Goal: Task Accomplishment & Management: Complete application form

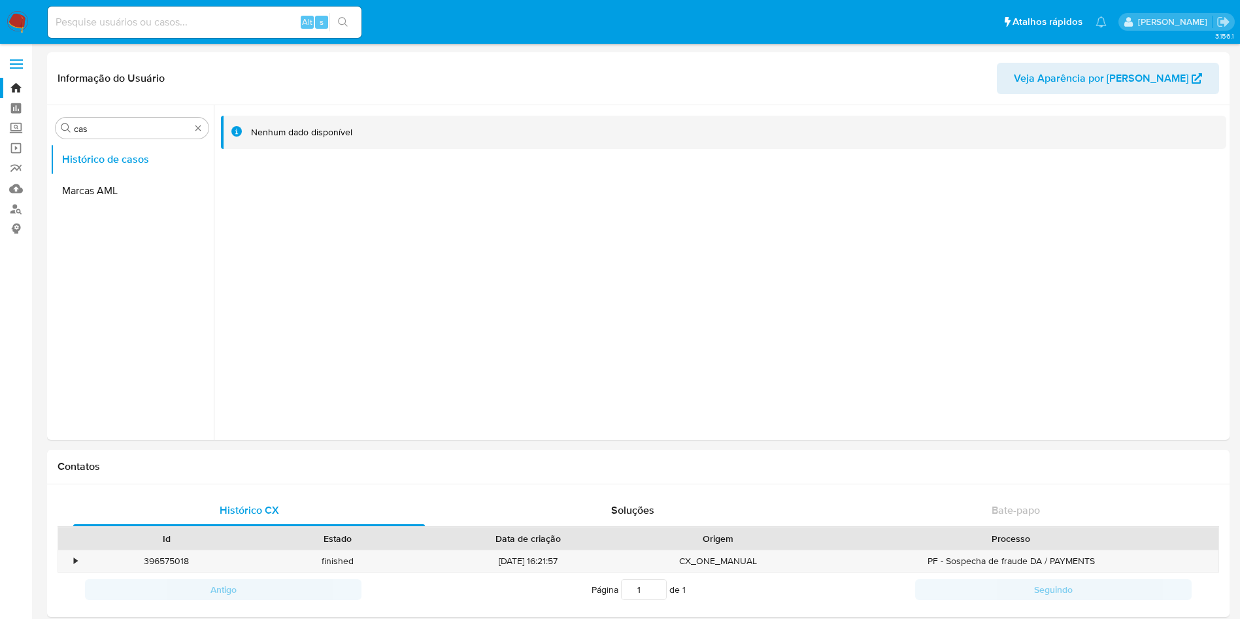
select select "10"
drag, startPoint x: 428, startPoint y: 316, endPoint x: 311, endPoint y: 5, distance: 332.4
click at [428, 316] on div at bounding box center [720, 272] width 1012 height 335
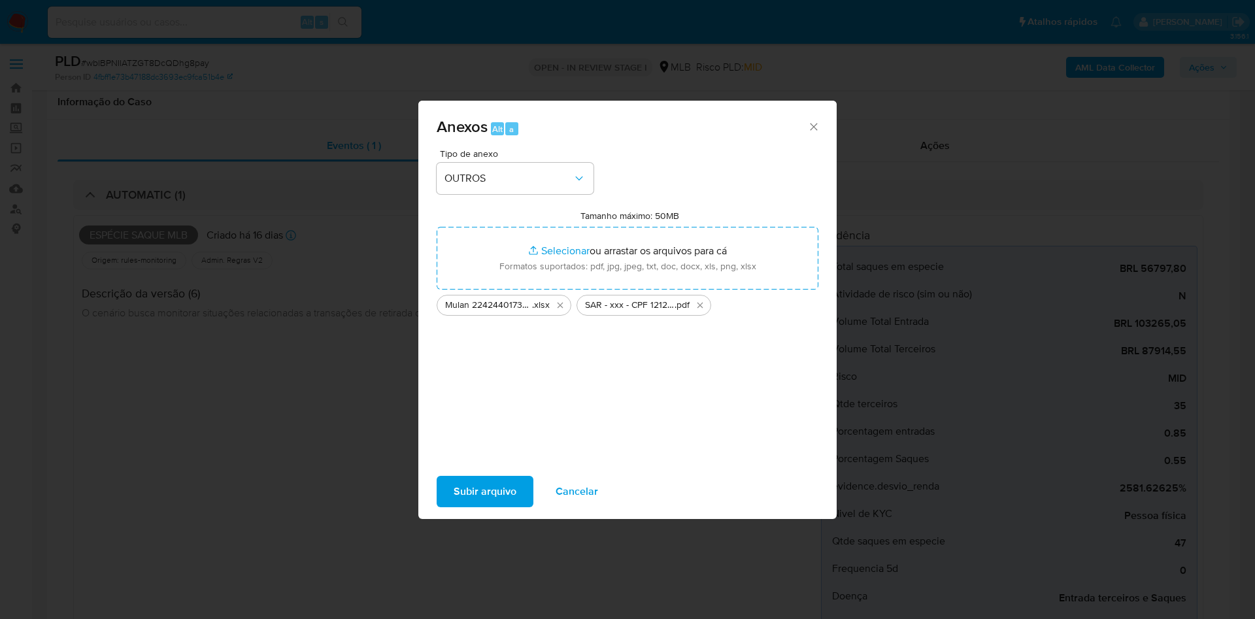
select select "10"
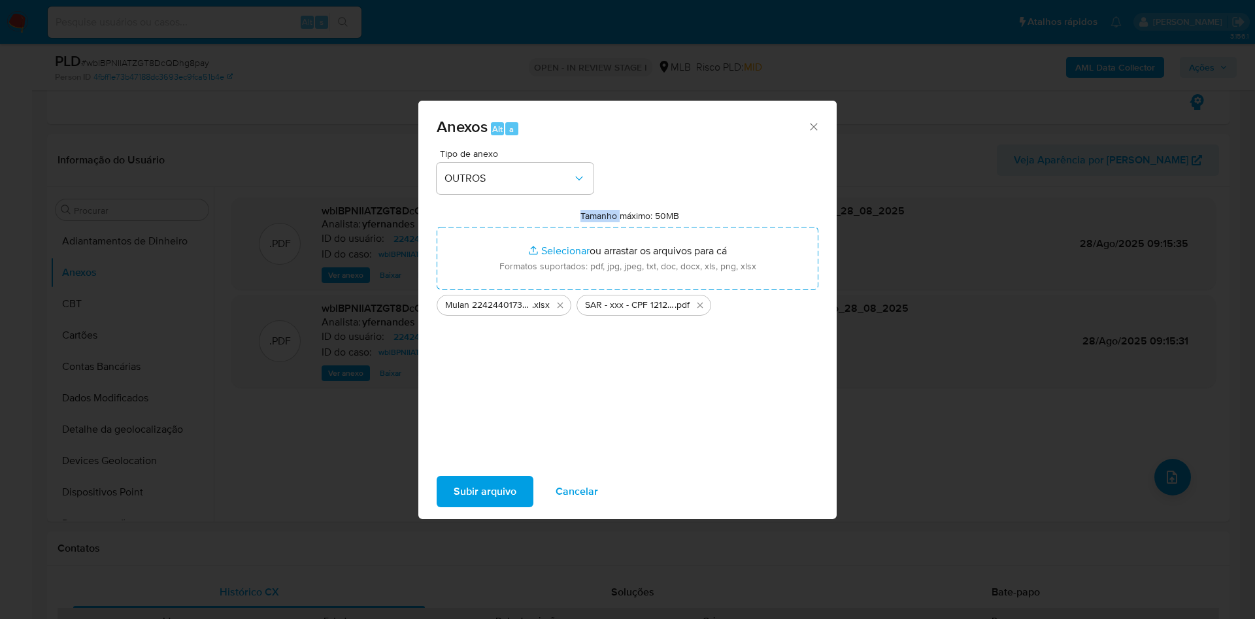
click at [503, 486] on span "Subir arquivo" at bounding box center [485, 491] width 63 height 29
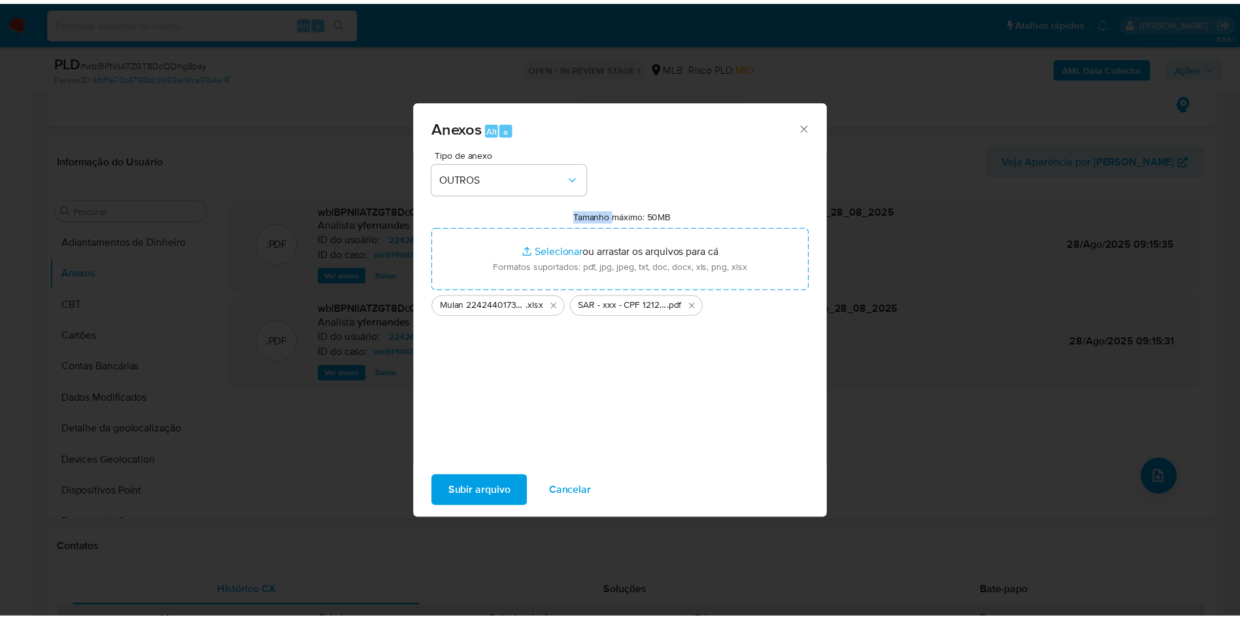
scroll to position [588, 0]
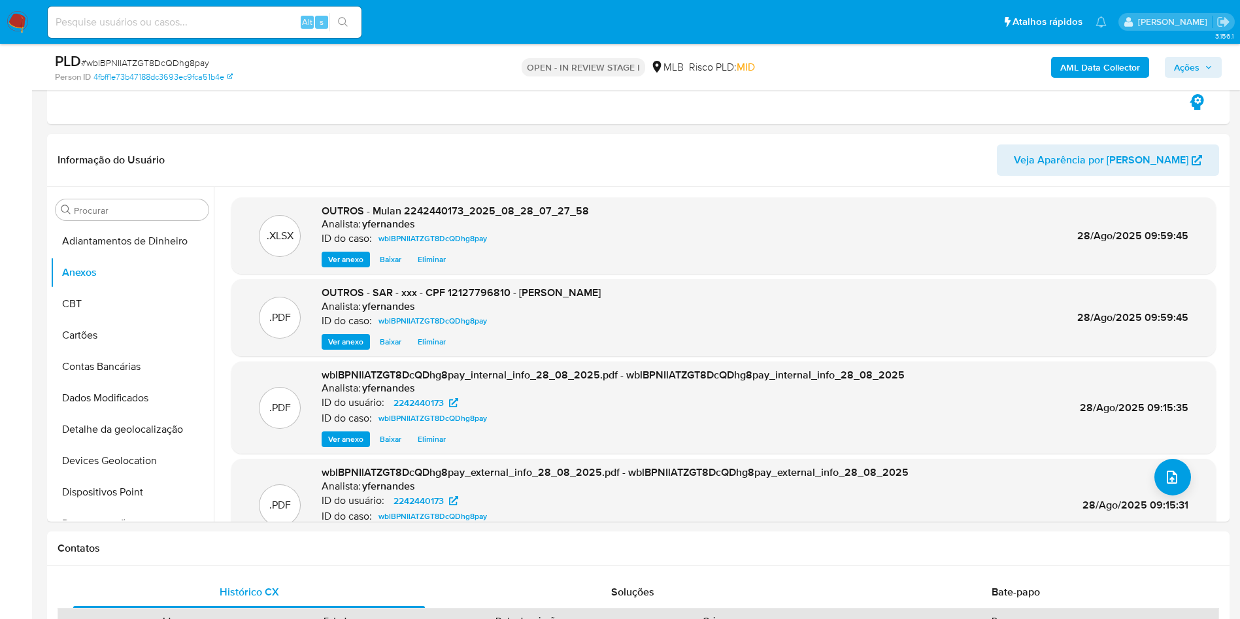
click at [1191, 69] on span "Ações" at bounding box center [1186, 67] width 25 height 21
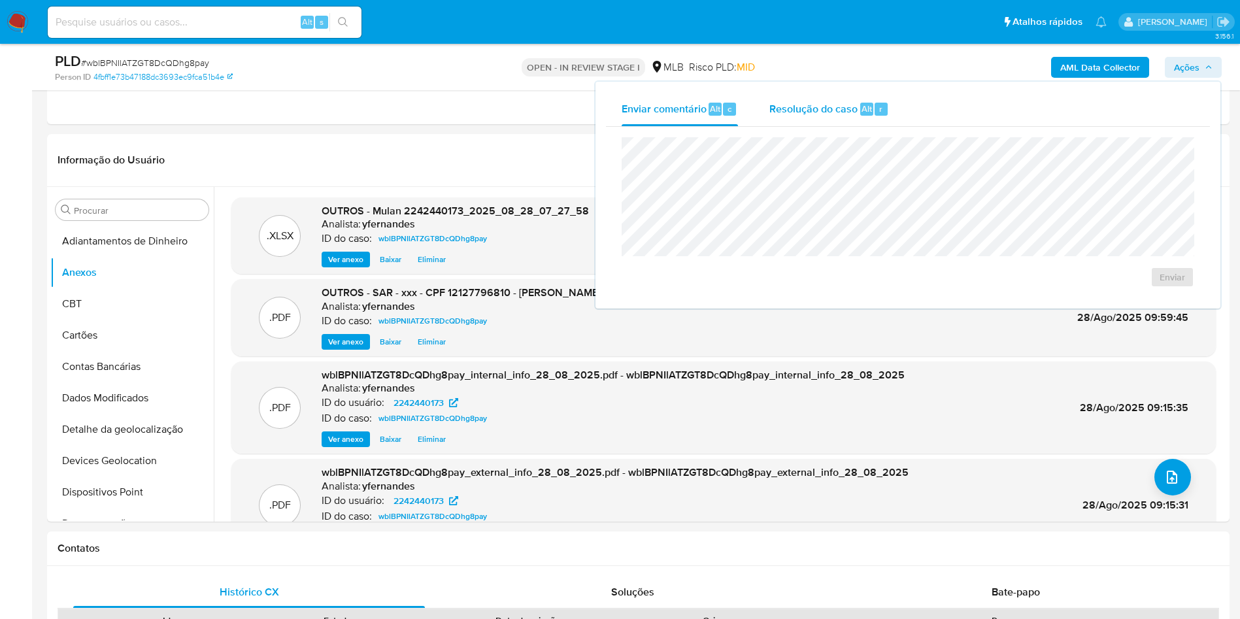
click at [813, 108] on span "Resolução do caso" at bounding box center [813, 108] width 88 height 15
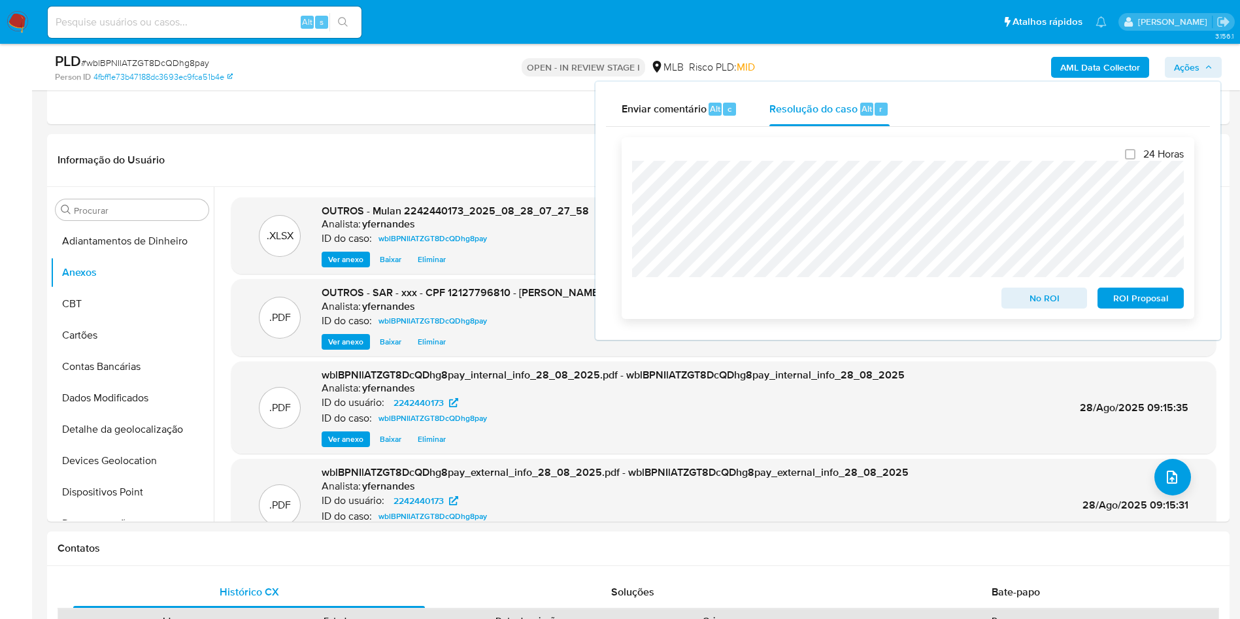
click at [1137, 298] on span "ROI Proposal" at bounding box center [1141, 298] width 68 height 18
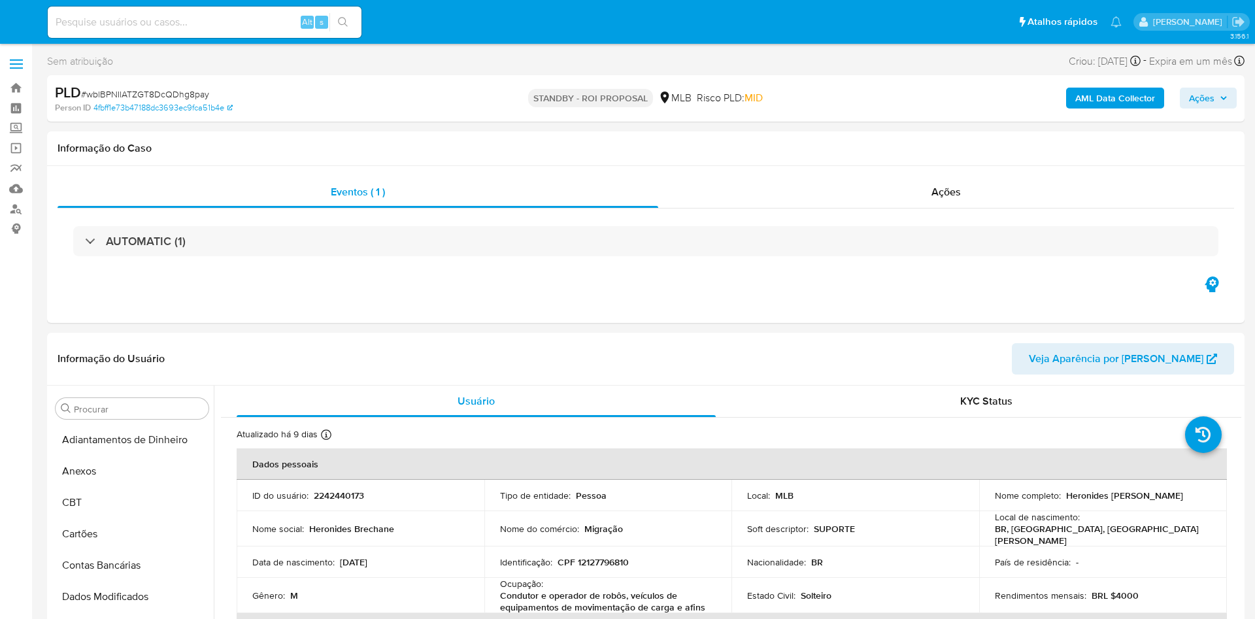
select select "10"
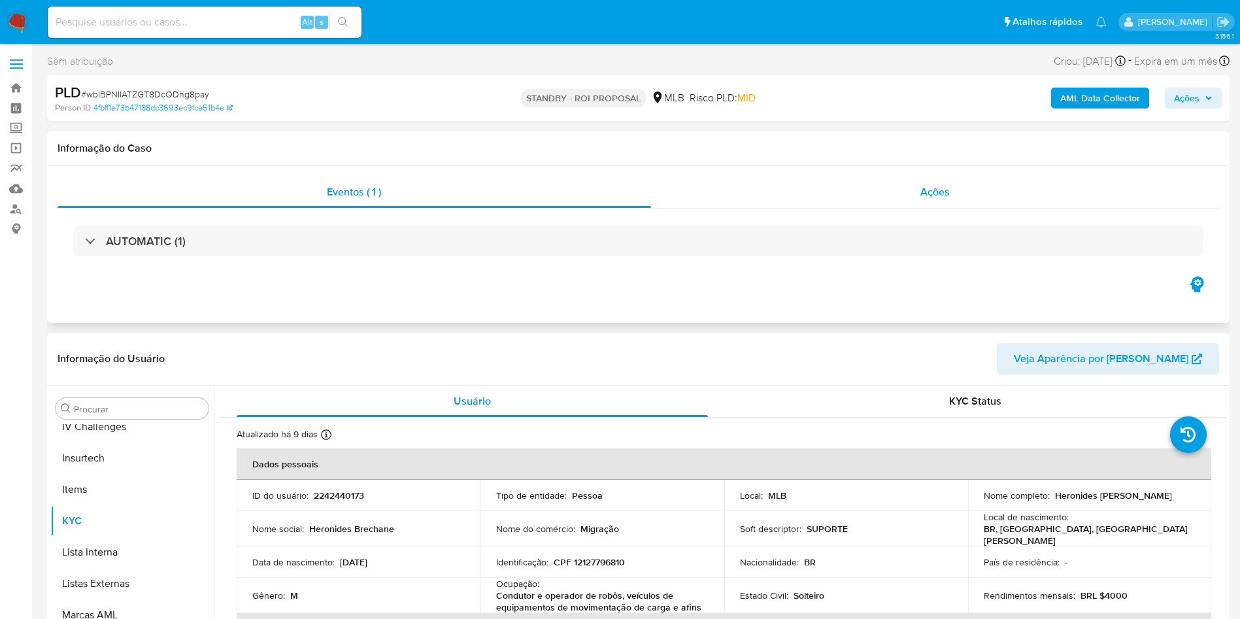
scroll to position [584, 0]
click at [892, 207] on div "Ações" at bounding box center [935, 191] width 569 height 31
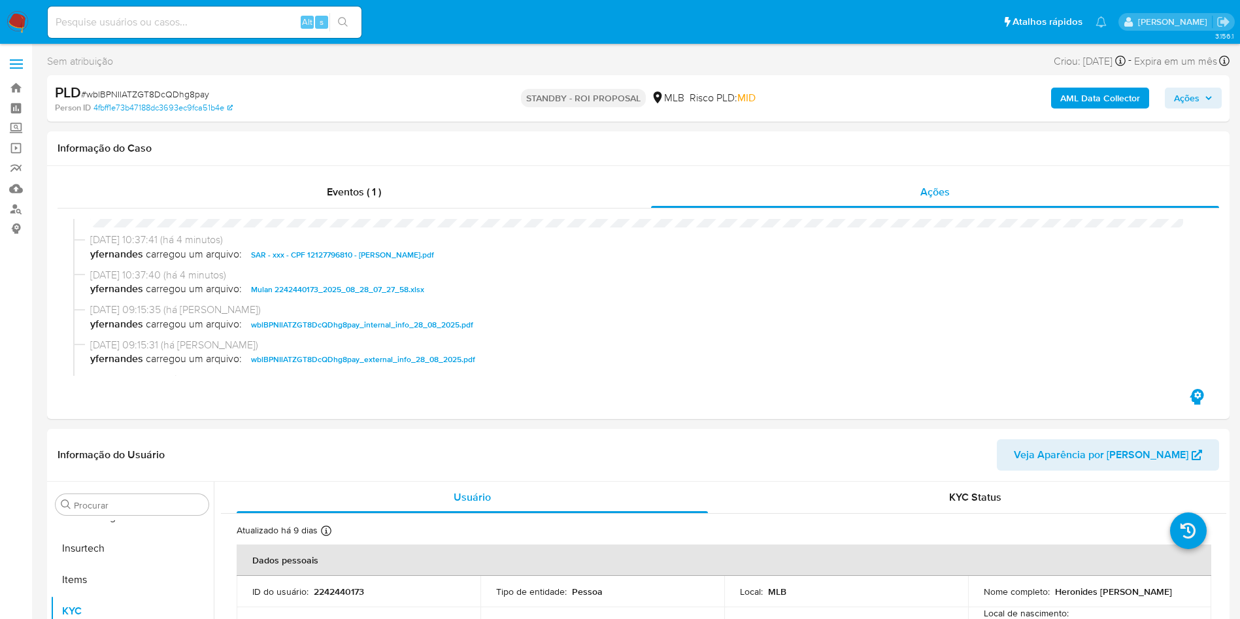
scroll to position [0, 0]
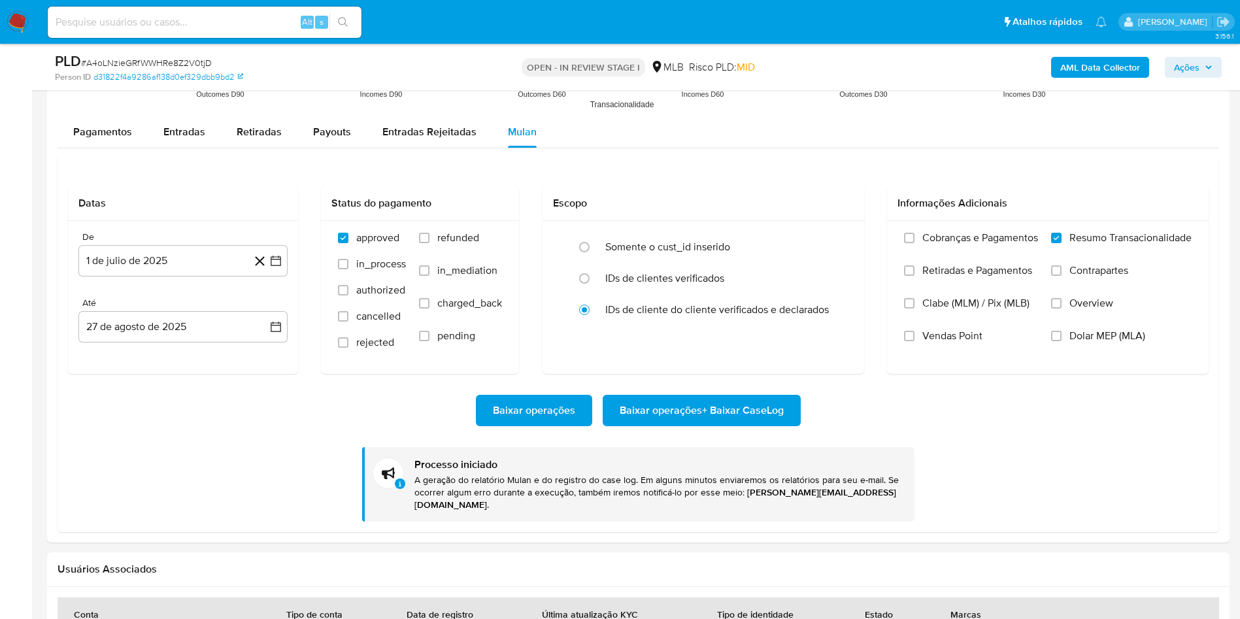
scroll to position [584, 0]
click at [162, 49] on div "PLD # A4oLNzieGRfWWHRe8Z2V0tjD Person ID d31822f4a9286af138d0ef329dbb9bd2 OPEN …" at bounding box center [638, 67] width 1182 height 46
copy span "A4oLNzieGRfWWHRe8Z2V0tjD"
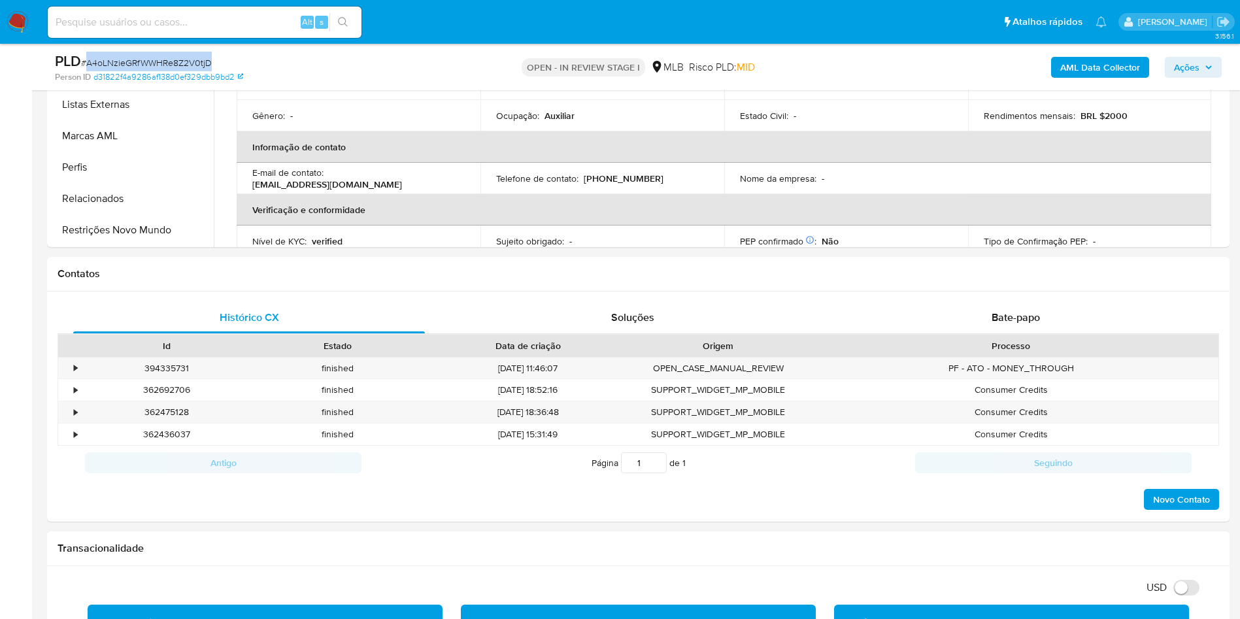
scroll to position [0, 0]
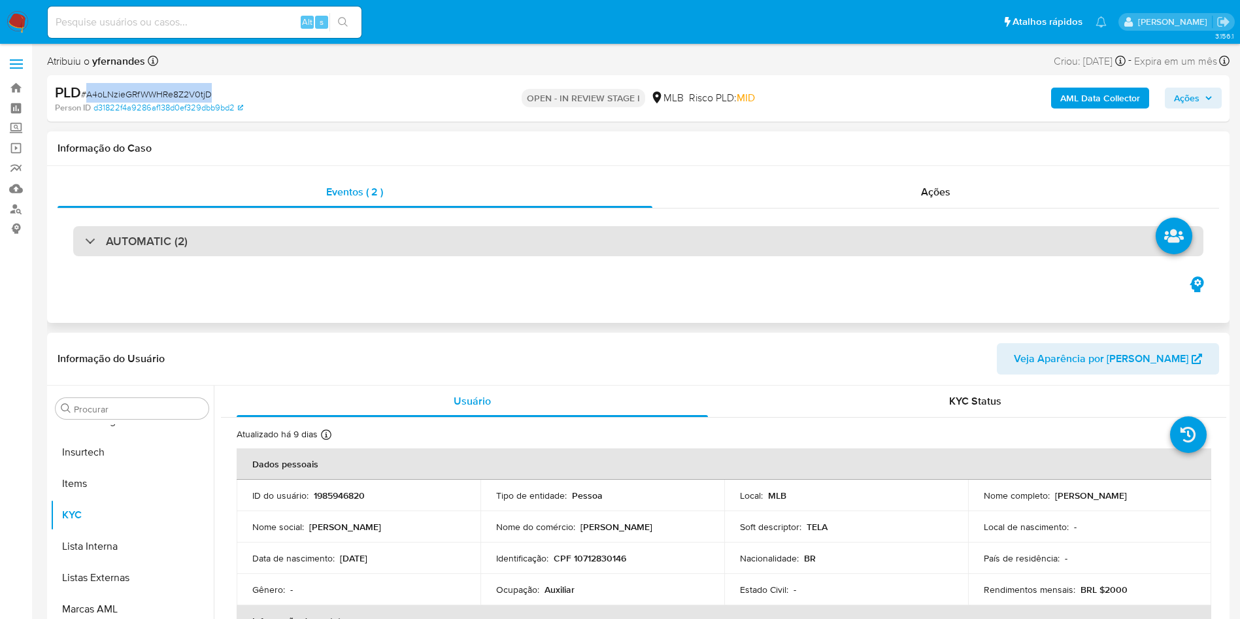
click at [707, 254] on div "AUTOMATIC (2)" at bounding box center [638, 241] width 1130 height 30
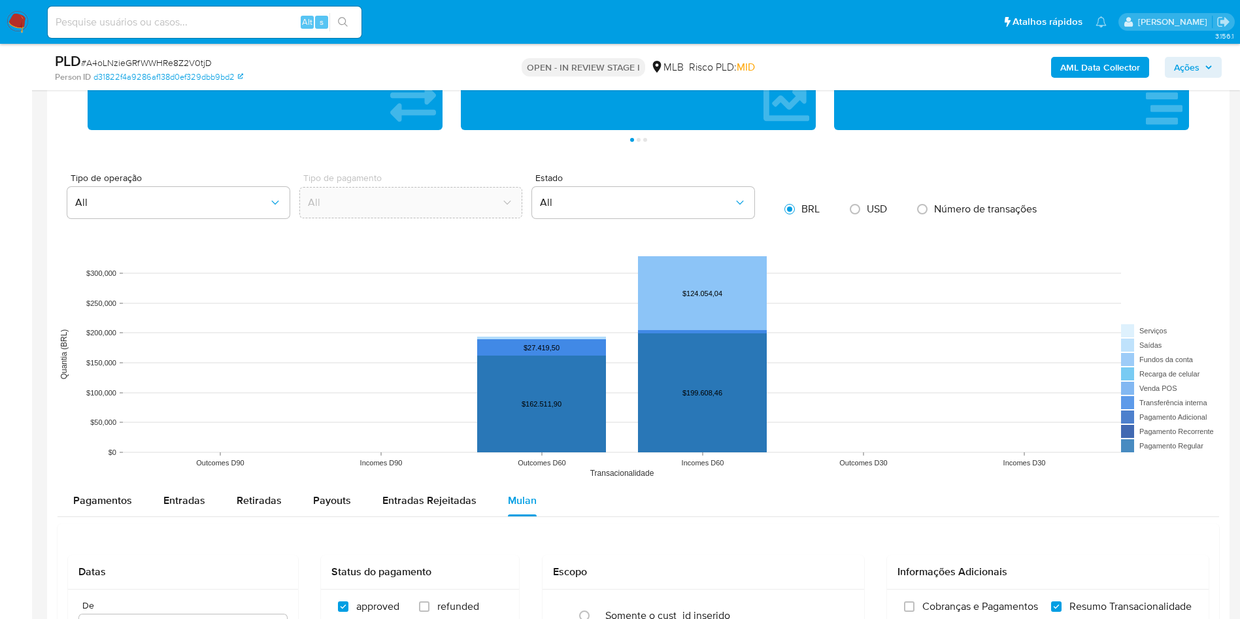
scroll to position [1667, 0]
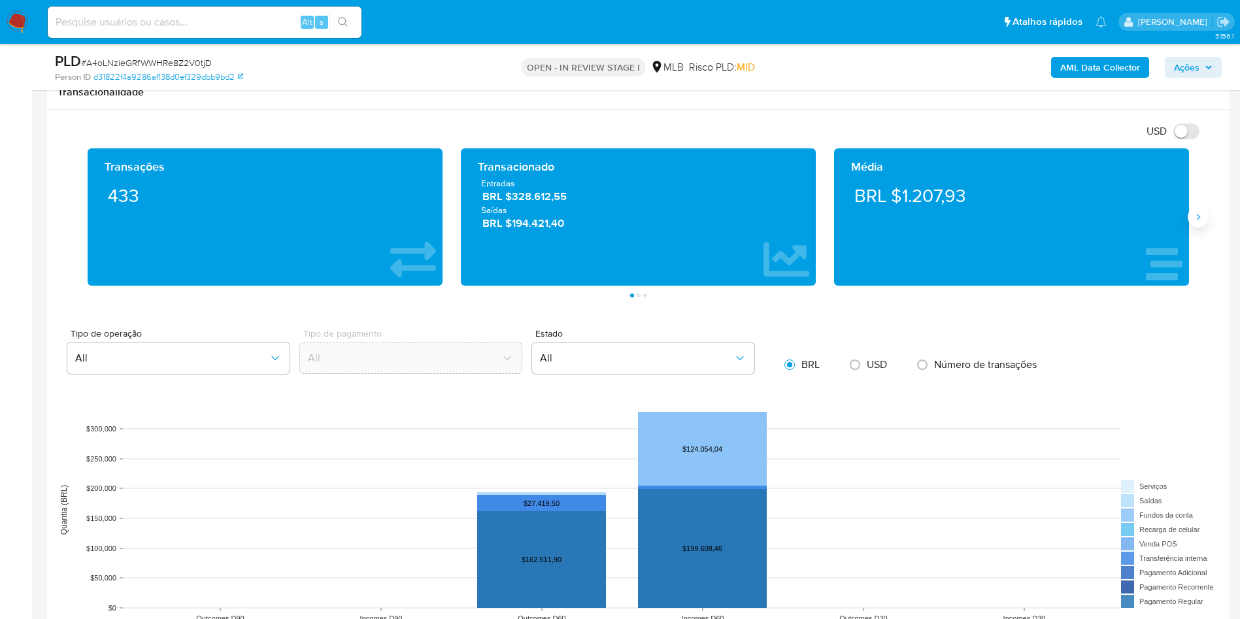
click at [1202, 216] on icon "Siguiente" at bounding box center [1198, 217] width 10 height 10
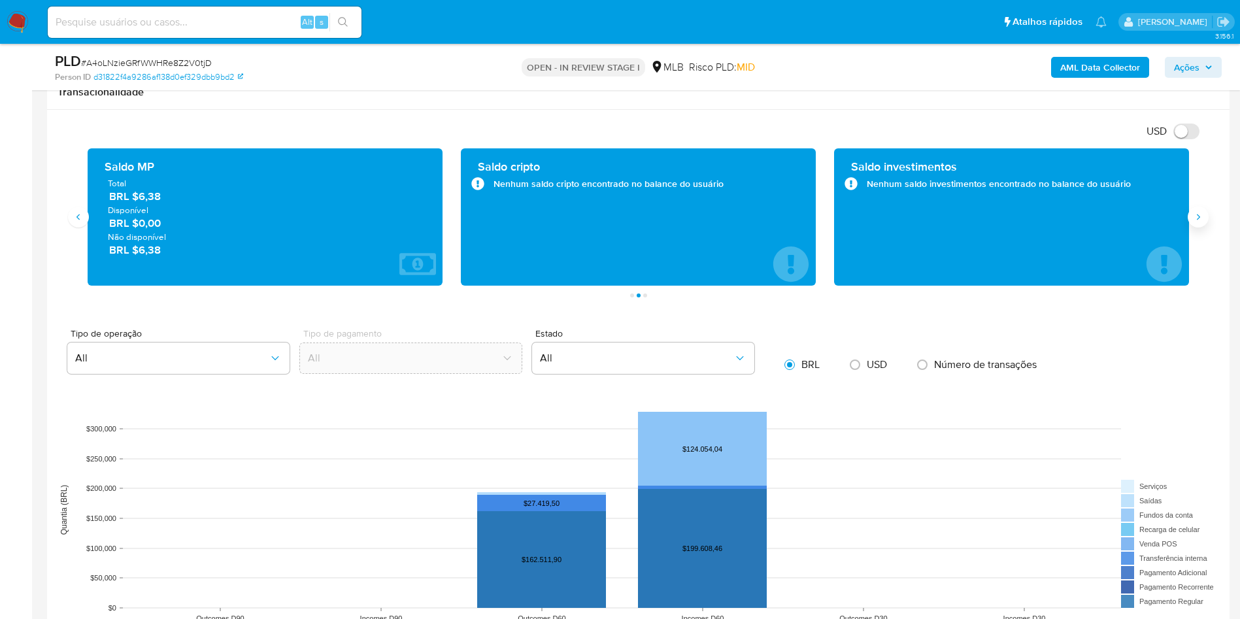
click at [1202, 216] on icon "Siguiente" at bounding box center [1198, 217] width 10 height 10
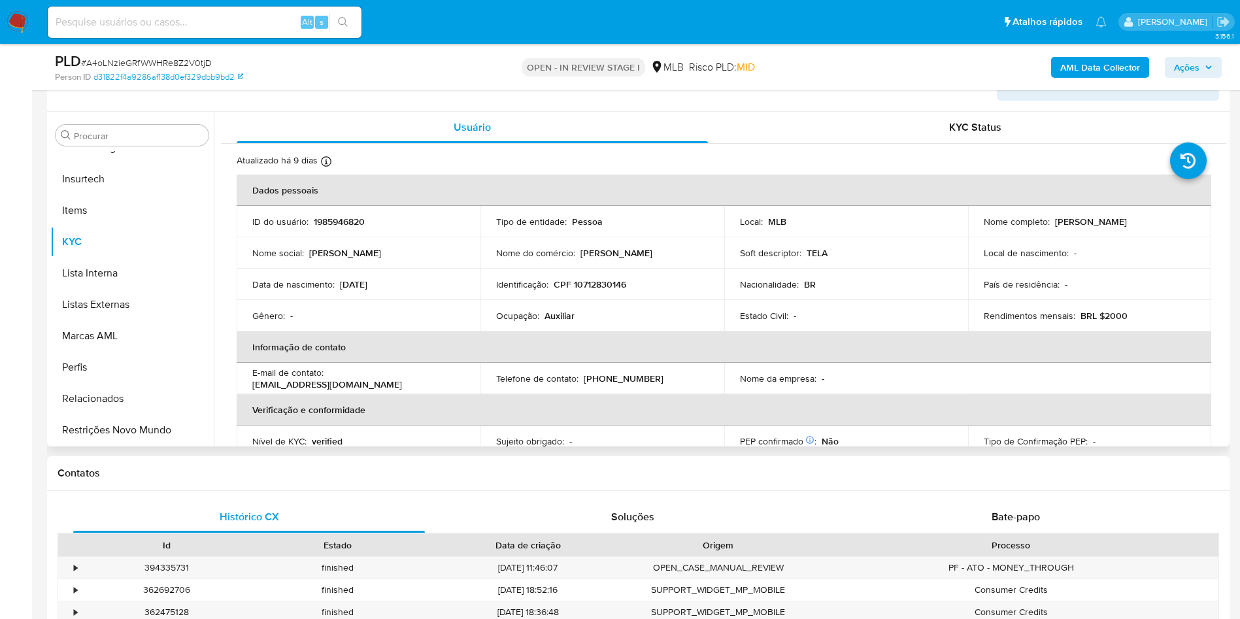
scroll to position [980, 0]
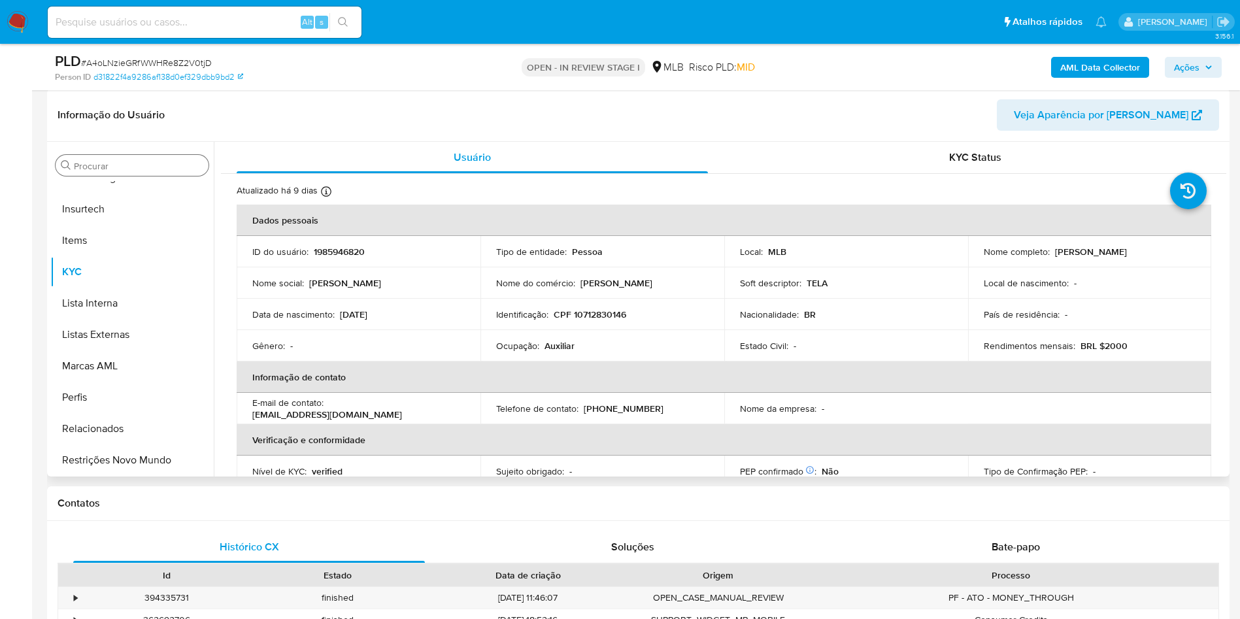
click at [160, 159] on div "Procurar" at bounding box center [132, 165] width 153 height 21
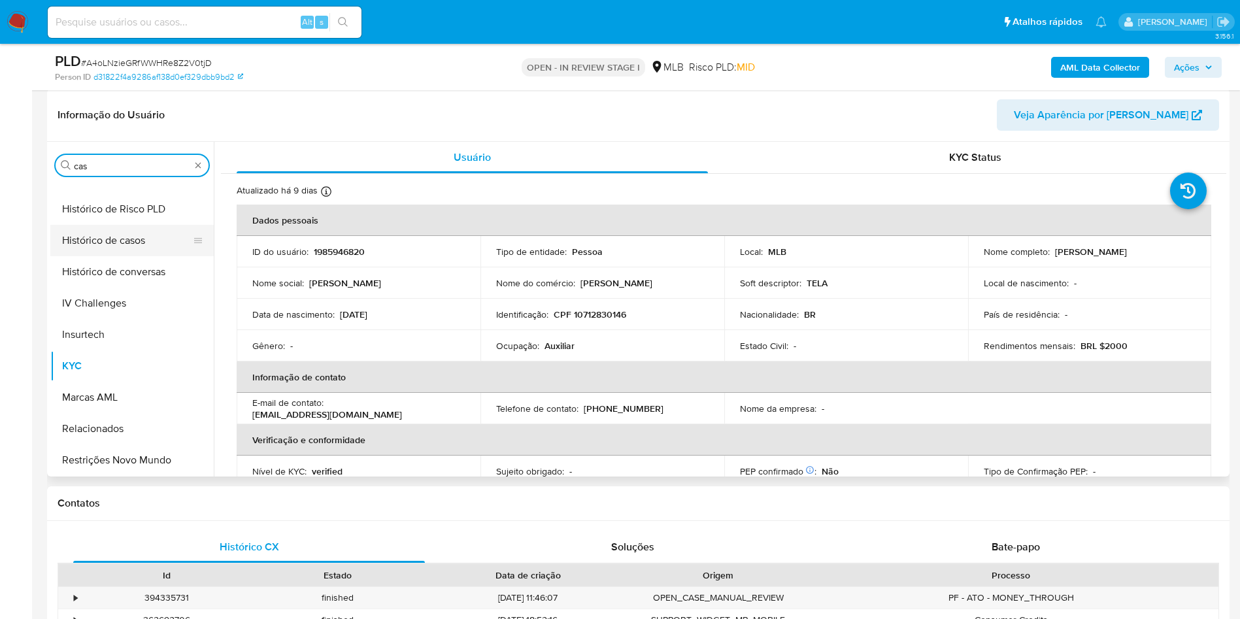
scroll to position [0, 0]
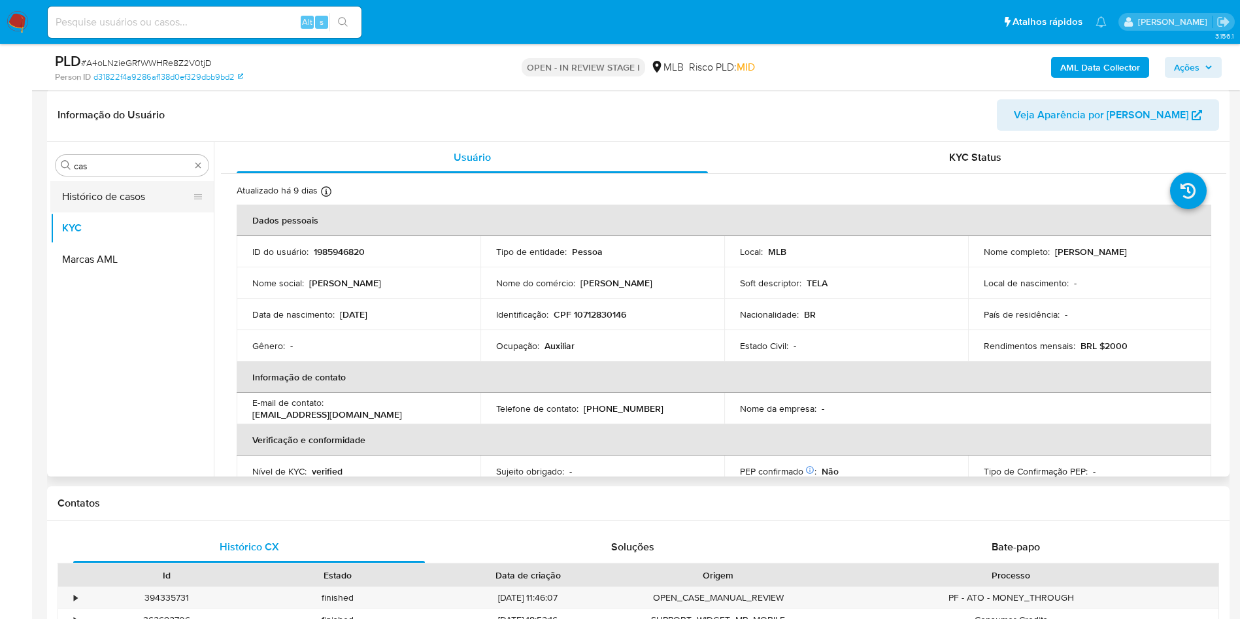
click at [105, 188] on button "Histórico de casos" at bounding box center [126, 196] width 153 height 31
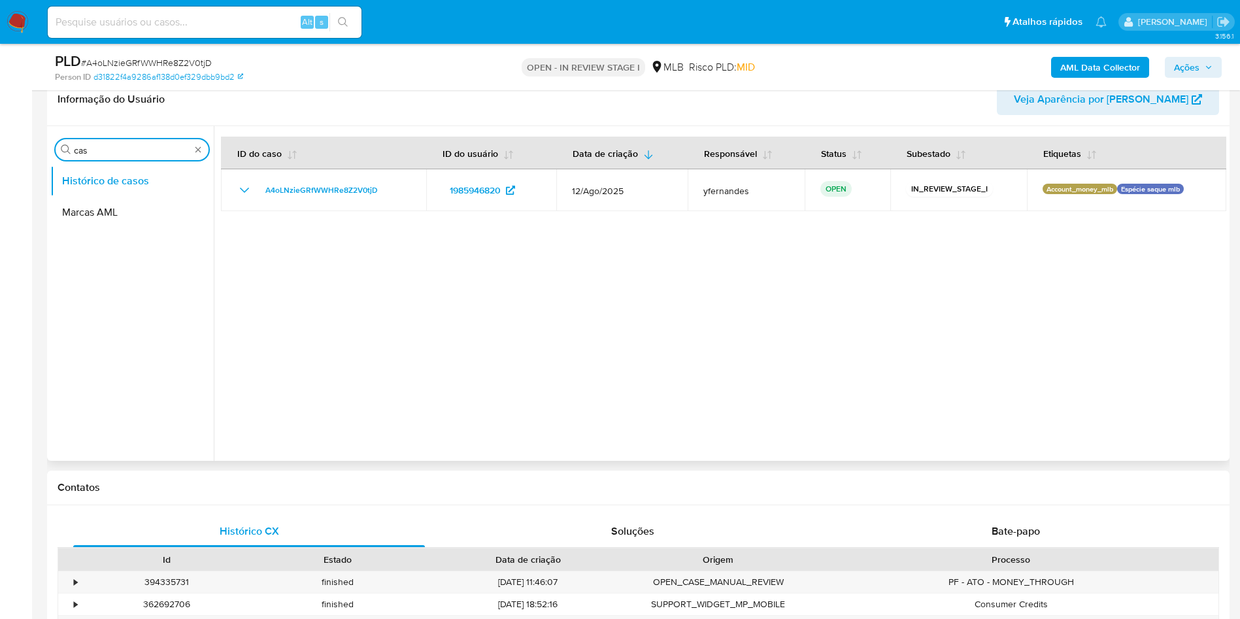
click at [145, 150] on input "cas" at bounding box center [132, 150] width 116 height 12
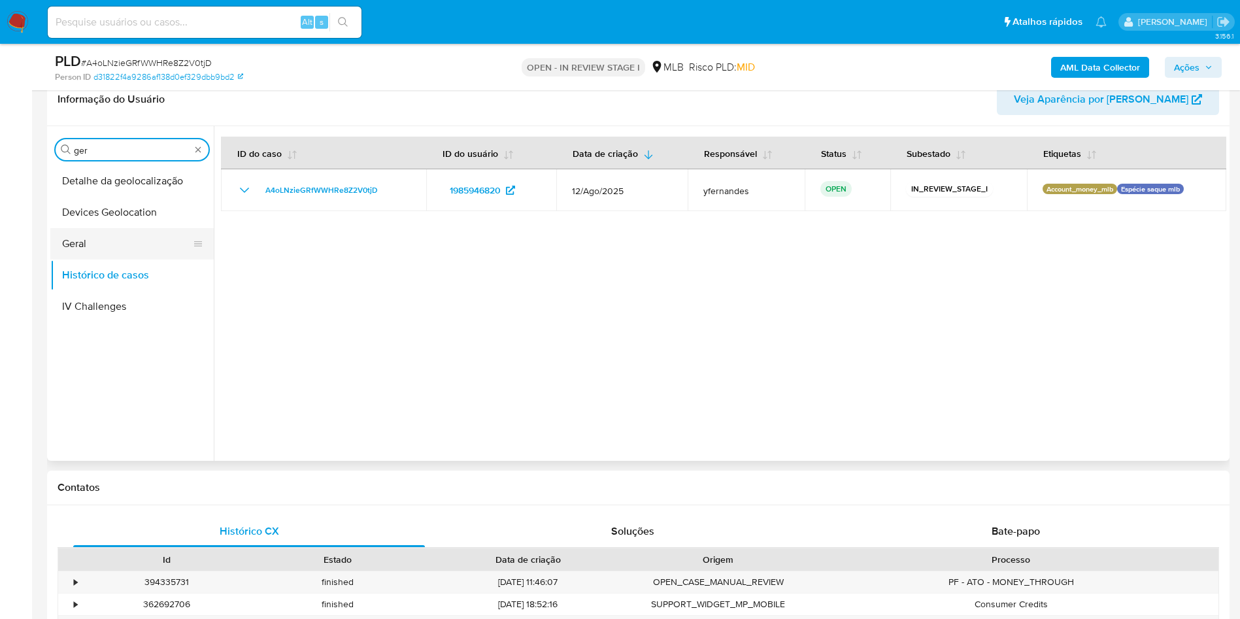
type input "ger"
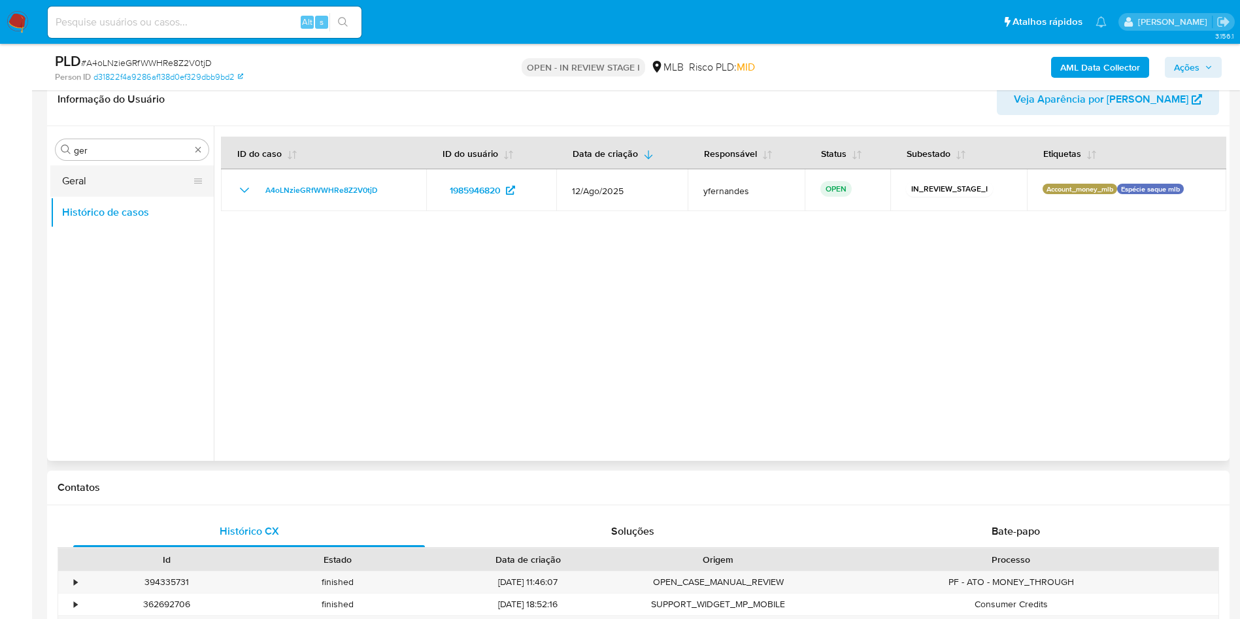
click at [102, 175] on button "Geral" at bounding box center [126, 180] width 153 height 31
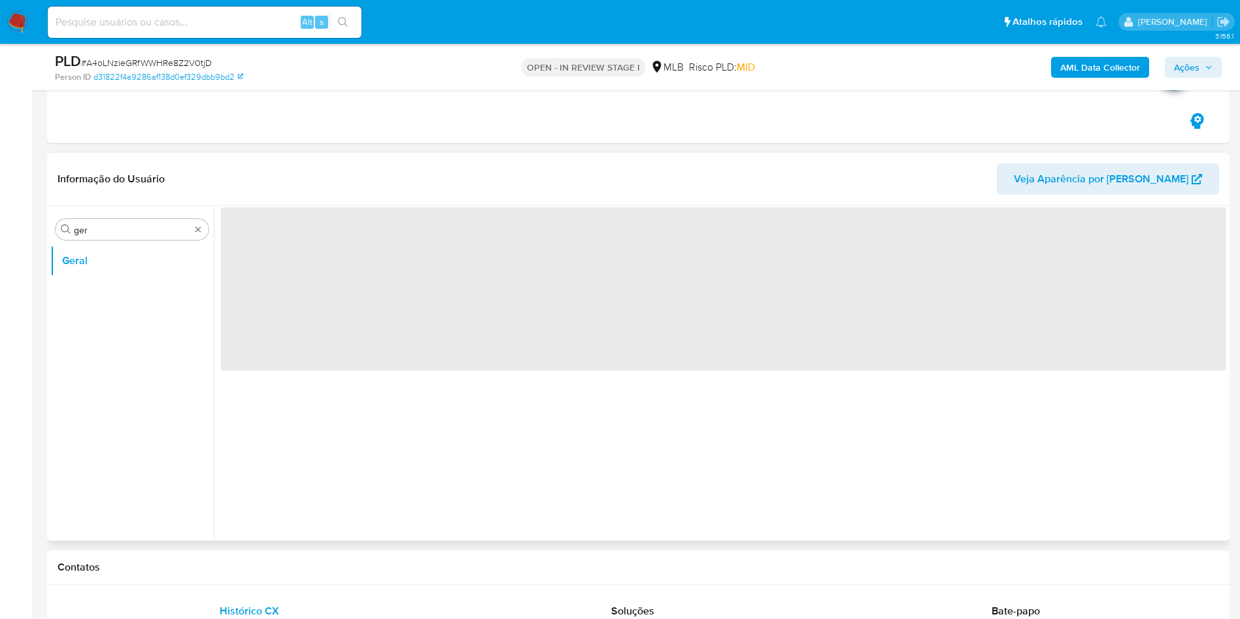
scroll to position [882, 0]
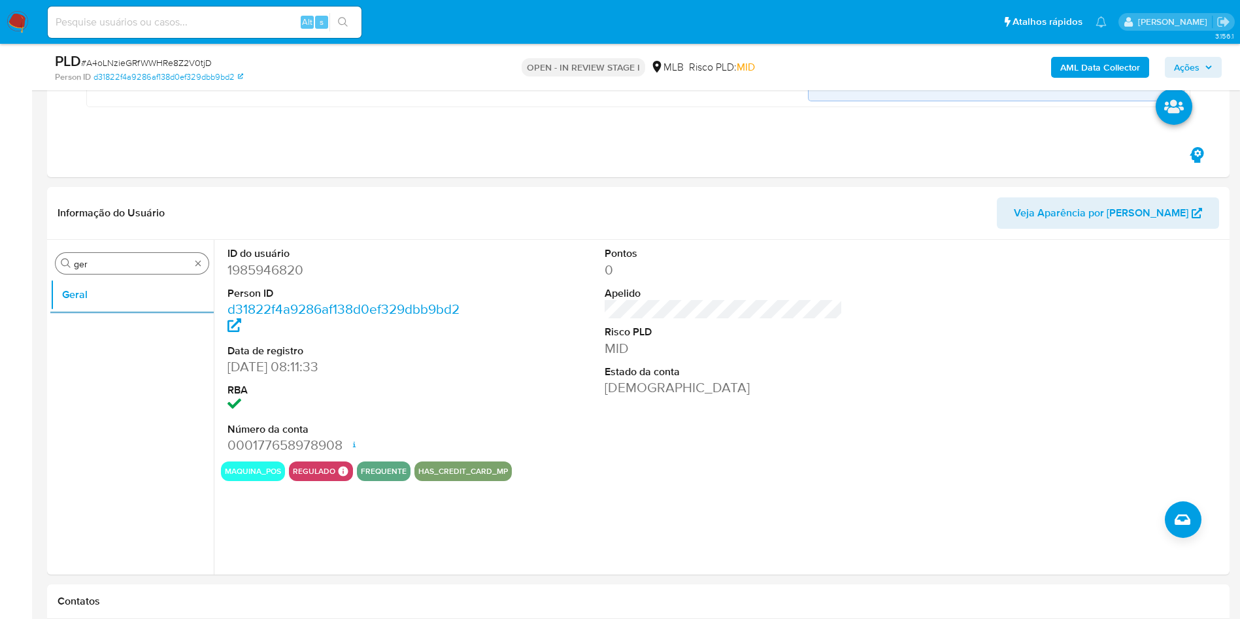
click at [113, 258] on input "ger" at bounding box center [132, 264] width 116 height 12
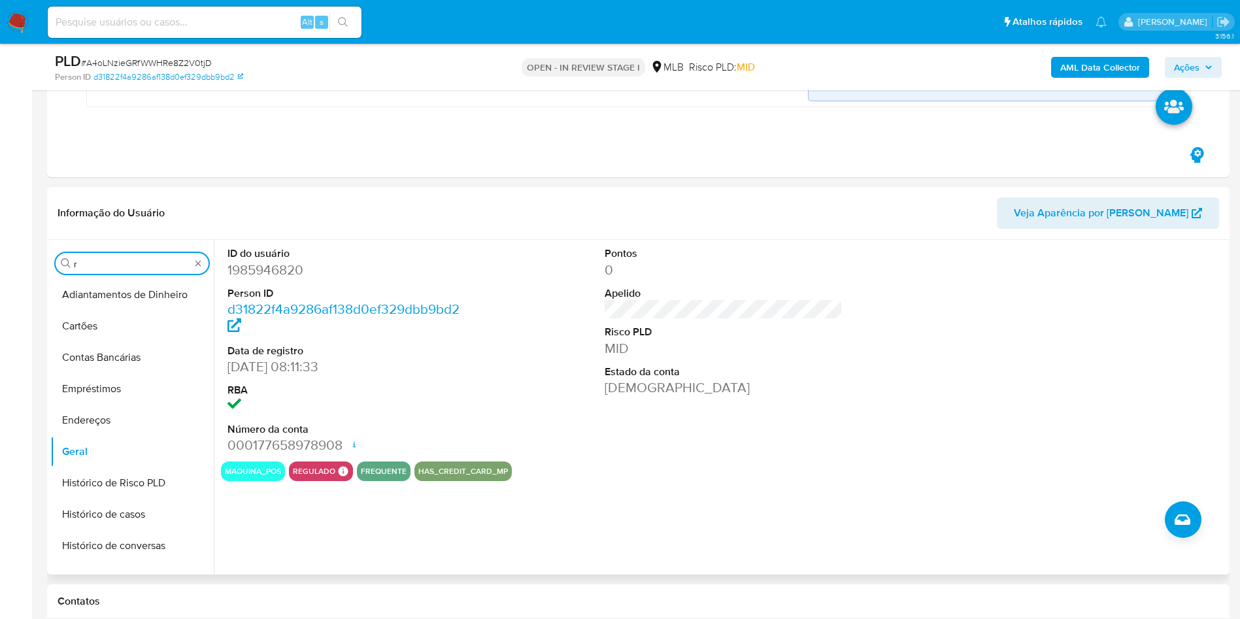
click at [112, 259] on input "r" at bounding box center [132, 264] width 116 height 12
click at [122, 257] on div "Procurar r" at bounding box center [132, 263] width 153 height 21
click at [95, 261] on input "r" at bounding box center [132, 264] width 116 height 12
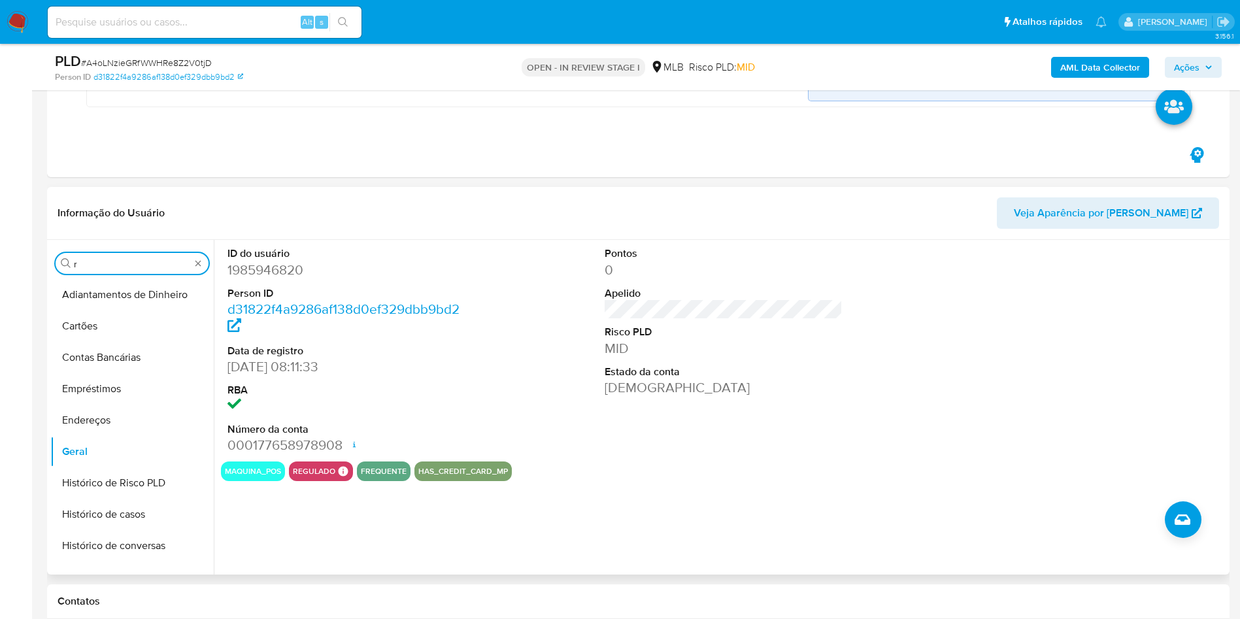
click at [95, 261] on input "r" at bounding box center [132, 264] width 116 height 12
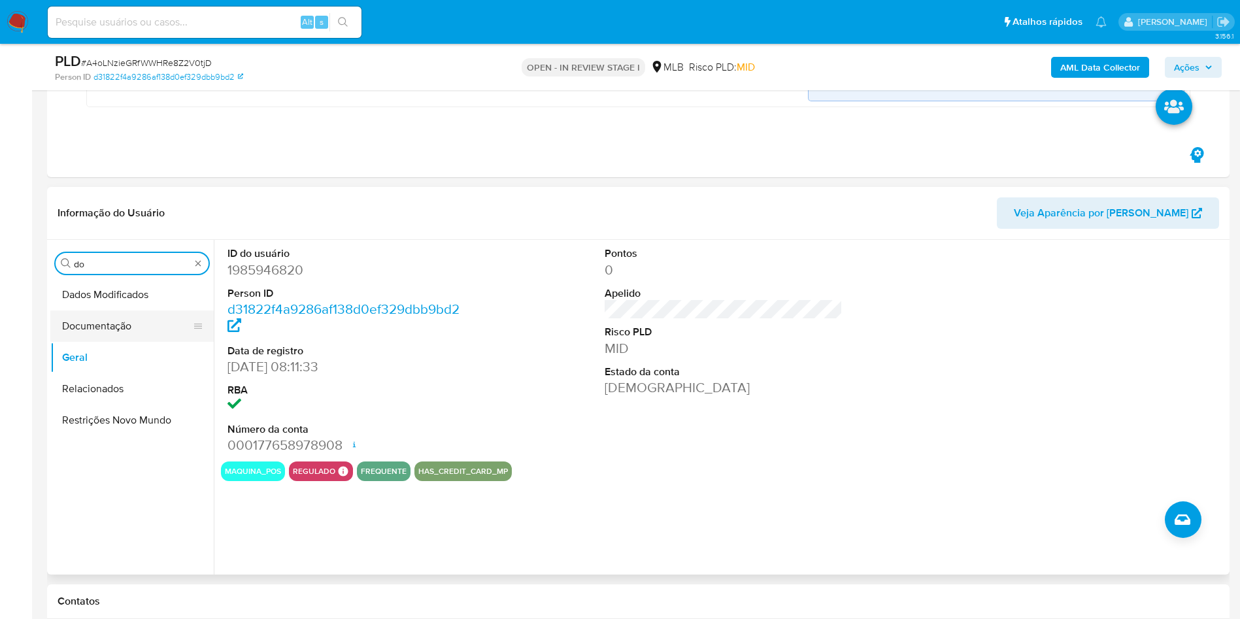
type input "do"
click at [99, 337] on button "Documentação" at bounding box center [126, 325] width 153 height 31
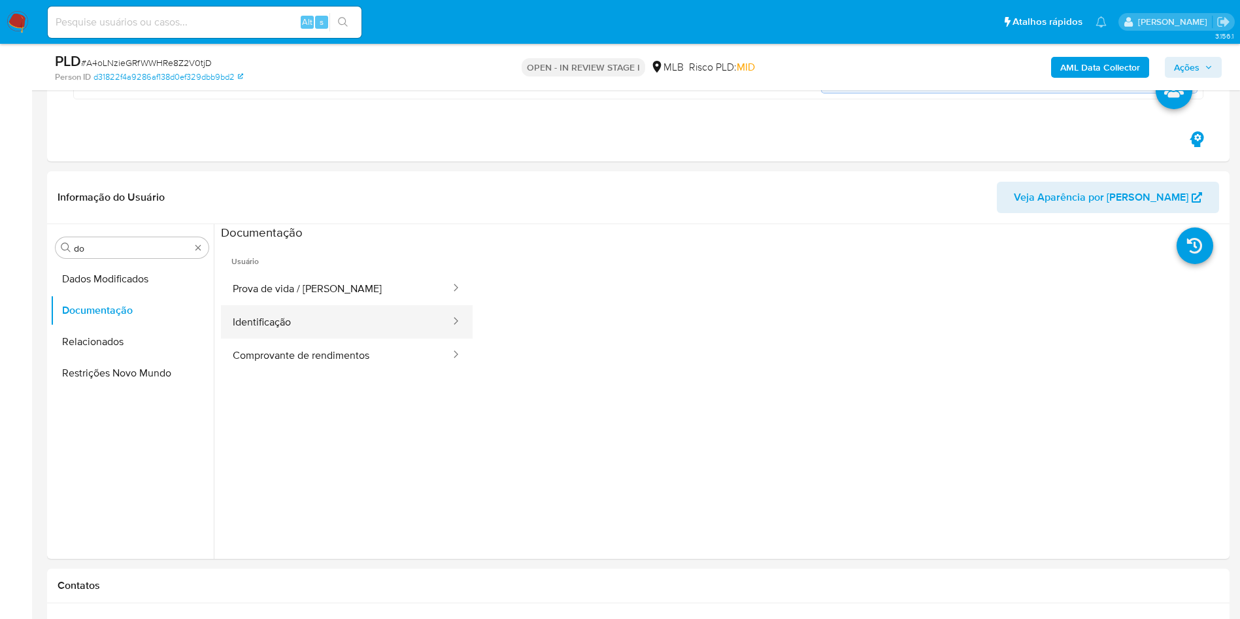
click at [286, 322] on button "Identificação" at bounding box center [336, 321] width 231 height 33
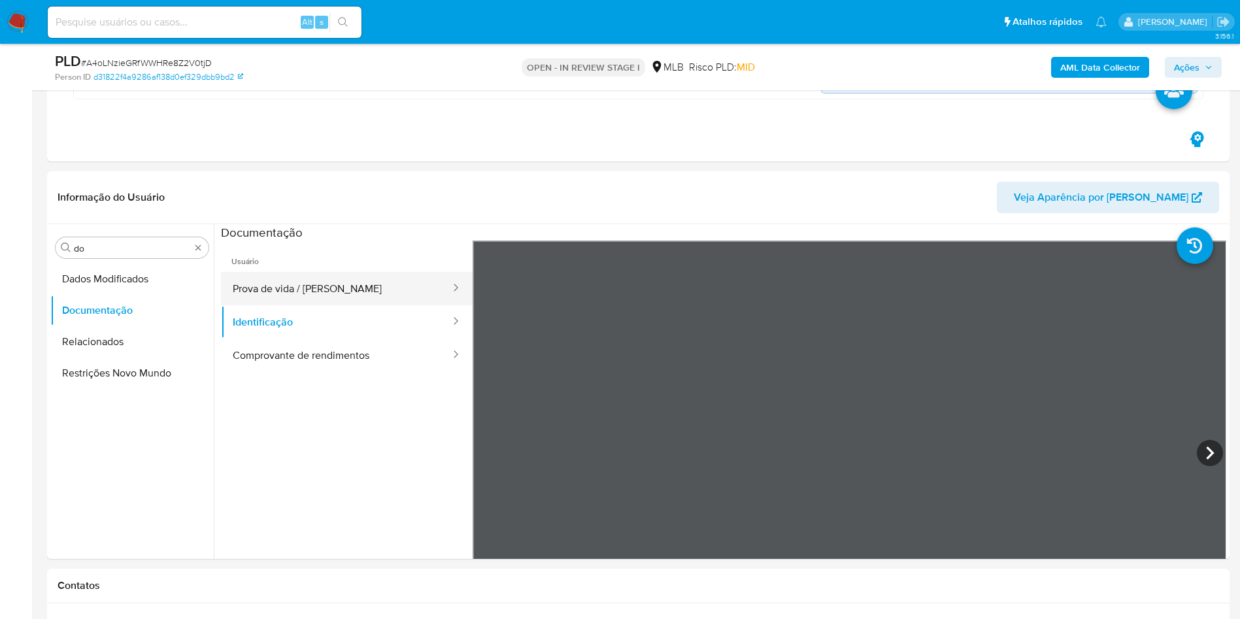
click at [343, 292] on button "Prova de vida / Selfie" at bounding box center [336, 288] width 231 height 33
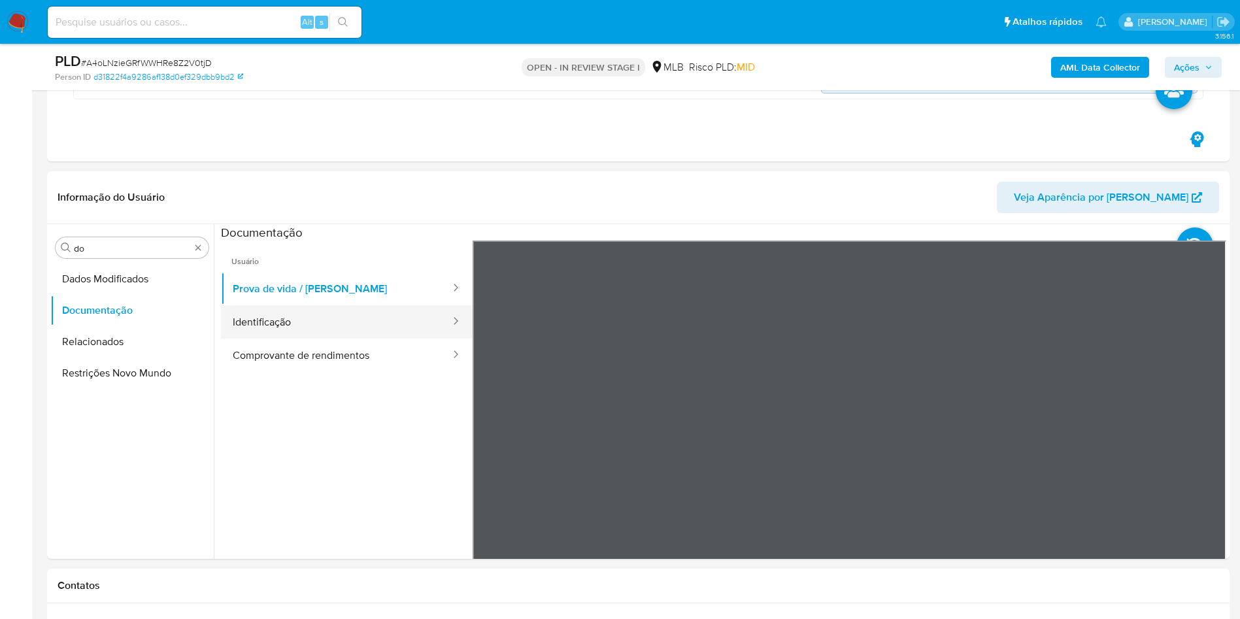
click at [282, 314] on button "Identificação" at bounding box center [336, 321] width 231 height 33
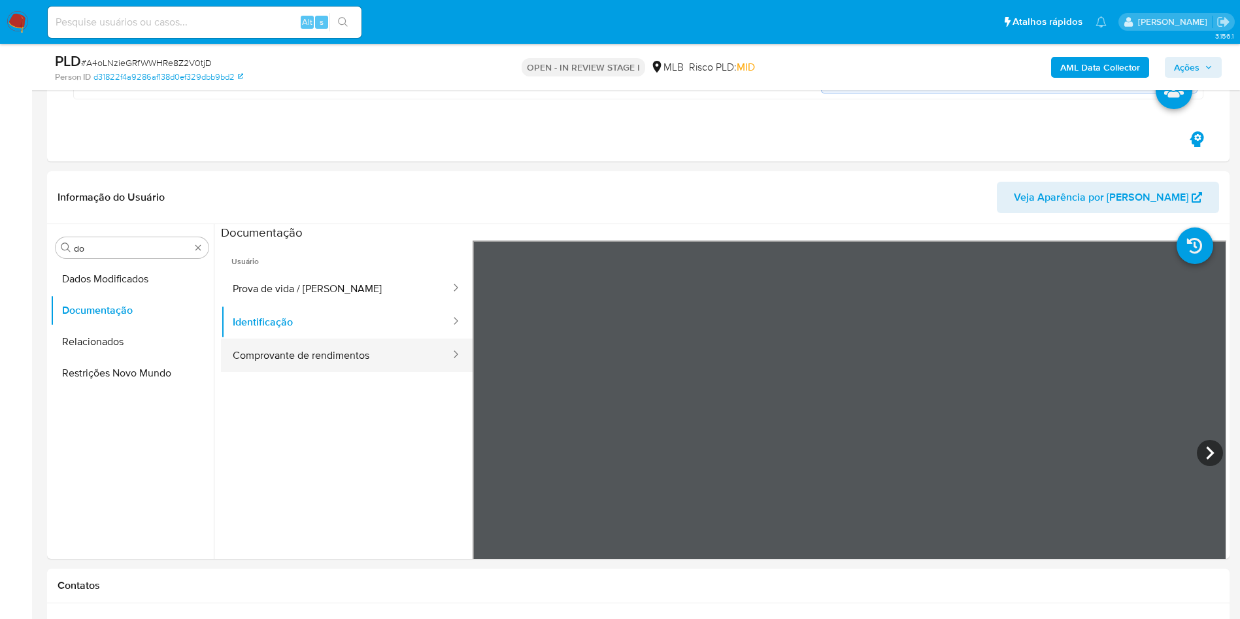
click at [242, 352] on button "Comprovante de rendimentos" at bounding box center [336, 355] width 231 height 33
click at [1210, 452] on icon at bounding box center [1210, 453] width 26 height 26
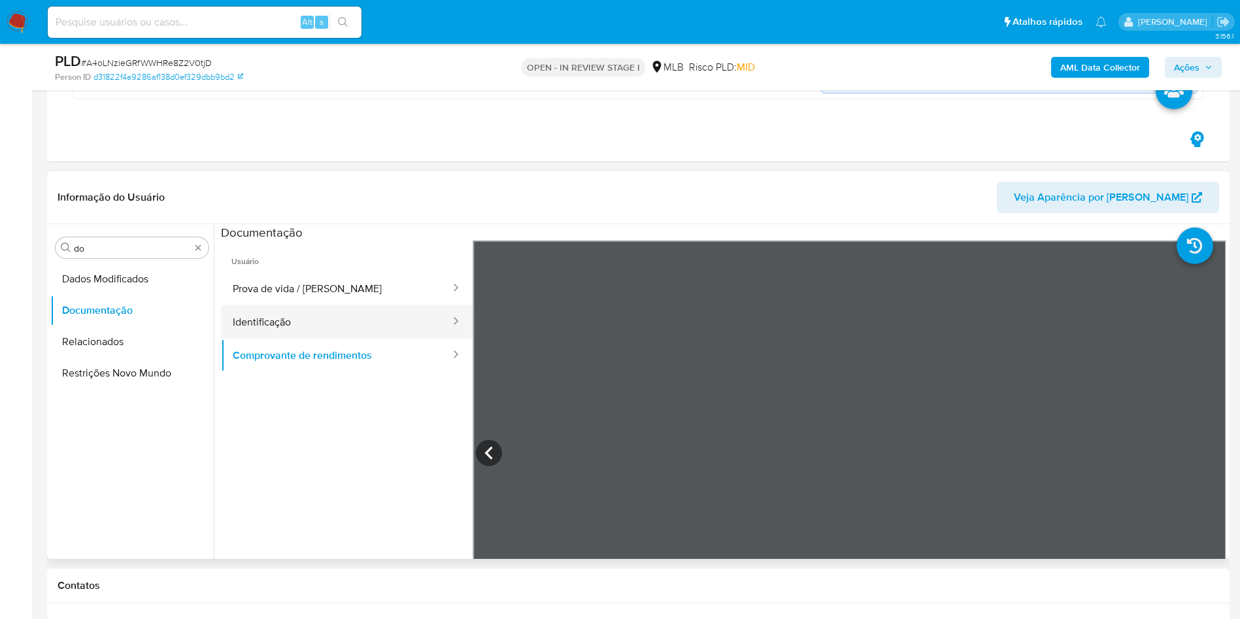
click at [297, 317] on button "Identificação" at bounding box center [336, 321] width 231 height 33
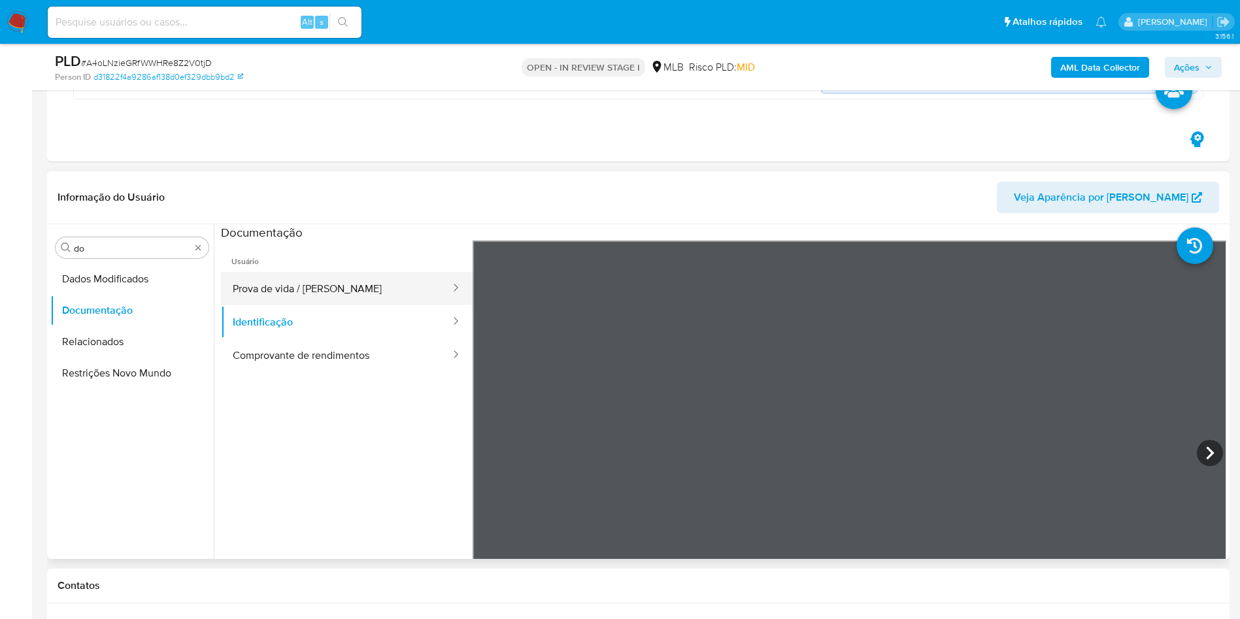
click at [370, 280] on button "Prova de vida / Selfie" at bounding box center [336, 288] width 231 height 33
click at [127, 261] on div "Procurar do Dados Modificados Documentação Relacionados Restrições Novo Mundo" at bounding box center [131, 393] width 163 height 333
click at [109, 246] on input "do" at bounding box center [132, 248] width 116 height 12
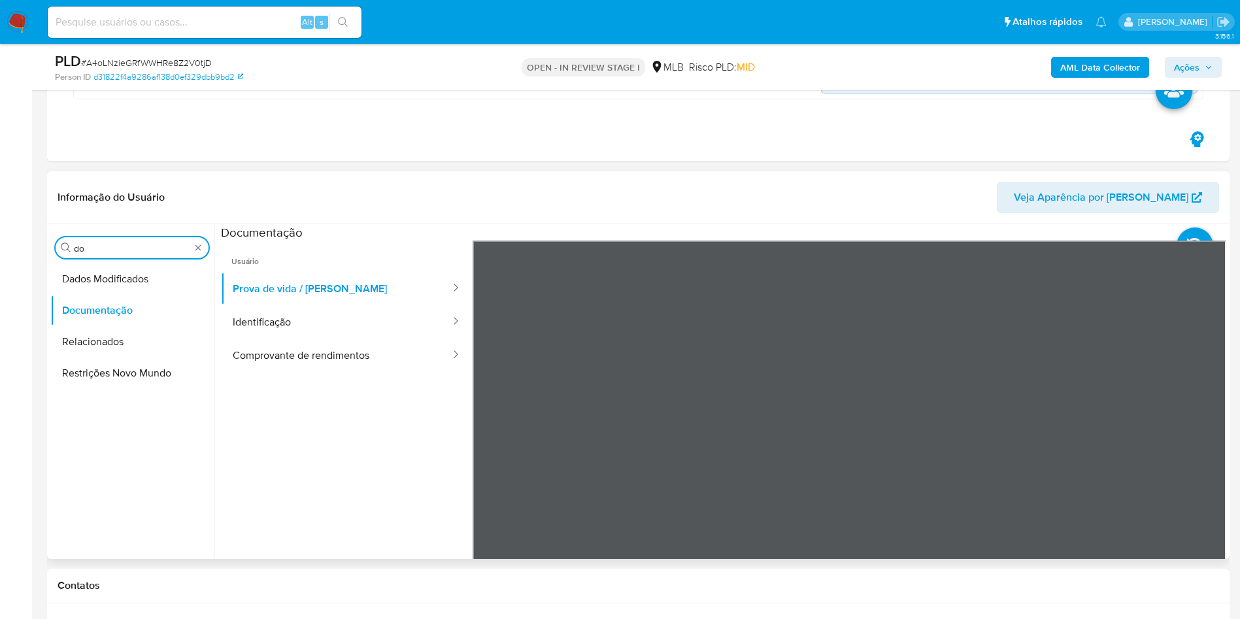
click at [109, 245] on input "do" at bounding box center [132, 248] width 116 height 12
type input "ky"
click at [87, 312] on button "KYC" at bounding box center [126, 310] width 153 height 31
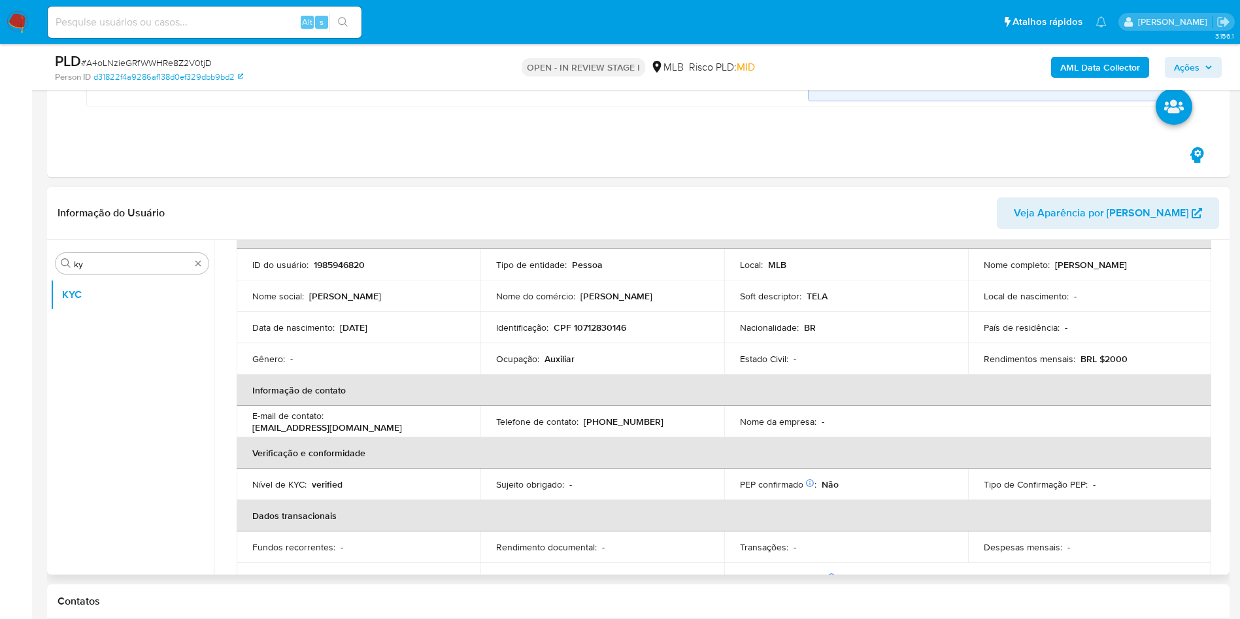
scroll to position [101, 0]
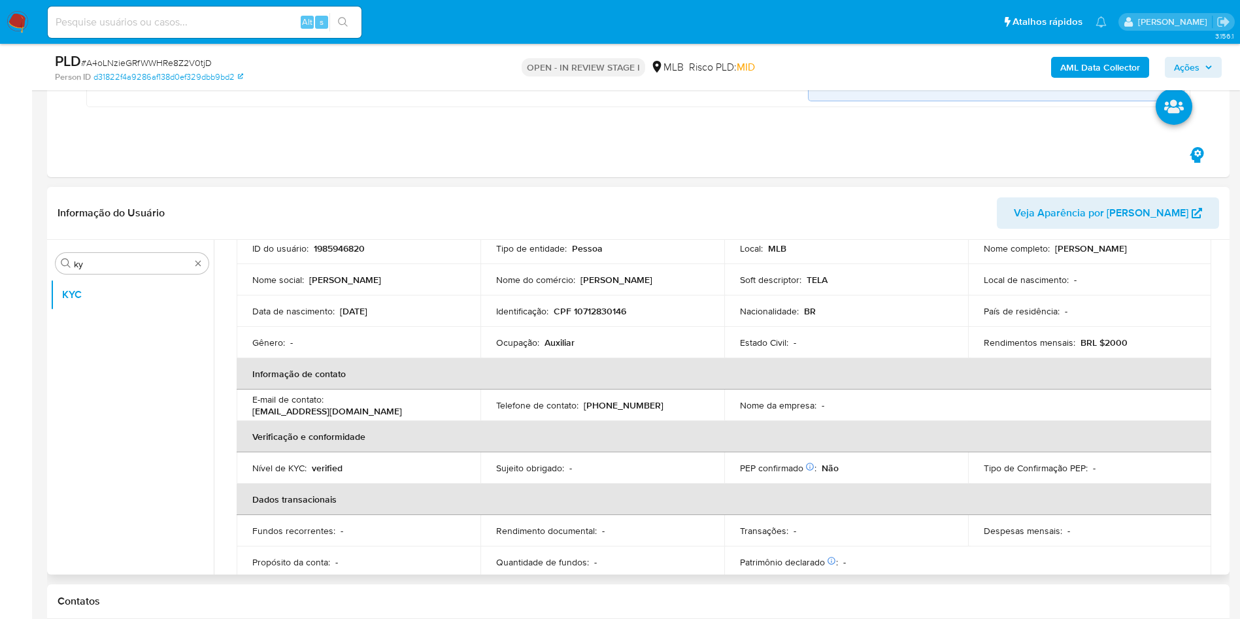
click at [541, 337] on div "Ocupação : Auxiliar" at bounding box center [602, 343] width 212 height 12
copy div "Ocupação : Auxiliar"
click at [559, 292] on td "Nome do comércio : Ess Silva" at bounding box center [602, 279] width 244 height 31
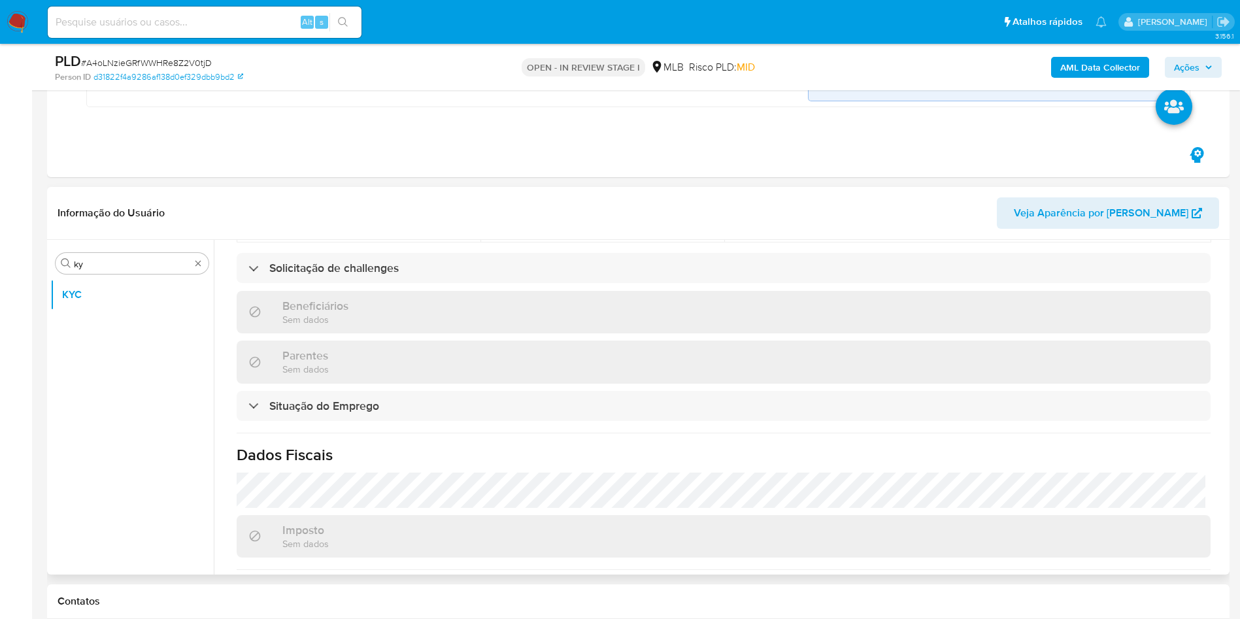
scroll to position [557, 0]
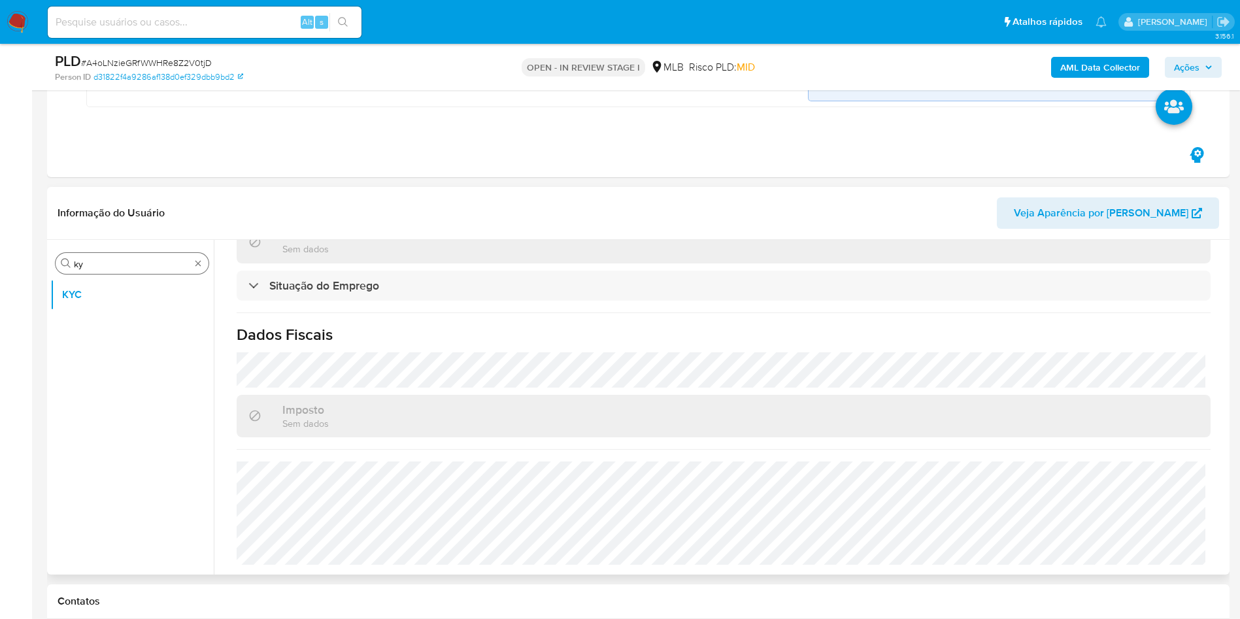
click at [118, 267] on input "ky" at bounding box center [132, 264] width 116 height 12
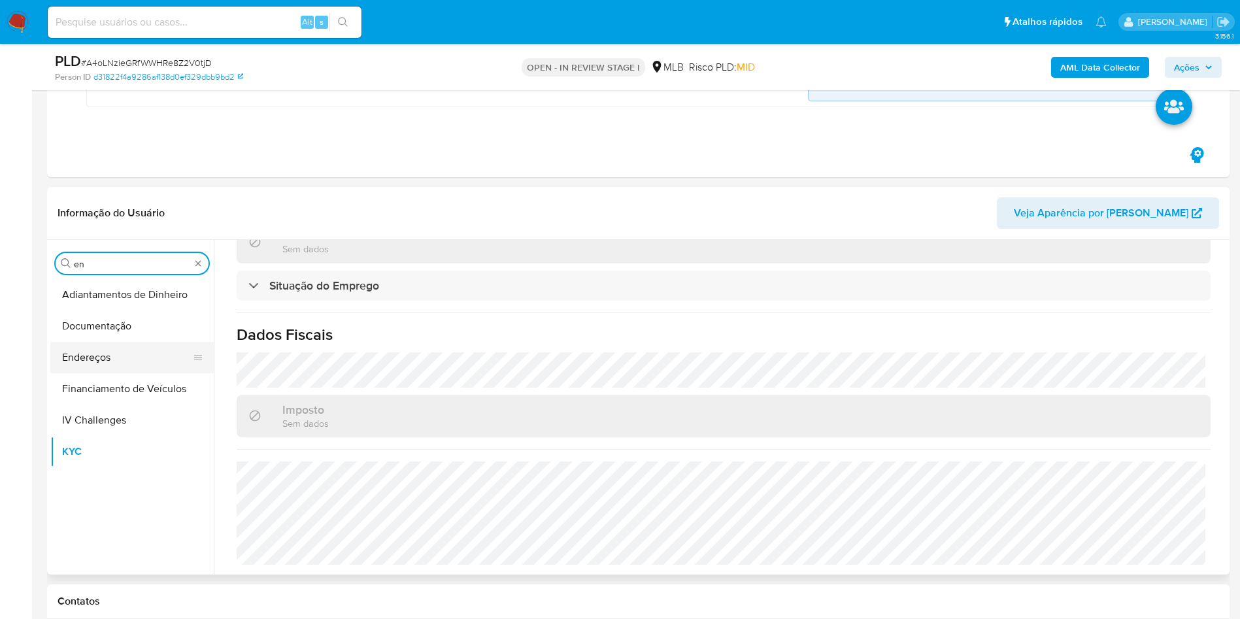
type input "en"
click at [89, 351] on button "Endereços" at bounding box center [126, 357] width 153 height 31
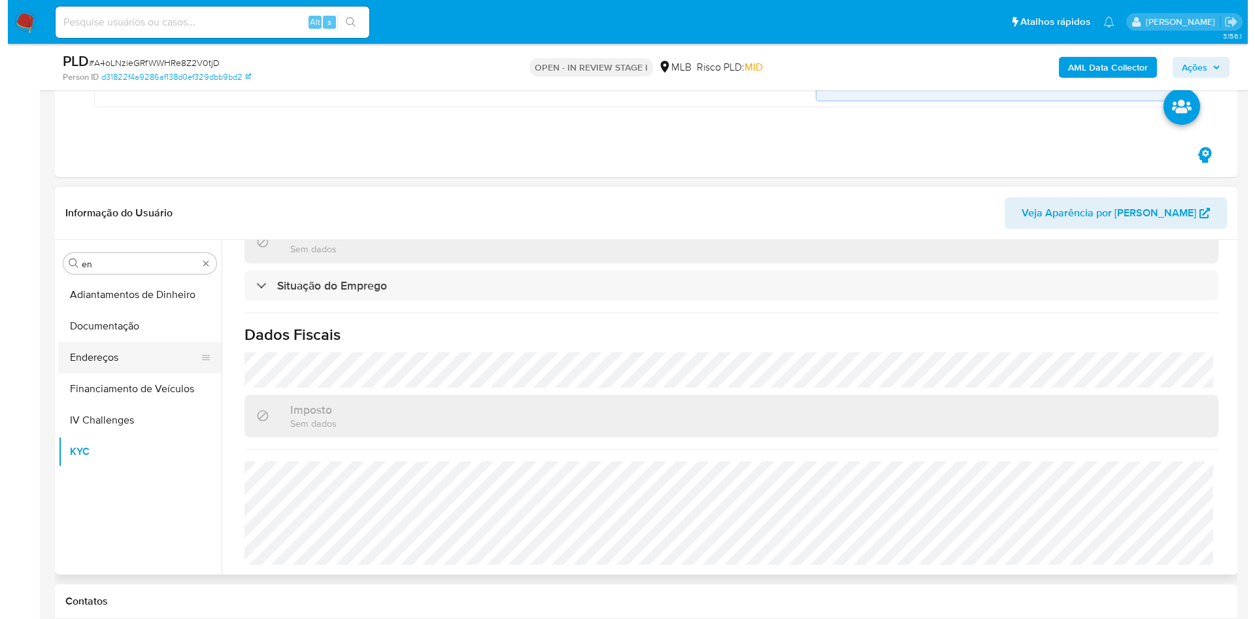
scroll to position [0, 0]
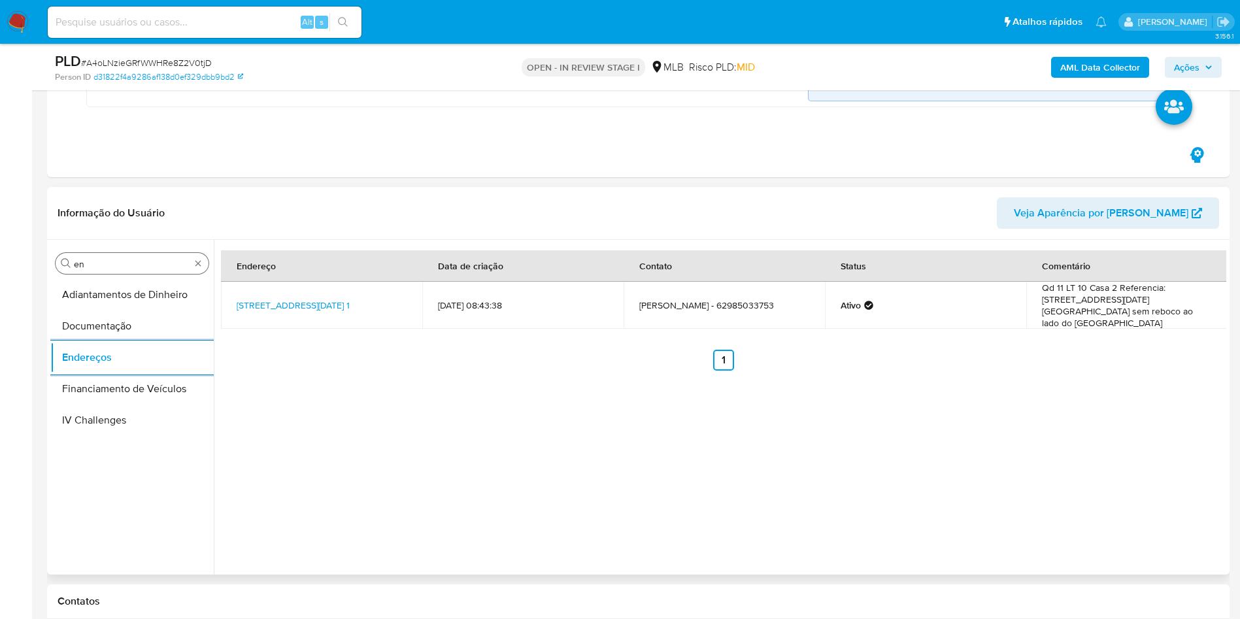
click at [105, 263] on input "en" at bounding box center [132, 264] width 116 height 12
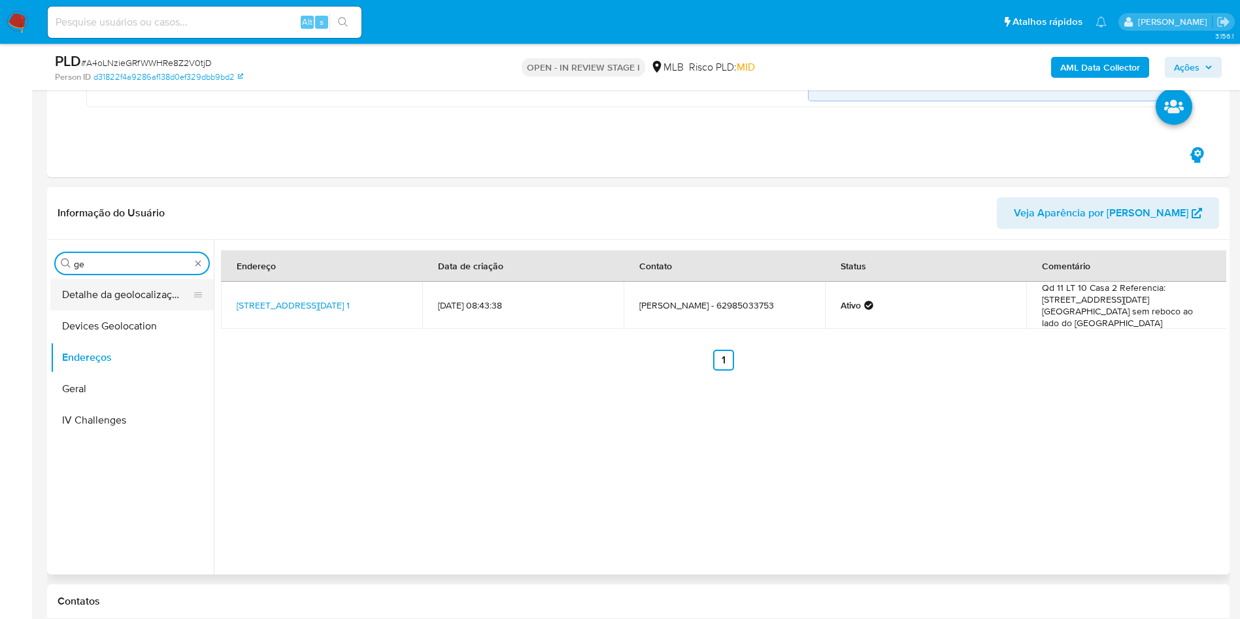
type input "ge"
click at [88, 301] on button "Detalhe da geolocalização" at bounding box center [126, 294] width 153 height 31
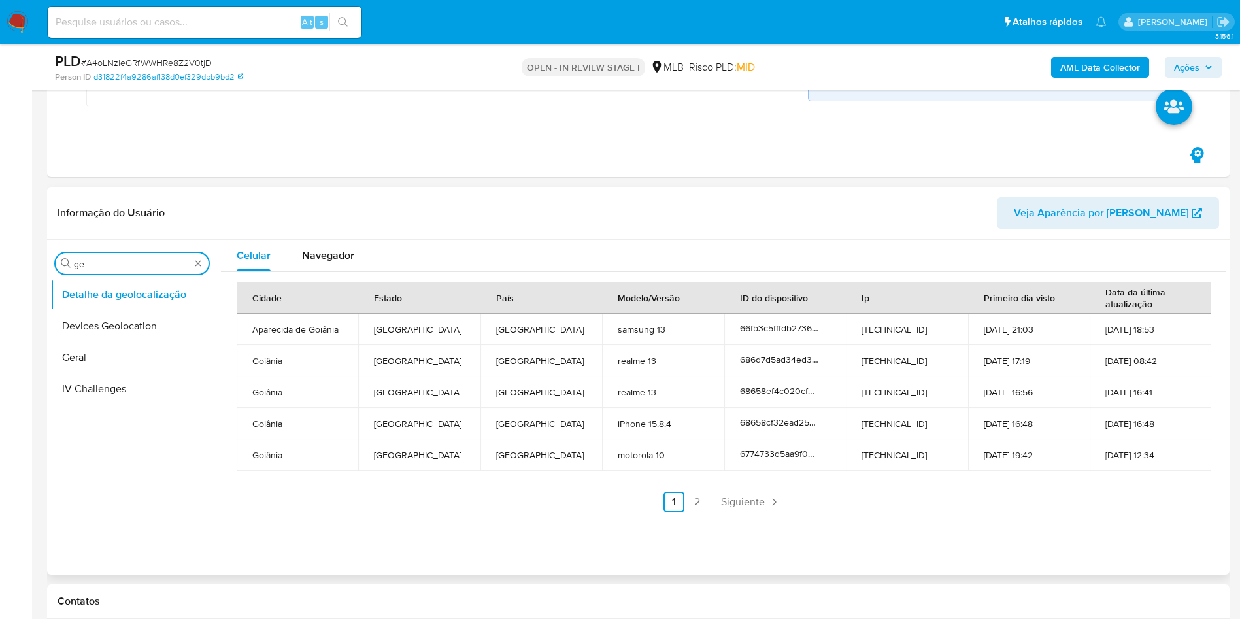
click at [127, 258] on input "ge" at bounding box center [132, 264] width 116 height 12
type input "res"
click at [82, 361] on button "Restrições Novo Mundo" at bounding box center [126, 357] width 153 height 31
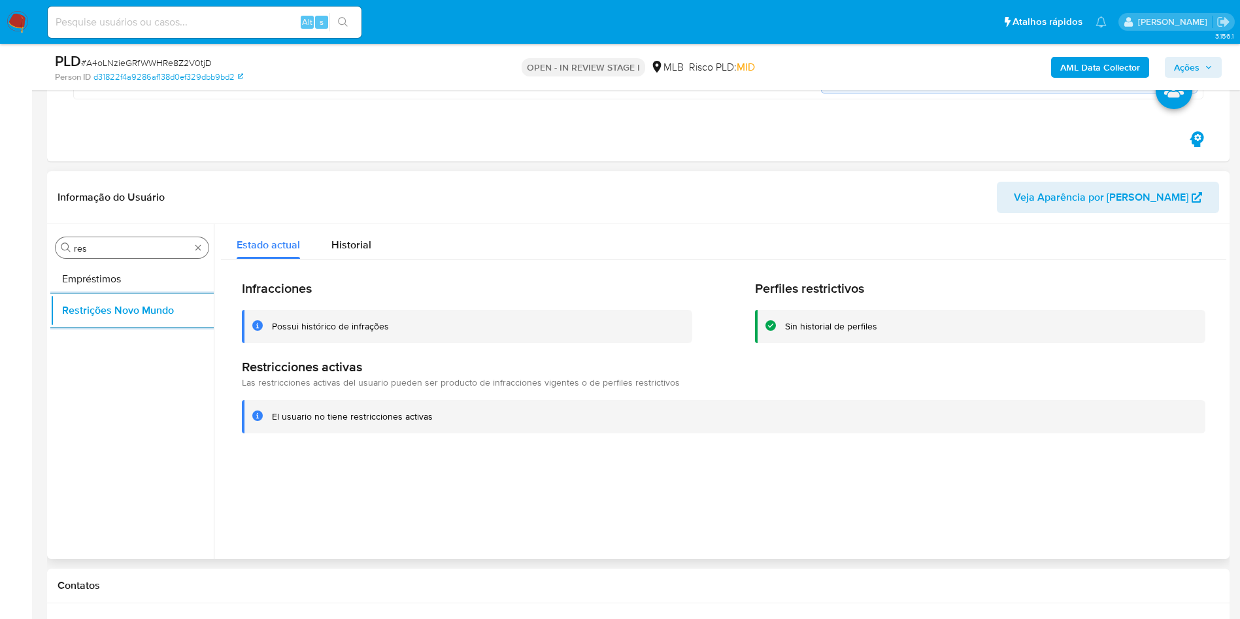
click at [108, 251] on input "res" at bounding box center [132, 248] width 116 height 12
type input "po"
click at [107, 271] on button "Dispositivos Point" at bounding box center [126, 278] width 153 height 31
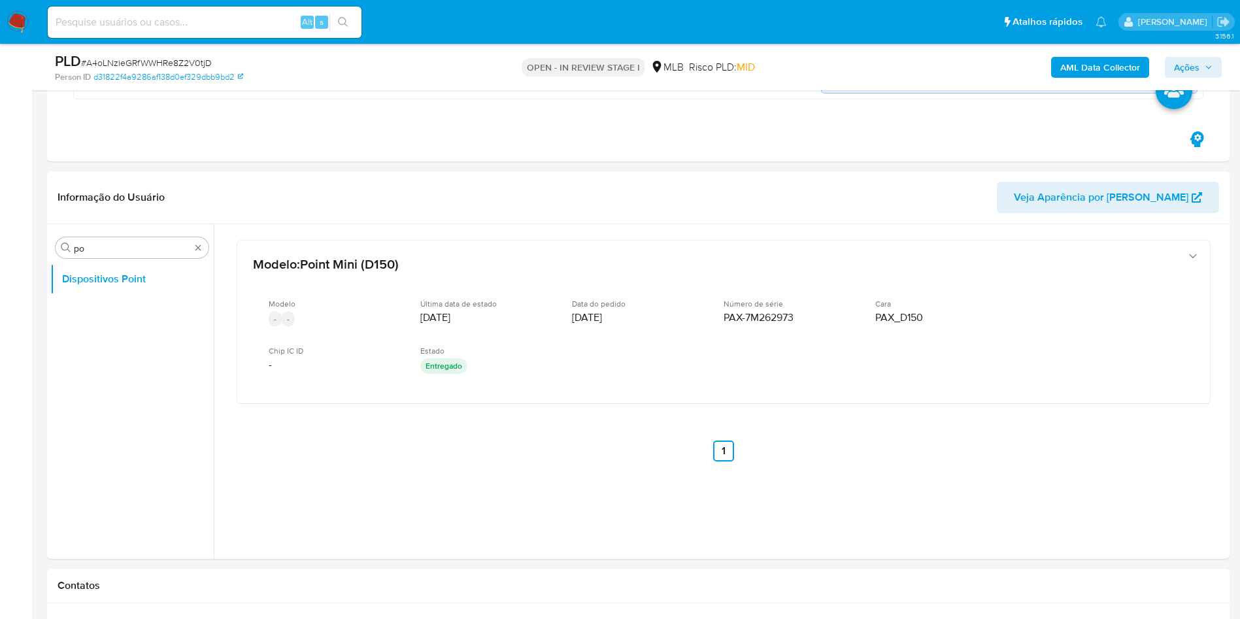
click at [1103, 59] on b "AML Data Collector" at bounding box center [1100, 67] width 80 height 21
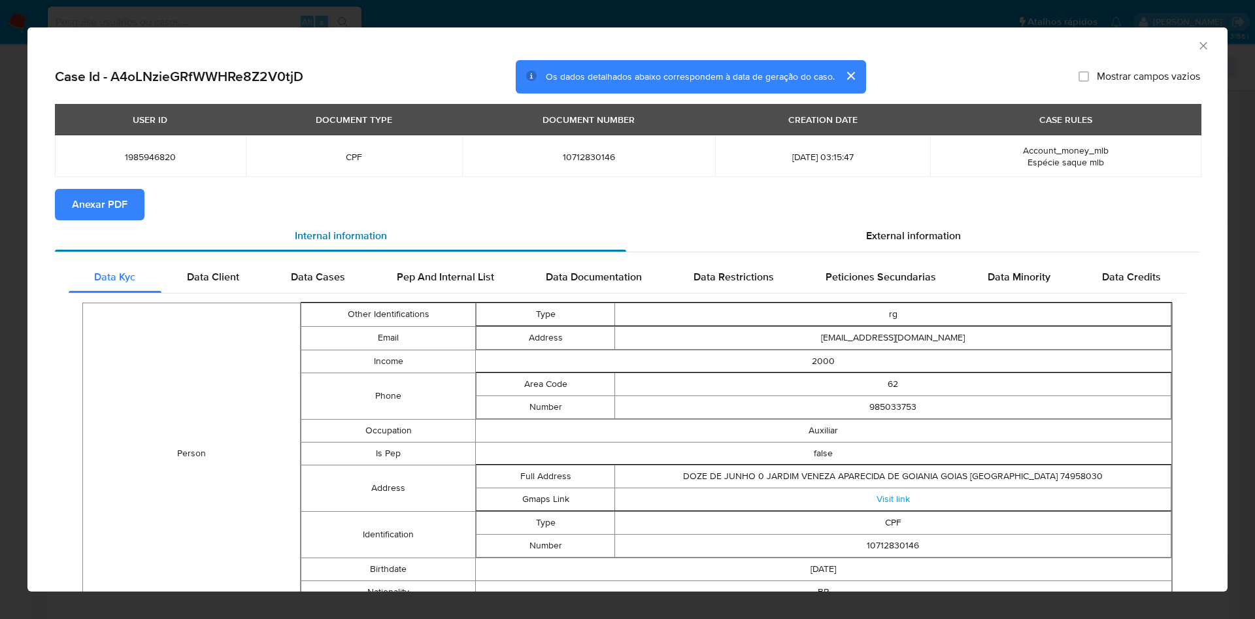
click at [508, 222] on div "Internal information" at bounding box center [340, 235] width 571 height 31
click at [87, 210] on span "Anexar PDF" at bounding box center [100, 204] width 56 height 29
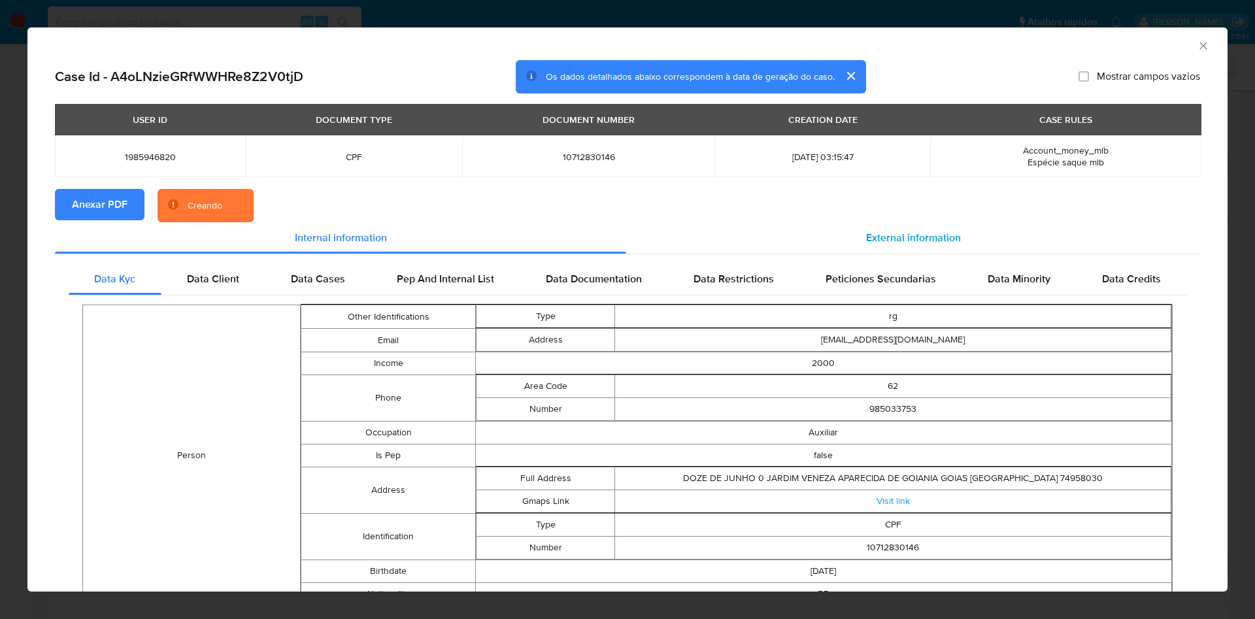
click at [883, 234] on span "External information" at bounding box center [913, 237] width 95 height 15
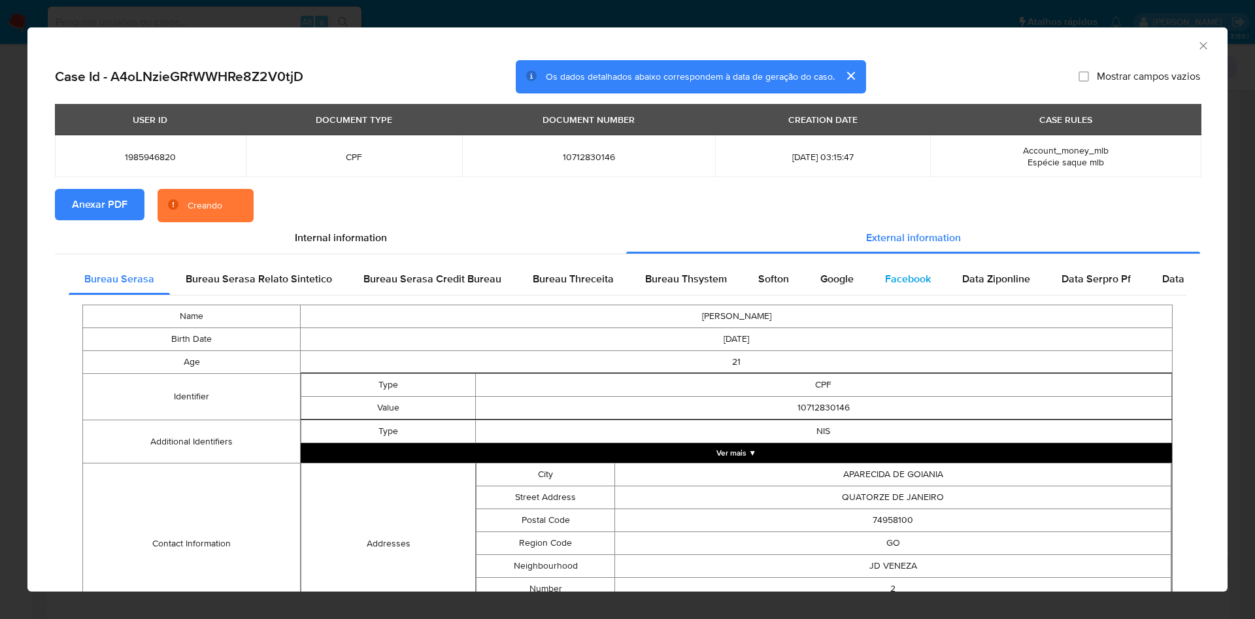
click at [902, 277] on span "Facebook" at bounding box center [908, 278] width 46 height 15
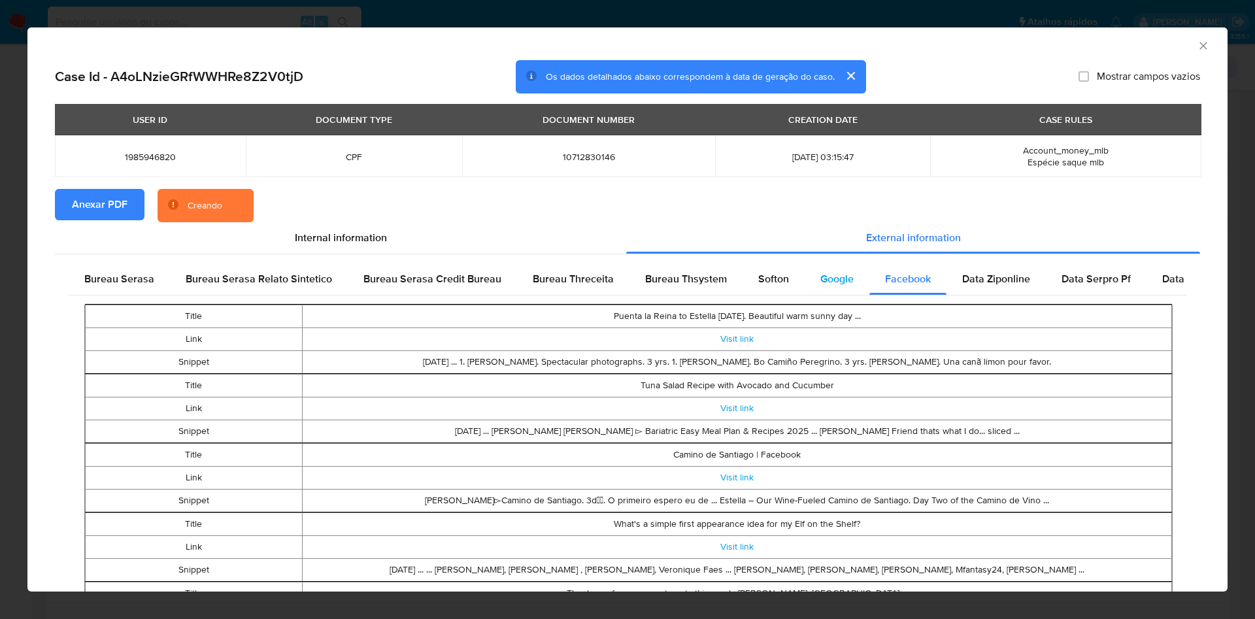
click at [828, 285] on span "Google" at bounding box center [836, 278] width 33 height 15
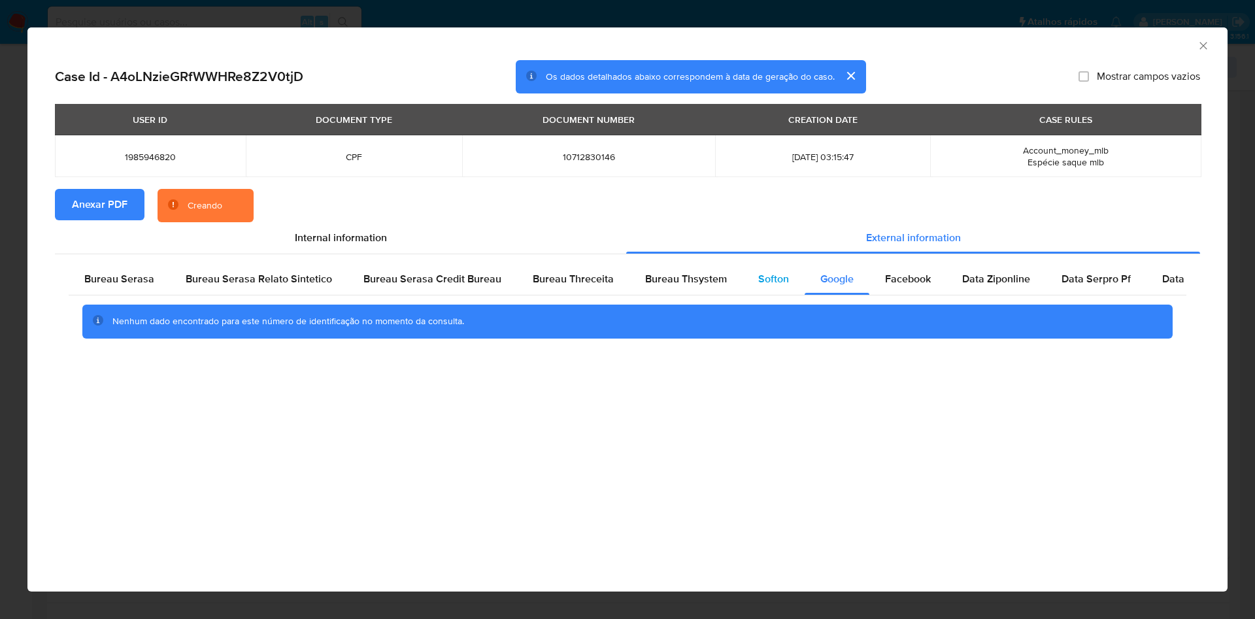
click at [755, 288] on div "Softon" at bounding box center [773, 278] width 62 height 31
click at [699, 284] on span "Bureau Thsystem" at bounding box center [686, 278] width 82 height 15
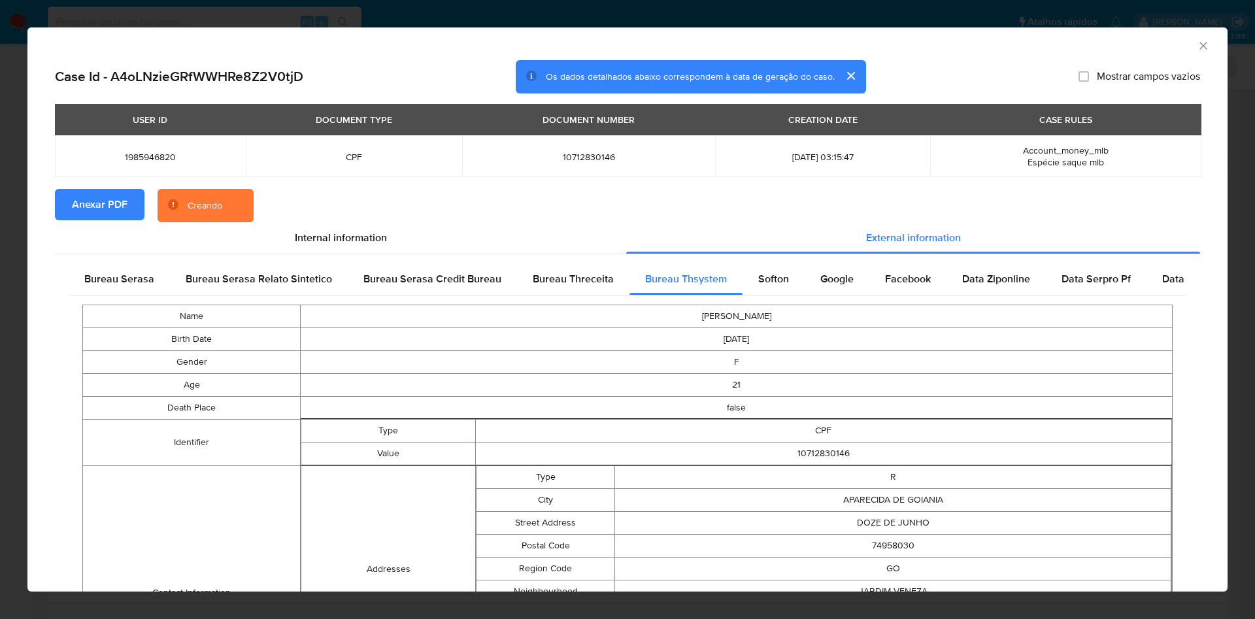
click at [118, 256] on div "Bureau Serasa Bureau Serasa Relato Sintetico Bureau Serasa Credit Bureau Bureau…" at bounding box center [627, 496] width 1145 height 484
click at [122, 260] on div "Bureau Serasa Bureau Serasa Relato Sintetico Bureau Serasa Credit Bureau Bureau…" at bounding box center [627, 496] width 1145 height 484
click at [110, 274] on span "Bureau Serasa" at bounding box center [119, 278] width 70 height 15
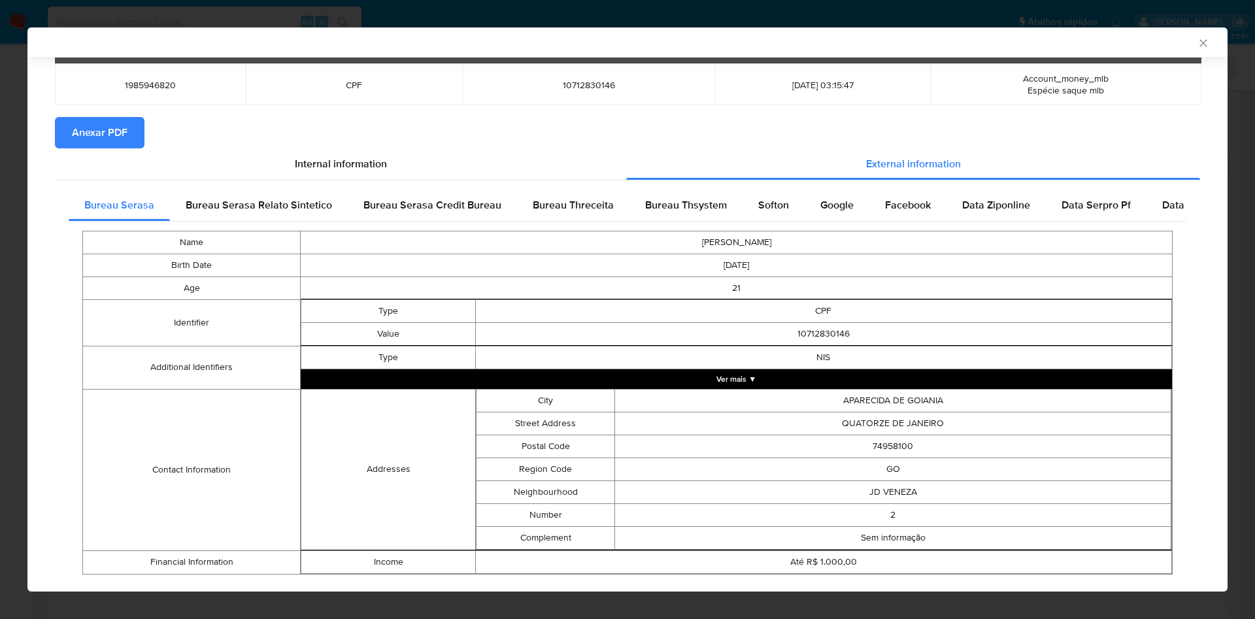
scroll to position [97, 0]
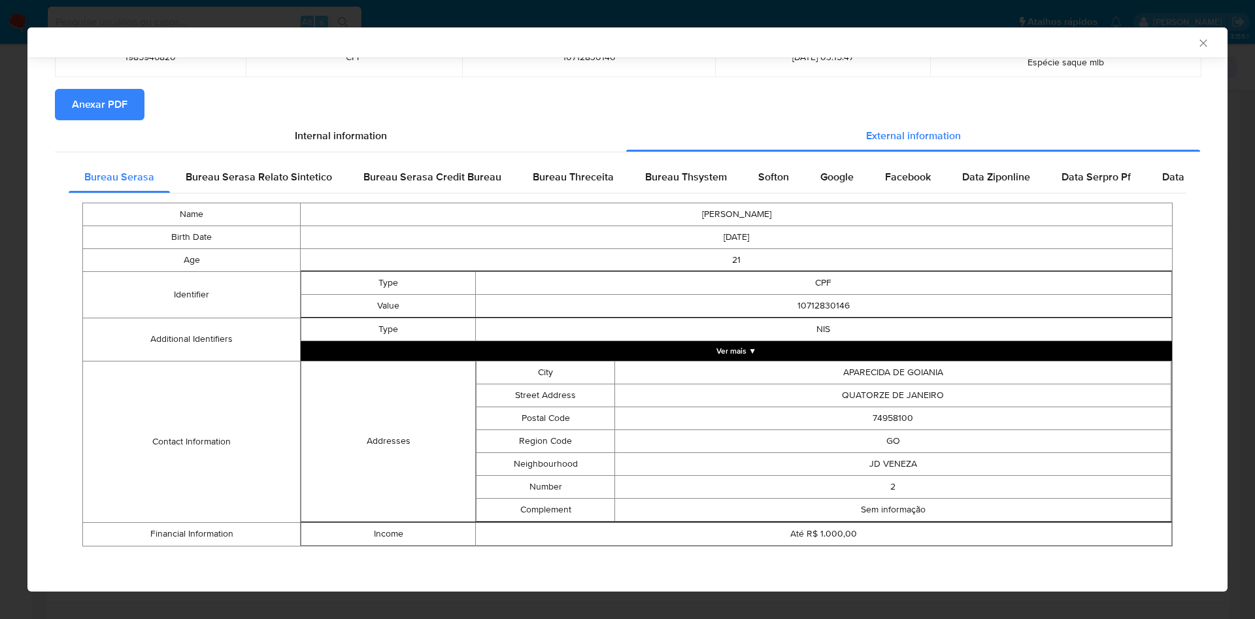
click at [5, 253] on div "AML Data Collector Case Id - A4oLNzieGRfWWHRe8Z2V0tjD Os dados detalhados abaix…" at bounding box center [627, 309] width 1255 height 619
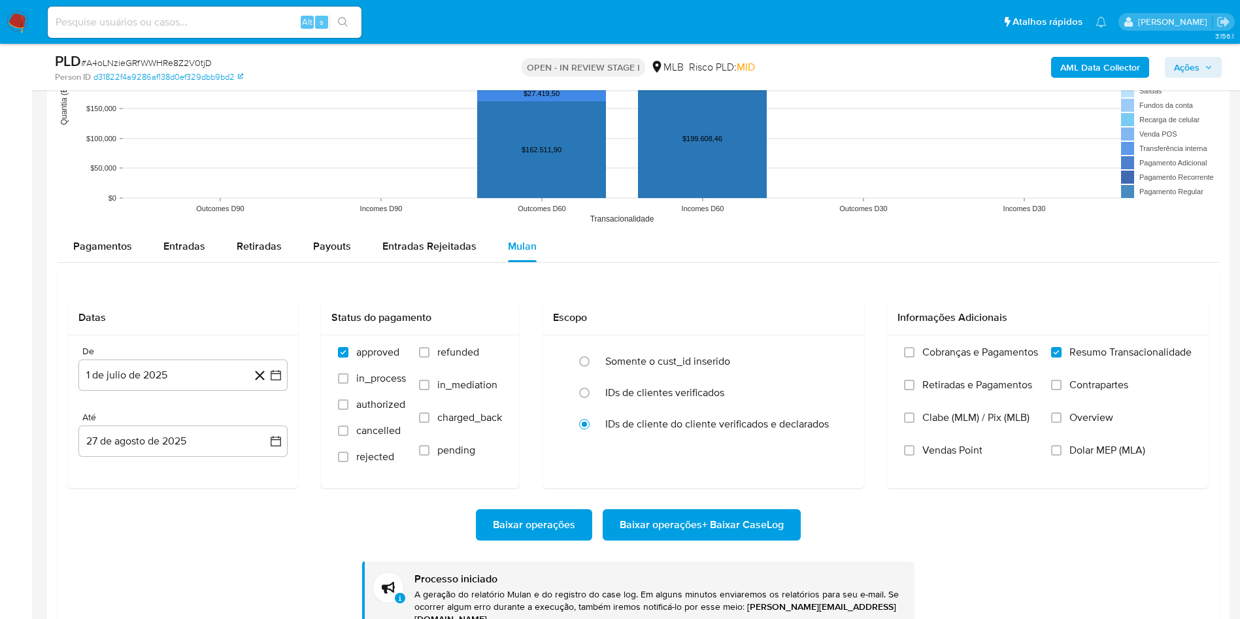
scroll to position [2157, 0]
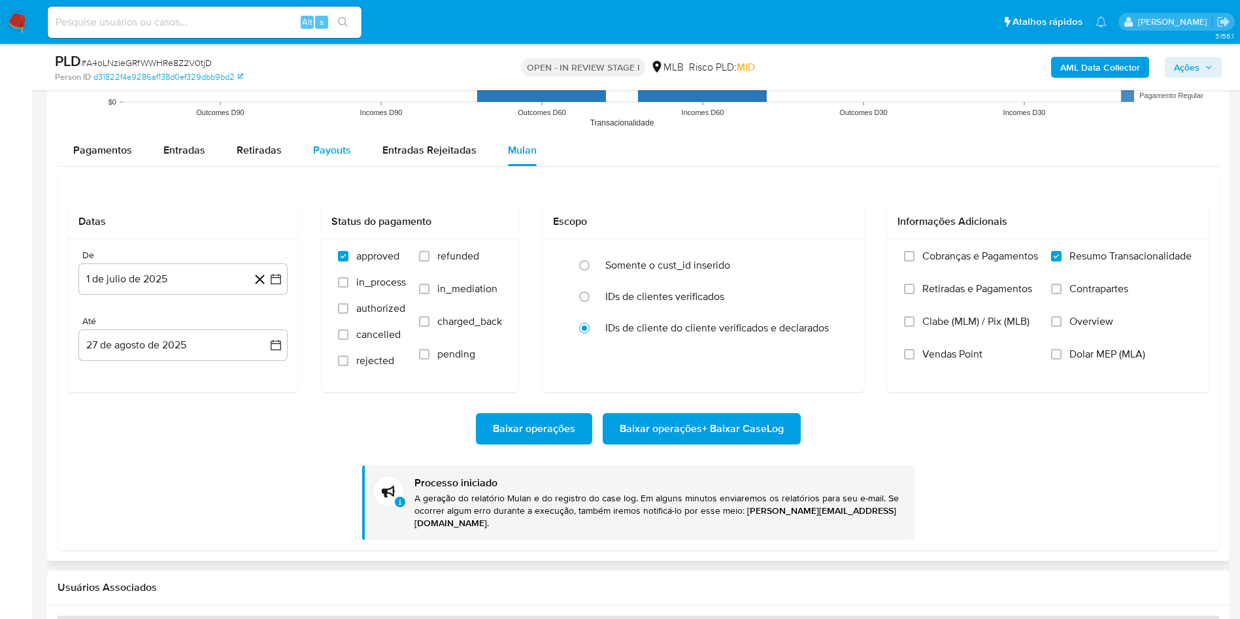
click at [325, 148] on span "Payouts" at bounding box center [332, 149] width 38 height 15
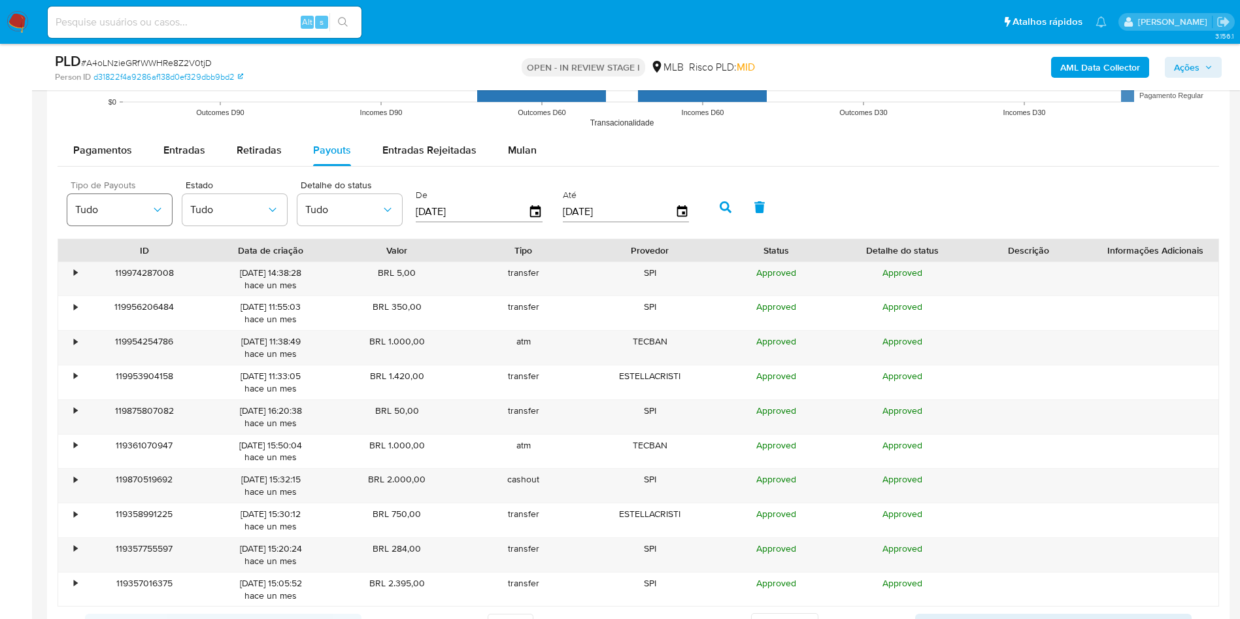
click at [99, 211] on span "Tudo" at bounding box center [113, 209] width 76 height 13
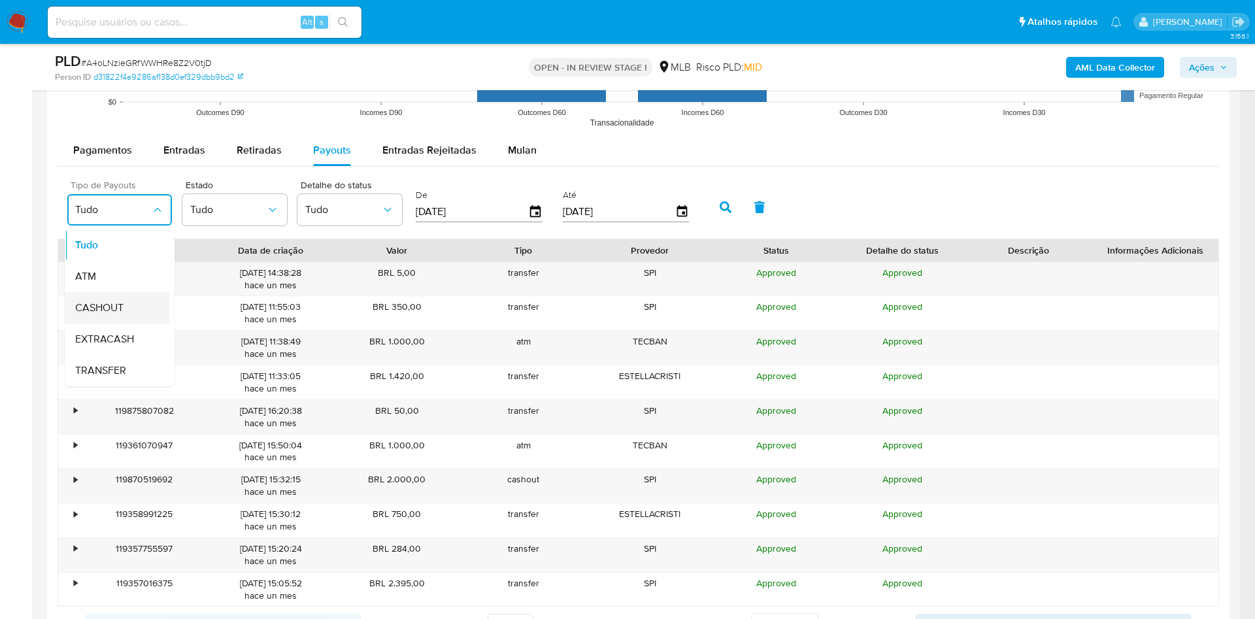
click at [125, 295] on div "CASHOUT" at bounding box center [113, 307] width 76 height 31
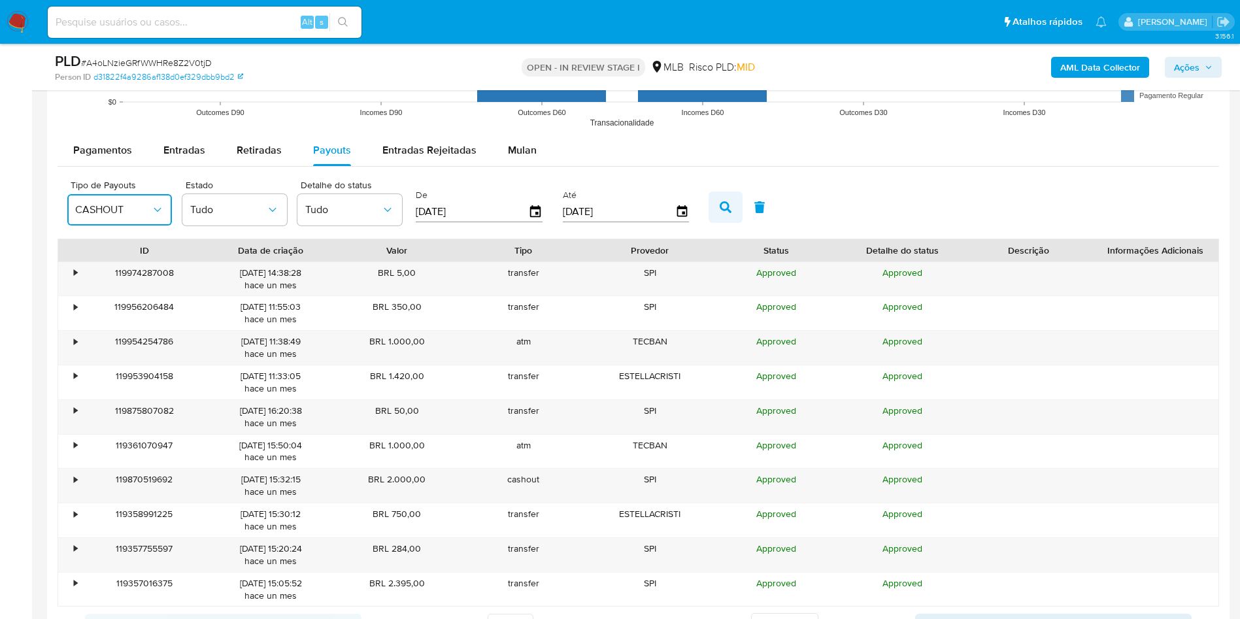
click at [725, 201] on icon "button" at bounding box center [726, 207] width 12 height 12
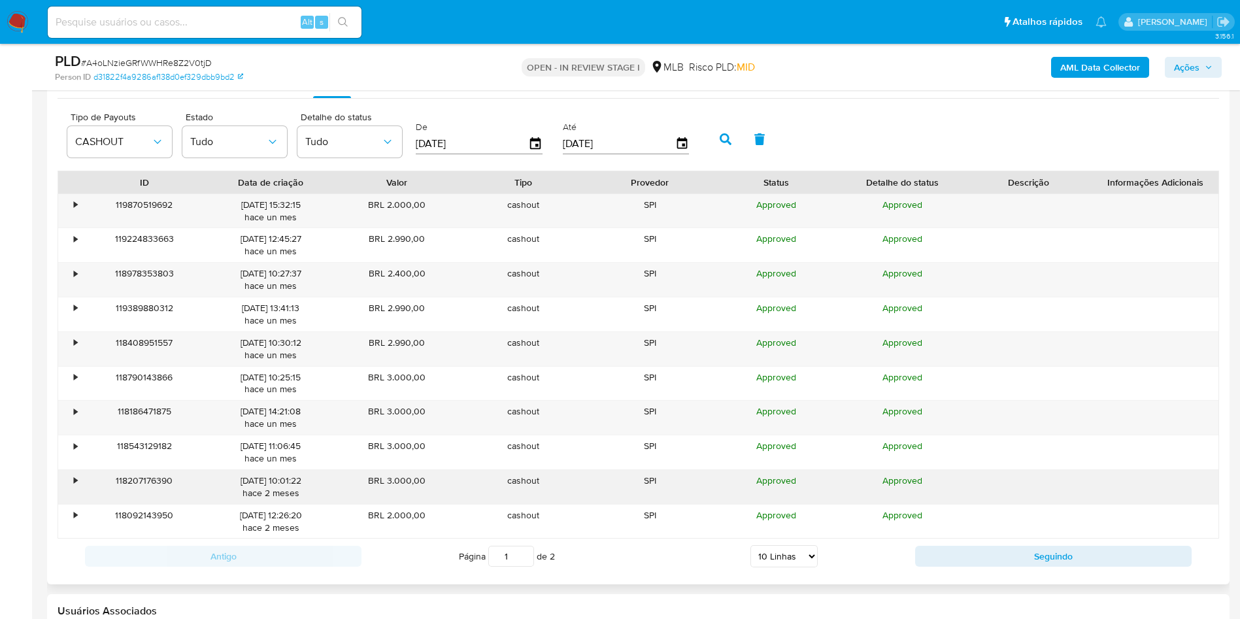
scroll to position [2255, 0]
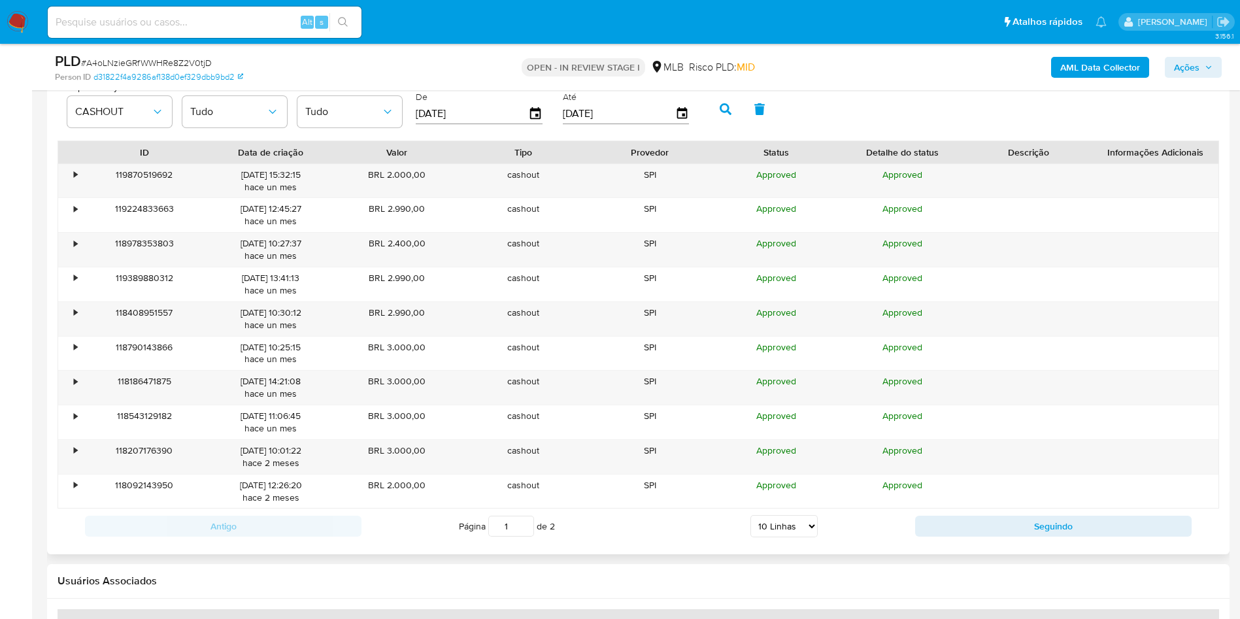
click at [722, 513] on div "Página 1 de 2 5 Linhas 10 Linhas 20 Linhas 25 Linhas 50 Linhas 100 Linhas" at bounding box center [638, 526] width 554 height 26
drag, startPoint x: 739, startPoint y: 517, endPoint x: 768, endPoint y: 519, distance: 28.8
click at [742, 517] on div "Página 1 de 2 5 Linhas 10 Linhas 20 Linhas 25 Linhas 50 Linhas 100 Linhas" at bounding box center [638, 526] width 554 height 26
click at [768, 519] on select "5 Linhas 10 Linhas 20 Linhas 25 Linhas 50 Linhas 100 Linhas" at bounding box center [783, 526] width 67 height 22
select select "20"
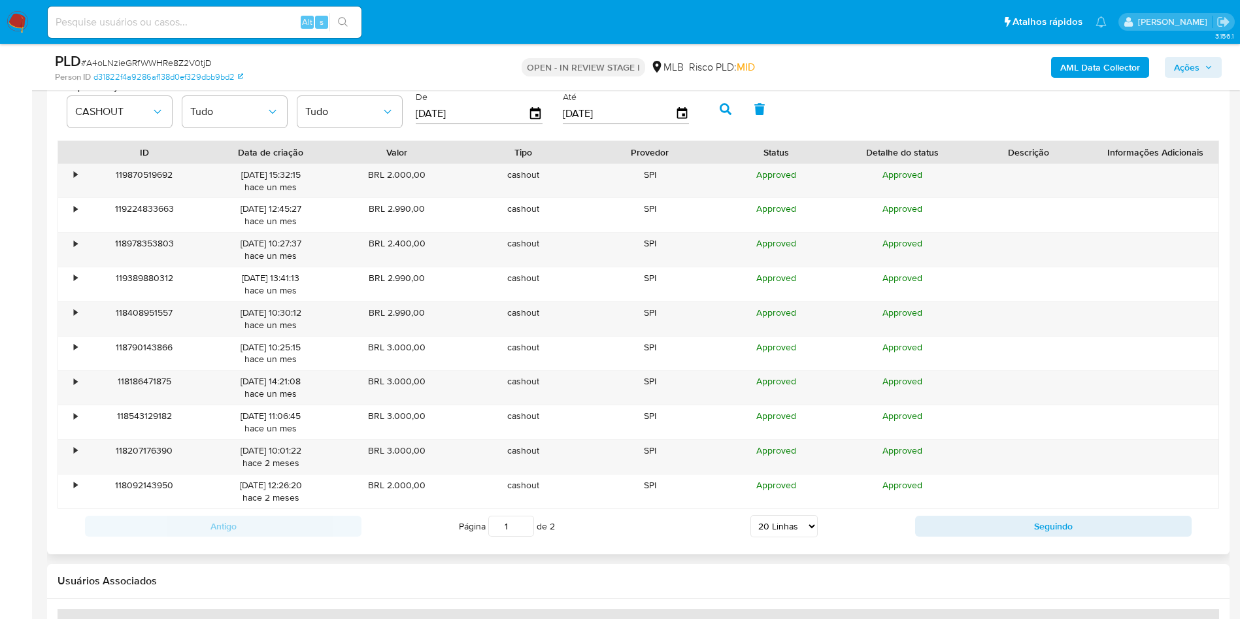
click at [750, 515] on select "5 Linhas 10 Linhas 20 Linhas 25 Linhas 50 Linhas 100 Linhas" at bounding box center [783, 526] width 67 height 22
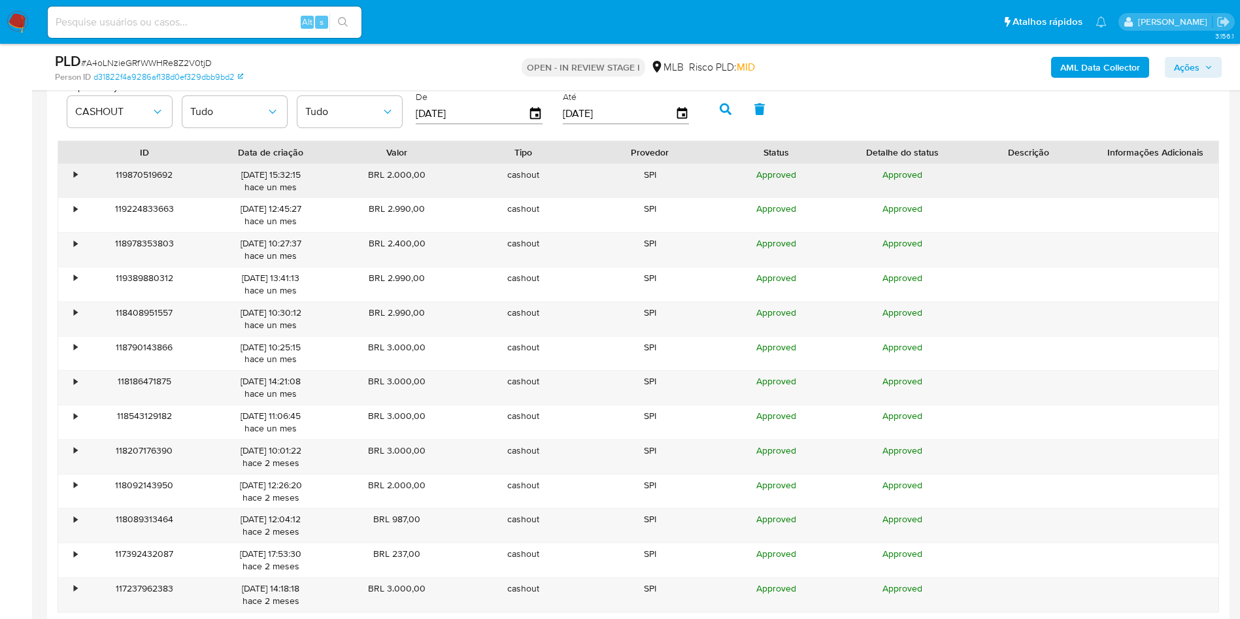
click at [73, 177] on div "•" at bounding box center [69, 181] width 23 height 34
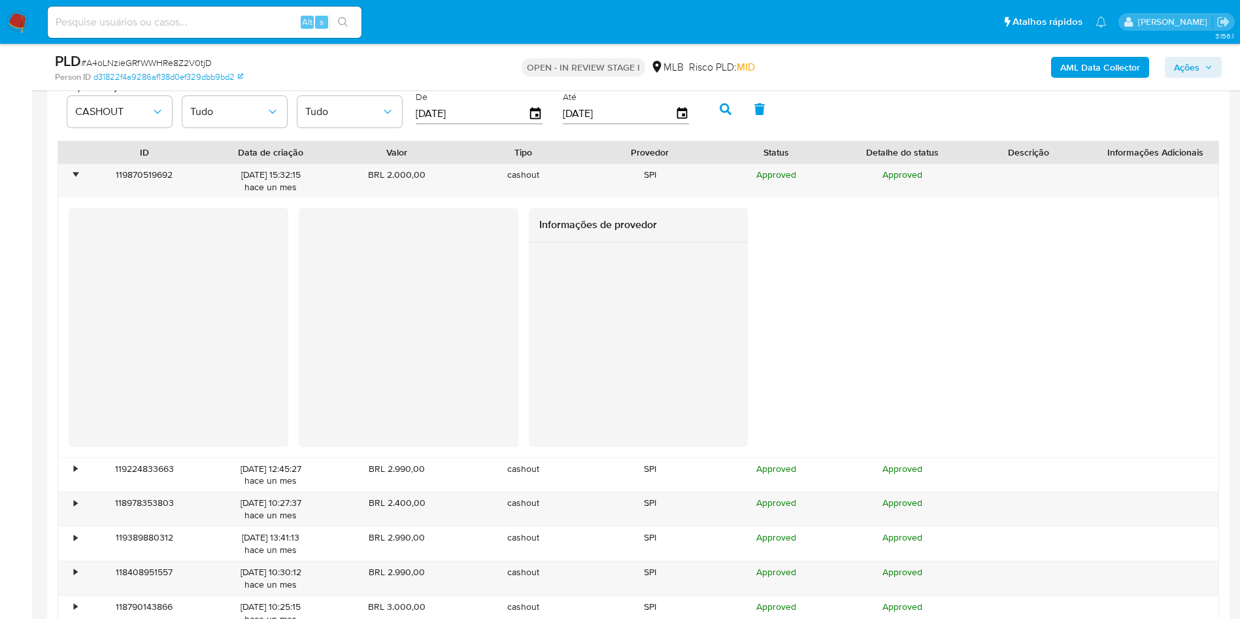
click at [537, 371] on div at bounding box center [639, 344] width 220 height 204
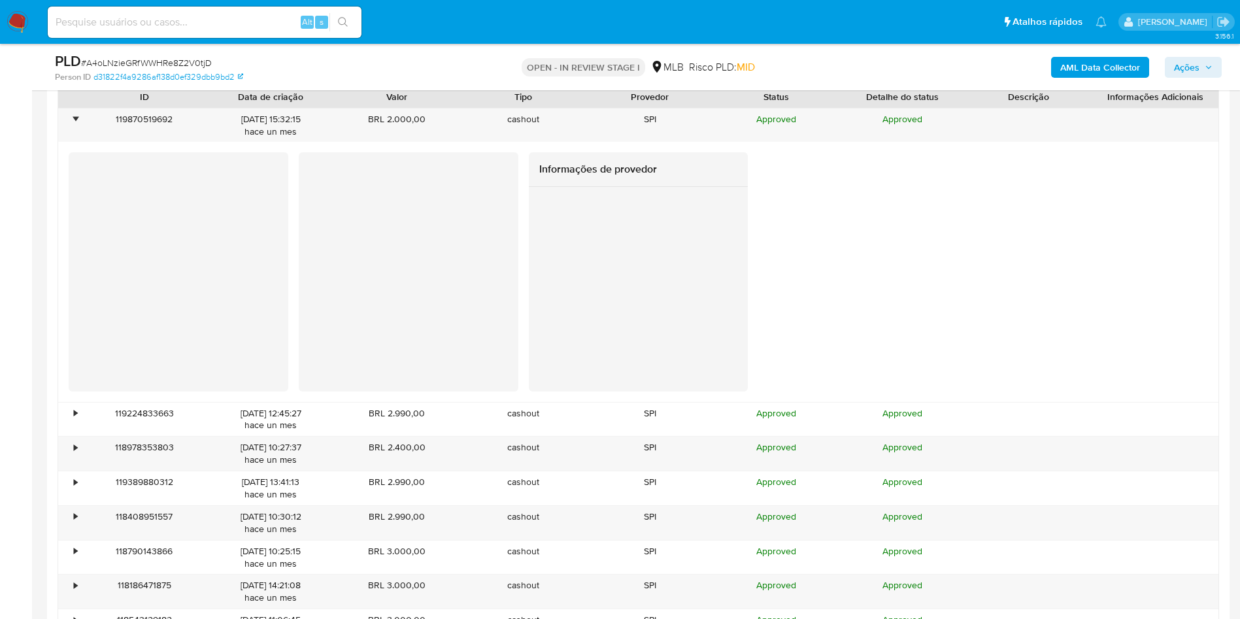
scroll to position [2353, 0]
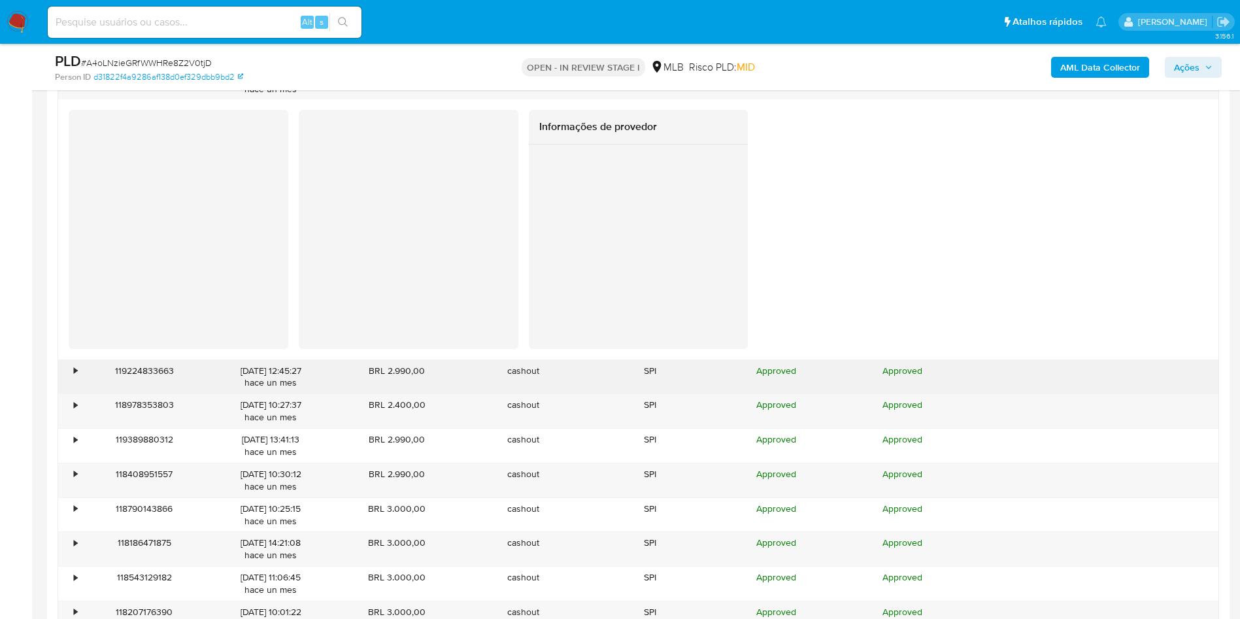
click at [77, 381] on div "•" at bounding box center [69, 377] width 23 height 34
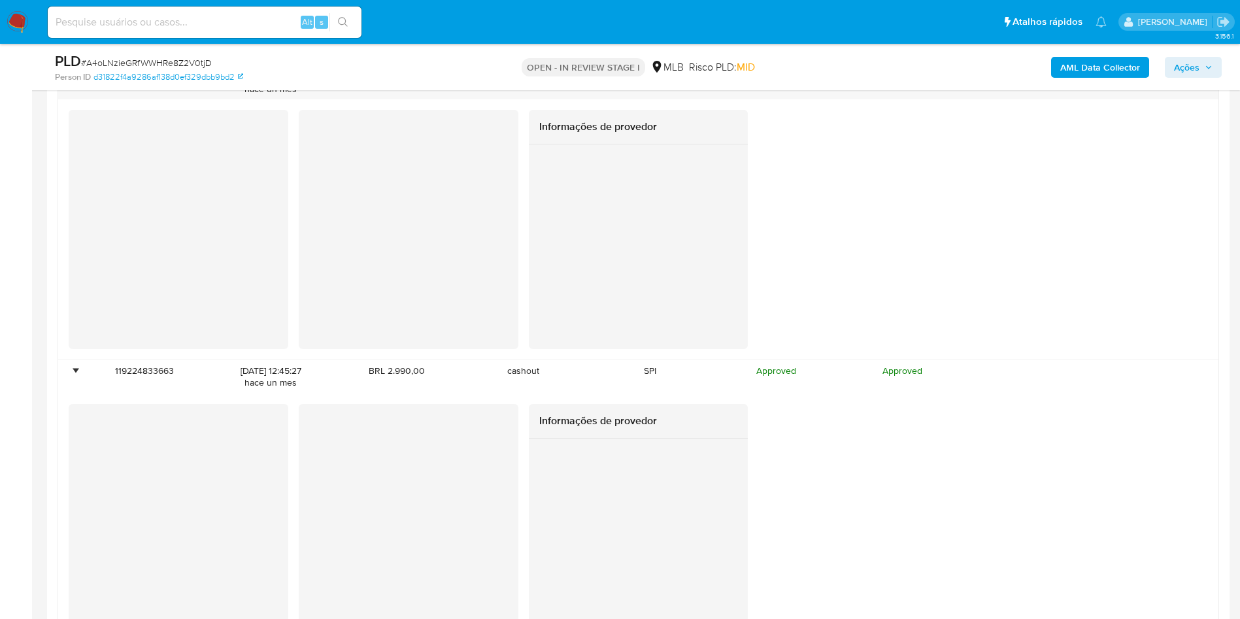
scroll to position [2451, 0]
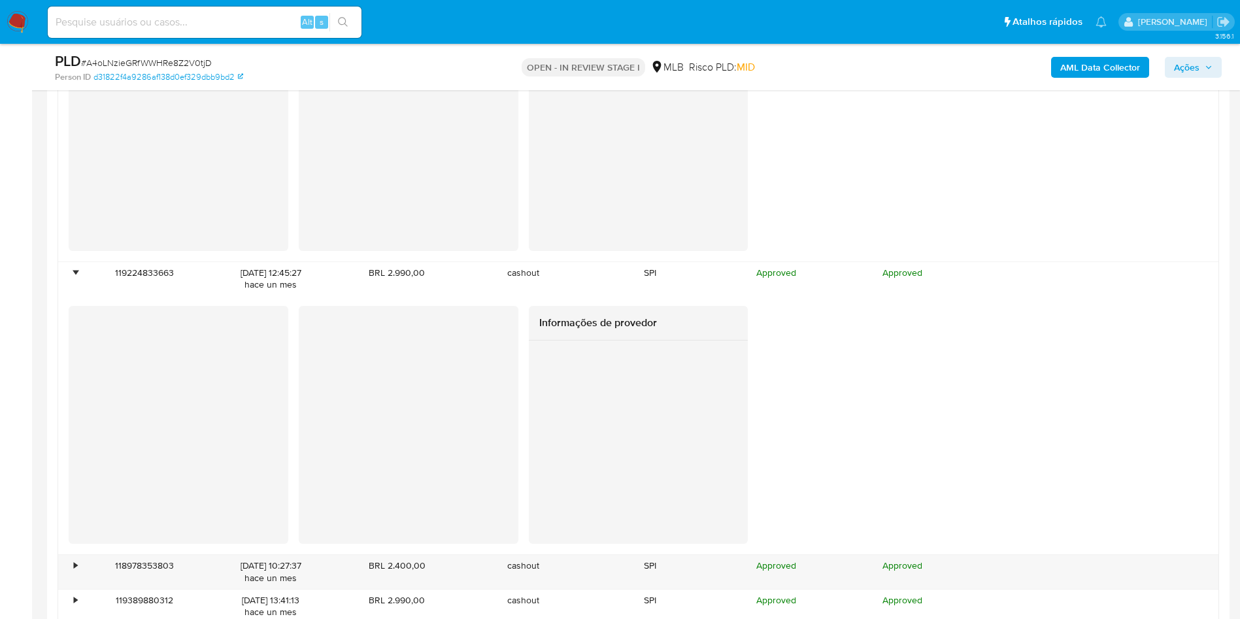
click at [536, 471] on div at bounding box center [639, 435] width 220 height 188
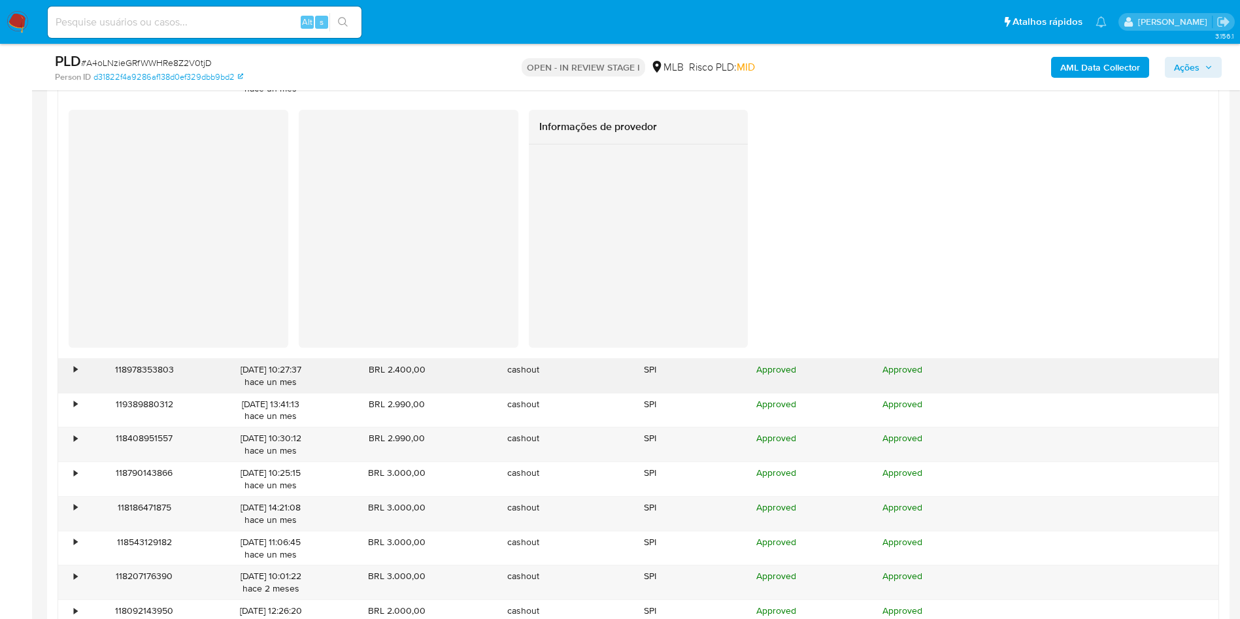
click at [75, 378] on div "•" at bounding box center [69, 376] width 23 height 34
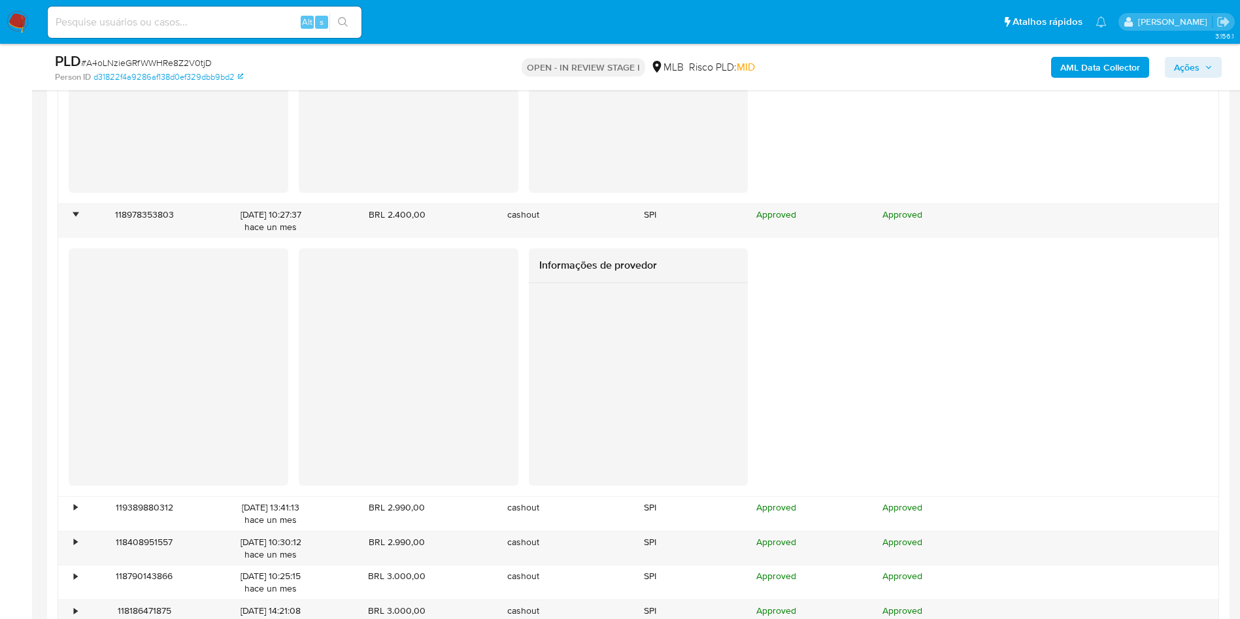
scroll to position [2843, 0]
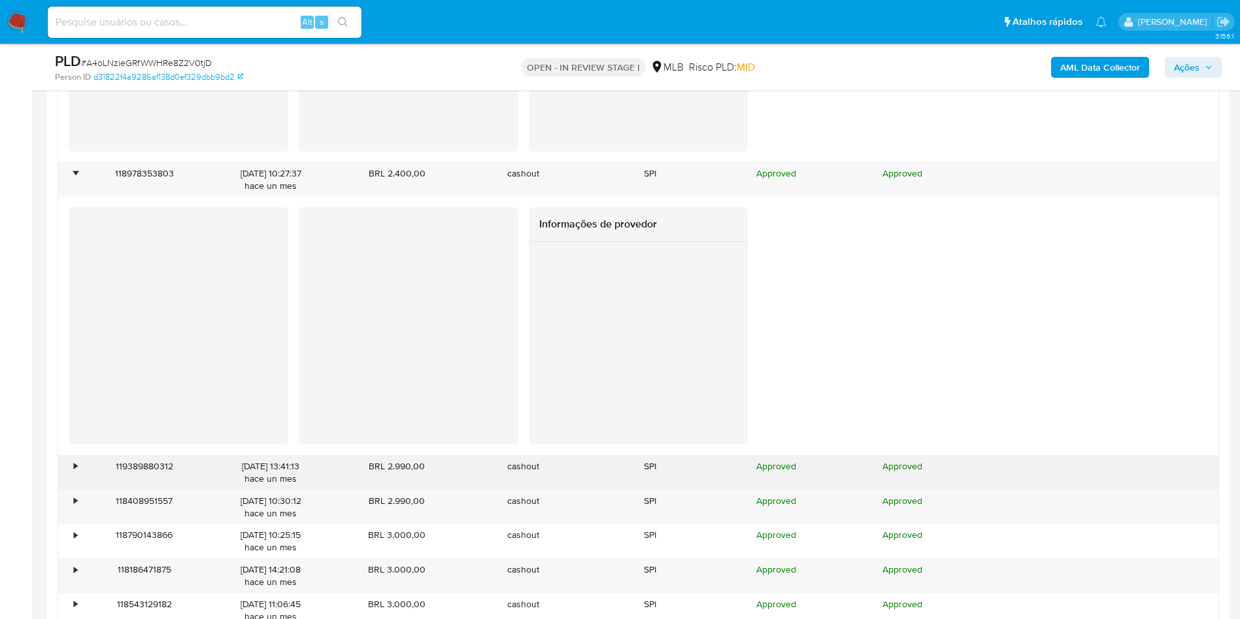
click at [76, 461] on div "•" at bounding box center [75, 466] width 3 height 12
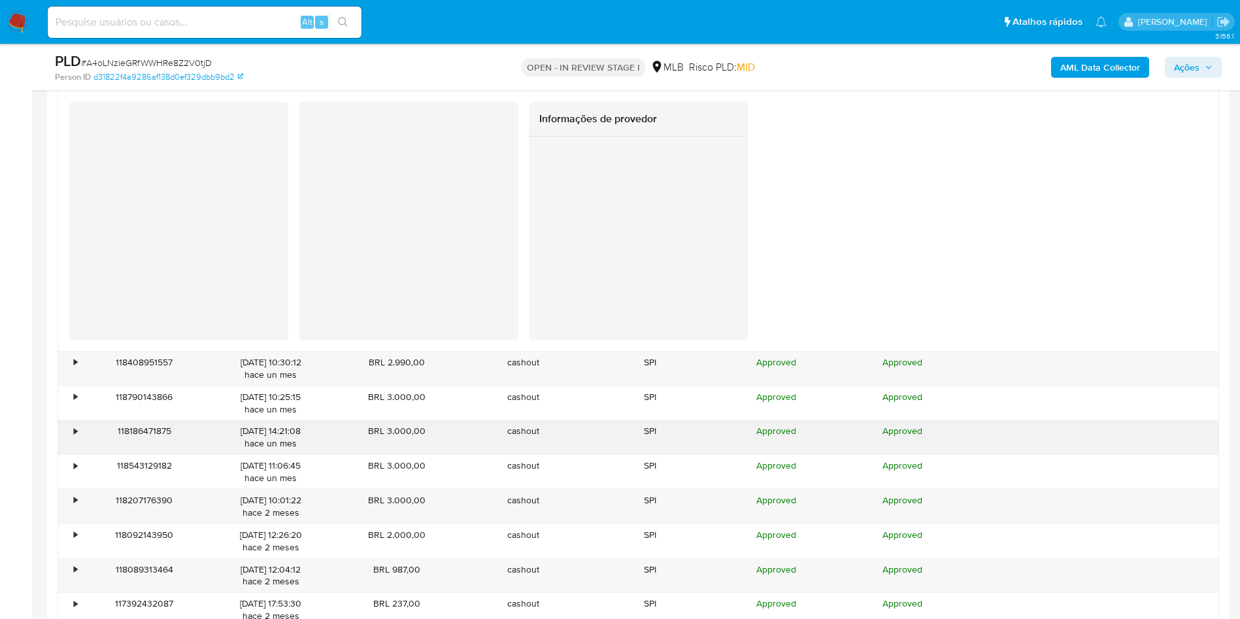
scroll to position [3333, 0]
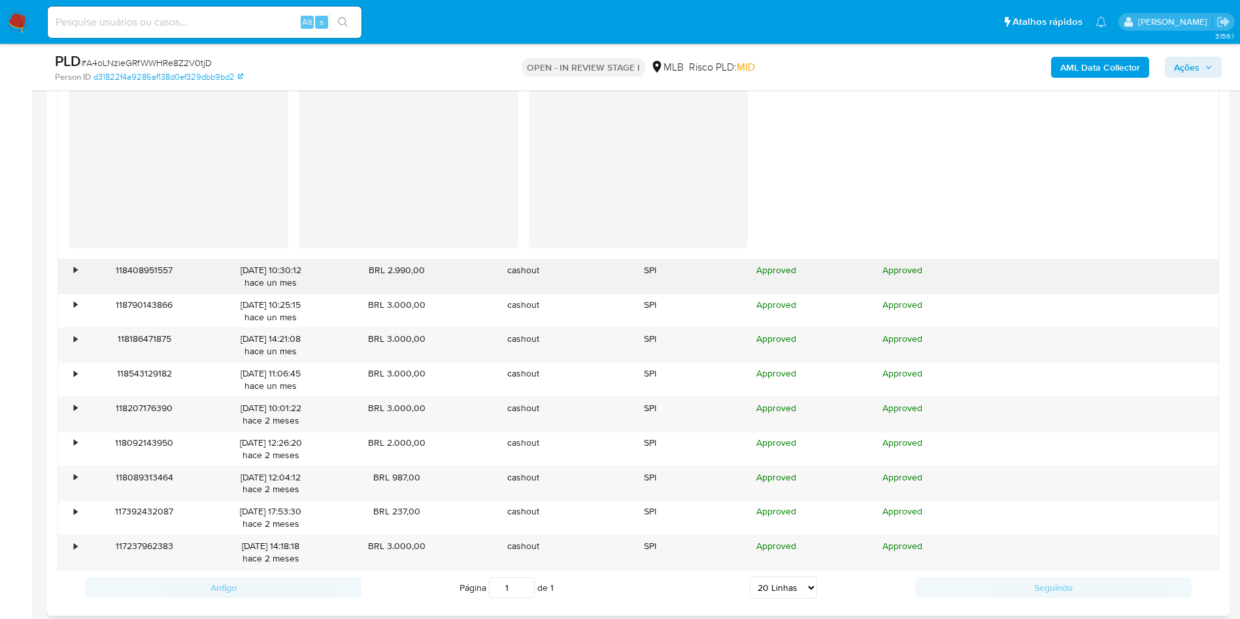
click at [90, 280] on div "118408951557" at bounding box center [144, 276] width 126 height 34
click at [71, 271] on div "•" at bounding box center [69, 276] width 23 height 34
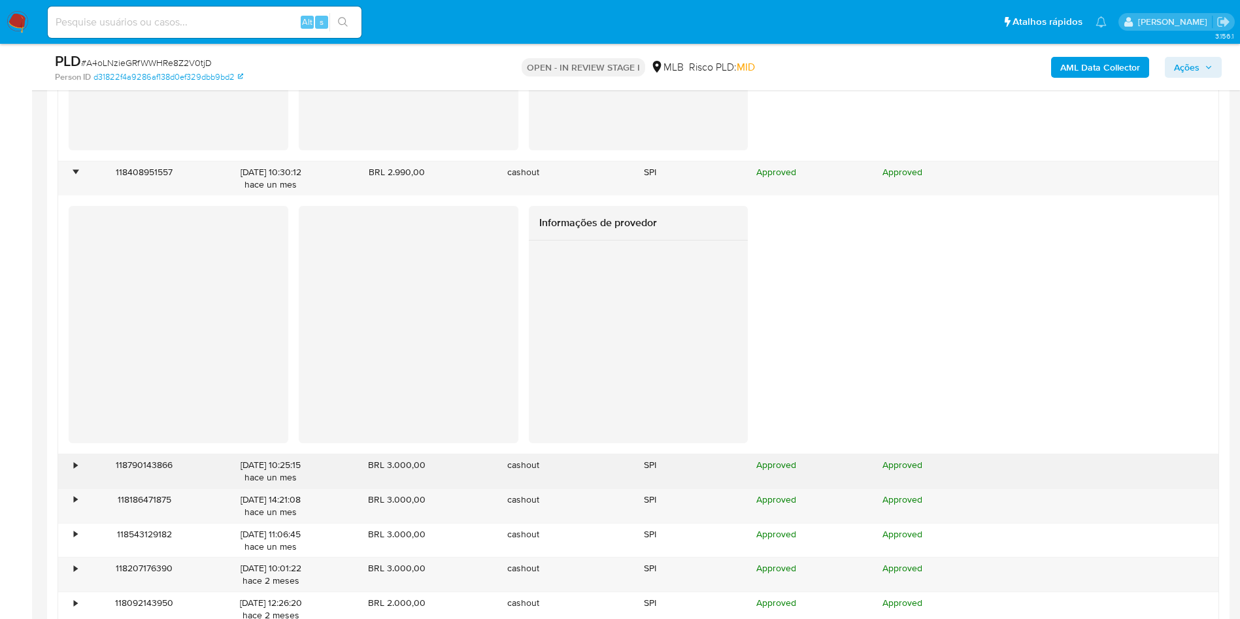
click at [73, 467] on div "•" at bounding box center [69, 471] width 23 height 34
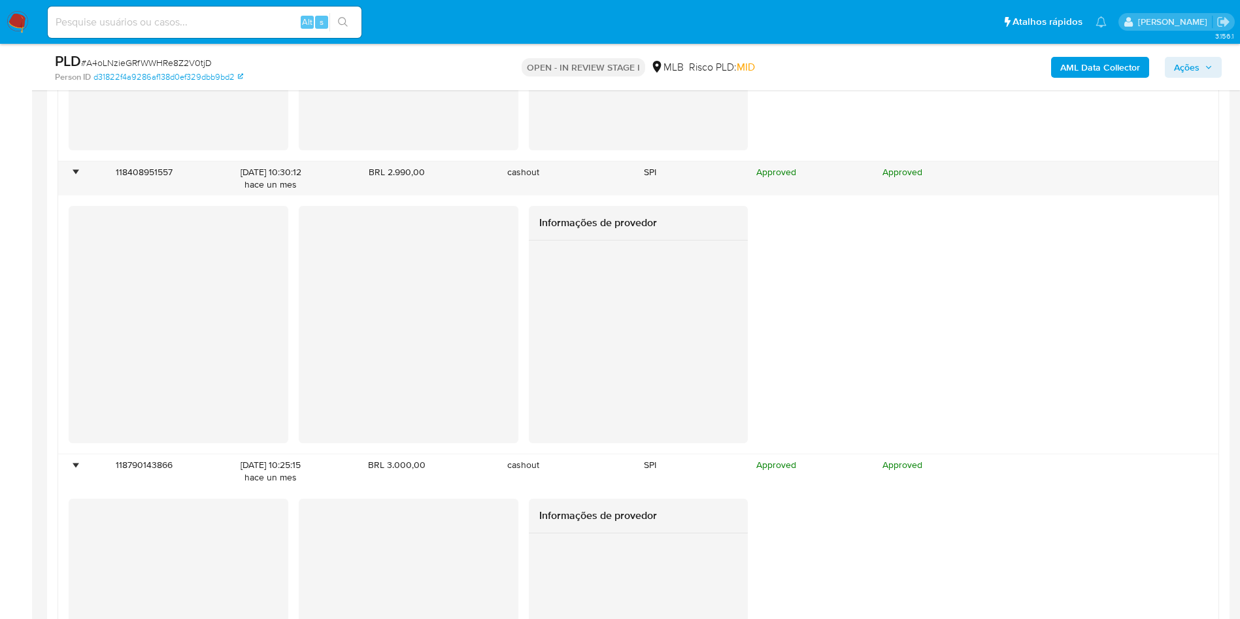
scroll to position [3726, 0]
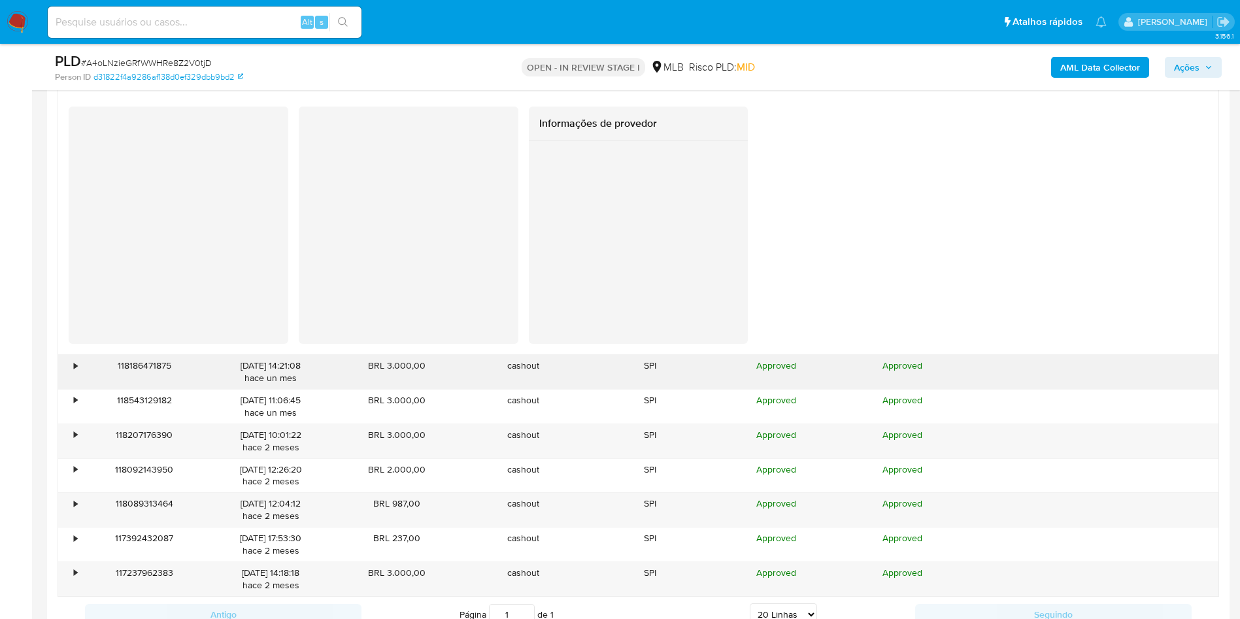
click at [68, 367] on div "•" at bounding box center [69, 372] width 23 height 34
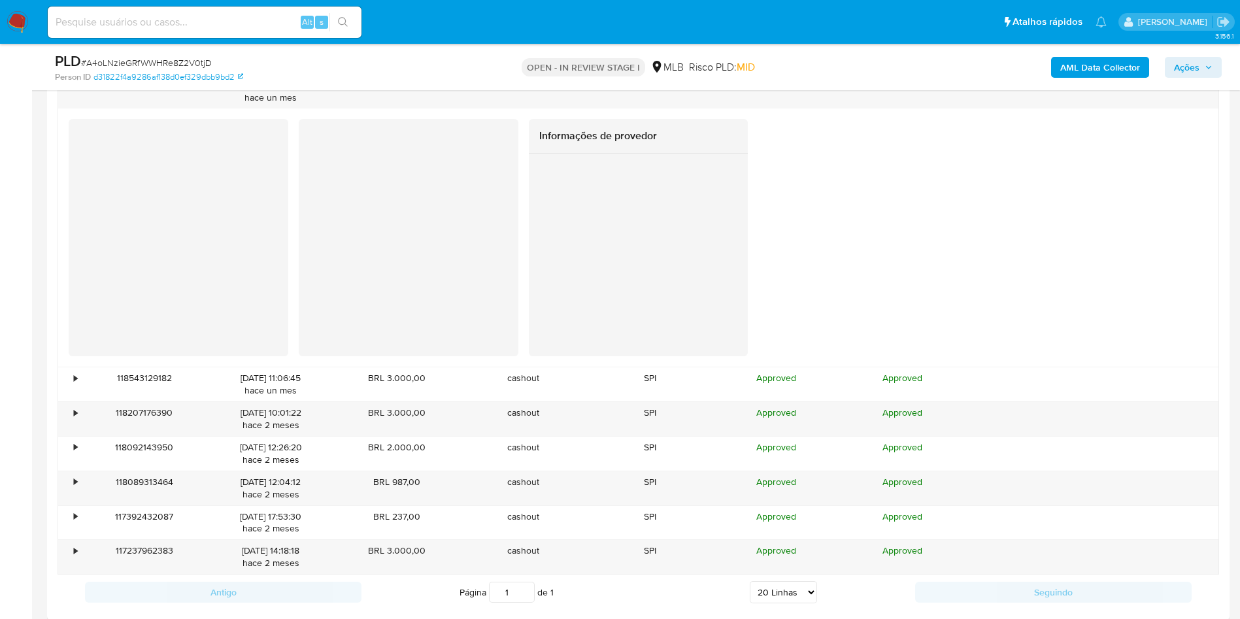
scroll to position [4216, 0]
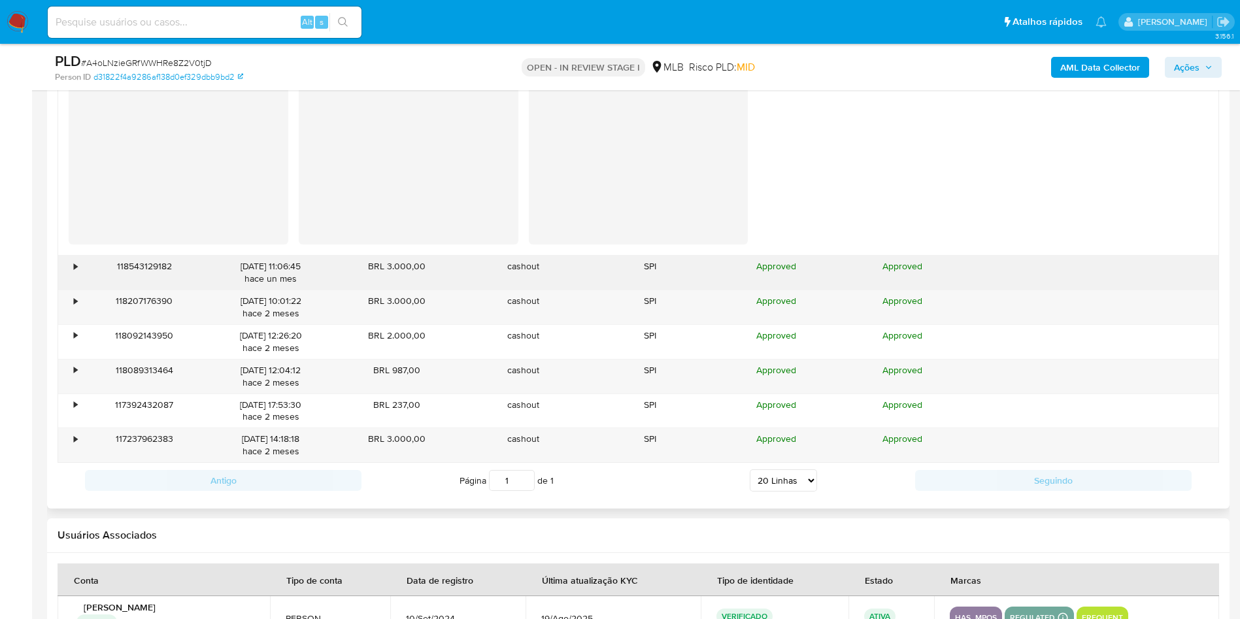
click at [79, 273] on div "•" at bounding box center [69, 273] width 23 height 34
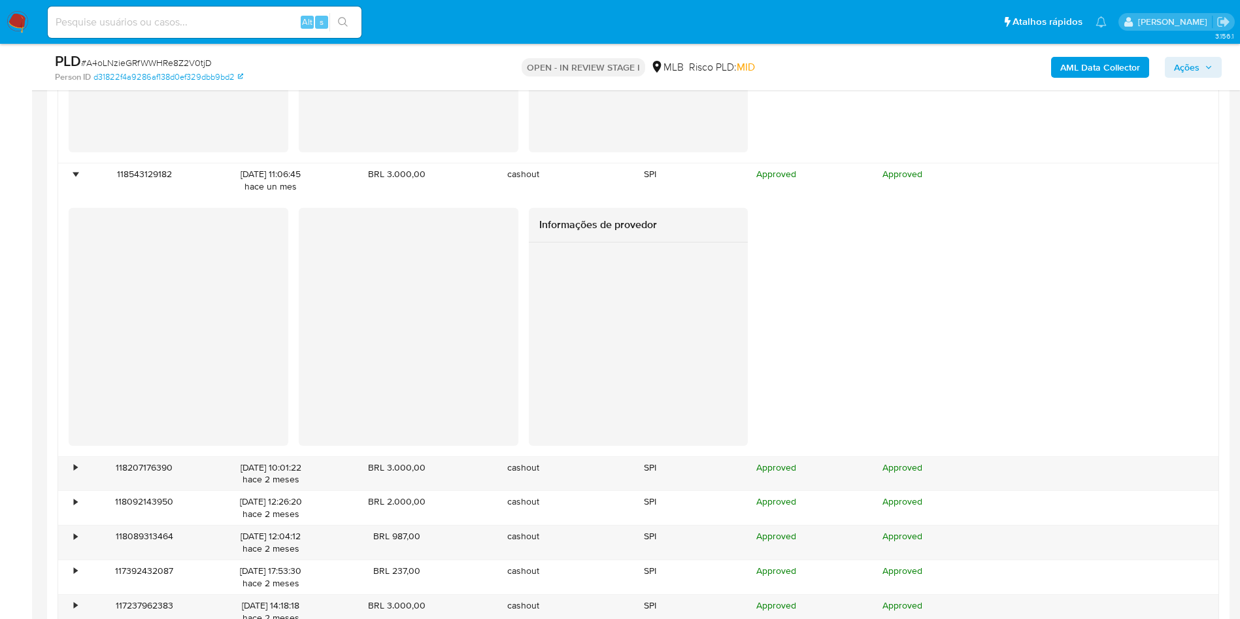
scroll to position [4412, 0]
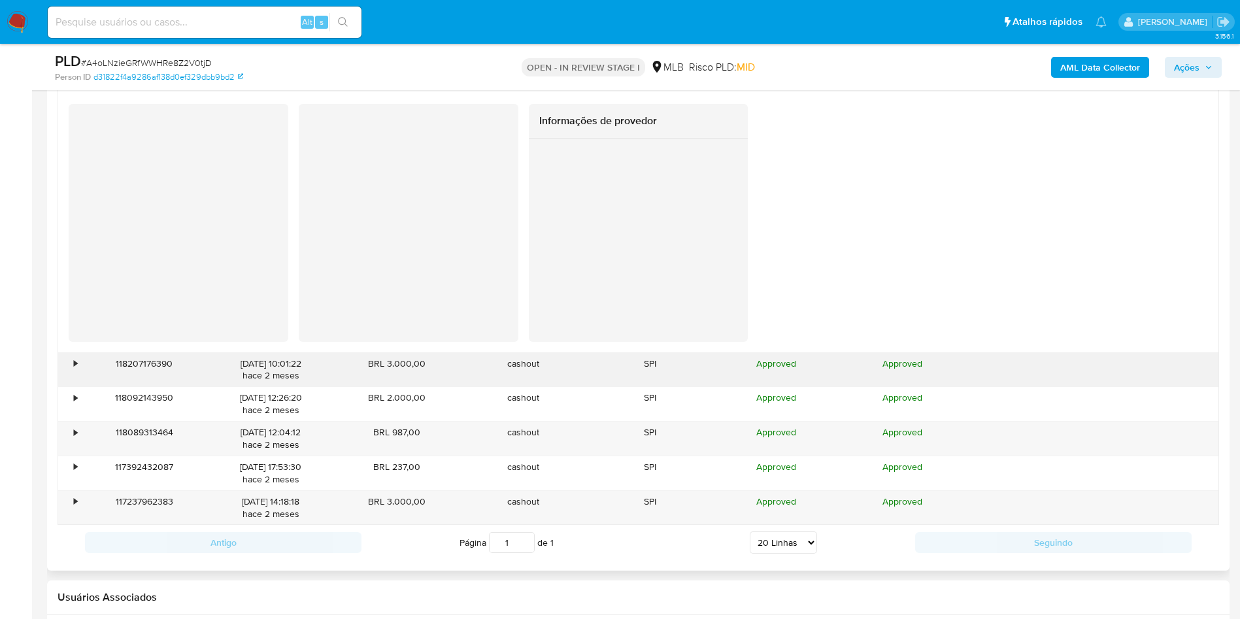
click at [80, 365] on div "•" at bounding box center [69, 370] width 23 height 34
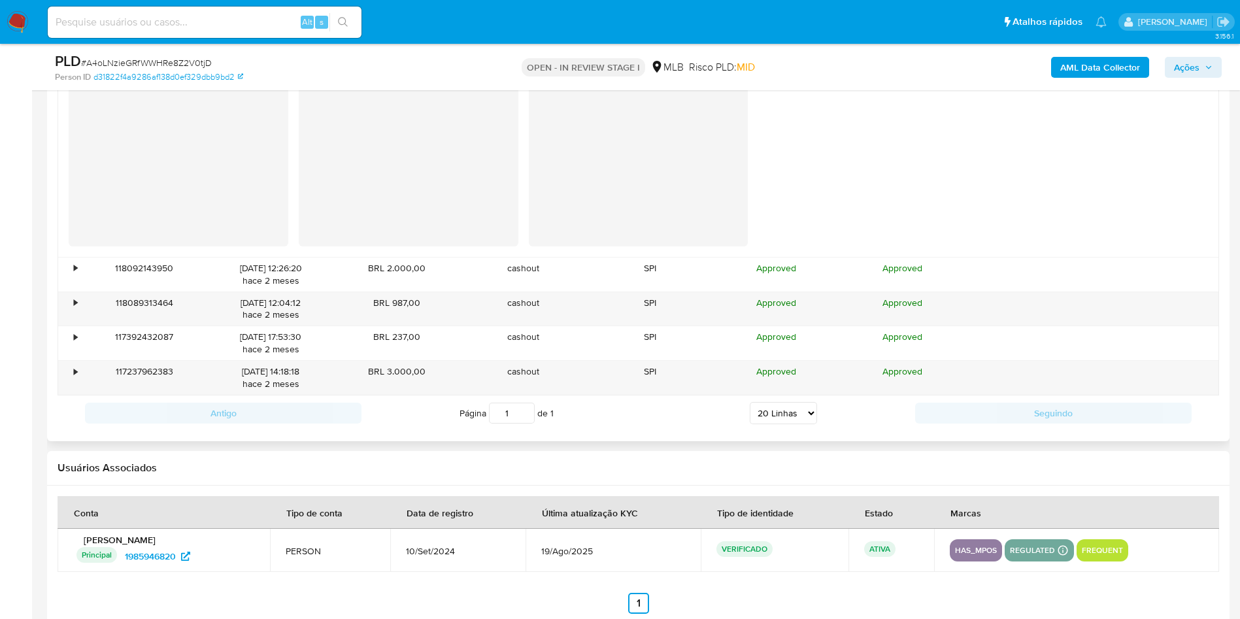
scroll to position [4804, 0]
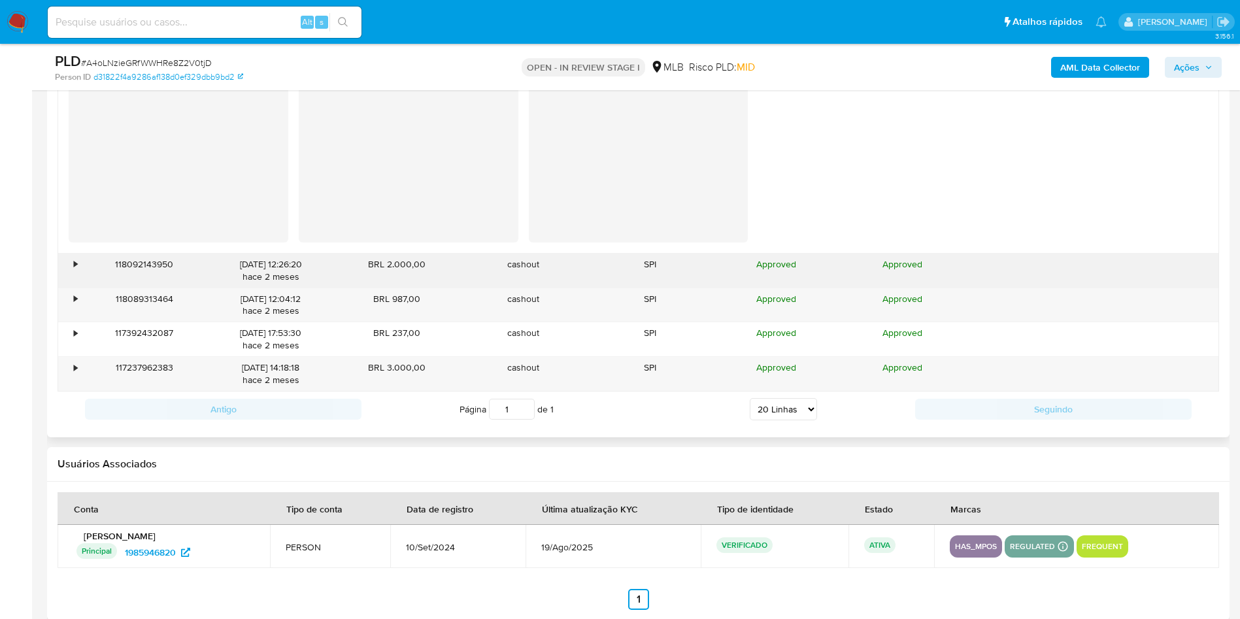
click at [76, 269] on div "•" at bounding box center [75, 264] width 3 height 12
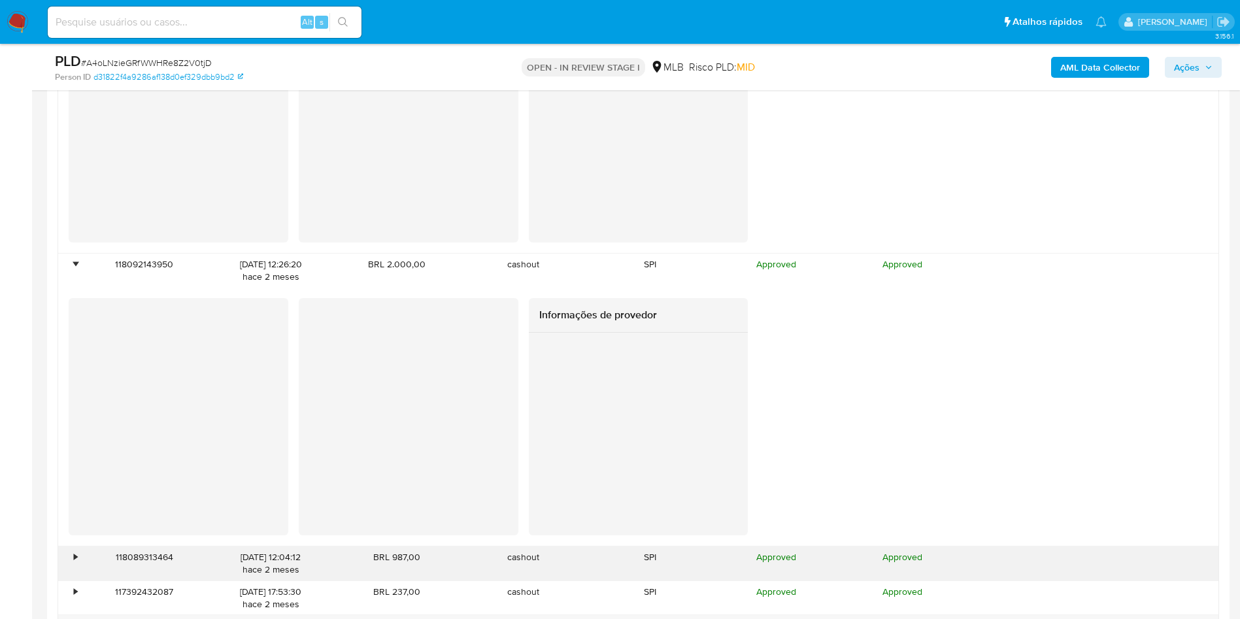
click at [71, 554] on div "•" at bounding box center [69, 563] width 23 height 34
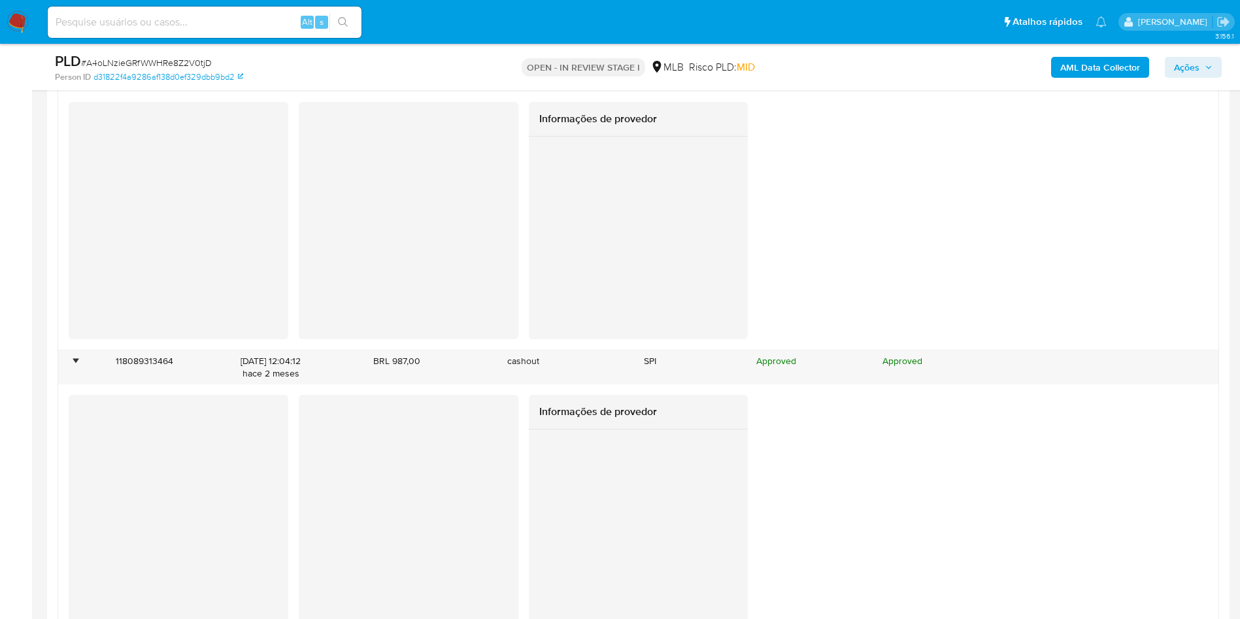
scroll to position [5098, 0]
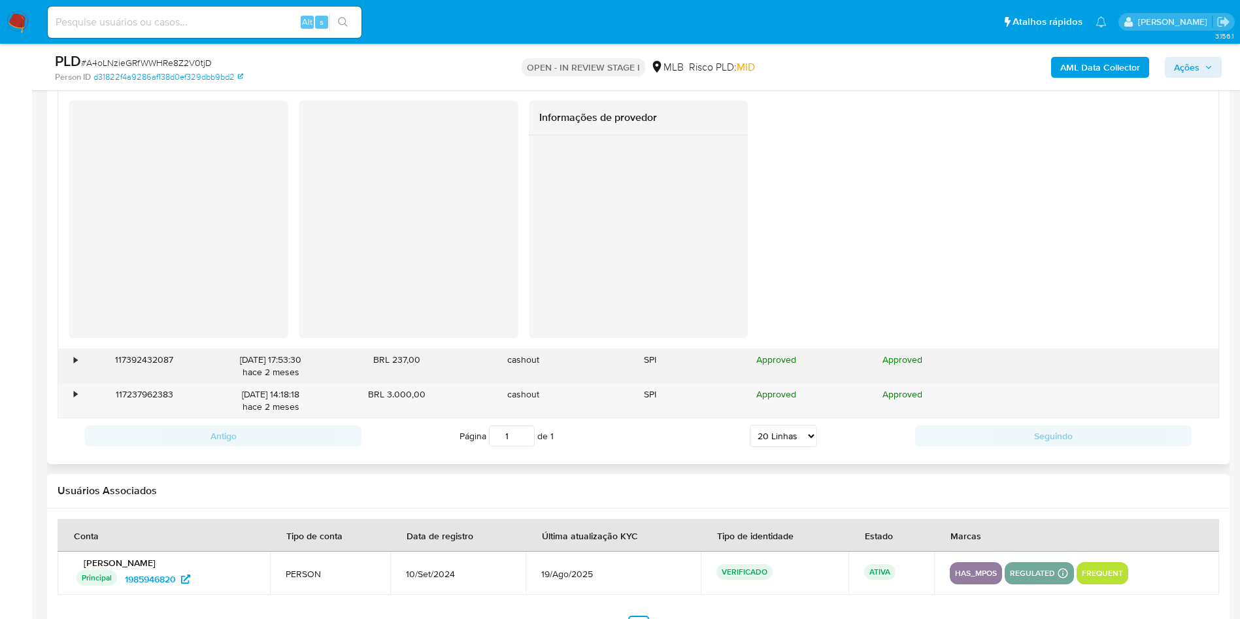
click at [74, 368] on div "•" at bounding box center [69, 366] width 23 height 34
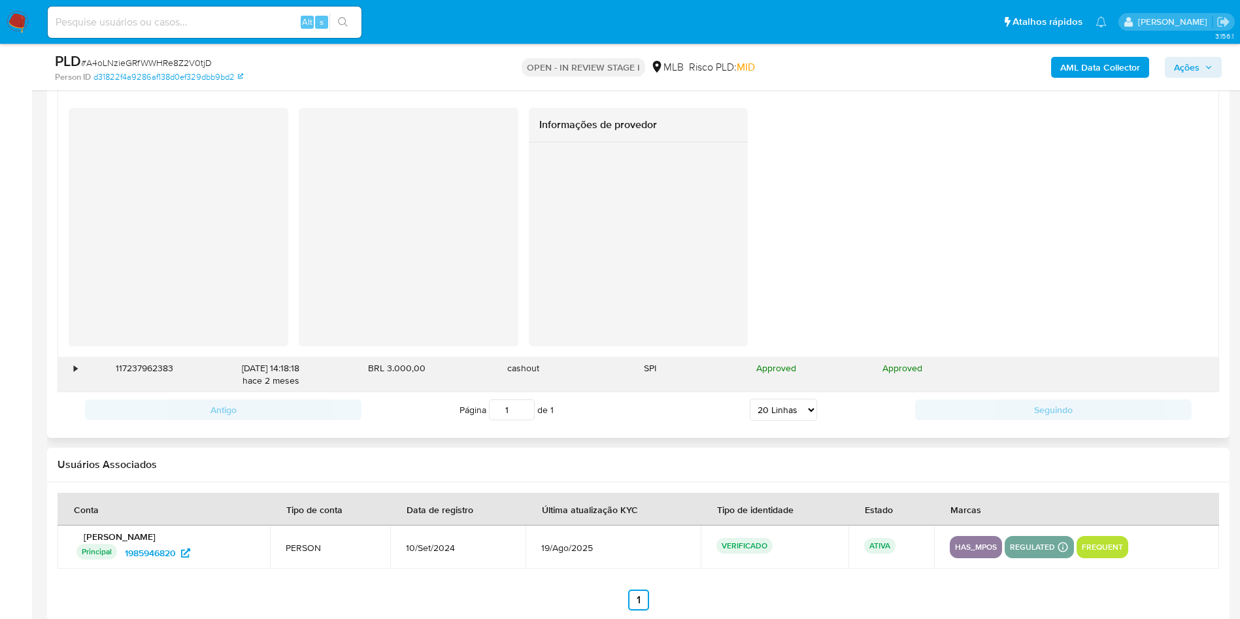
scroll to position [5588, 0]
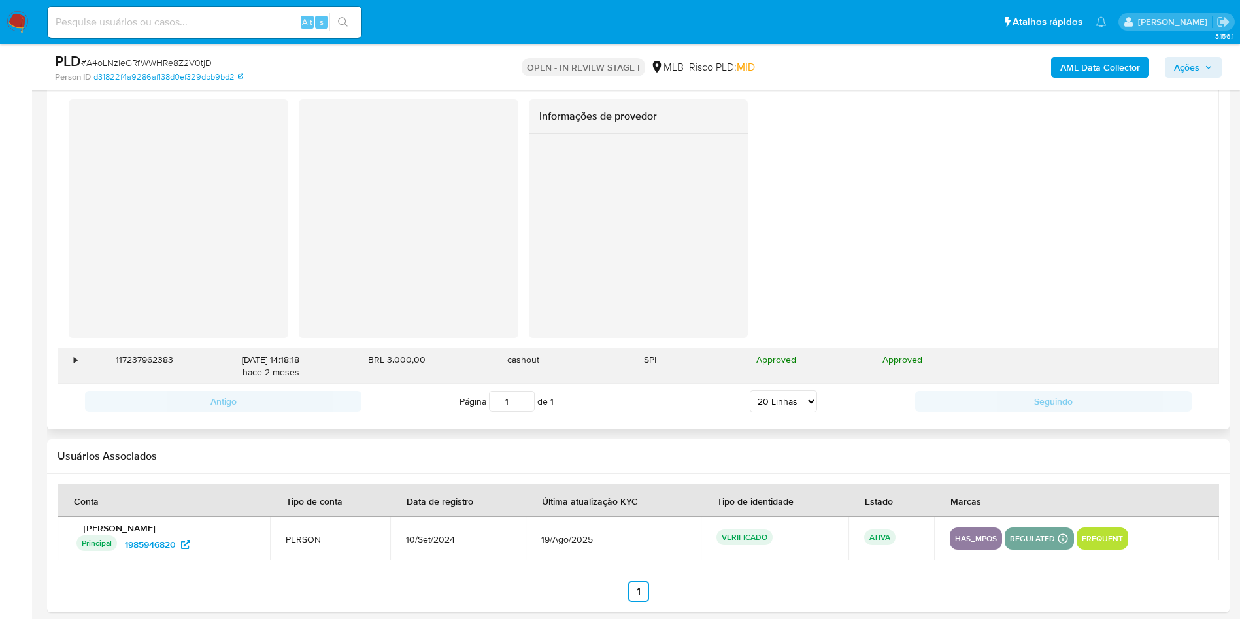
click at [75, 356] on div "•" at bounding box center [75, 360] width 3 height 12
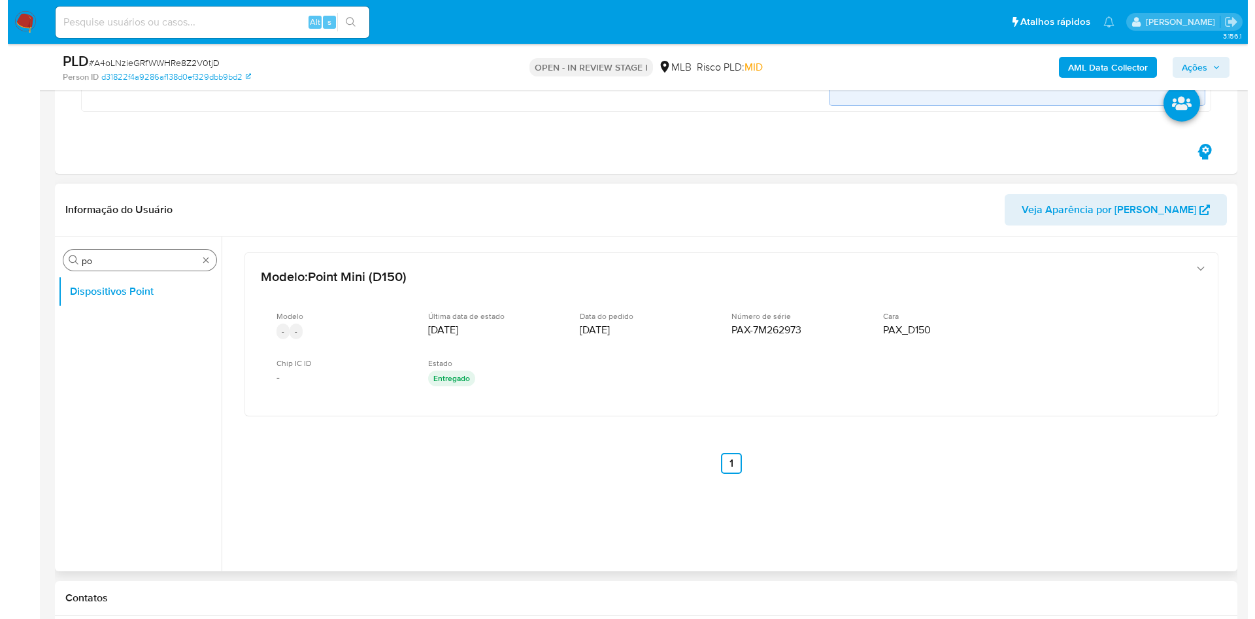
scroll to position [882, 0]
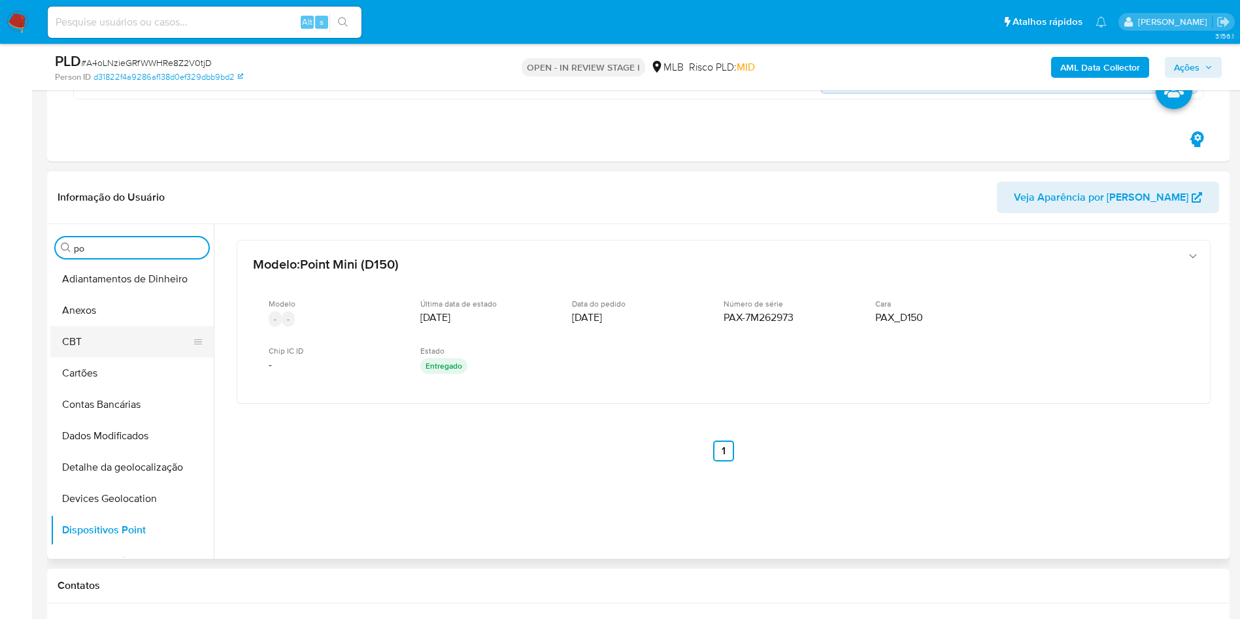
click at [118, 335] on button "CBT" at bounding box center [126, 341] width 153 height 31
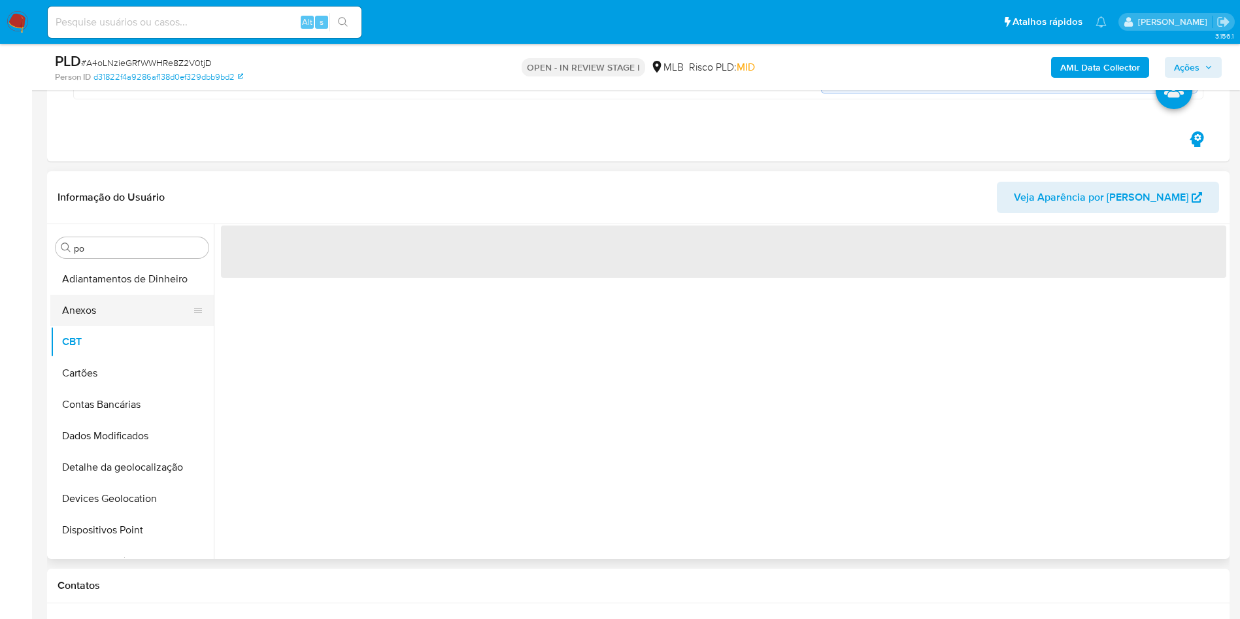
click at [107, 324] on button "Anexos" at bounding box center [126, 310] width 153 height 31
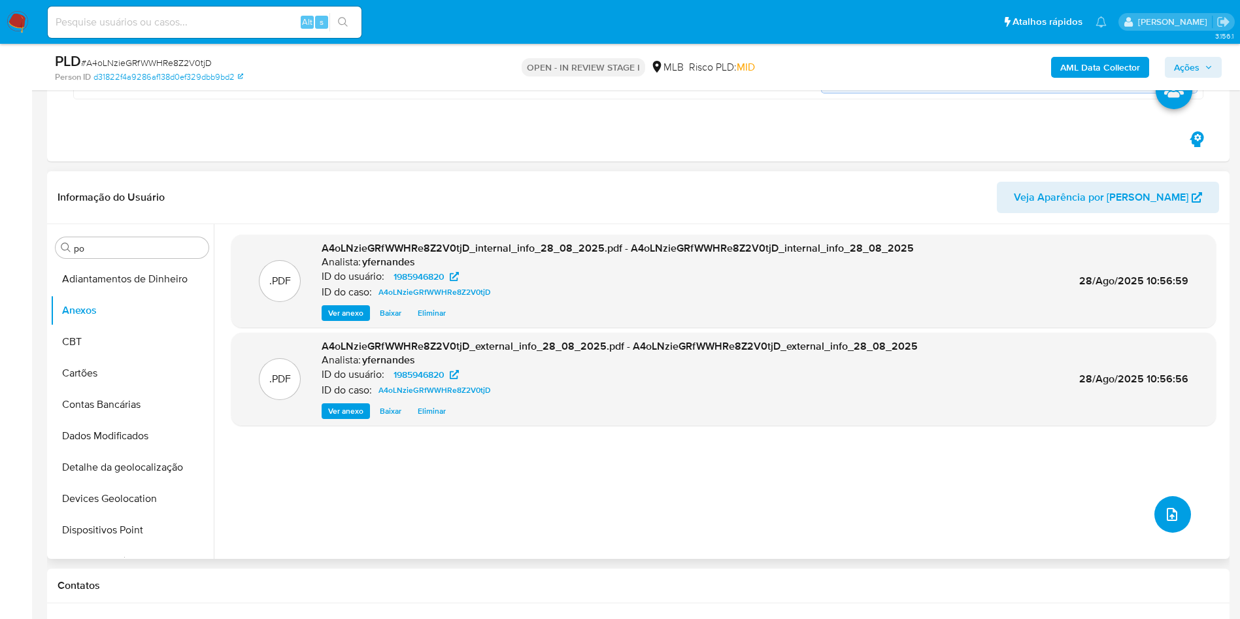
click at [1170, 523] on button "upload-file" at bounding box center [1172, 514] width 37 height 37
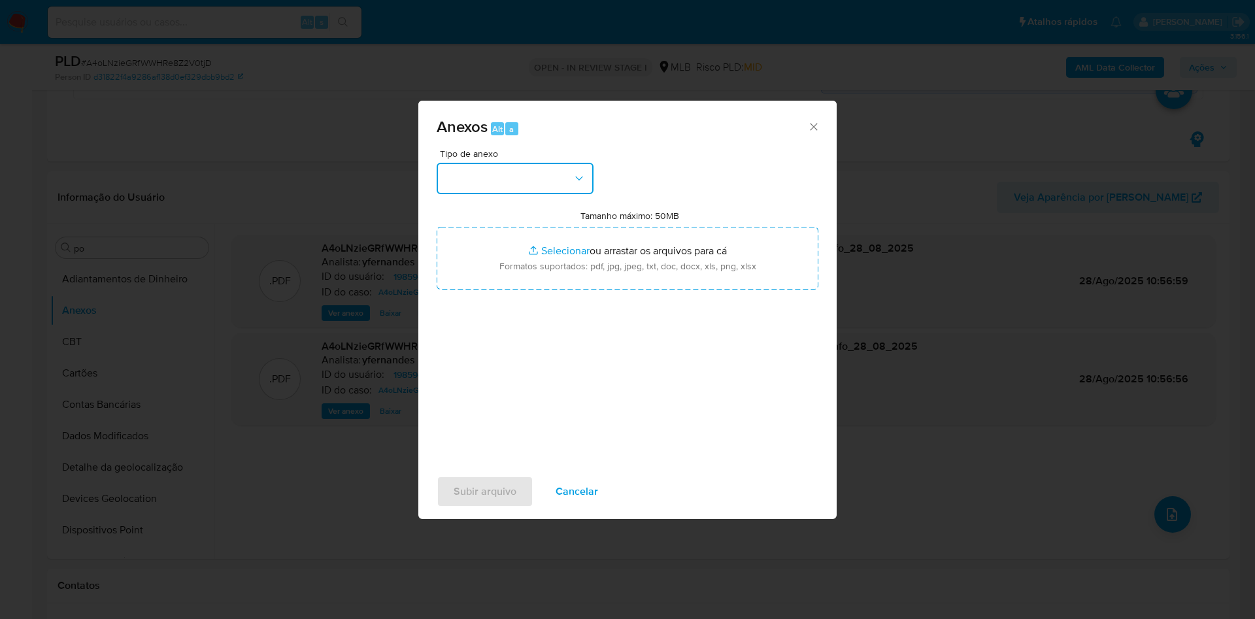
click at [480, 176] on button "button" at bounding box center [515, 178] width 157 height 31
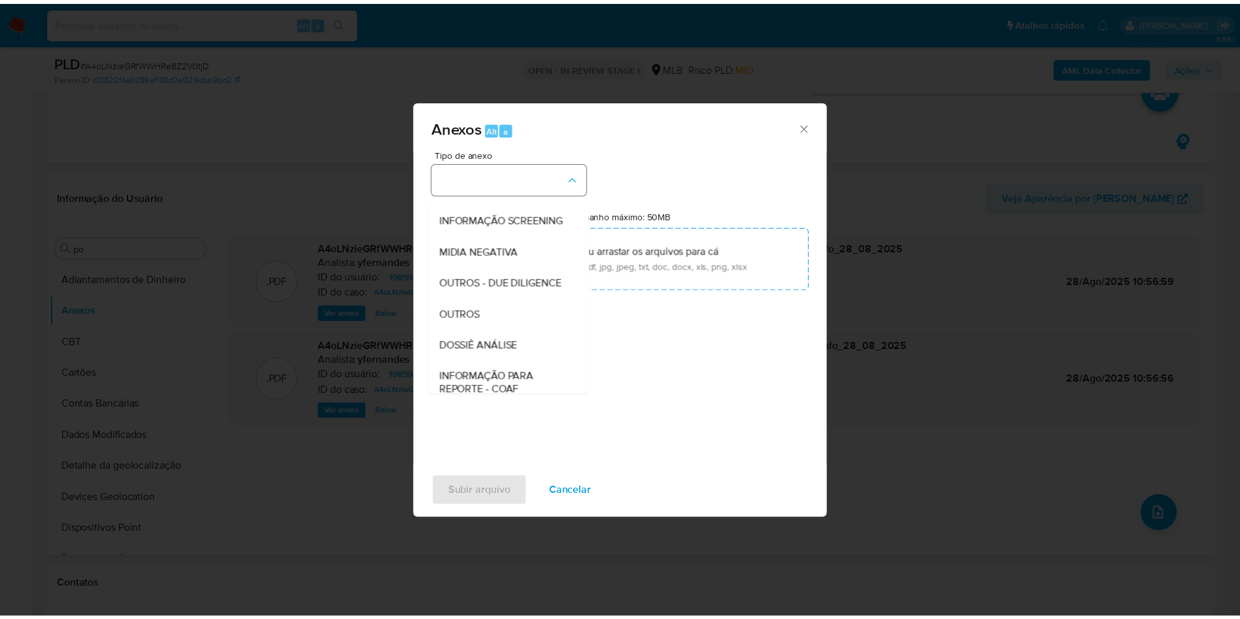
scroll to position [201, 0]
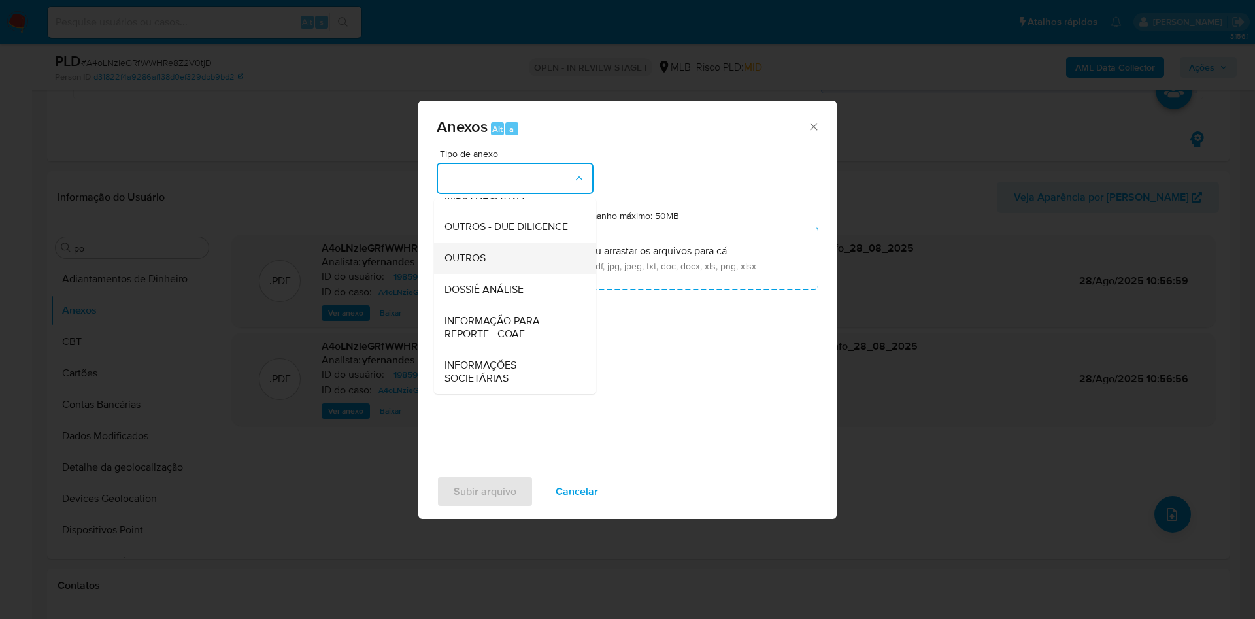
click at [482, 255] on span "OUTROS" at bounding box center [464, 258] width 41 height 13
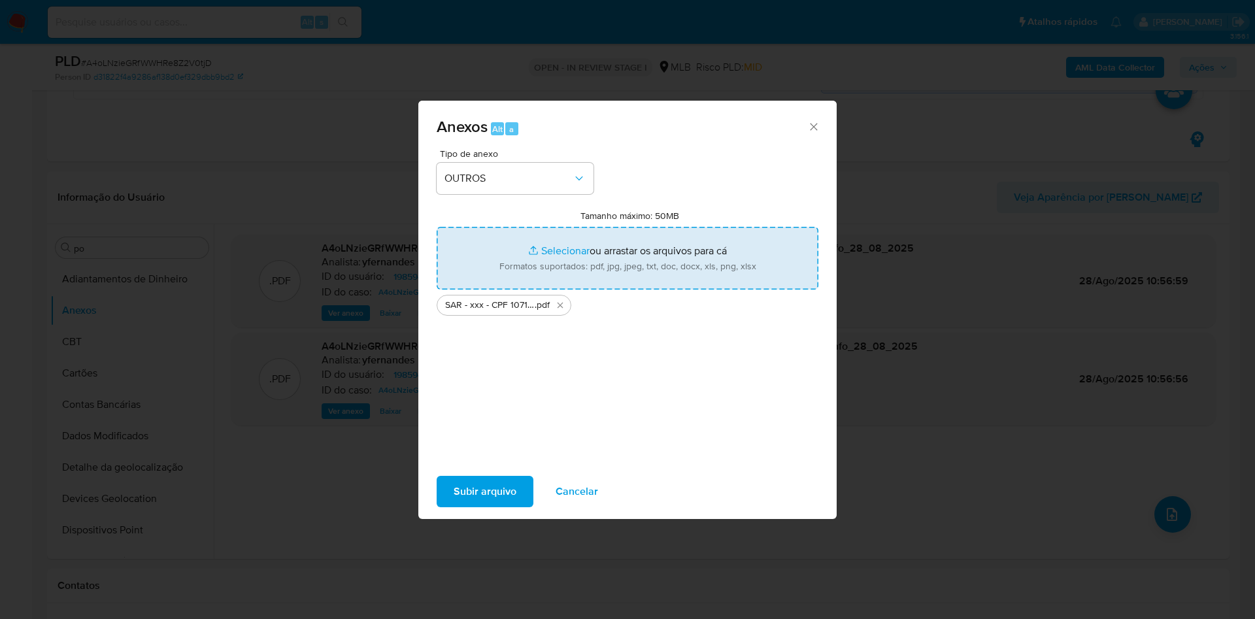
type input "C:\fakepath\Mulan 1985946820_2025_08_28_07_28_33.xlsx"
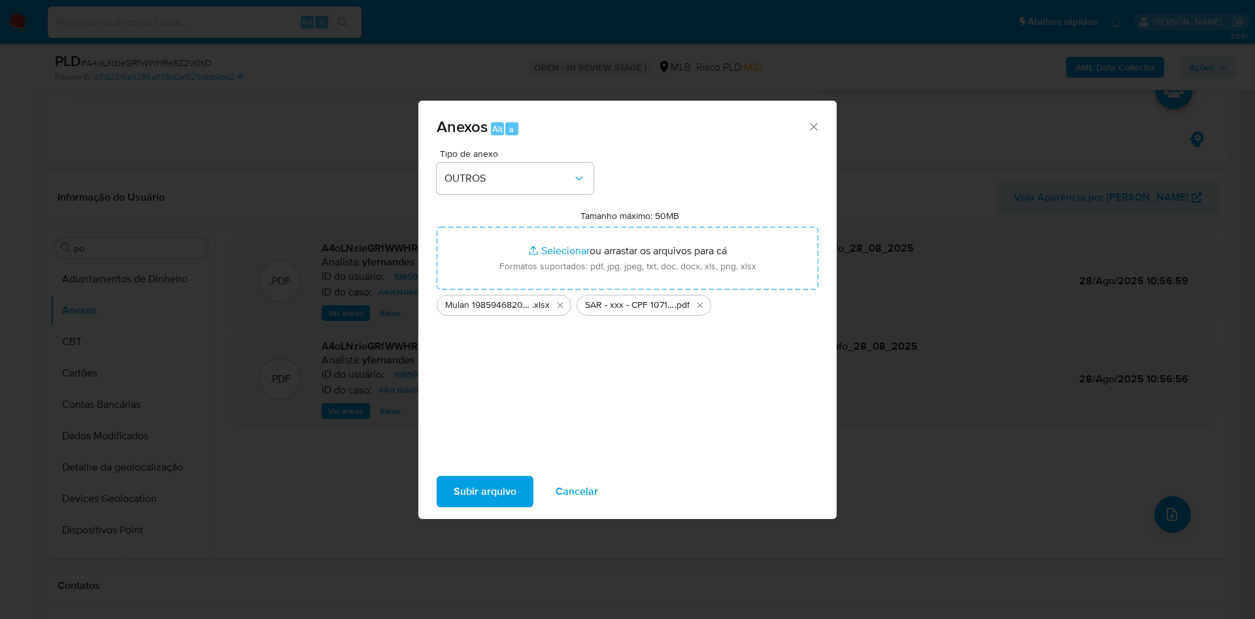
click at [480, 482] on span "Subir arquivo" at bounding box center [485, 491] width 63 height 29
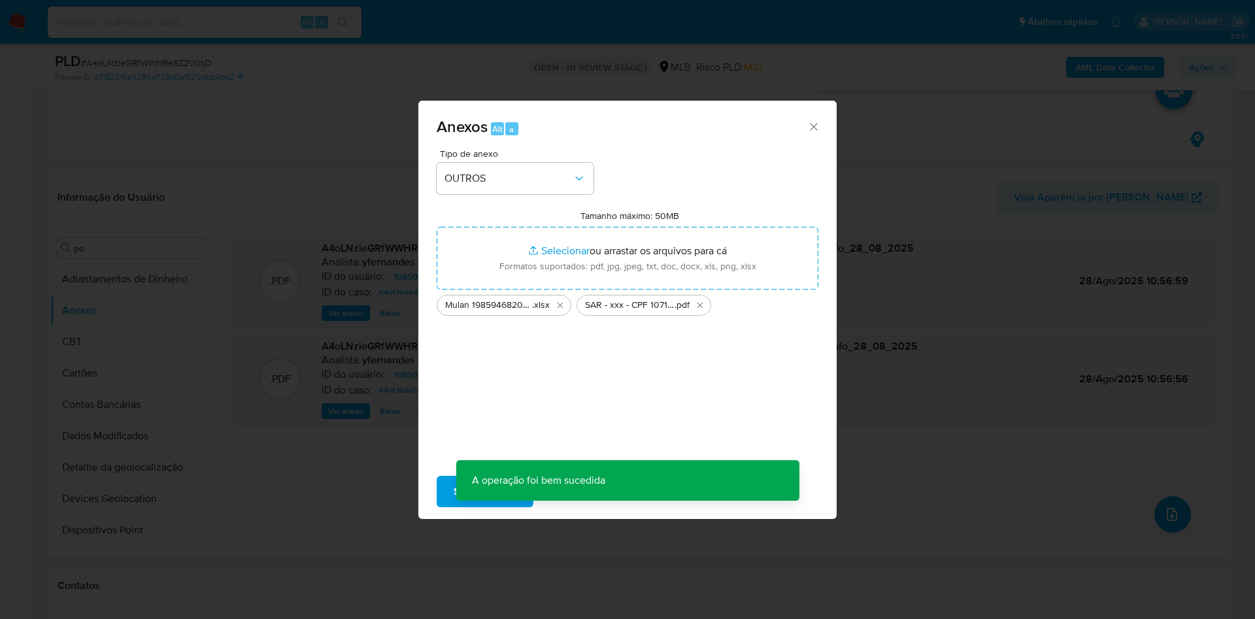
click at [190, 264] on div "Anexos Alt a Tipo de anexo OUTROS Tamanho máximo: 50MB Selecionar arquivos Sele…" at bounding box center [627, 309] width 1255 height 619
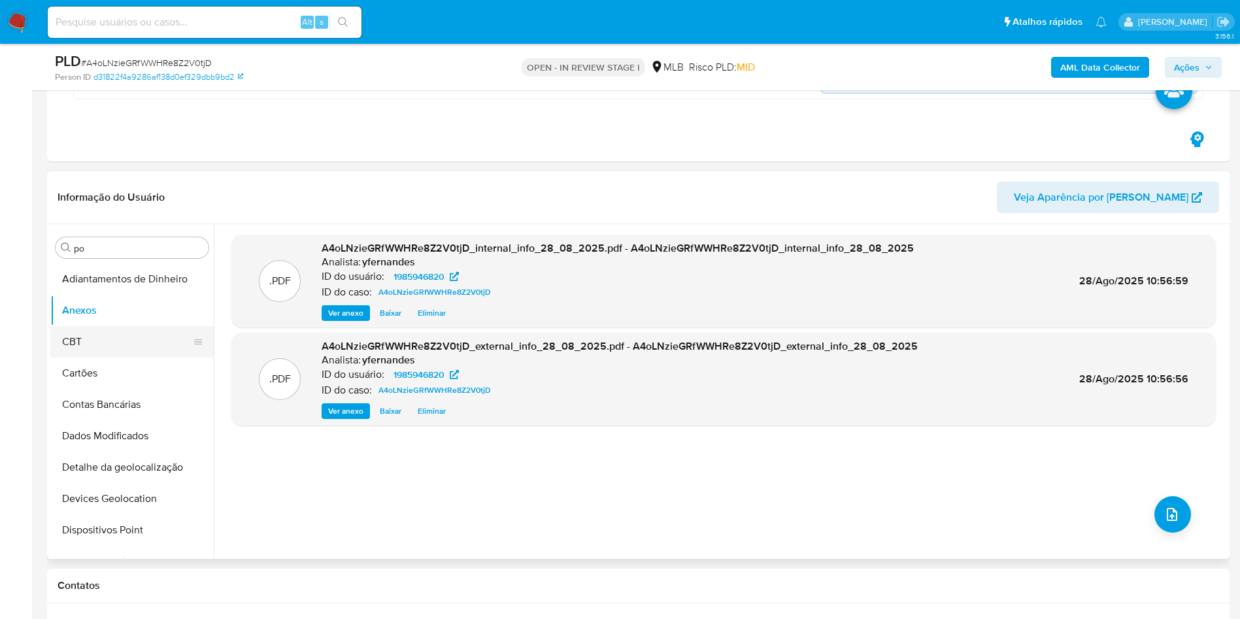
click at [101, 327] on button "CBT" at bounding box center [126, 341] width 153 height 31
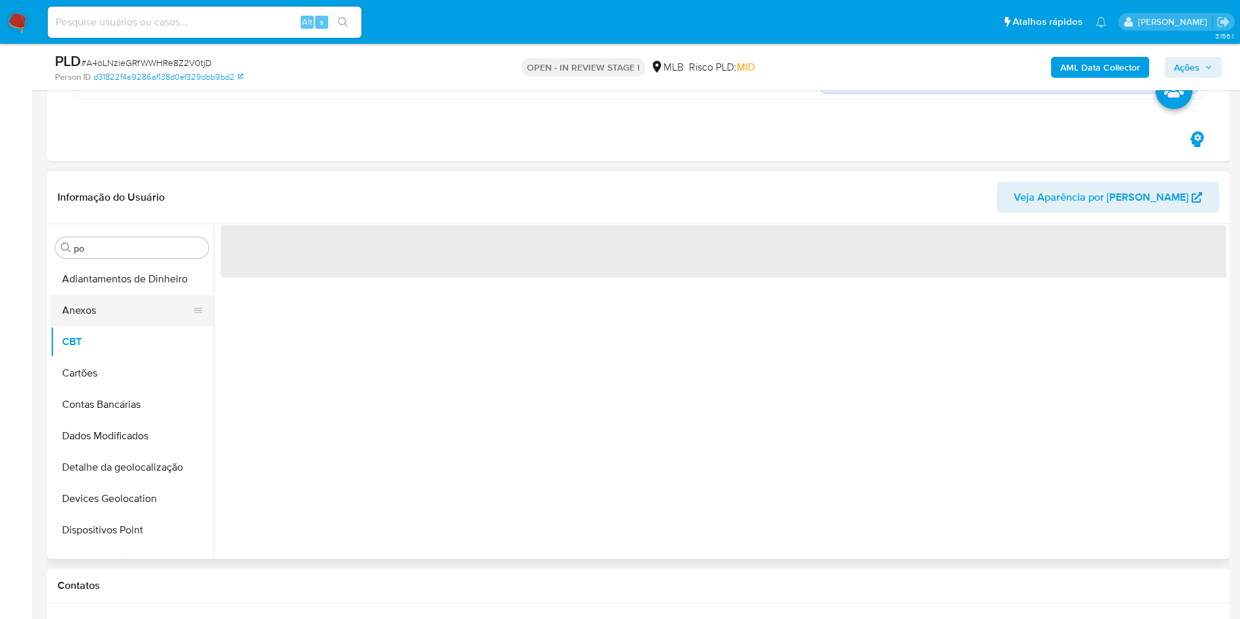
click at [81, 311] on button "Anexos" at bounding box center [126, 310] width 153 height 31
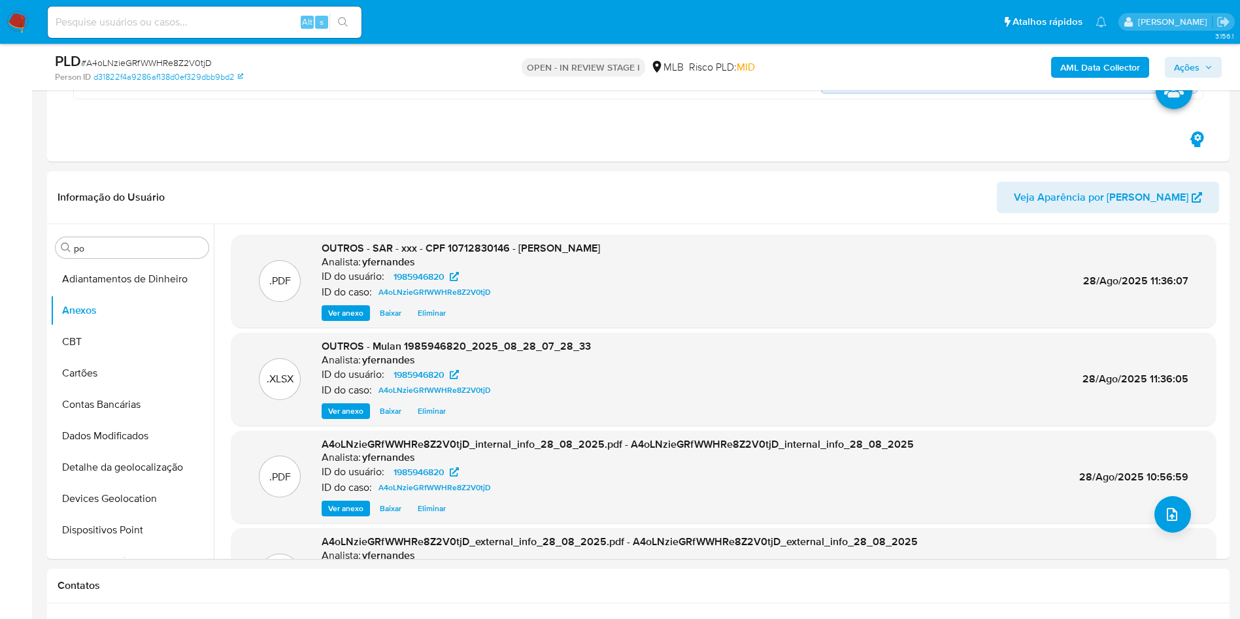
click at [1195, 69] on span "Ações" at bounding box center [1186, 67] width 25 height 21
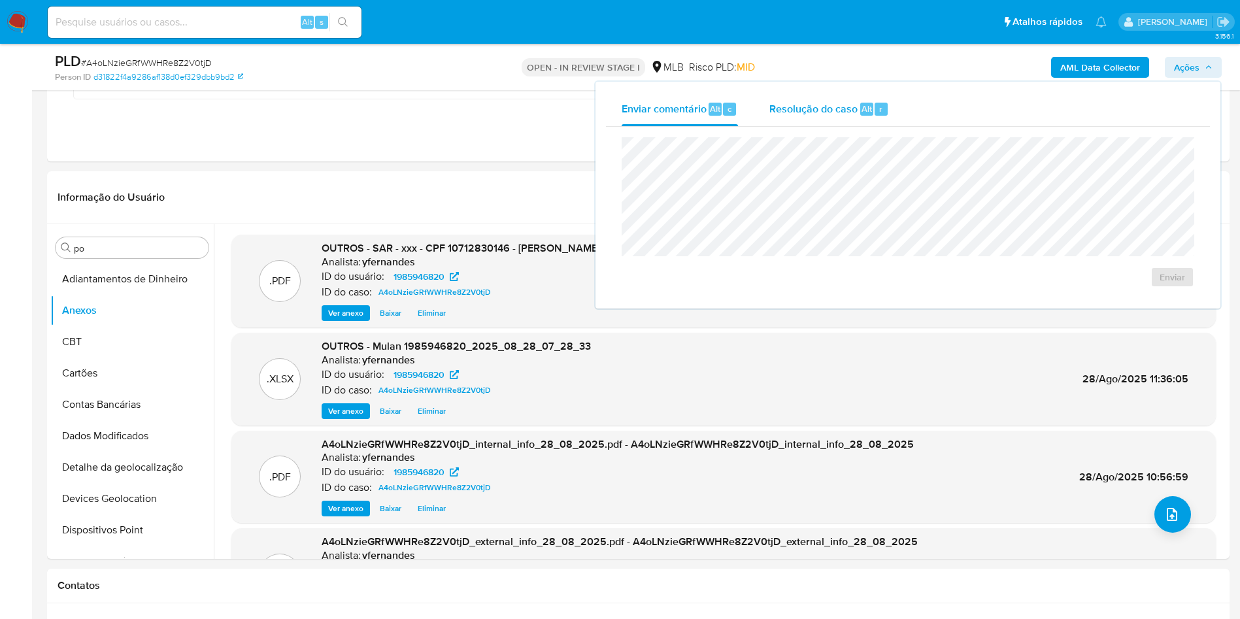
click at [790, 103] on span "Resolução do caso" at bounding box center [813, 108] width 88 height 15
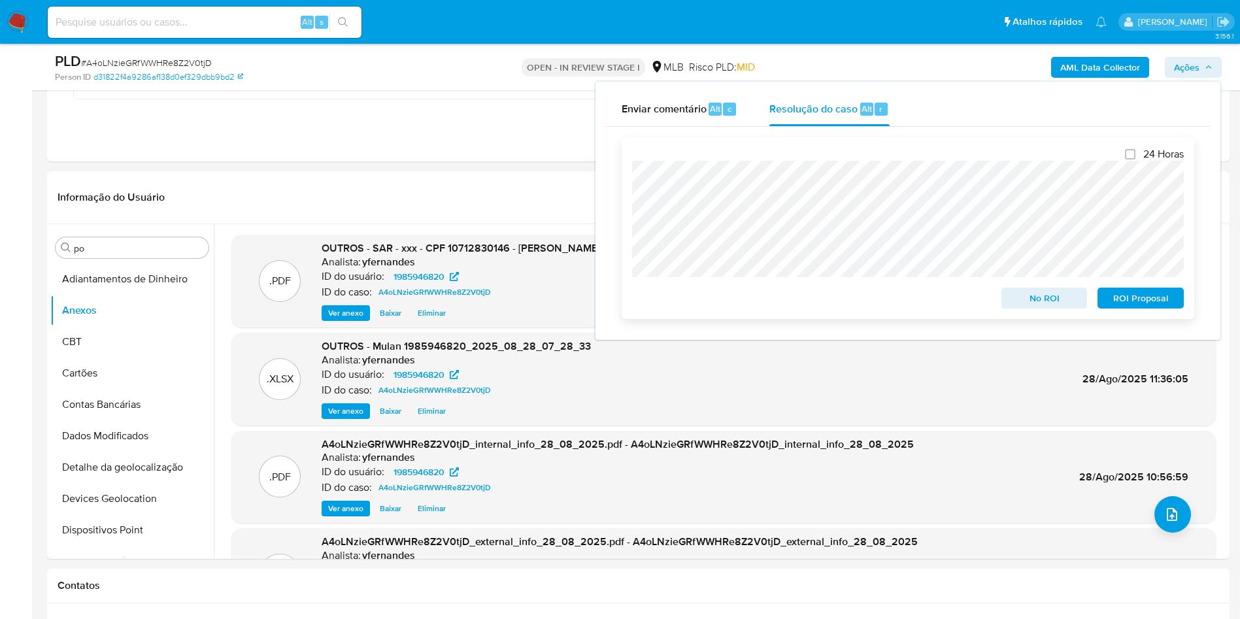
click at [1121, 307] on span "ROI Proposal" at bounding box center [1141, 298] width 68 height 18
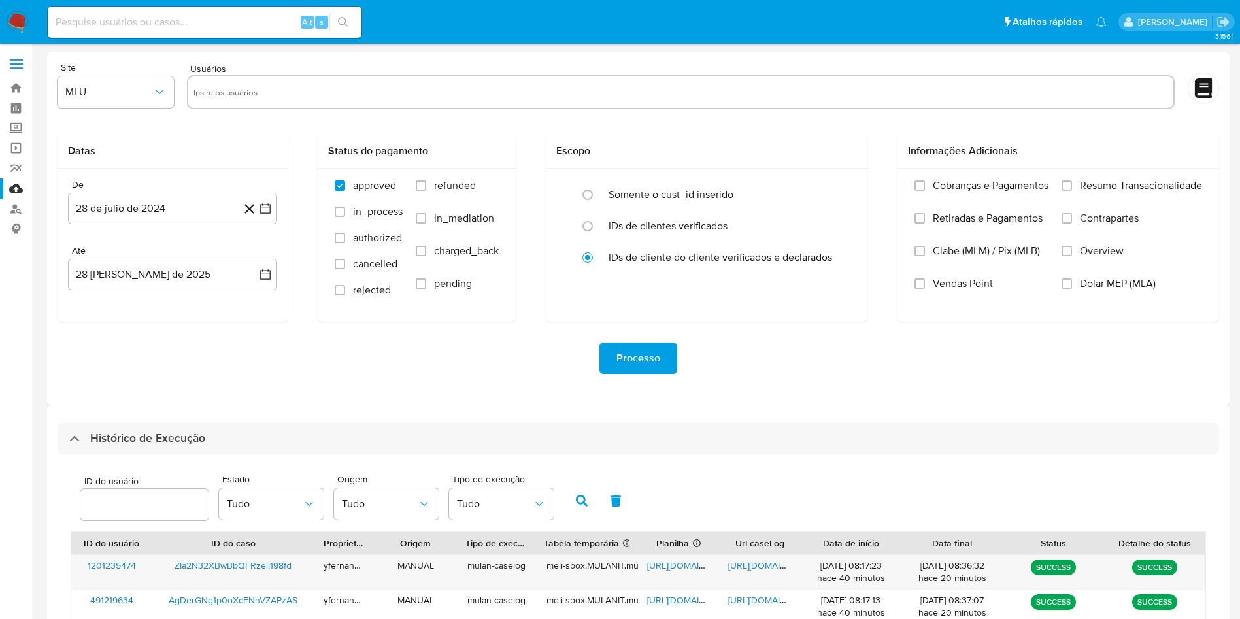
select select "10"
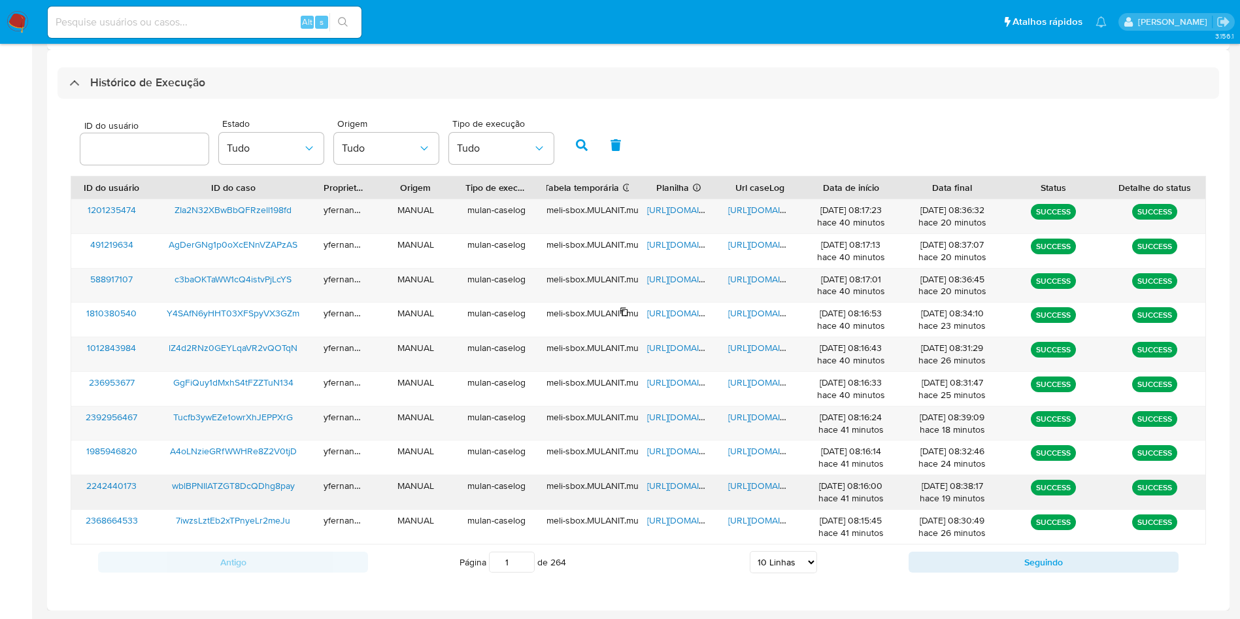
scroll to position [356, 0]
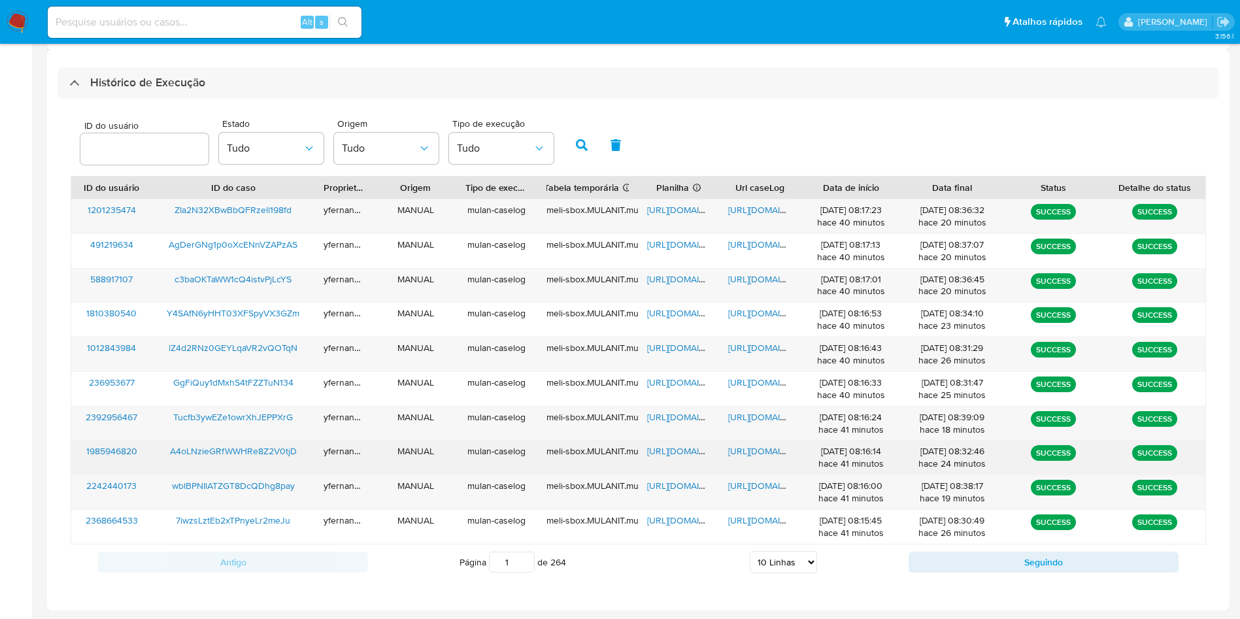
click at [665, 448] on span "https://docs.google.com/spreadsheets/d/1fuVObK3nRfAqd6J_6oPbA4vXMbOgqVvOnyue7Ex…" at bounding box center [692, 450] width 90 height 13
click at [750, 450] on span "https://docs.google.com/document/d/1DDQRluW-4XmV1N9lGnieJQ92Fnb9Ow3ARhIsTULDbT4…" at bounding box center [773, 450] width 90 height 13
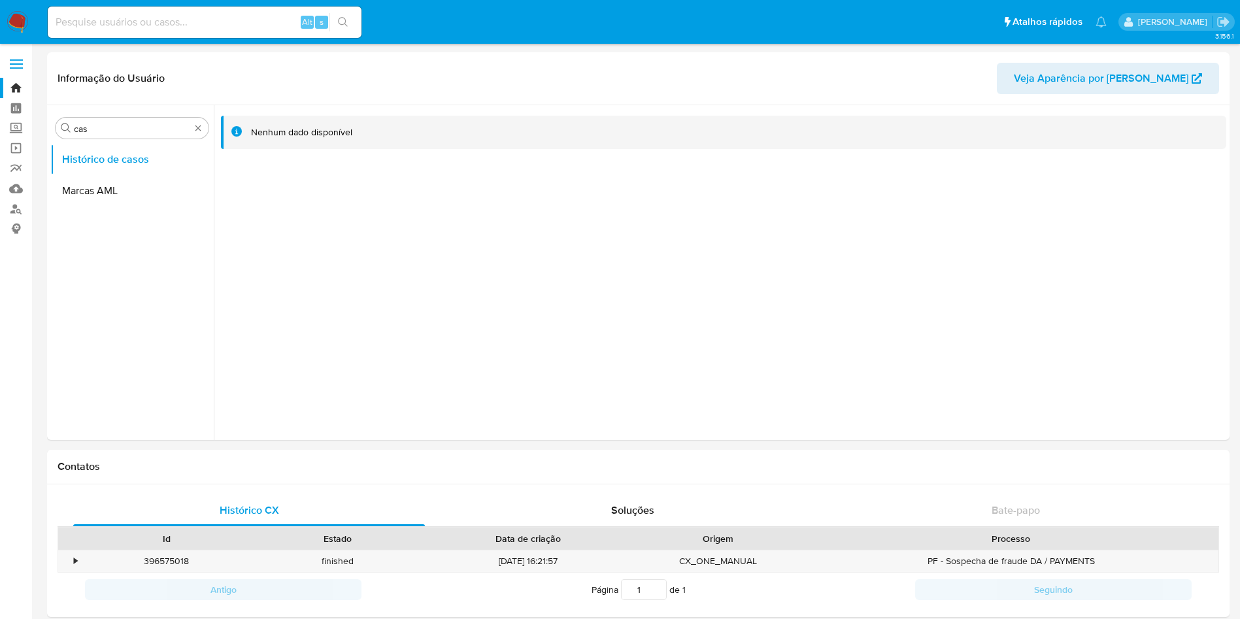
select select "10"
click at [162, 31] on div "Alt s" at bounding box center [205, 22] width 314 height 31
click at [203, 29] on input at bounding box center [205, 22] width 314 height 17
paste input "1158896999"
type input "1158896999"
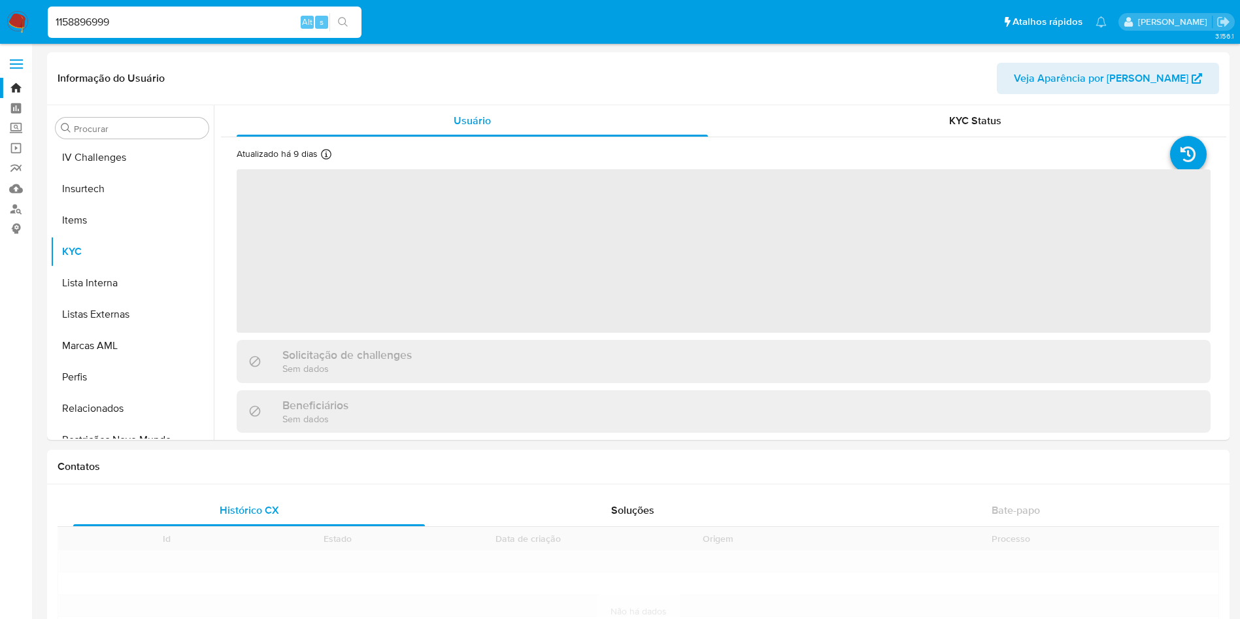
scroll to position [584, 0]
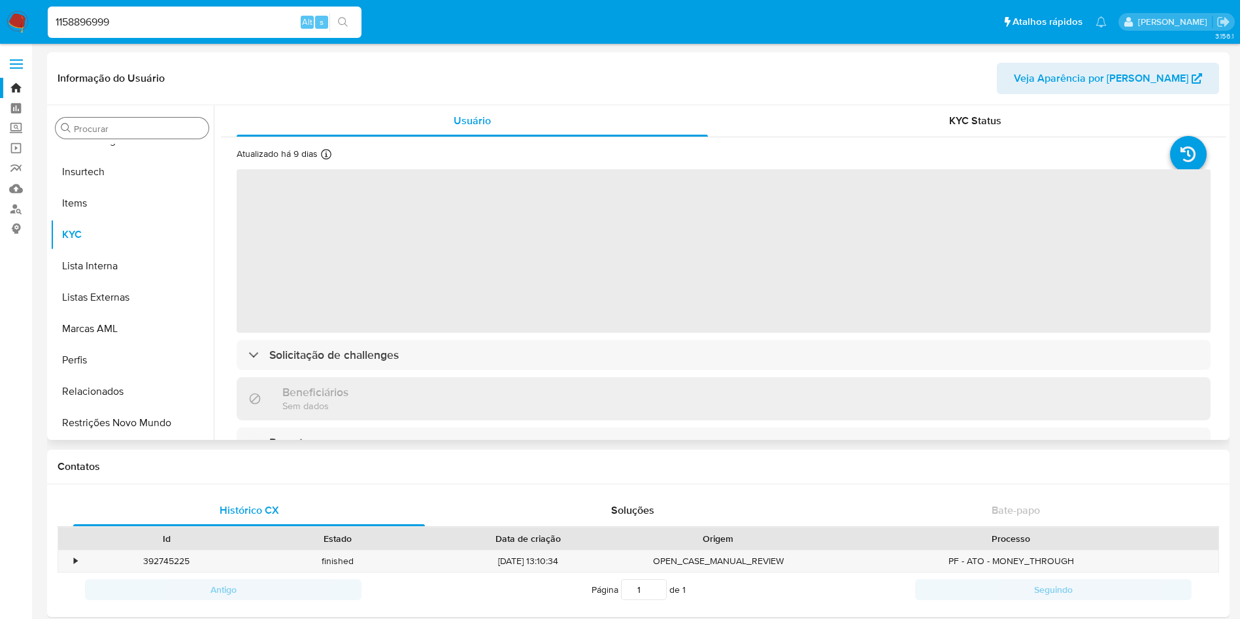
click at [103, 129] on input "Procurar" at bounding box center [138, 129] width 129 height 12
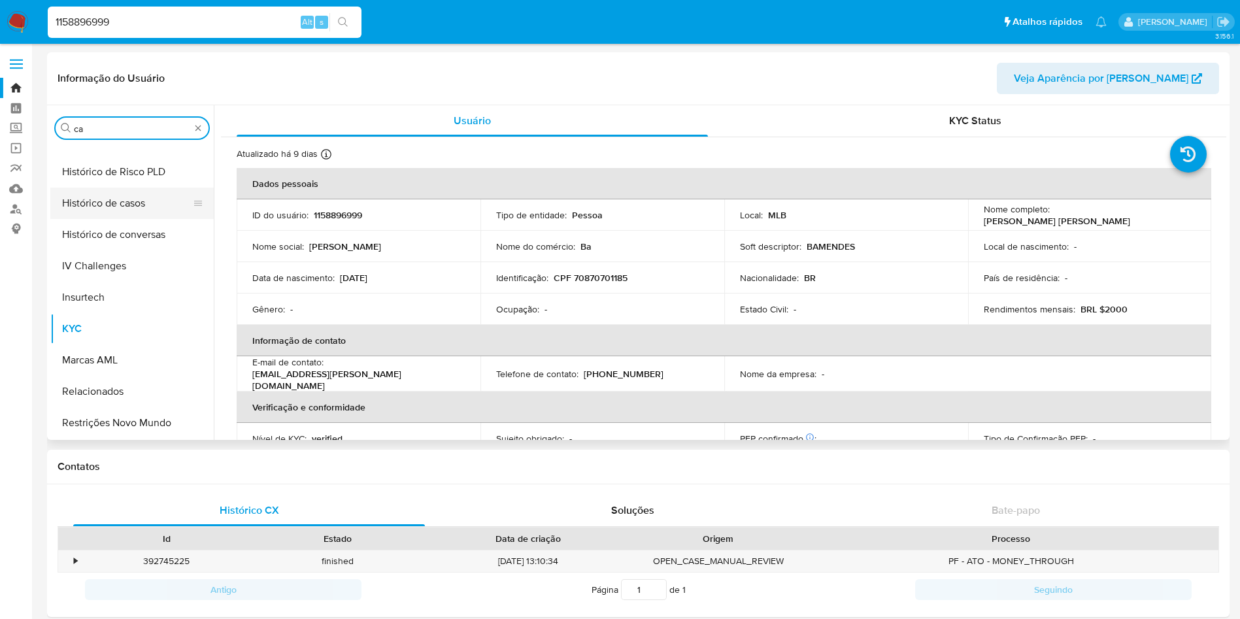
type input "cas"
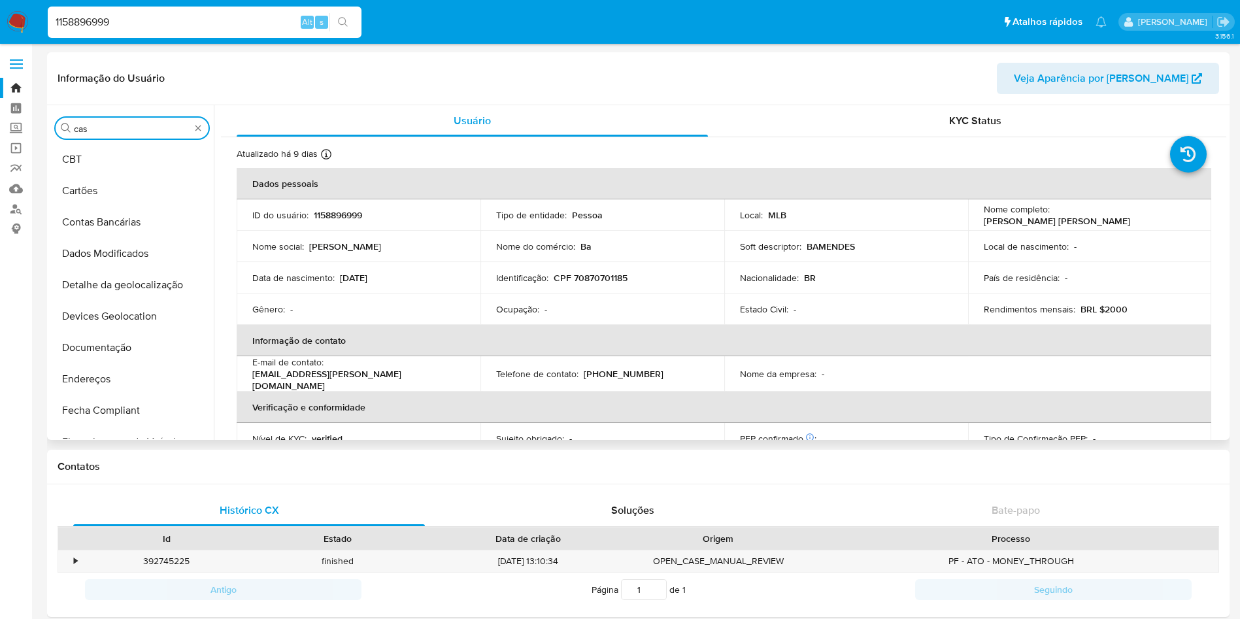
select select "10"
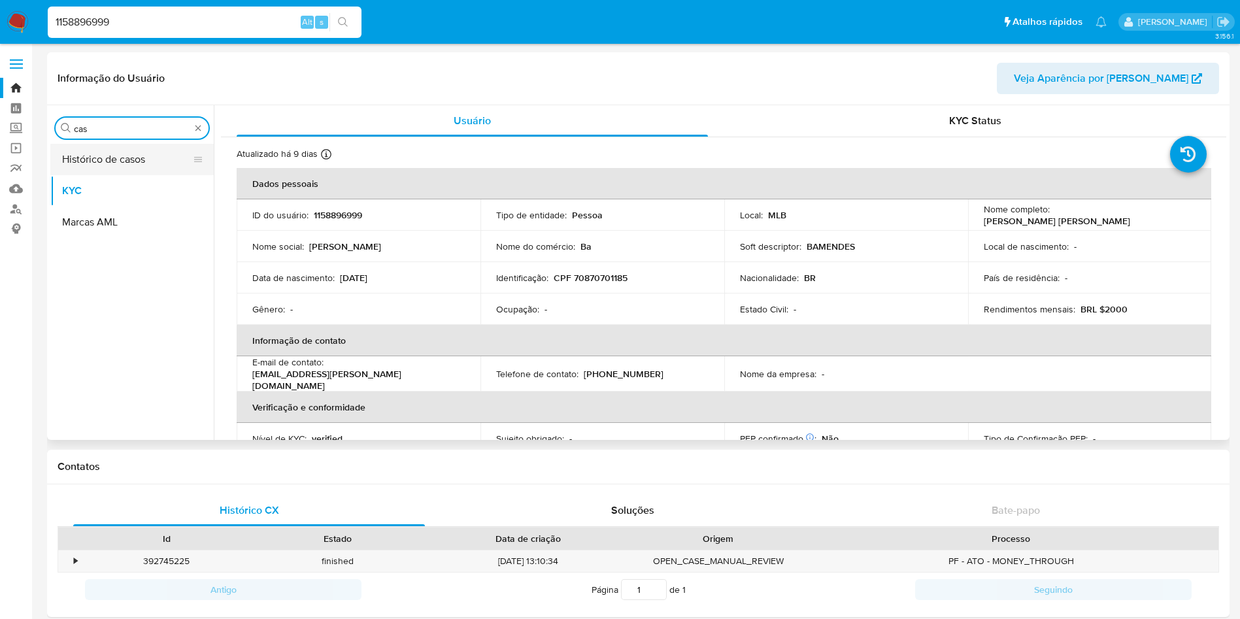
type input "cas"
click at [83, 158] on button "Histórico de casos" at bounding box center [126, 159] width 153 height 31
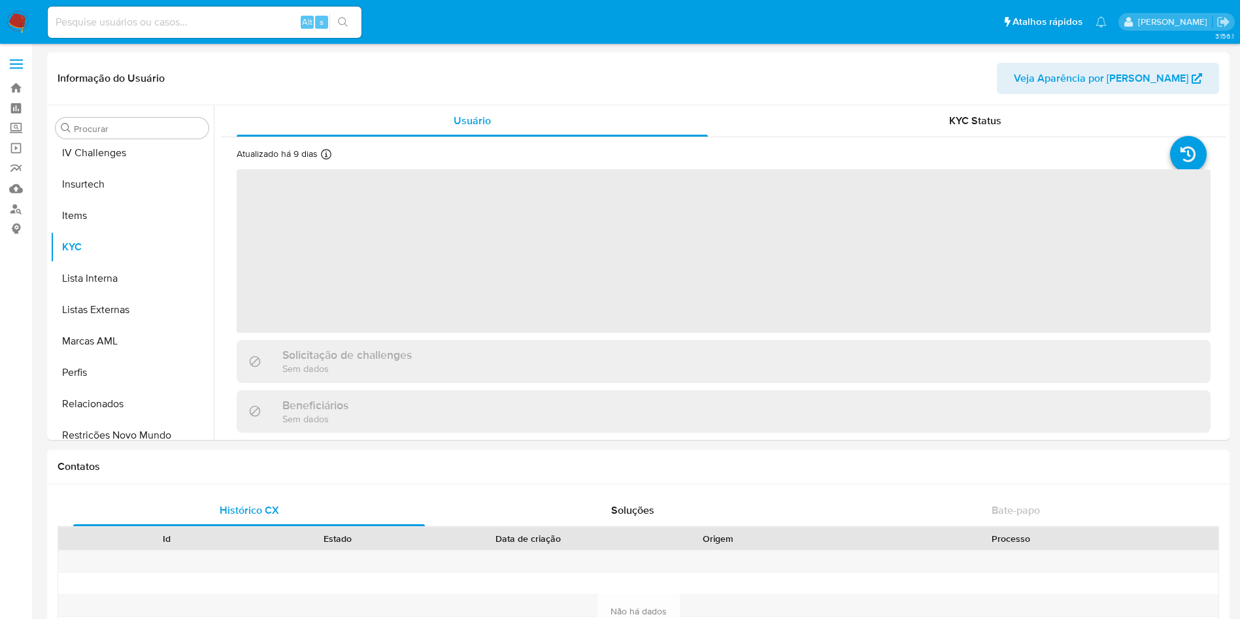
scroll to position [584, 0]
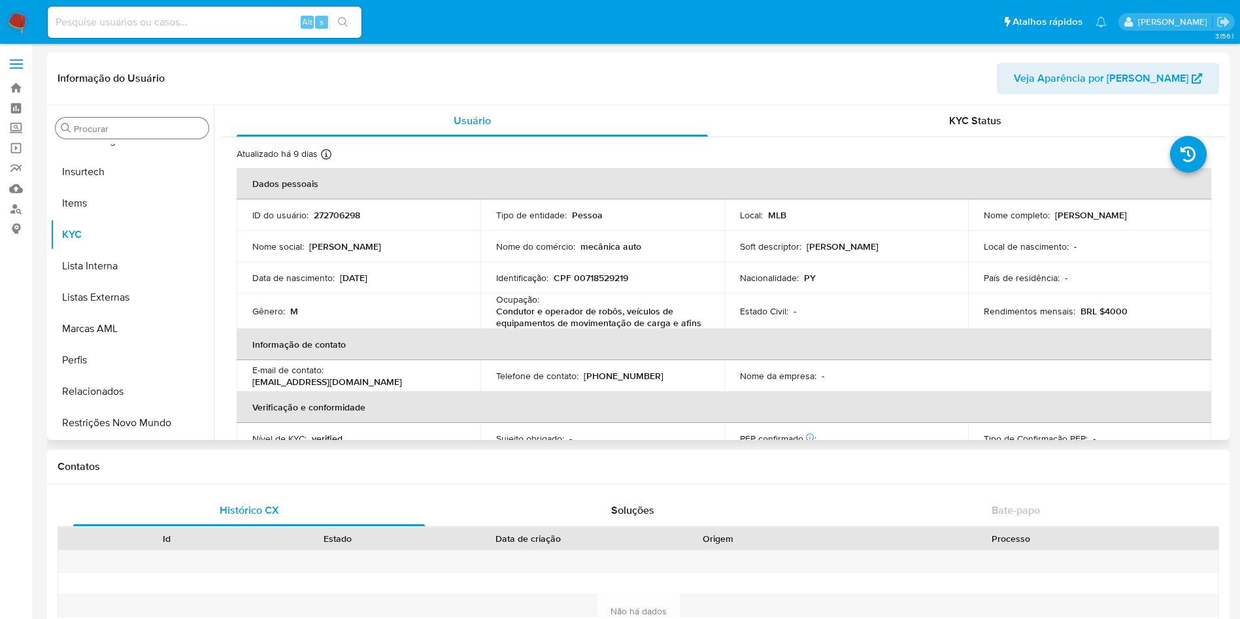
click at [139, 128] on input "Procurar" at bounding box center [138, 129] width 129 height 12
select select "10"
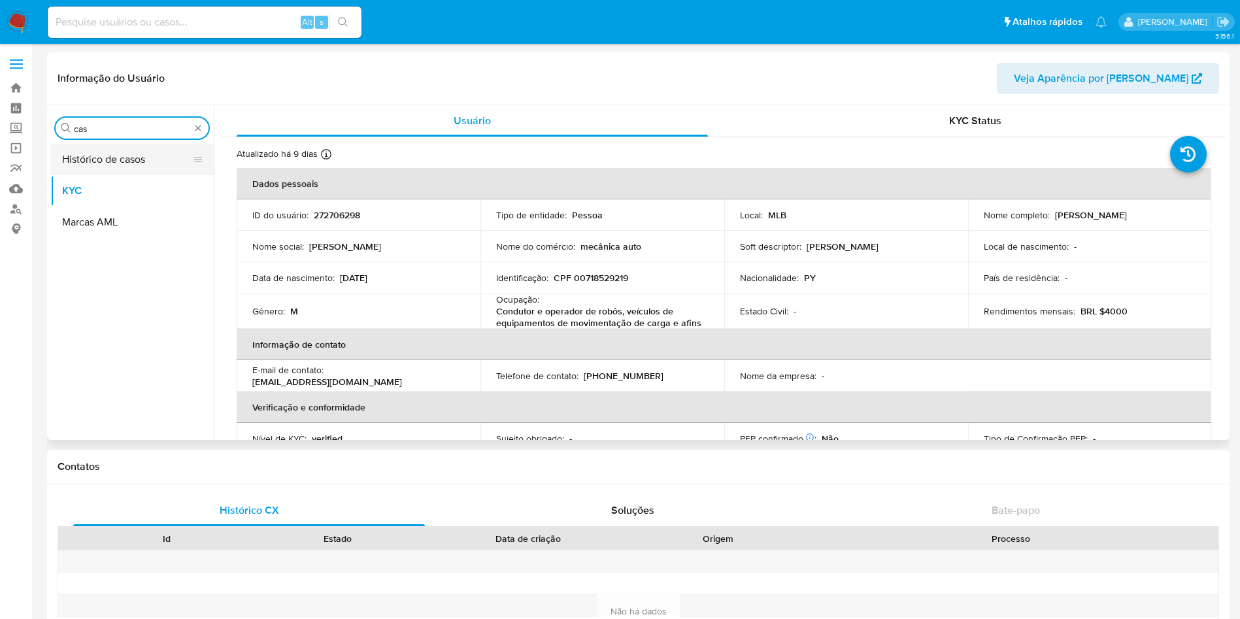
scroll to position [0, 0]
type input "cas"
click at [112, 163] on button "Histórico de casos" at bounding box center [126, 159] width 153 height 31
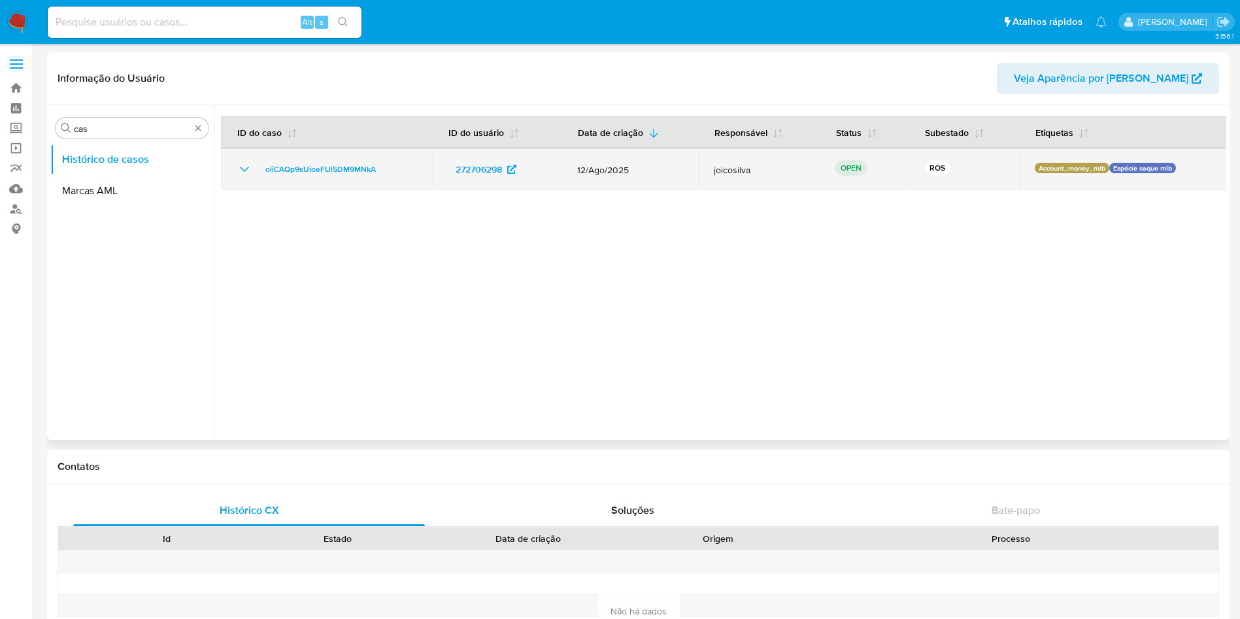
click at [240, 174] on icon "Mostrar/Ocultar" at bounding box center [245, 169] width 16 height 16
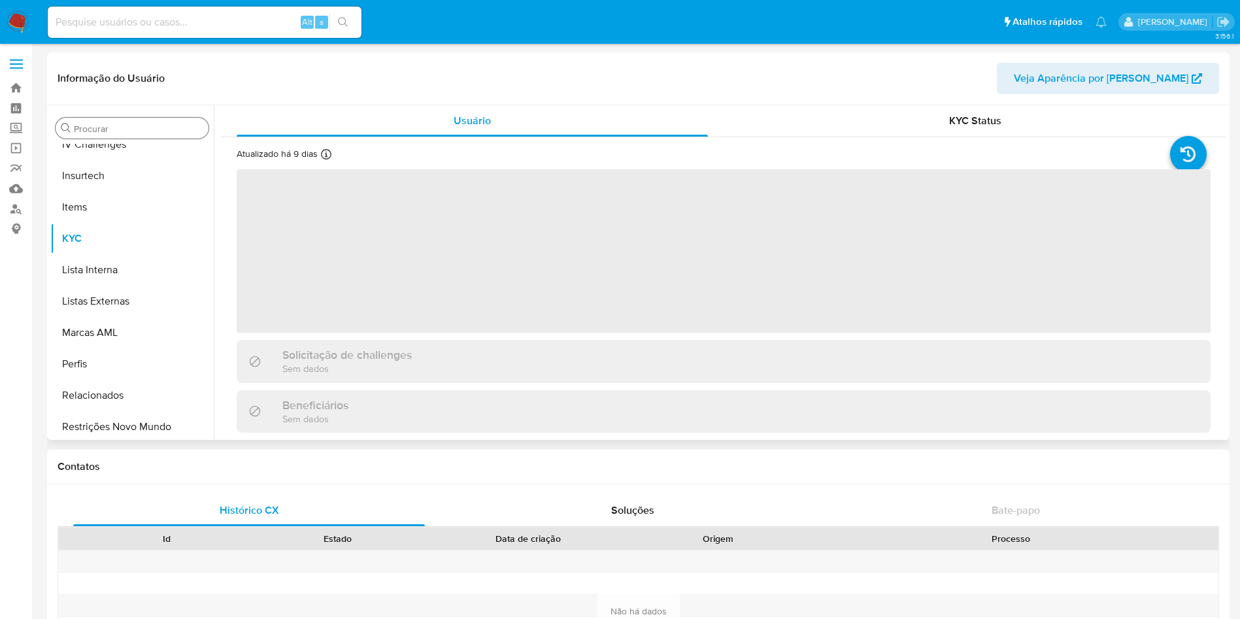
click at [134, 134] on input "Procurar" at bounding box center [138, 129] width 129 height 12
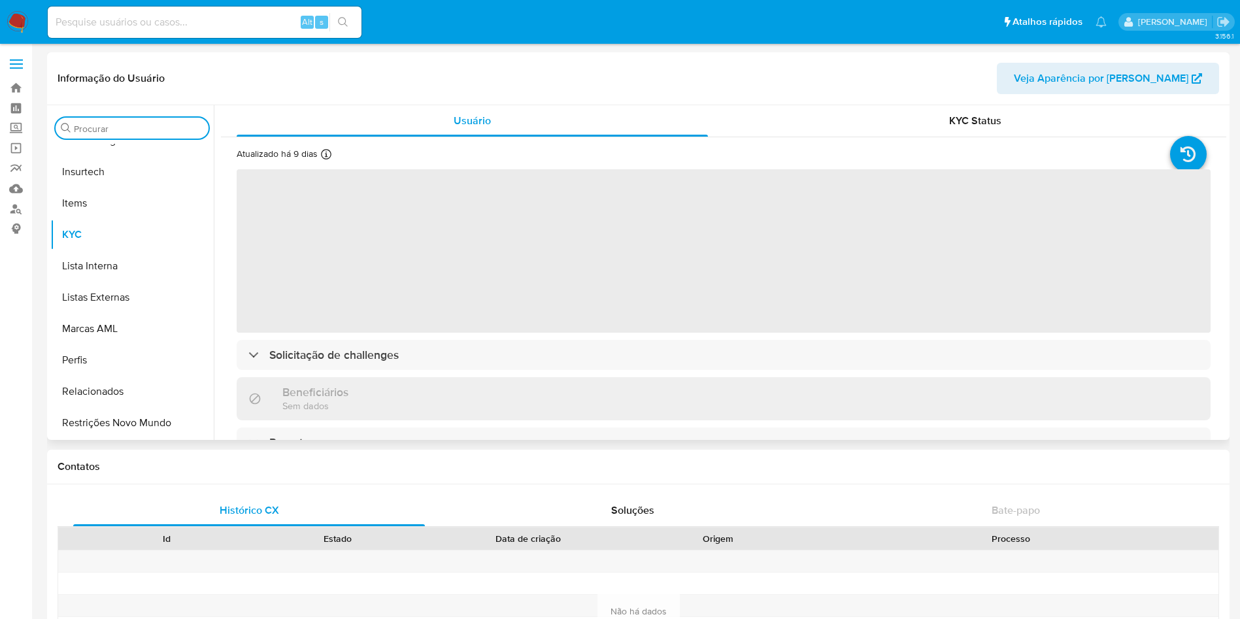
click at [129, 132] on input "Procurar" at bounding box center [138, 129] width 129 height 12
type input "cs"
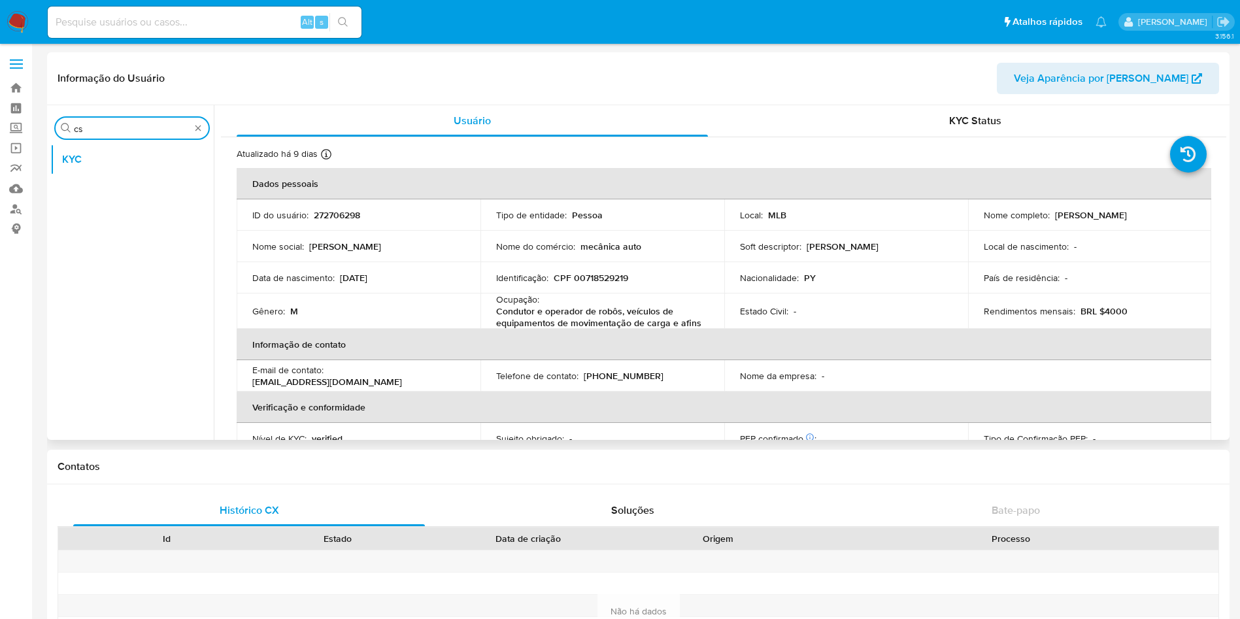
select select "10"
click at [101, 119] on div "Procurar cs" at bounding box center [132, 128] width 153 height 21
click at [105, 128] on input "cs" at bounding box center [132, 129] width 116 height 12
click at [105, 127] on input "cs" at bounding box center [132, 129] width 116 height 12
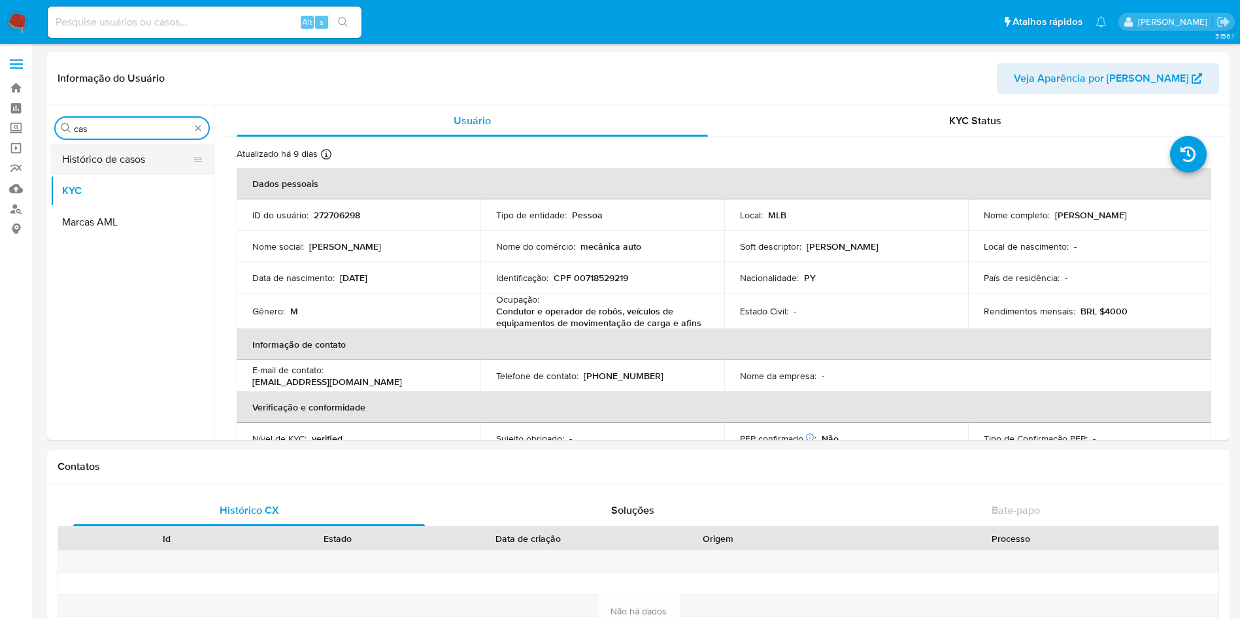
type input "cas"
click at [88, 156] on button "Histórico de casos" at bounding box center [126, 159] width 153 height 31
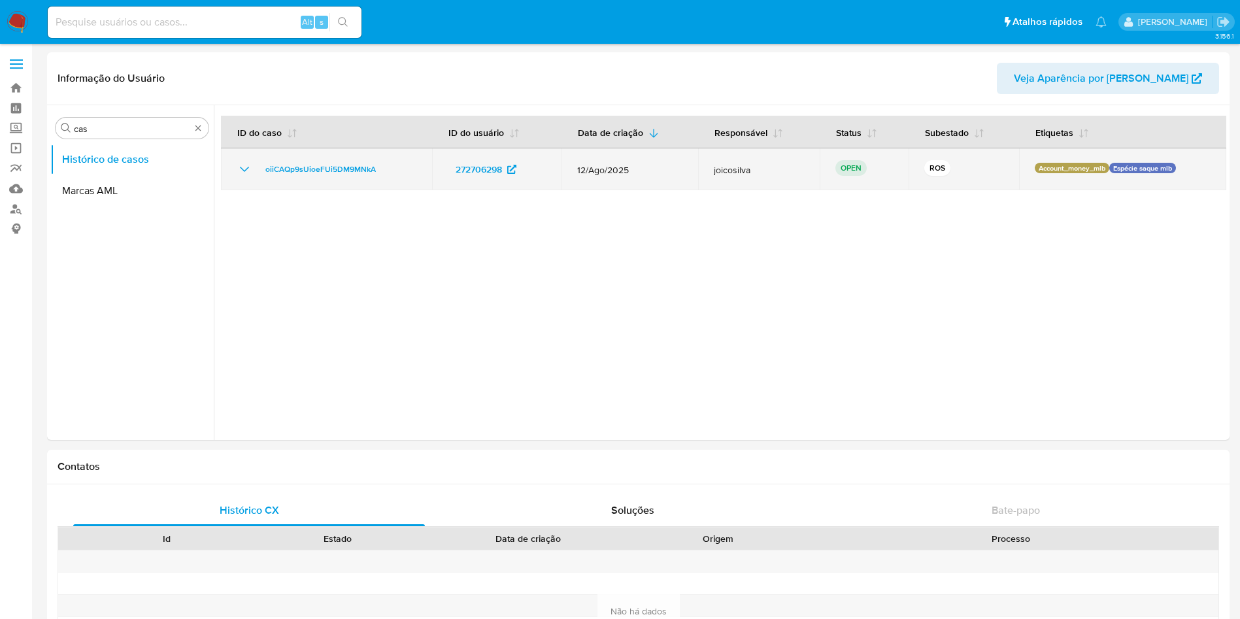
click at [234, 158] on td "oiiCAQp9sUioeFUi5DM9MNkA" at bounding box center [326, 169] width 211 height 42
click at [237, 171] on icon "Mostrar/Ocultar" at bounding box center [245, 169] width 16 height 16
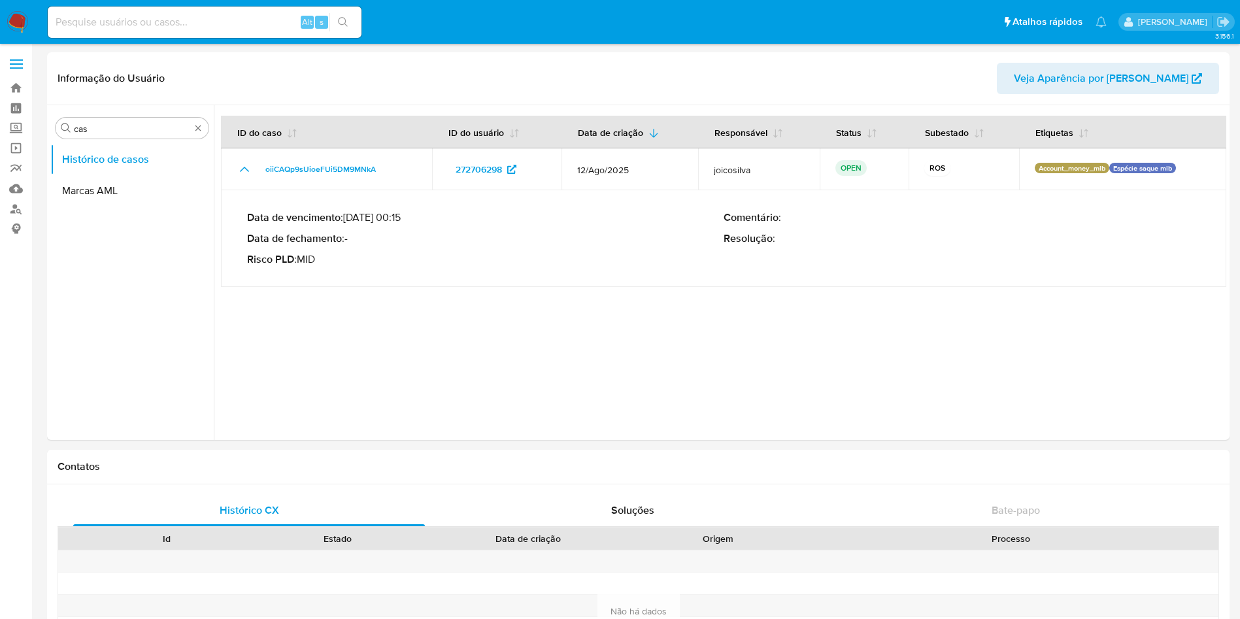
click at [22, 25] on img at bounding box center [18, 22] width 22 height 22
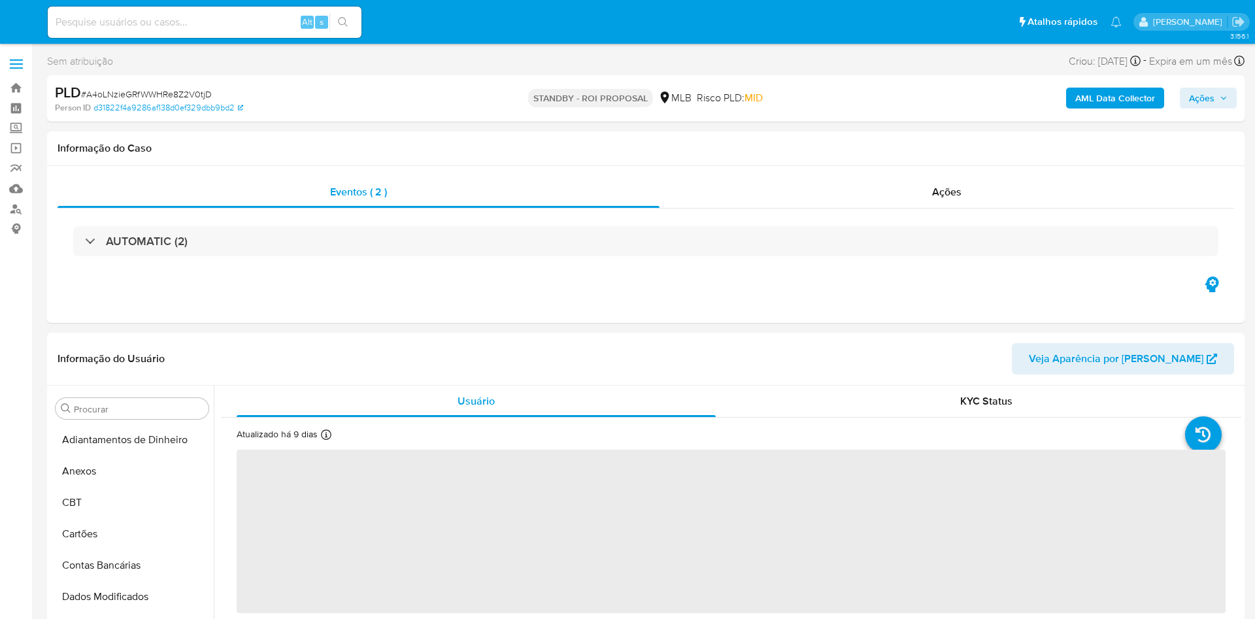
select select "10"
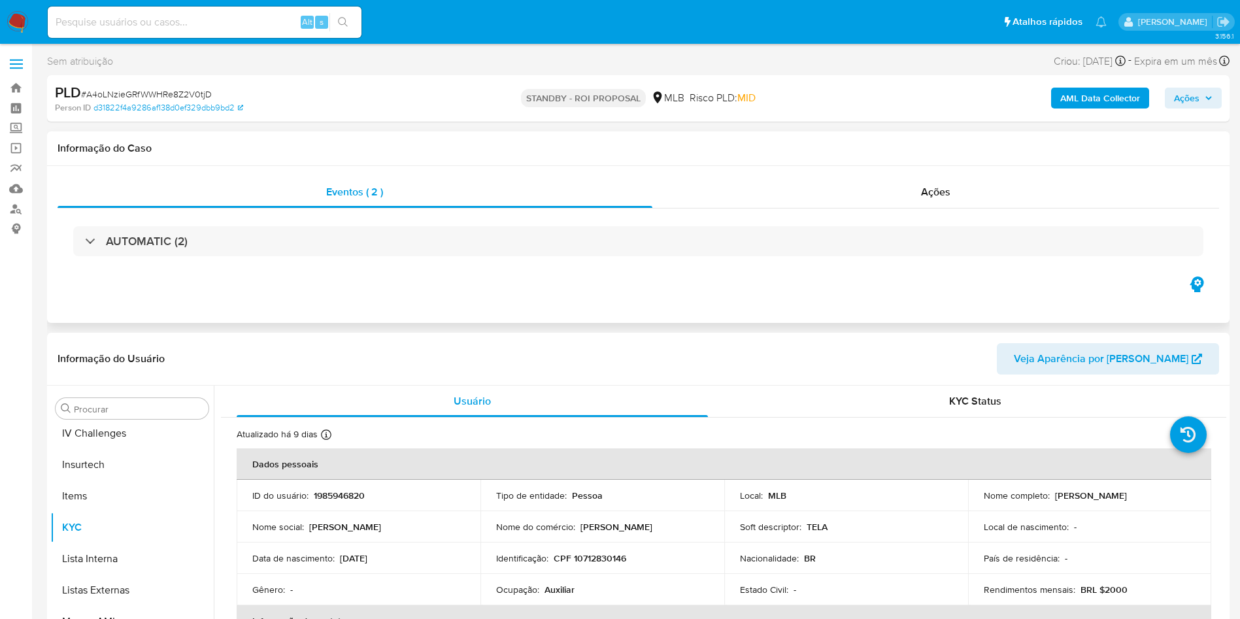
scroll to position [584, 0]
click at [878, 209] on div "AUTOMATIC (2)" at bounding box center [638, 241] width 1161 height 65
click at [872, 196] on div "Ações" at bounding box center [935, 191] width 567 height 31
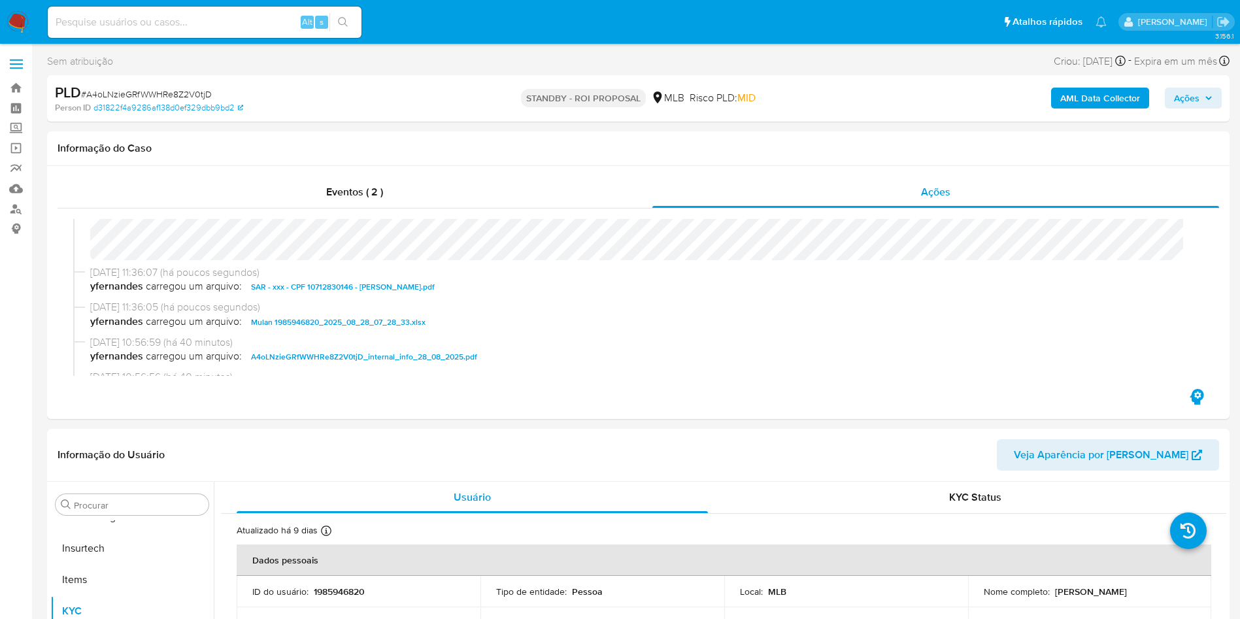
scroll to position [0, 0]
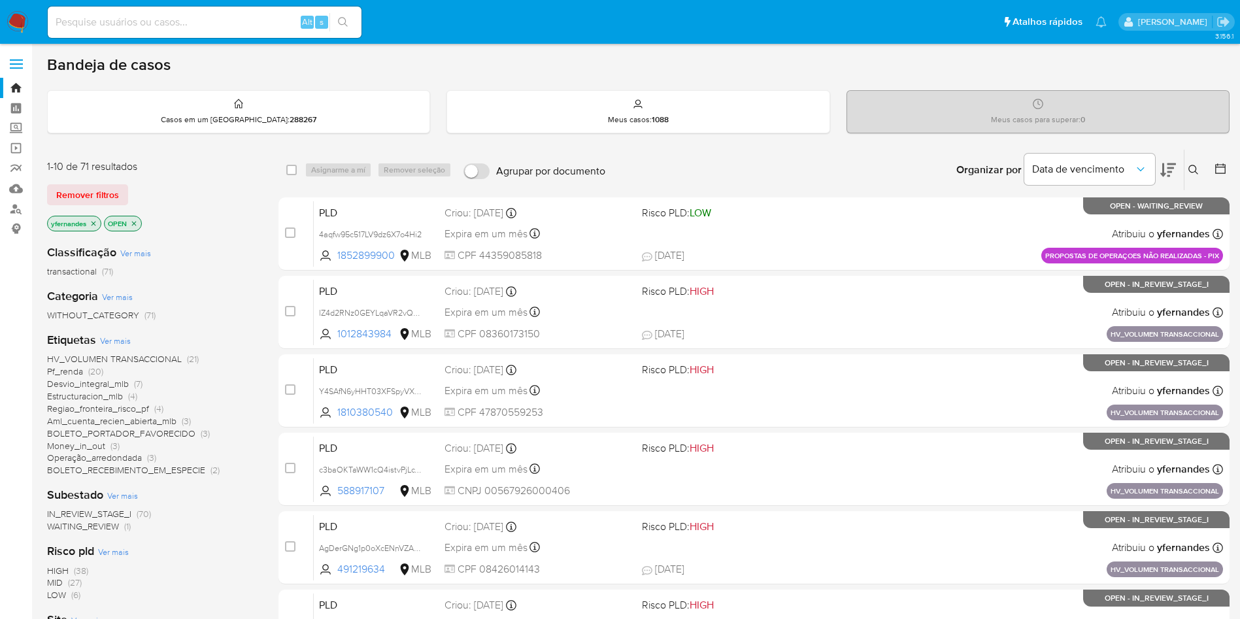
click at [185, 7] on div "Alt s" at bounding box center [205, 22] width 314 height 31
click at [165, 18] on input at bounding box center [205, 22] width 314 height 17
paste input "2326152549"
type input "2326152549"
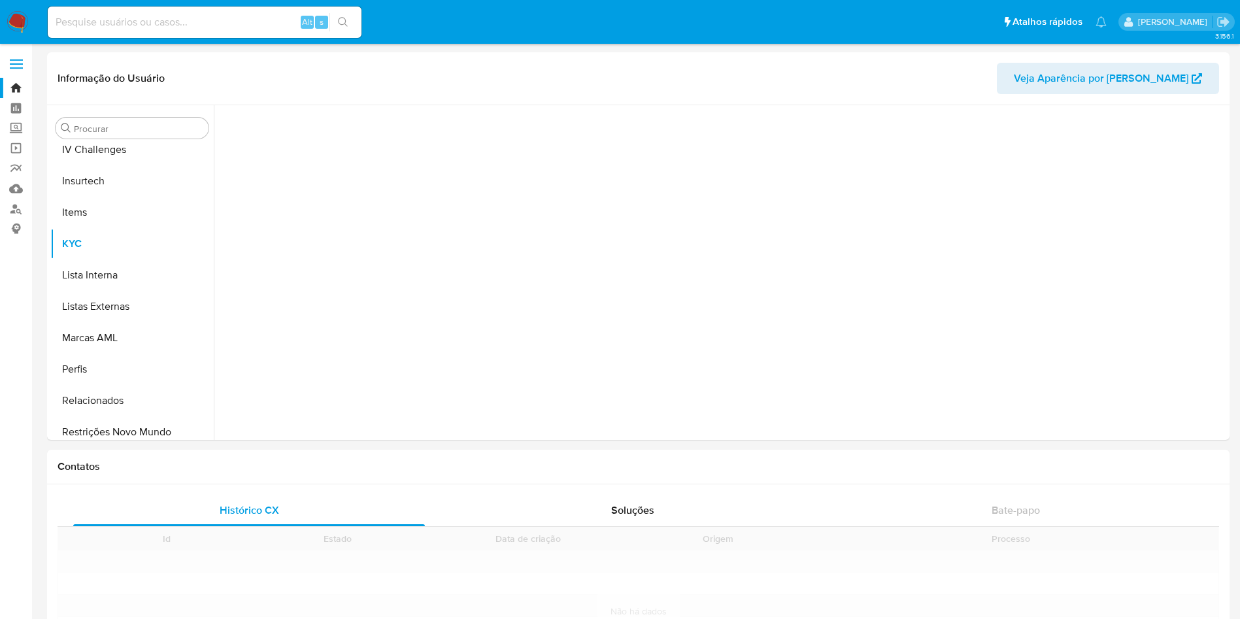
scroll to position [584, 0]
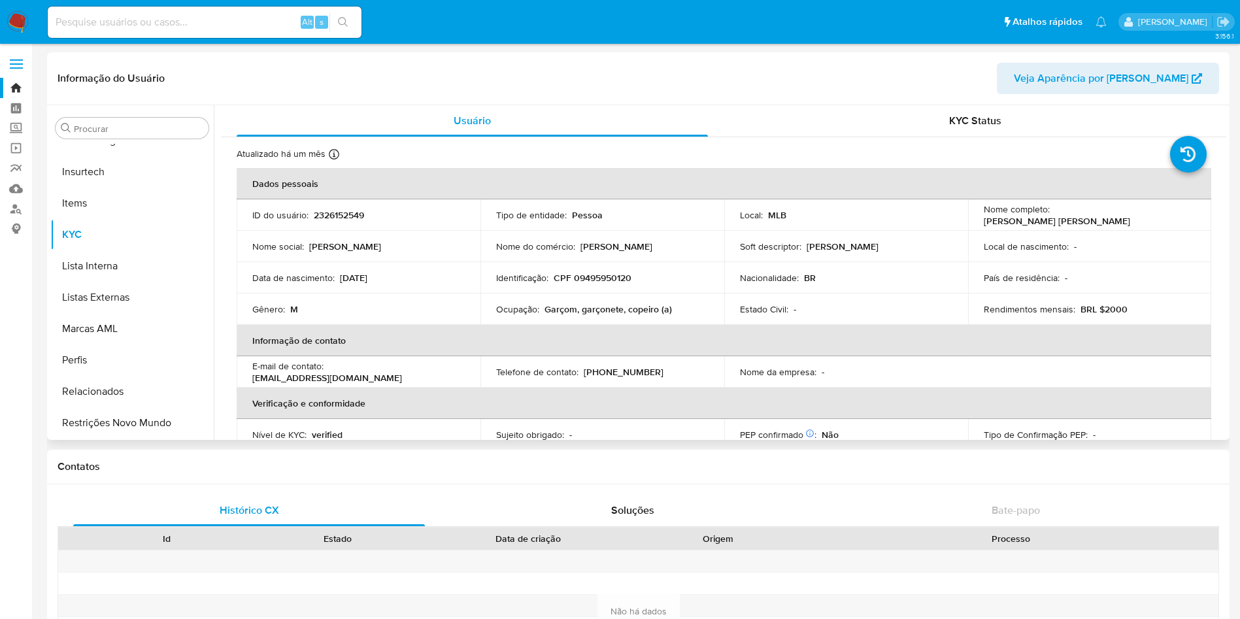
select select "10"
drag, startPoint x: 99, startPoint y: 127, endPoint x: 154, endPoint y: 176, distance: 73.7
click at [98, 127] on input "Procurar" at bounding box center [138, 129] width 129 height 12
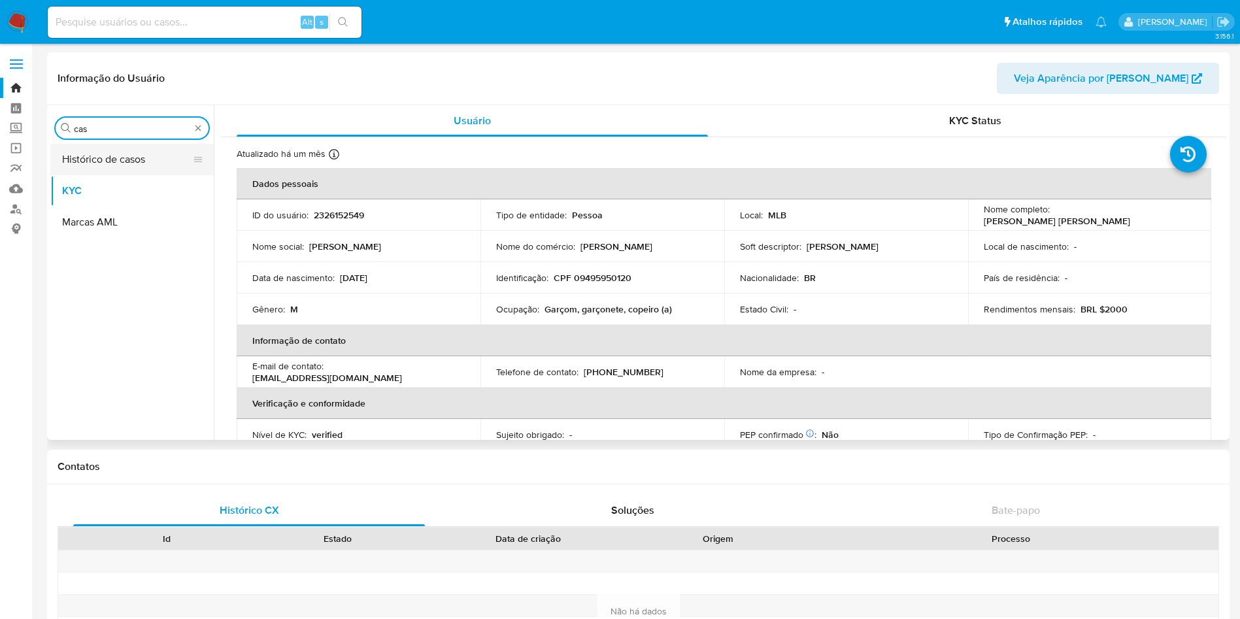
scroll to position [0, 0]
type input "cas"
click at [113, 159] on button "Histórico de casos" at bounding box center [126, 159] width 153 height 31
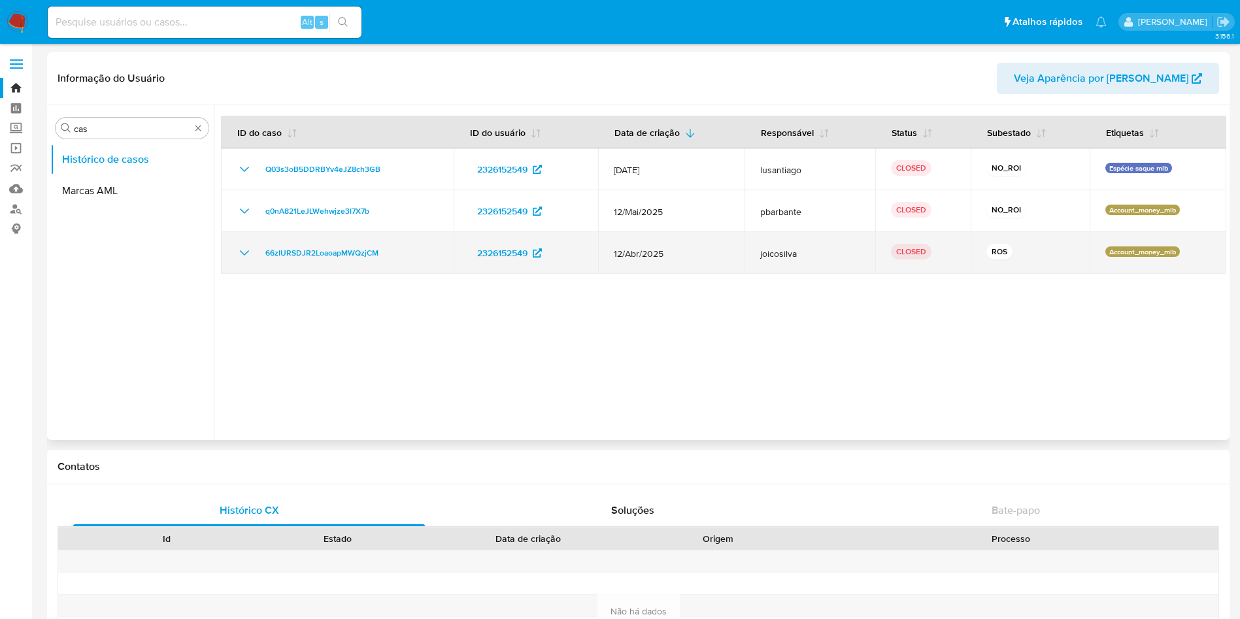
click at [248, 245] on icon "Mostrar/Ocultar" at bounding box center [245, 253] width 16 height 16
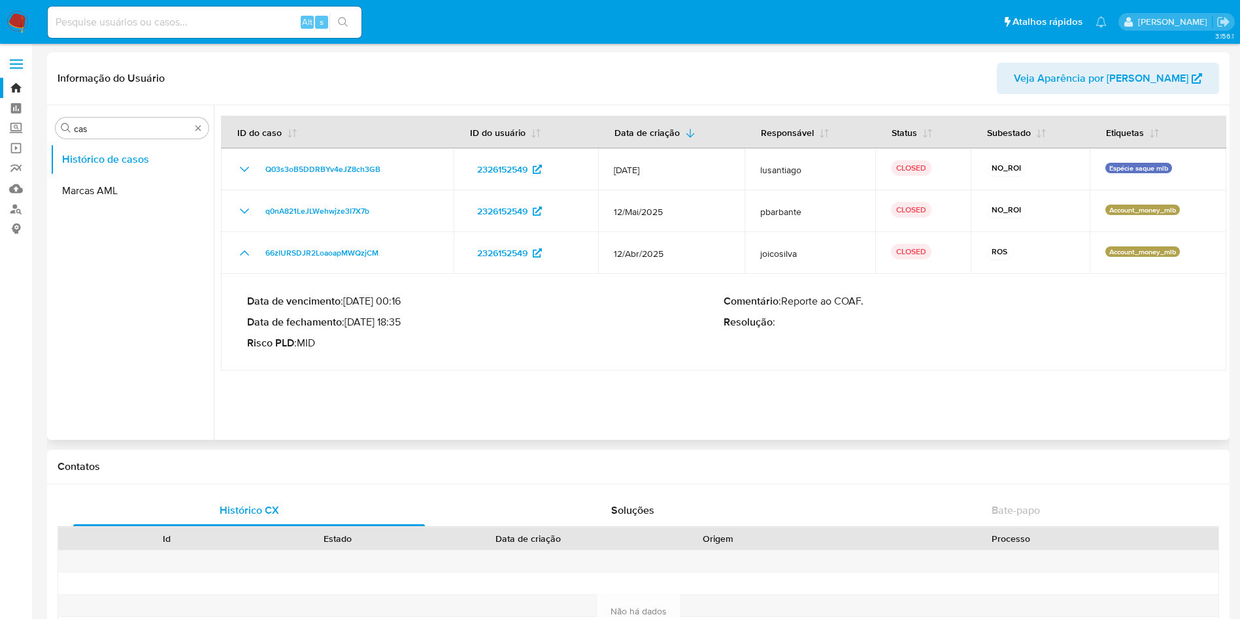
drag, startPoint x: 365, startPoint y: 318, endPoint x: 405, endPoint y: 325, distance: 40.6
click at [405, 325] on p "Data de fechamento : 23/05/2025 18:35" at bounding box center [485, 322] width 476 height 13
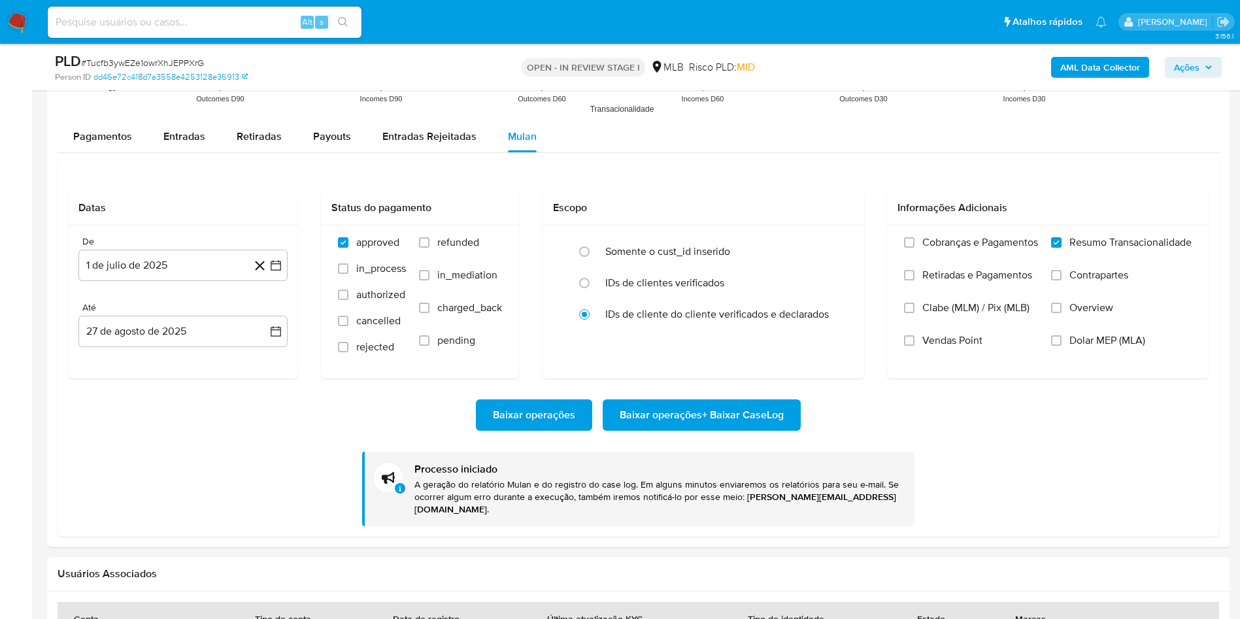
scroll to position [584, 0]
click at [173, 67] on span "# Tucfb3ywEZe1owrXhJEPPXrG" at bounding box center [142, 62] width 123 height 13
copy span "Tucfb3ywEZe1owrXhJEPPXrG"
click at [163, 54] on div "PLD # Tucfb3ywEZe1owrXhJEPPXrG" at bounding box center [247, 62] width 384 height 20
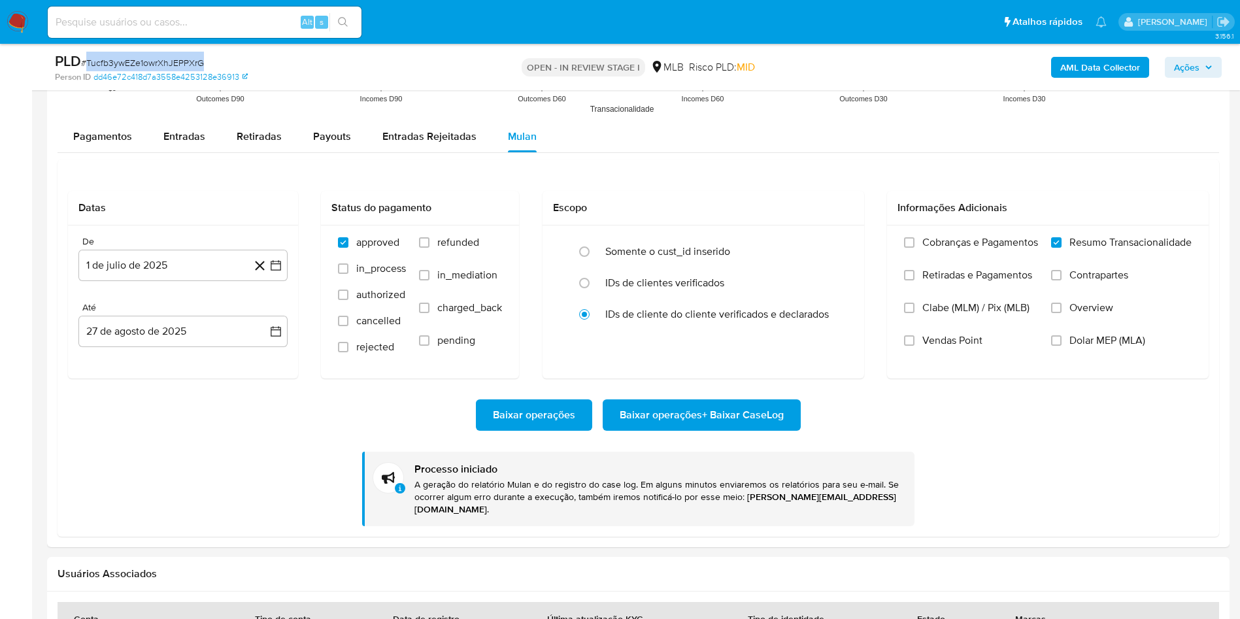
click at [163, 54] on div "PLD # Tucfb3ywEZe1owrXhJEPPXrG" at bounding box center [247, 62] width 384 height 20
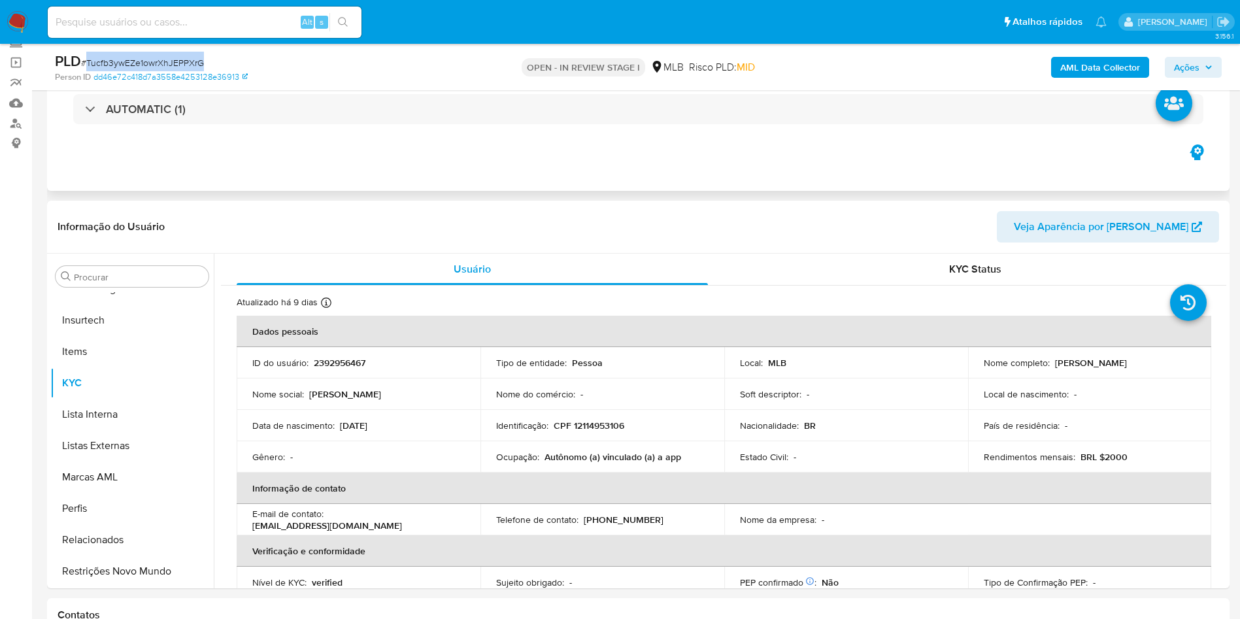
scroll to position [0, 0]
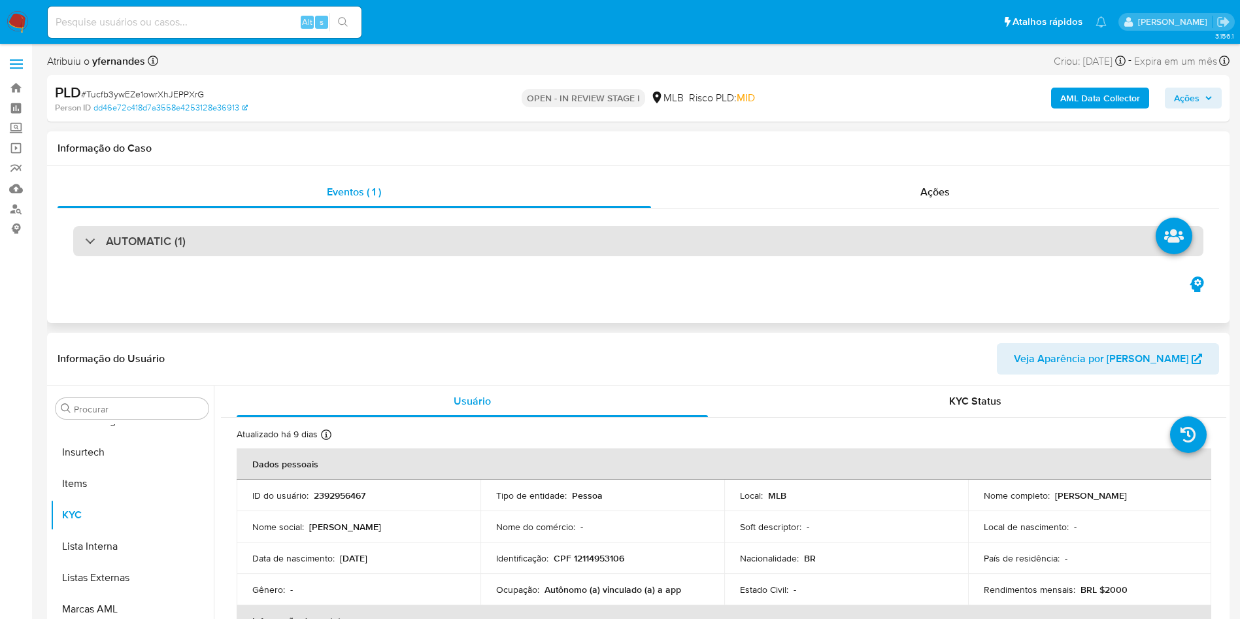
click at [424, 233] on div "AUTOMATIC (1)" at bounding box center [638, 241] width 1130 height 30
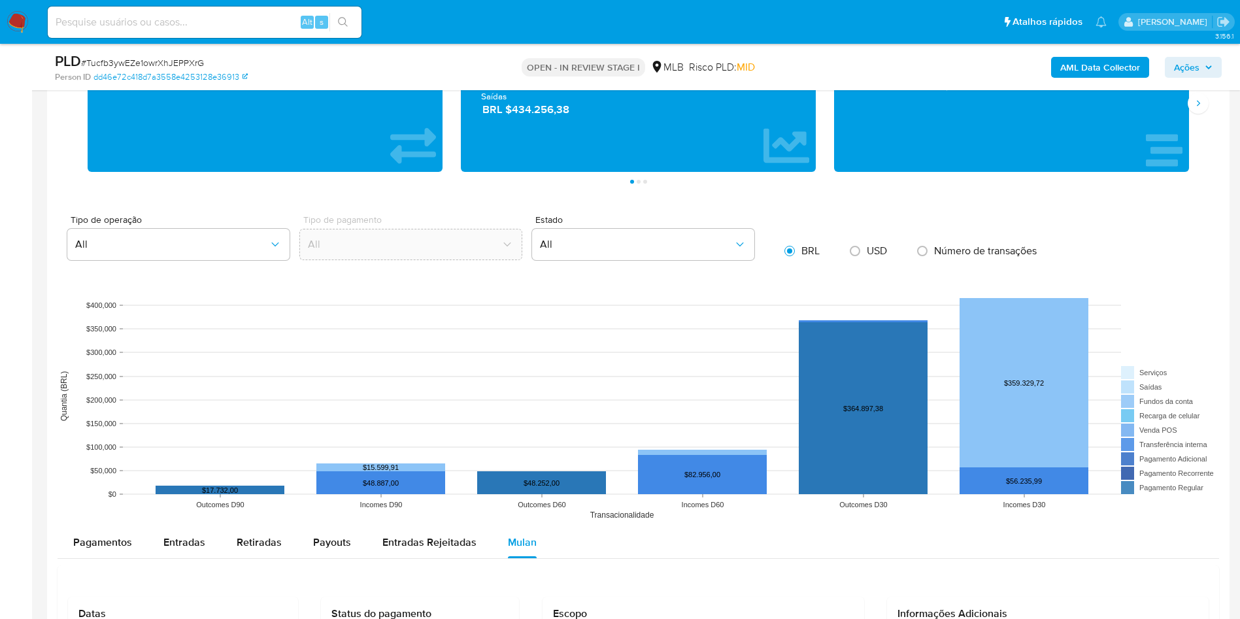
scroll to position [1275, 0]
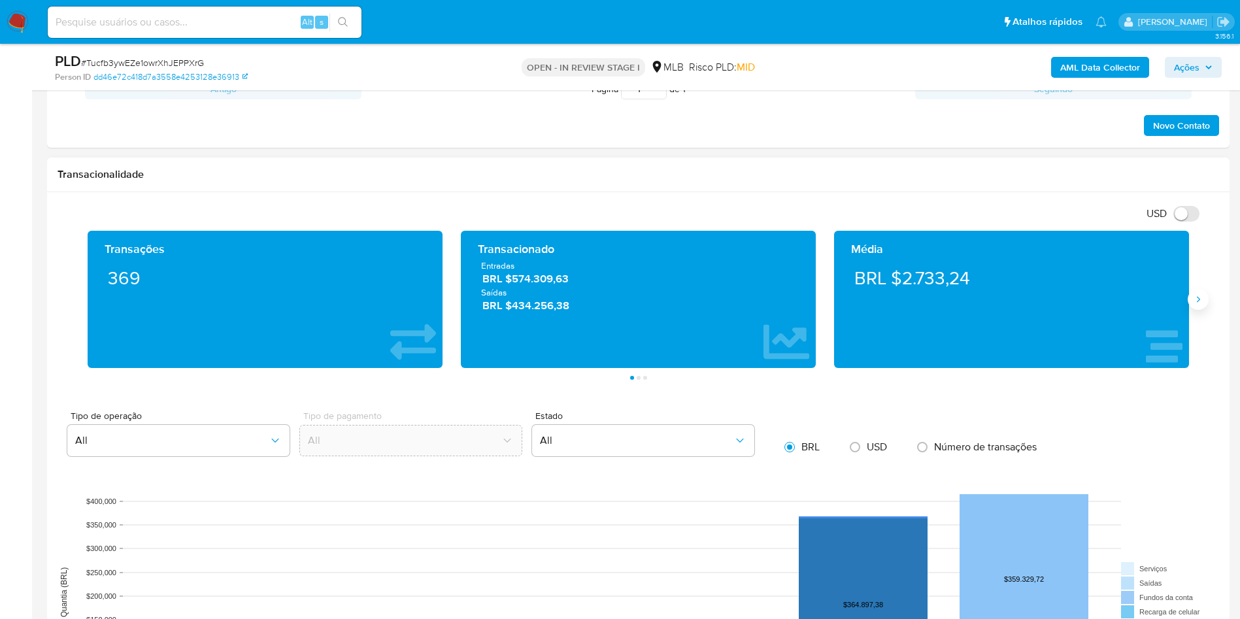
click at [1197, 299] on icon "Siguiente" at bounding box center [1198, 299] width 10 height 10
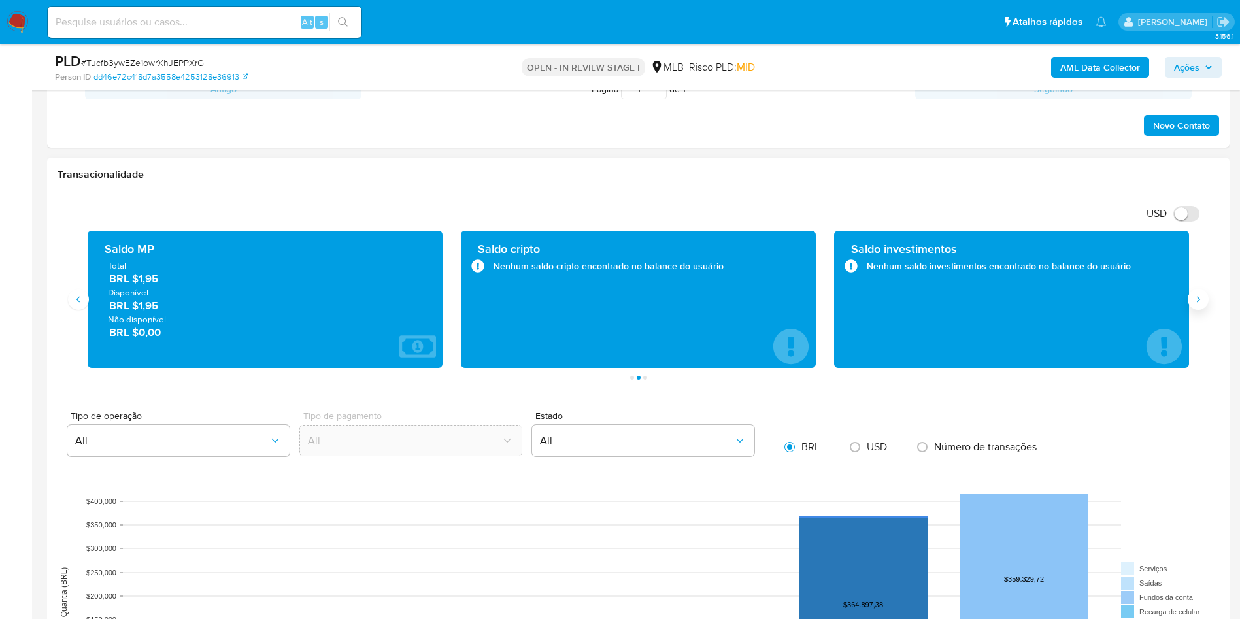
click at [1197, 299] on icon "Siguiente" at bounding box center [1198, 299] width 10 height 10
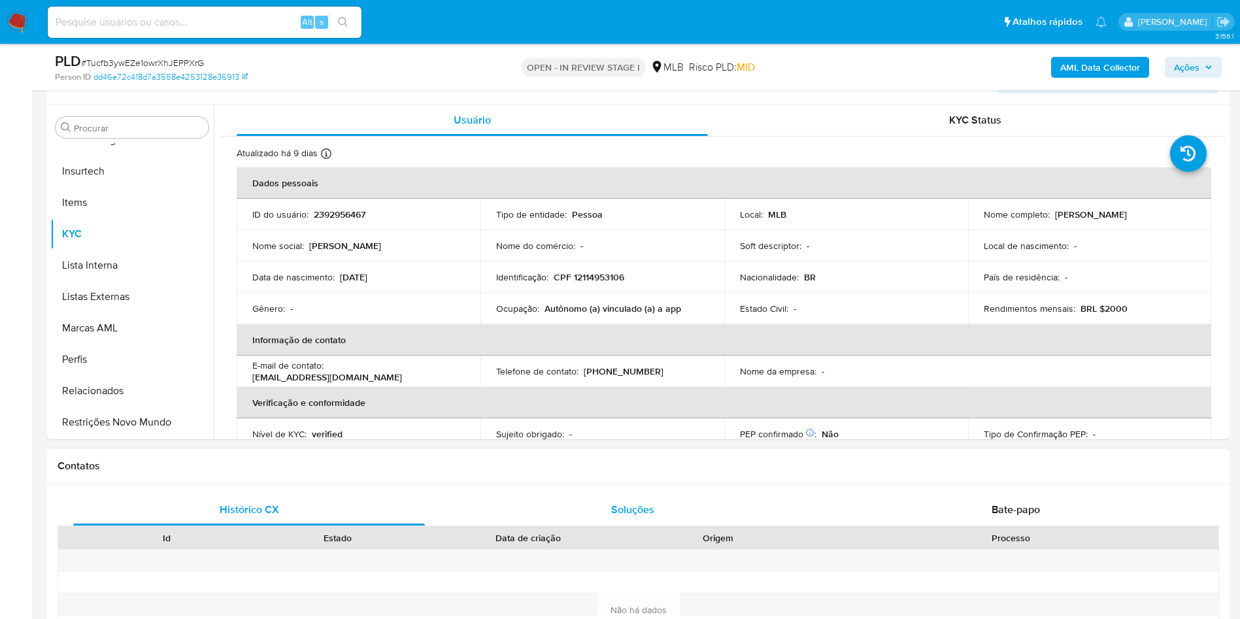
scroll to position [588, 0]
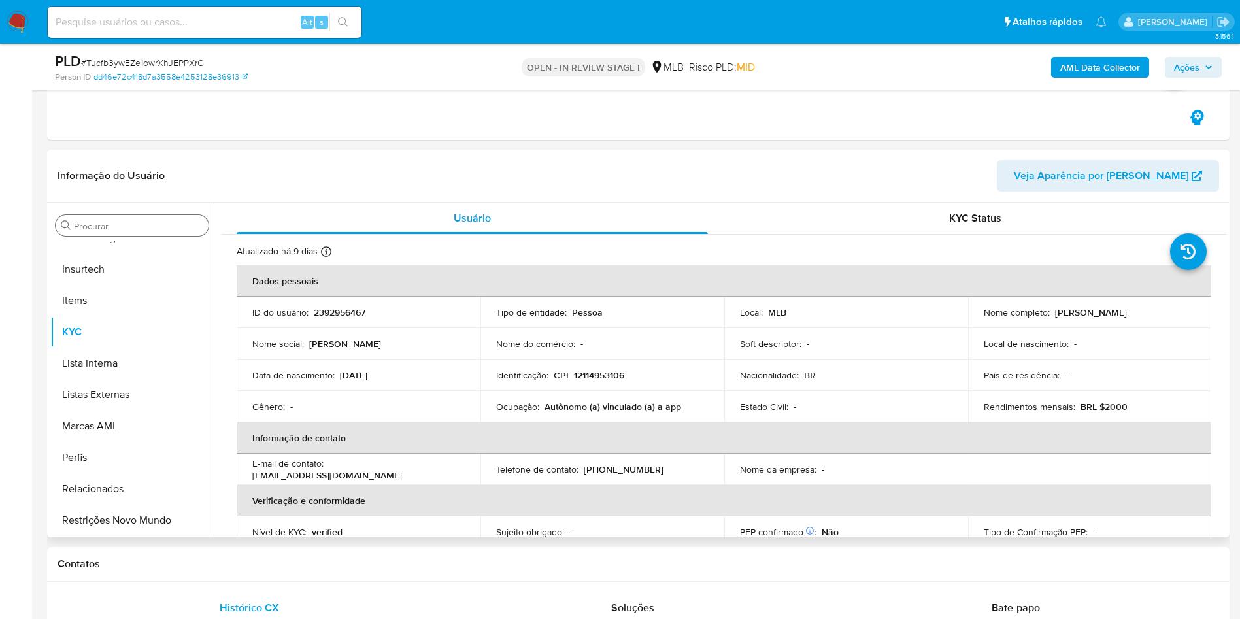
click at [119, 215] on div "Procurar" at bounding box center [132, 225] width 153 height 21
click at [122, 224] on input "Procurar" at bounding box center [138, 226] width 129 height 12
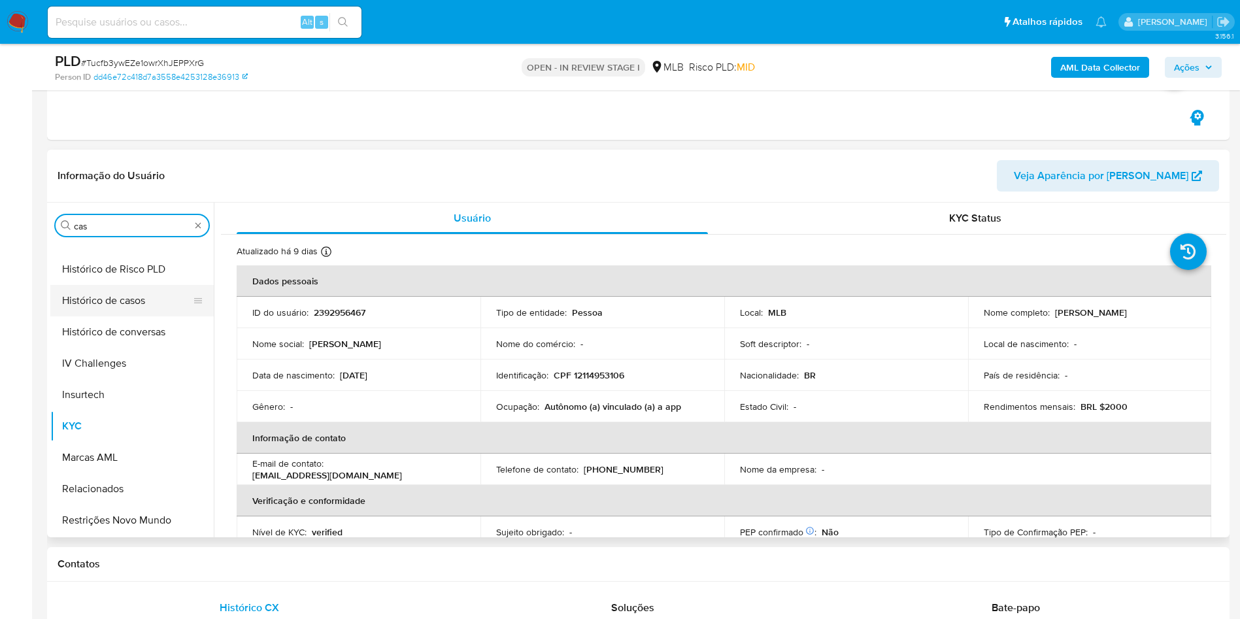
scroll to position [0, 0]
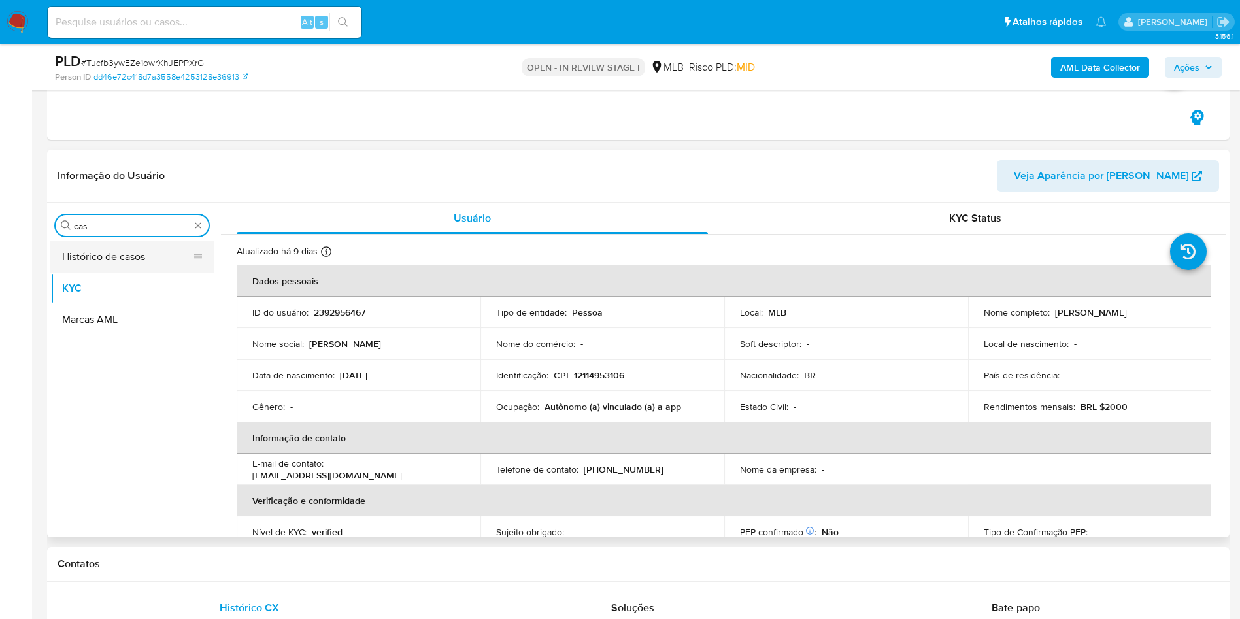
click at [103, 250] on button "Histórico de casos" at bounding box center [126, 256] width 153 height 31
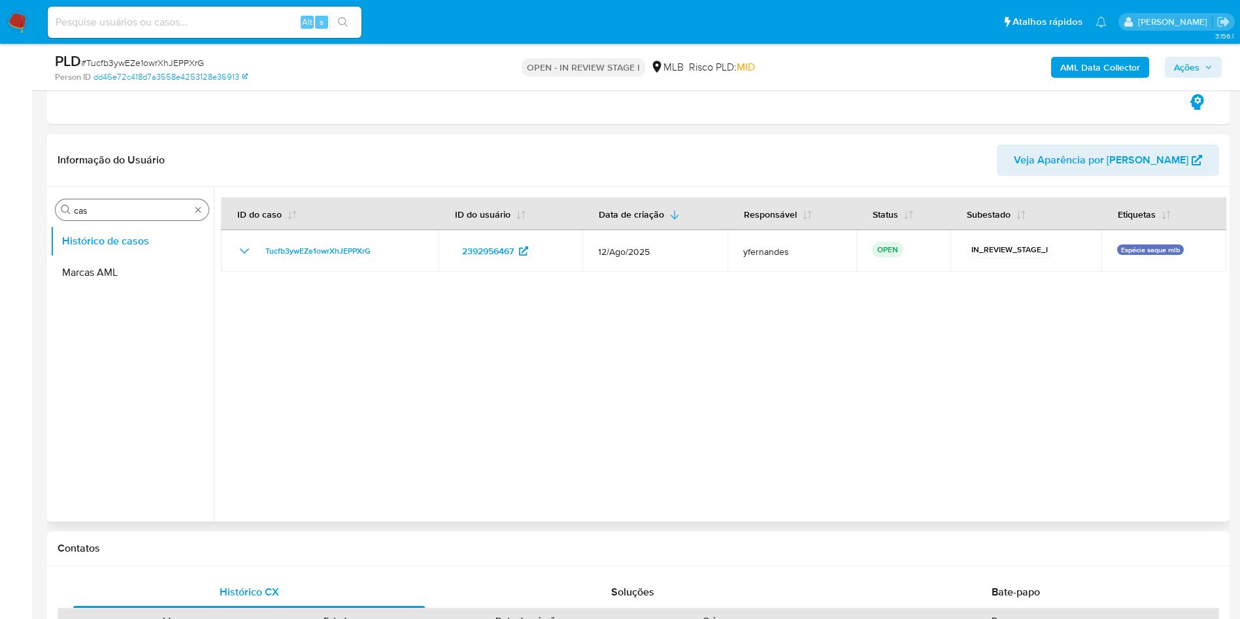
click at [156, 213] on input "cas" at bounding box center [132, 211] width 116 height 12
click at [156, 212] on input "cas" at bounding box center [132, 211] width 116 height 12
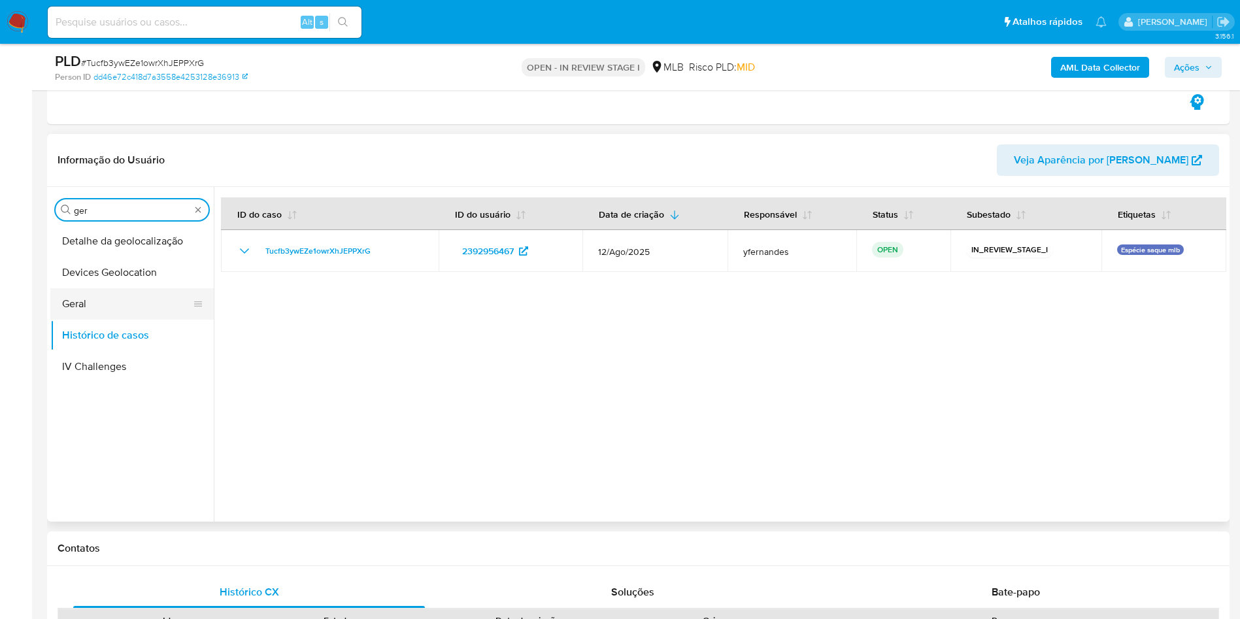
type input "ger"
click at [129, 288] on button "Geral" at bounding box center [126, 303] width 153 height 31
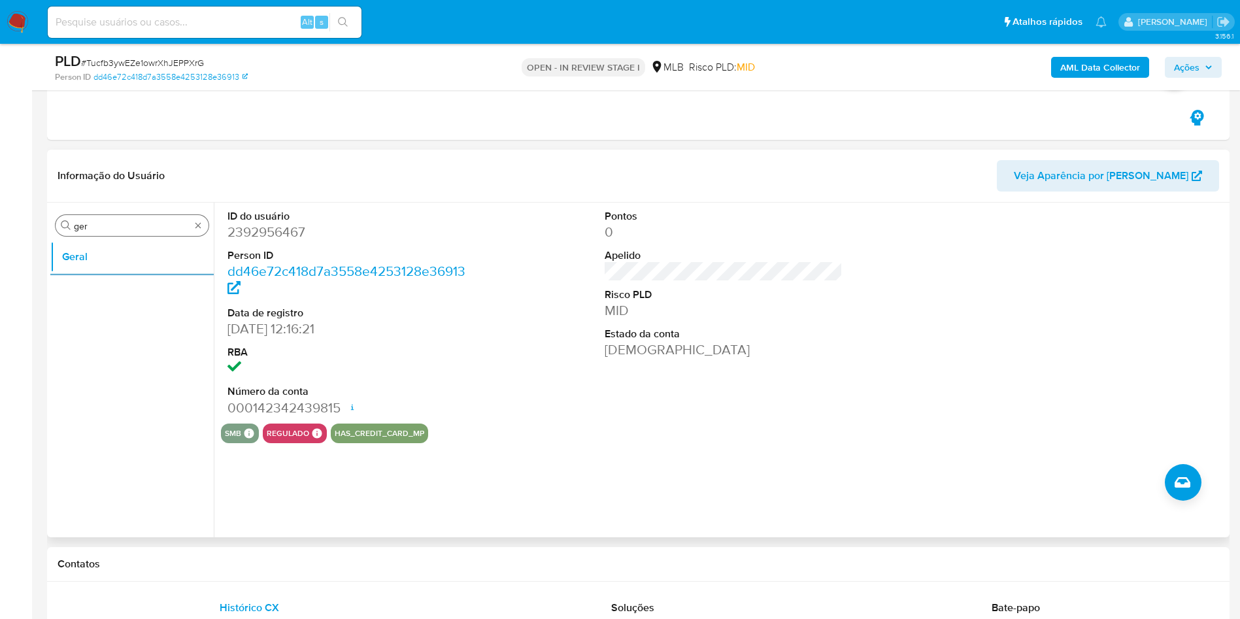
click at [133, 223] on input "ger" at bounding box center [132, 226] width 116 height 12
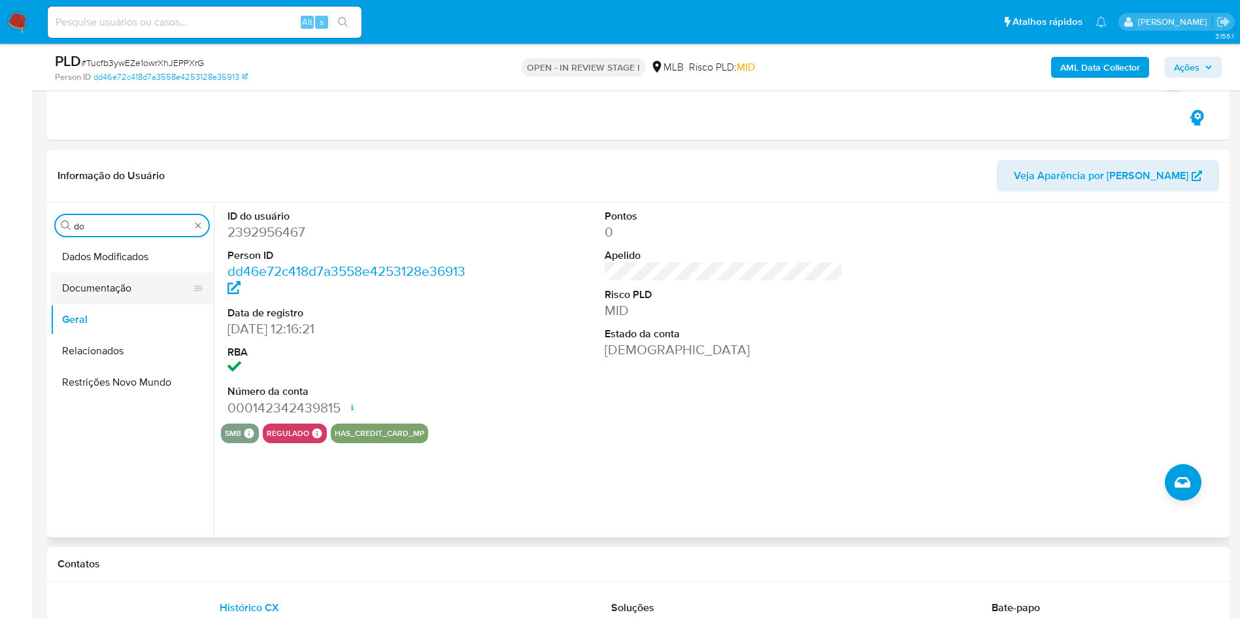
type input "do"
click at [92, 302] on button "Documentação" at bounding box center [126, 288] width 153 height 31
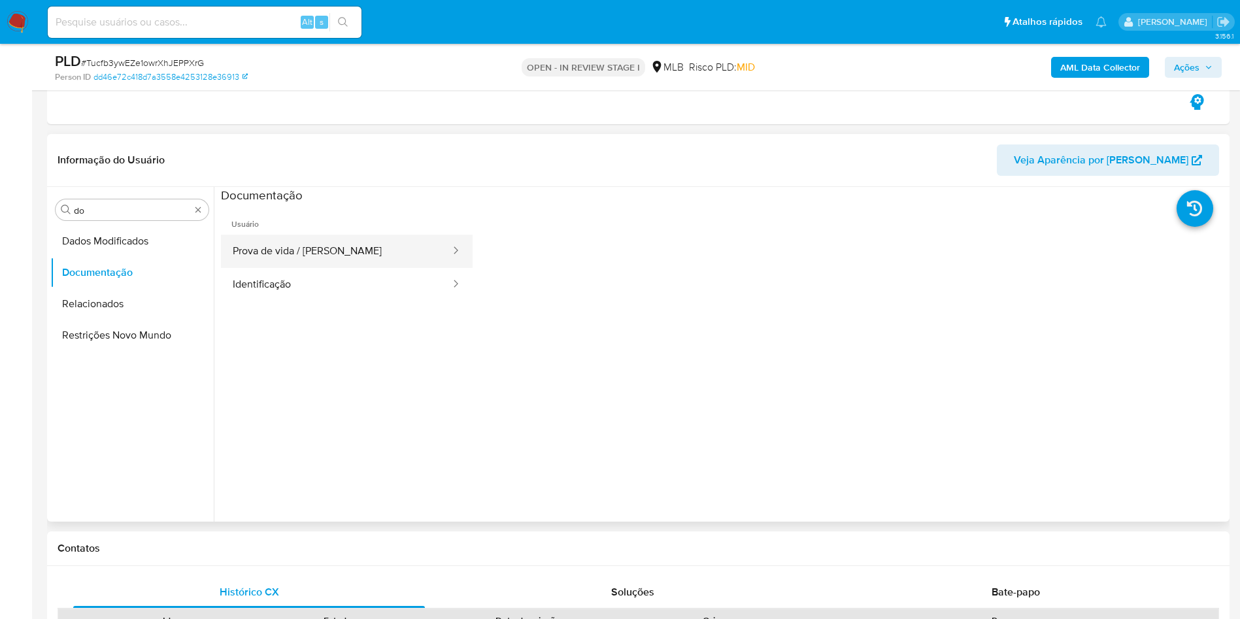
click at [409, 256] on button "Prova de vida / Selfie" at bounding box center [336, 251] width 231 height 33
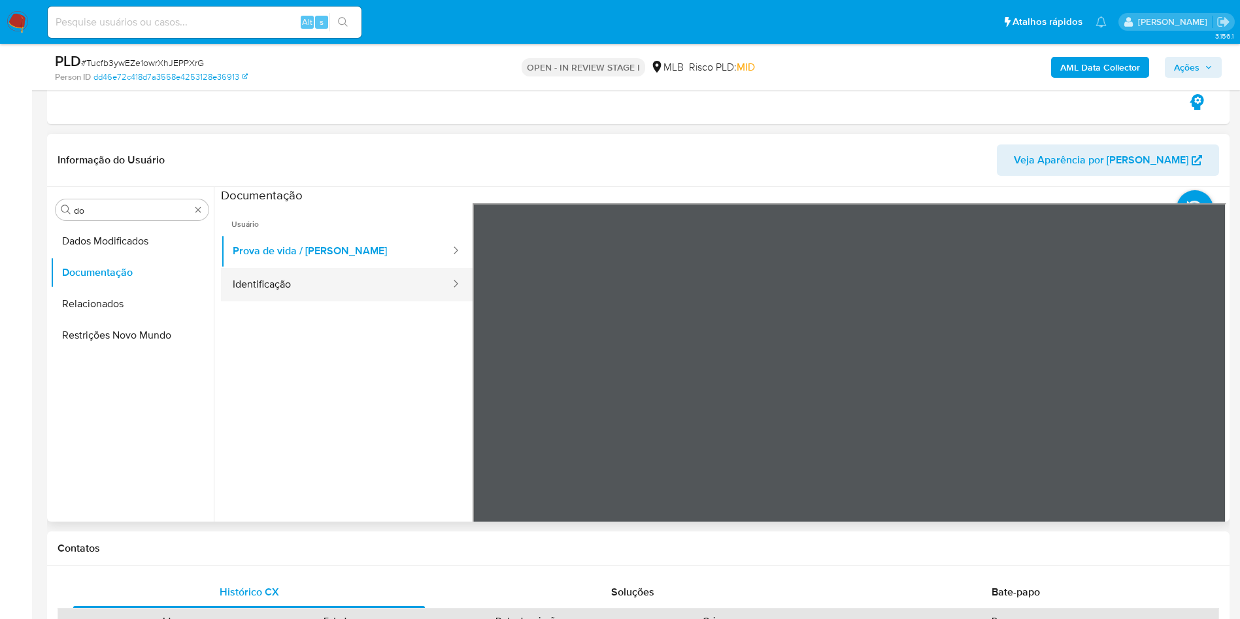
click at [369, 278] on button "Identificação" at bounding box center [336, 284] width 231 height 33
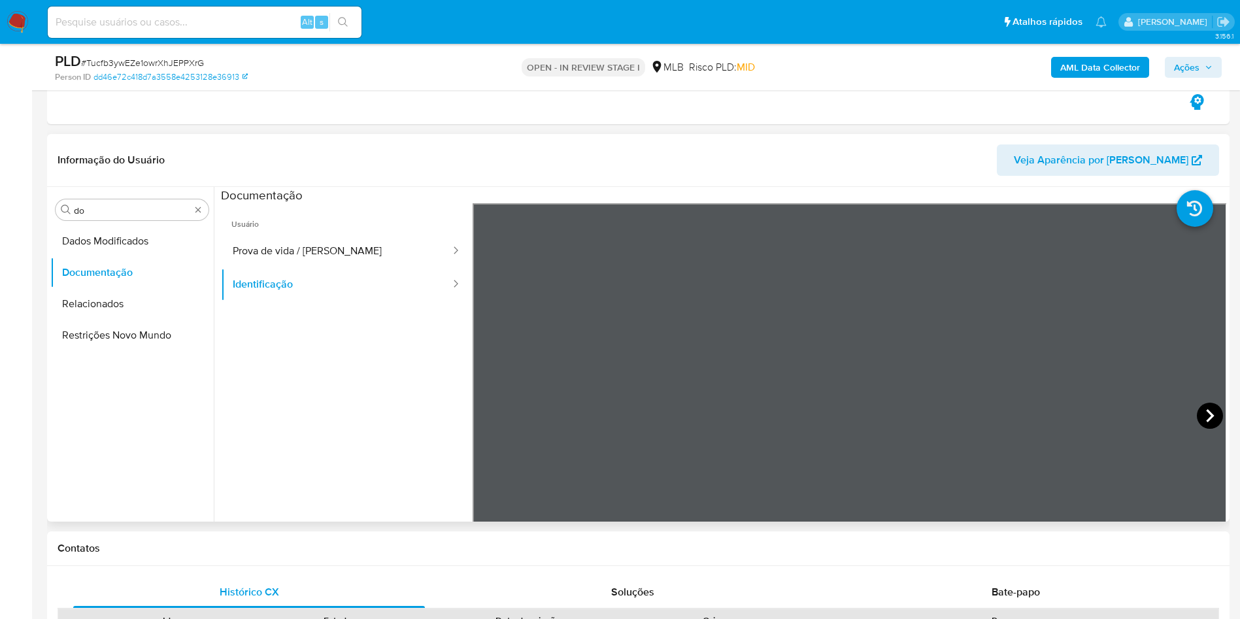
click at [1199, 426] on icon at bounding box center [1210, 416] width 26 height 26
click at [284, 242] on button "Prova de vida / Selfie" at bounding box center [336, 251] width 231 height 33
click at [108, 198] on div "Procurar do Dados Modificados Documentação Relacionados Restrições Novo Mundo" at bounding box center [131, 355] width 163 height 333
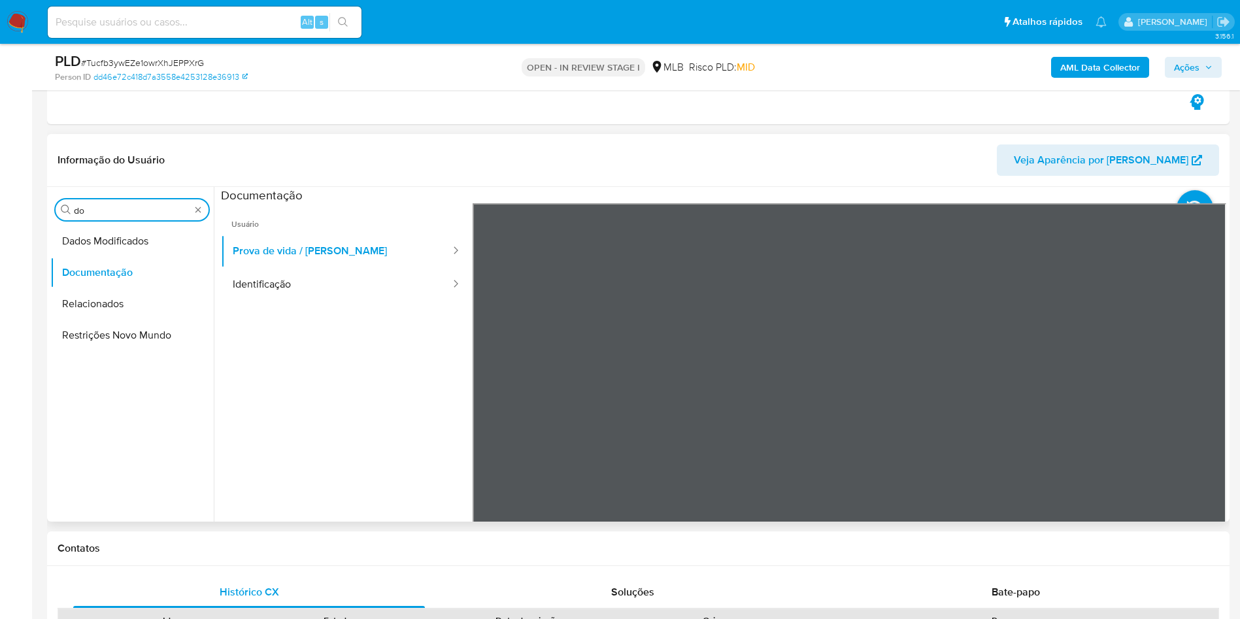
click at [92, 208] on input "do" at bounding box center [132, 211] width 116 height 12
click at [92, 207] on input "do" at bounding box center [132, 211] width 116 height 12
type input "ky"
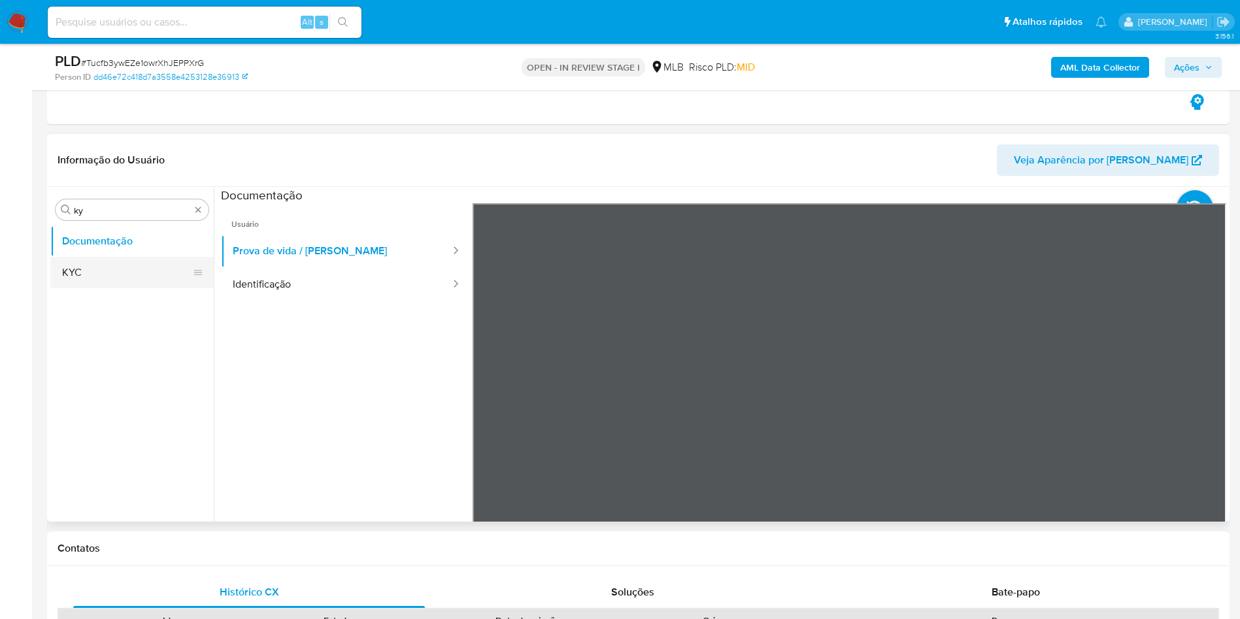
click at [76, 261] on button "KYC" at bounding box center [126, 272] width 153 height 31
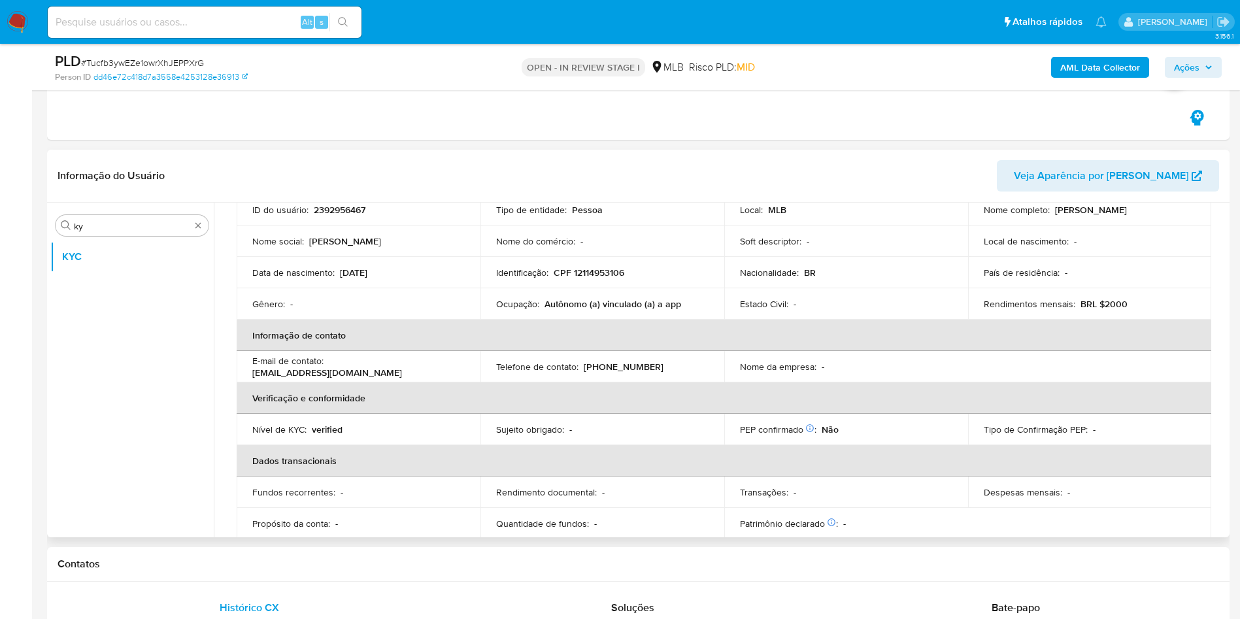
scroll to position [96, 0]
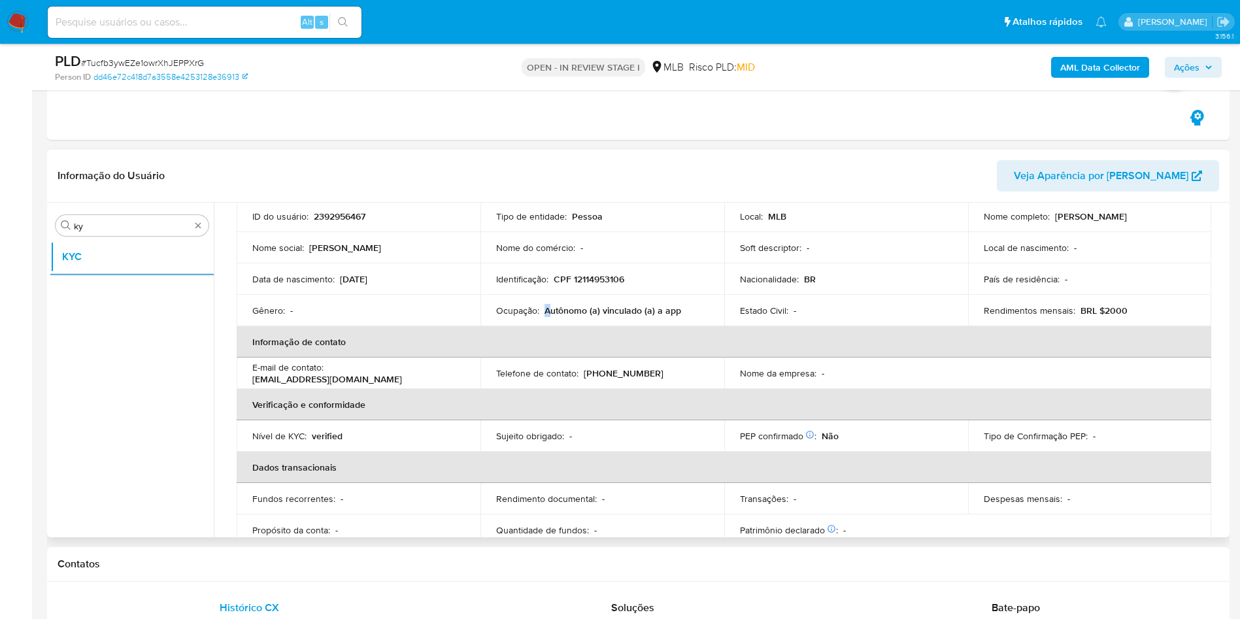
click at [547, 314] on p "Autônomo (a) vinculado (a) a app" at bounding box center [612, 311] width 137 height 12
click at [548, 314] on p "Autônomo (a) vinculado (a) a app" at bounding box center [612, 311] width 137 height 12
click at [621, 306] on p "Autônomo (a) vinculado (a) a app" at bounding box center [612, 311] width 137 height 12
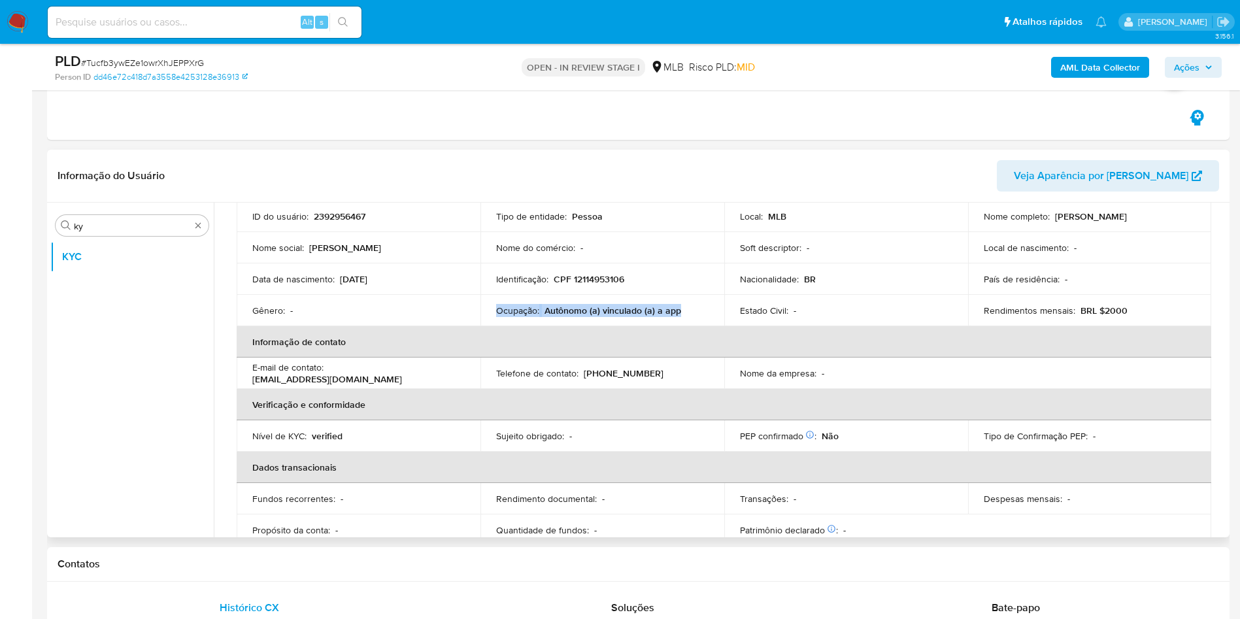
click at [621, 306] on p "Autônomo (a) vinculado (a) a app" at bounding box center [612, 311] width 137 height 12
copy div "Ocupação : Autônomo (a) vinculado (a) a app"
click at [645, 319] on td "Ocupação : Autônomo (a) vinculado (a) a app" at bounding box center [602, 310] width 244 height 31
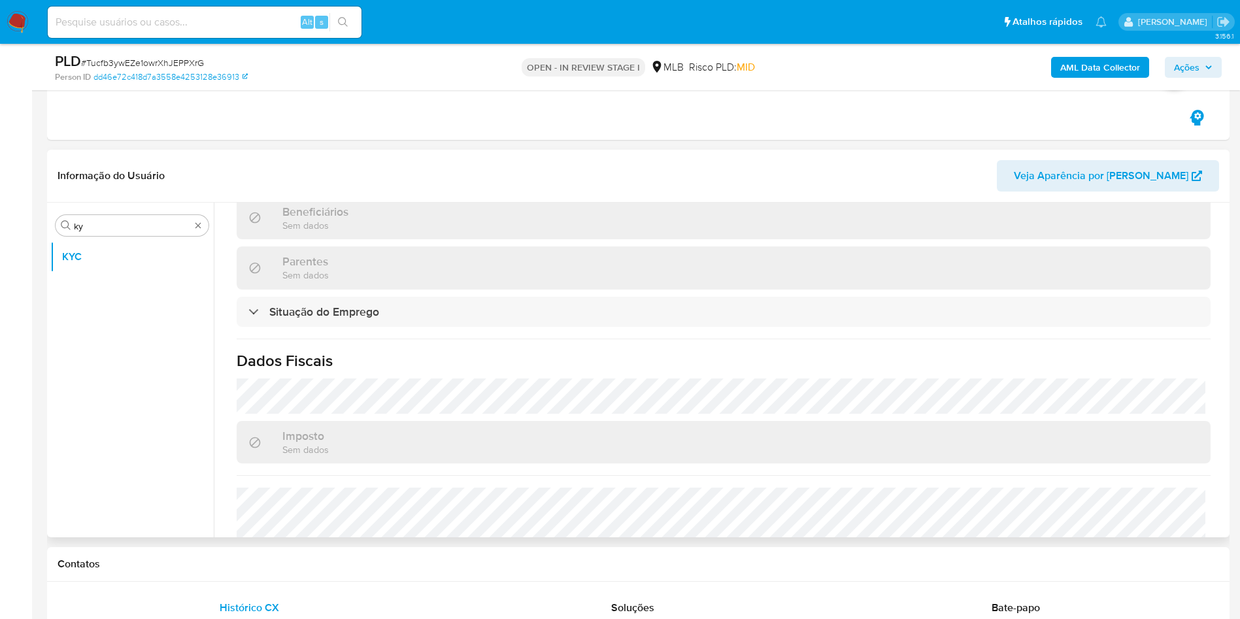
scroll to position [557, 0]
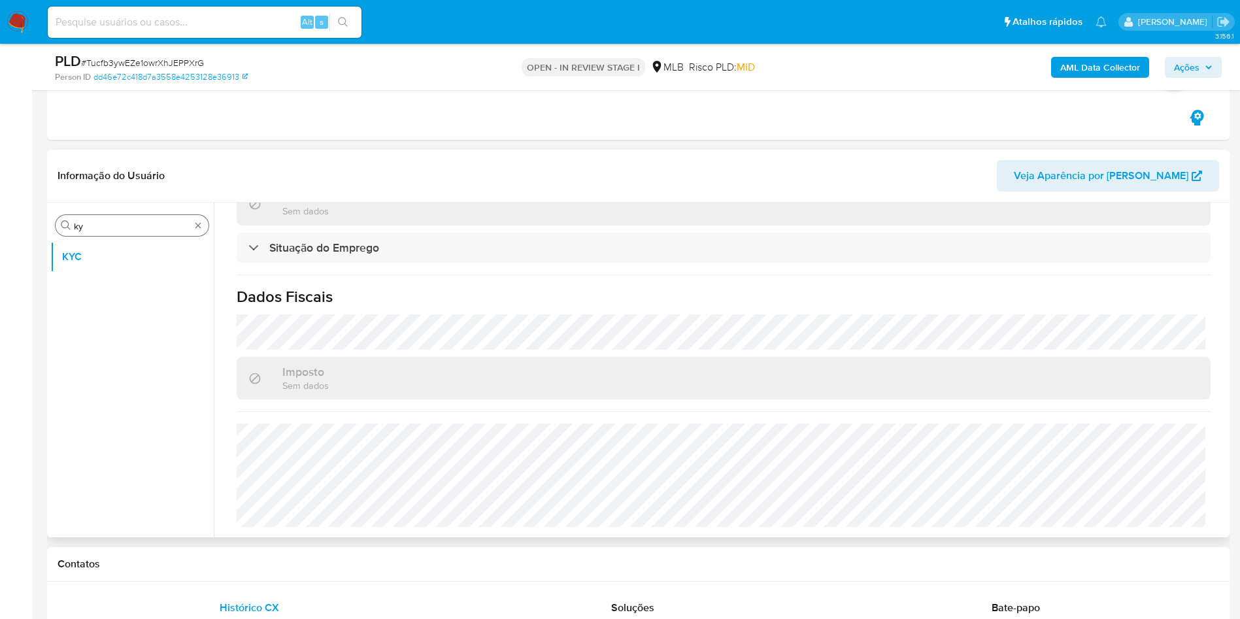
click at [92, 227] on input "ky" at bounding box center [132, 226] width 116 height 12
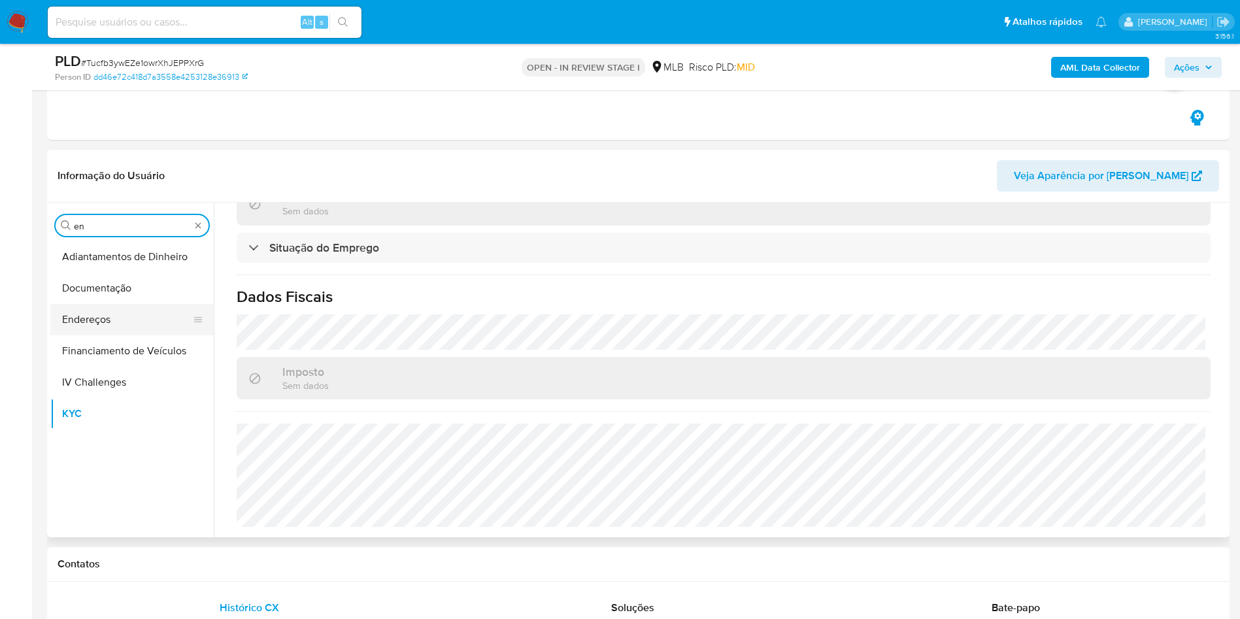
type input "en"
click at [102, 305] on button "Endereços" at bounding box center [126, 319] width 153 height 31
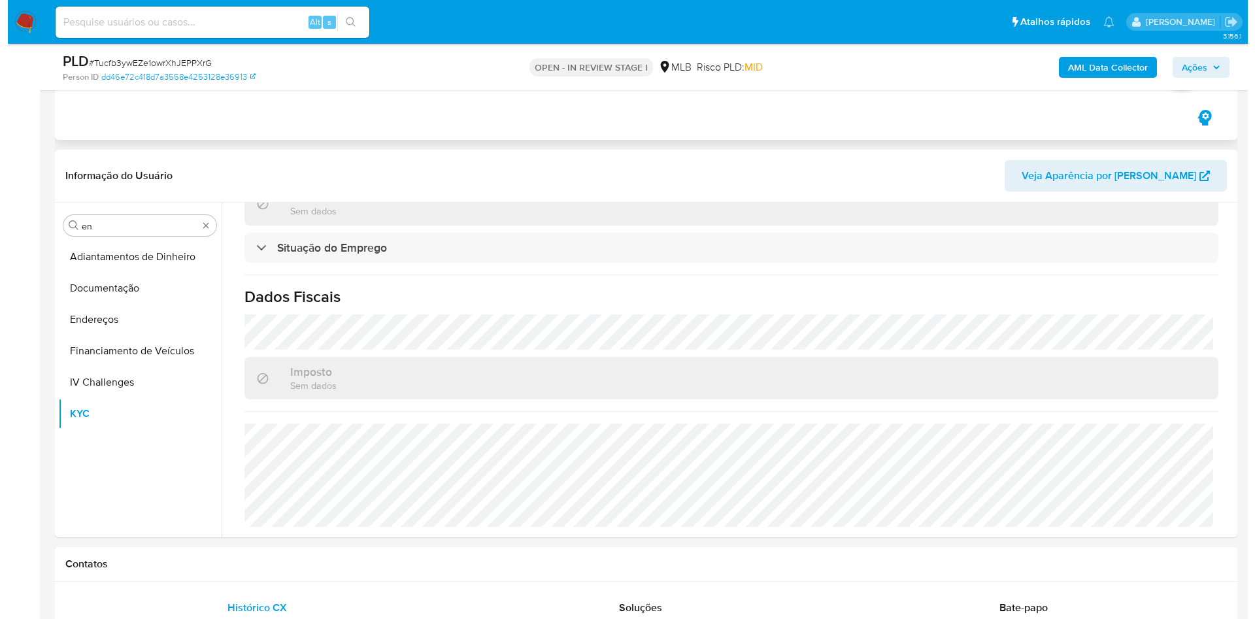
scroll to position [0, 0]
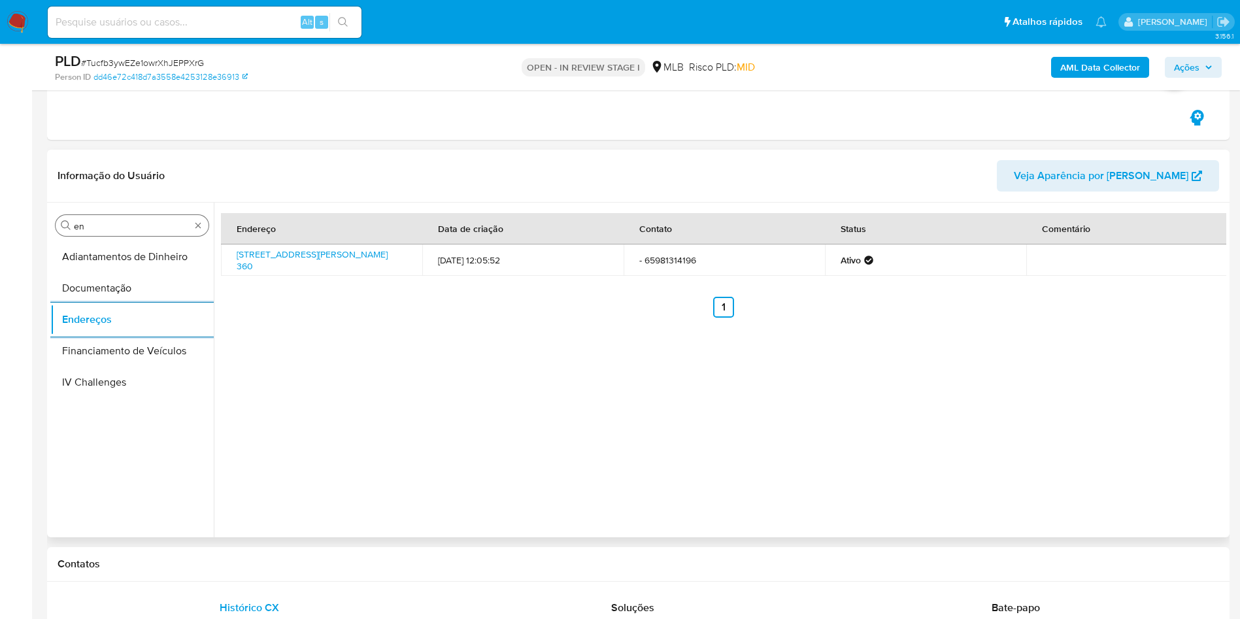
click at [131, 229] on input "en" at bounding box center [132, 226] width 116 height 12
type input "ge"
click at [121, 256] on button "Detalhe da geolocalização" at bounding box center [131, 256] width 163 height 31
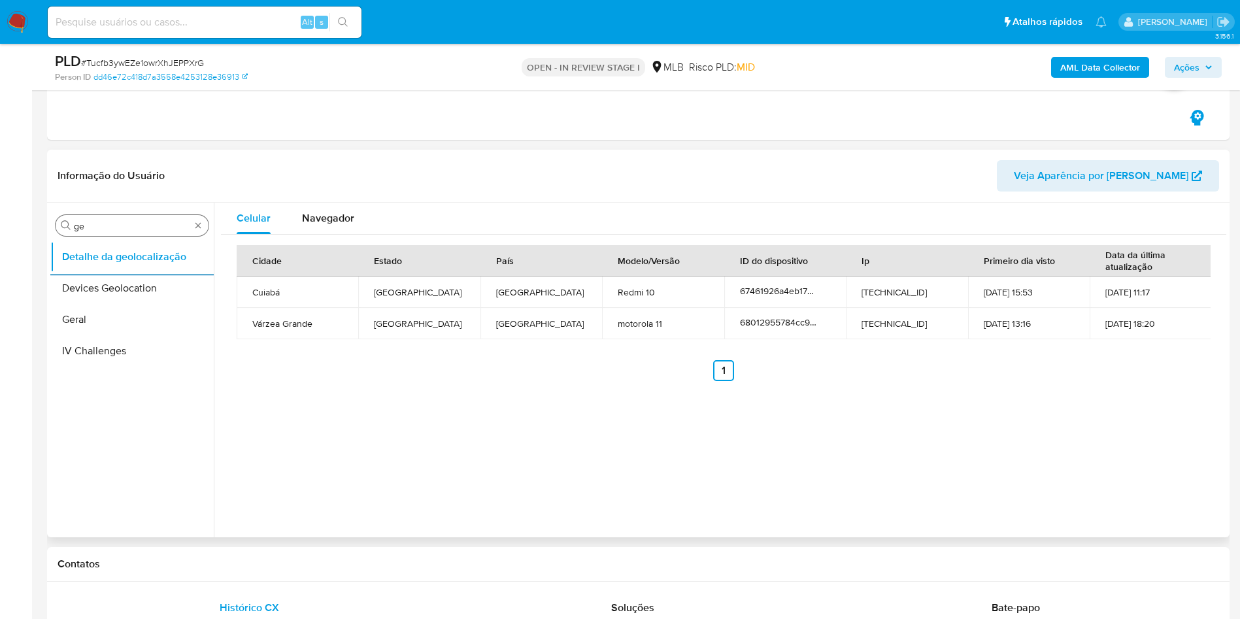
click at [125, 228] on input "ge" at bounding box center [132, 226] width 116 height 12
type input "res"
click at [78, 329] on button "Restrições Novo Mundo" at bounding box center [131, 319] width 163 height 31
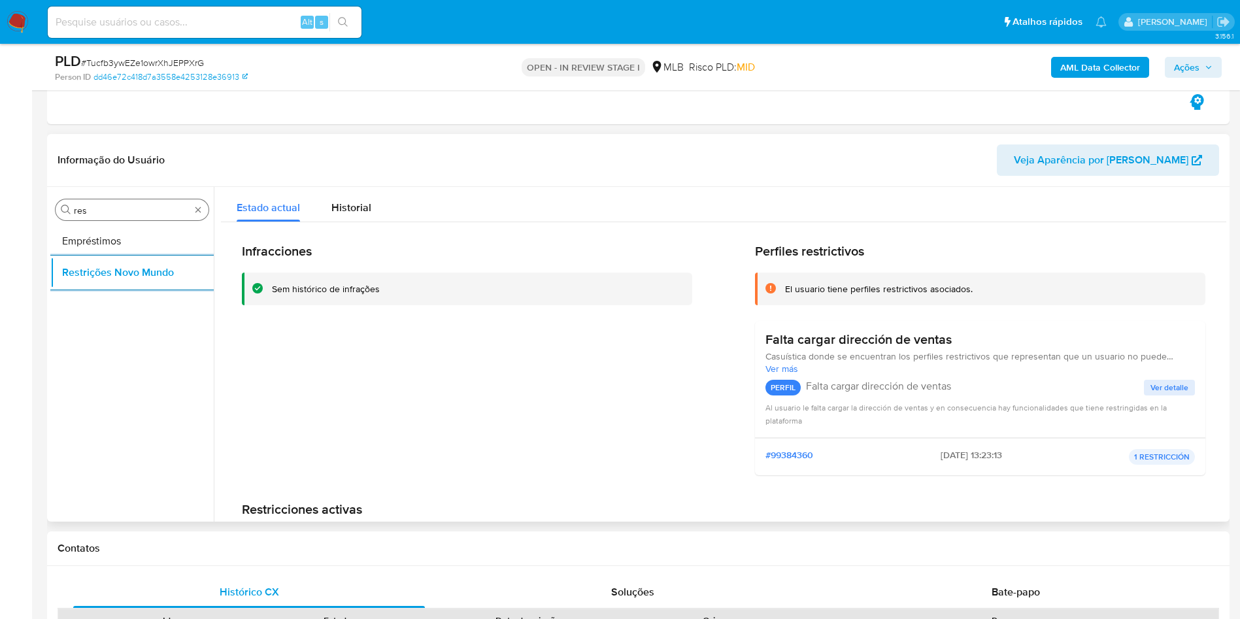
click at [112, 211] on input "res" at bounding box center [132, 211] width 116 height 12
click at [112, 210] on input "res" at bounding box center [132, 211] width 116 height 12
type input "po"
click at [110, 233] on button "Dispositivos Point" at bounding box center [126, 240] width 153 height 31
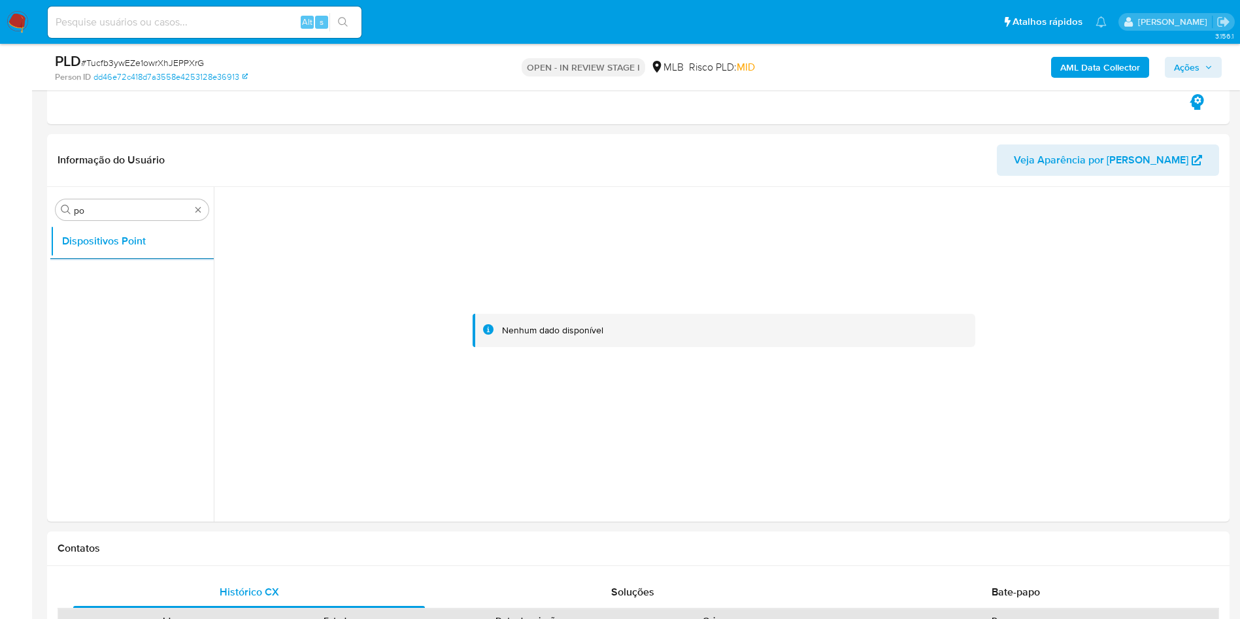
click at [1090, 67] on b "AML Data Collector" at bounding box center [1100, 67] width 80 height 21
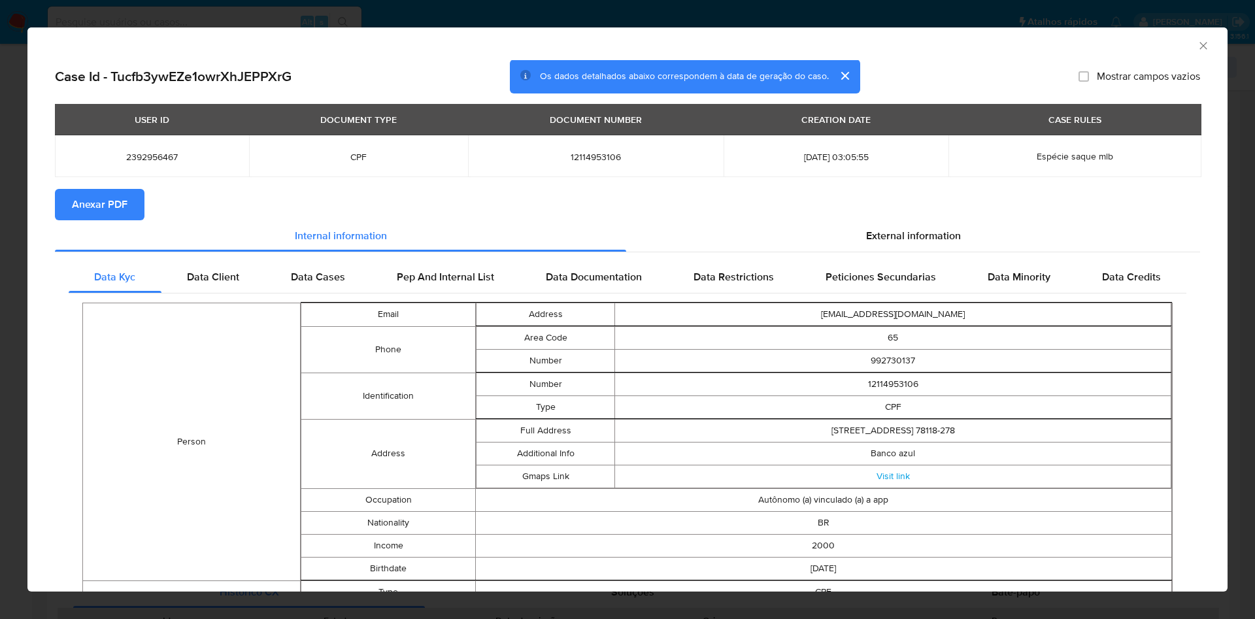
click at [114, 213] on span "Anexar PDF" at bounding box center [100, 204] width 56 height 29
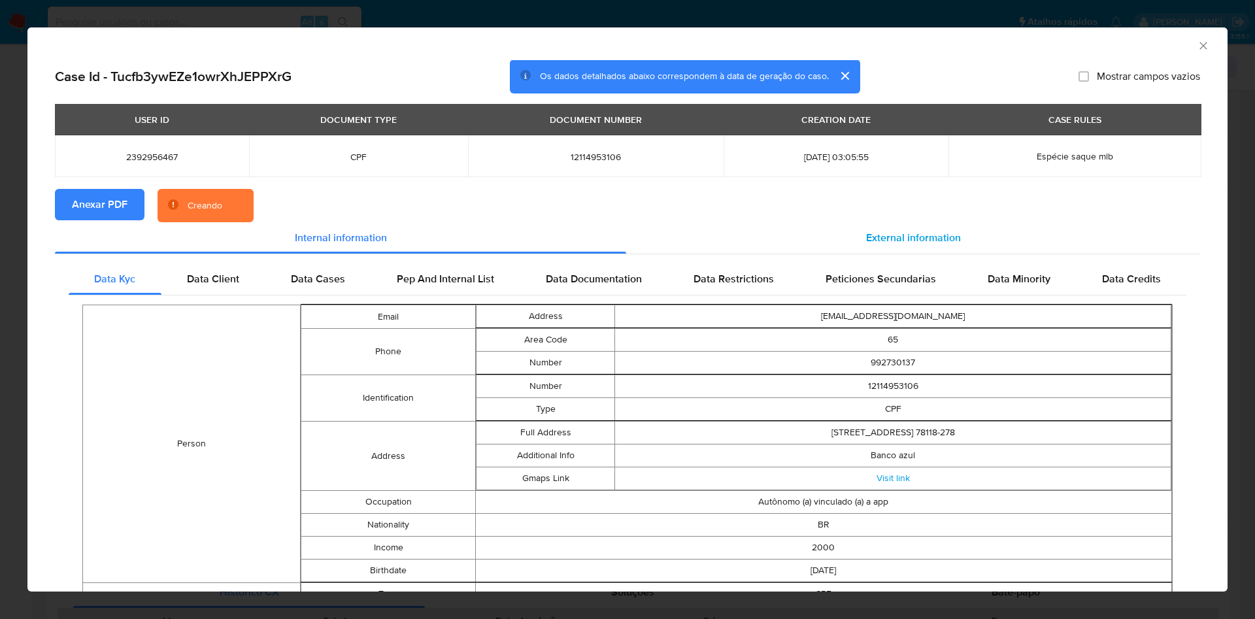
click at [926, 222] on div "External information" at bounding box center [913, 237] width 574 height 31
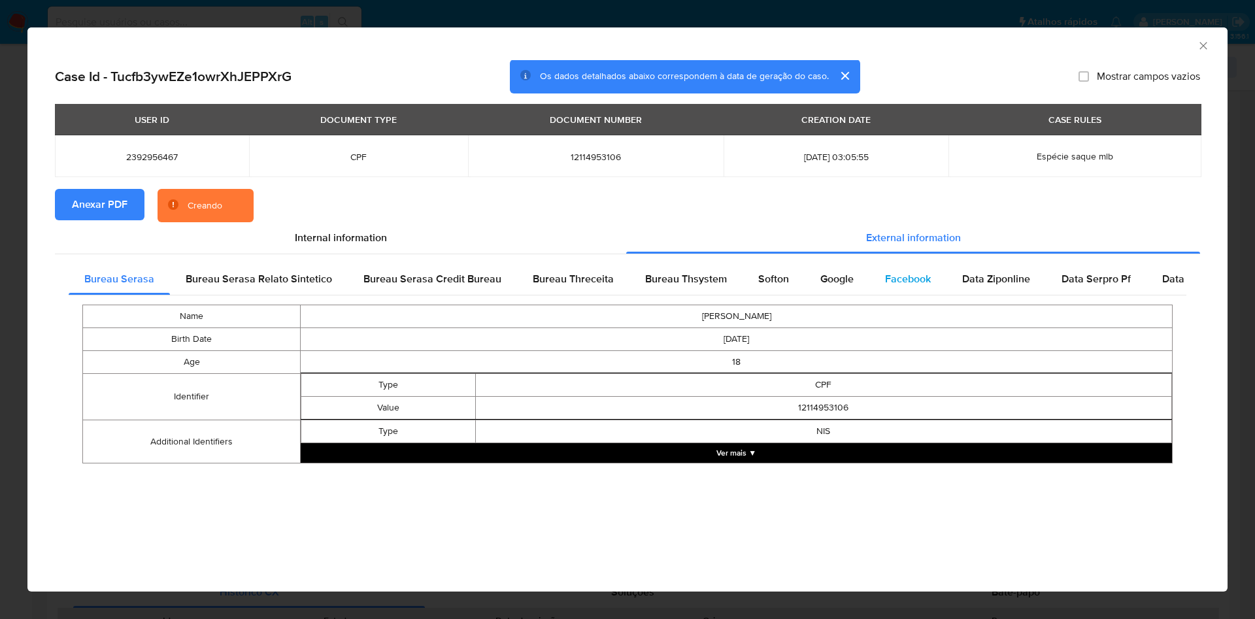
click at [906, 275] on span "Facebook" at bounding box center [908, 278] width 46 height 15
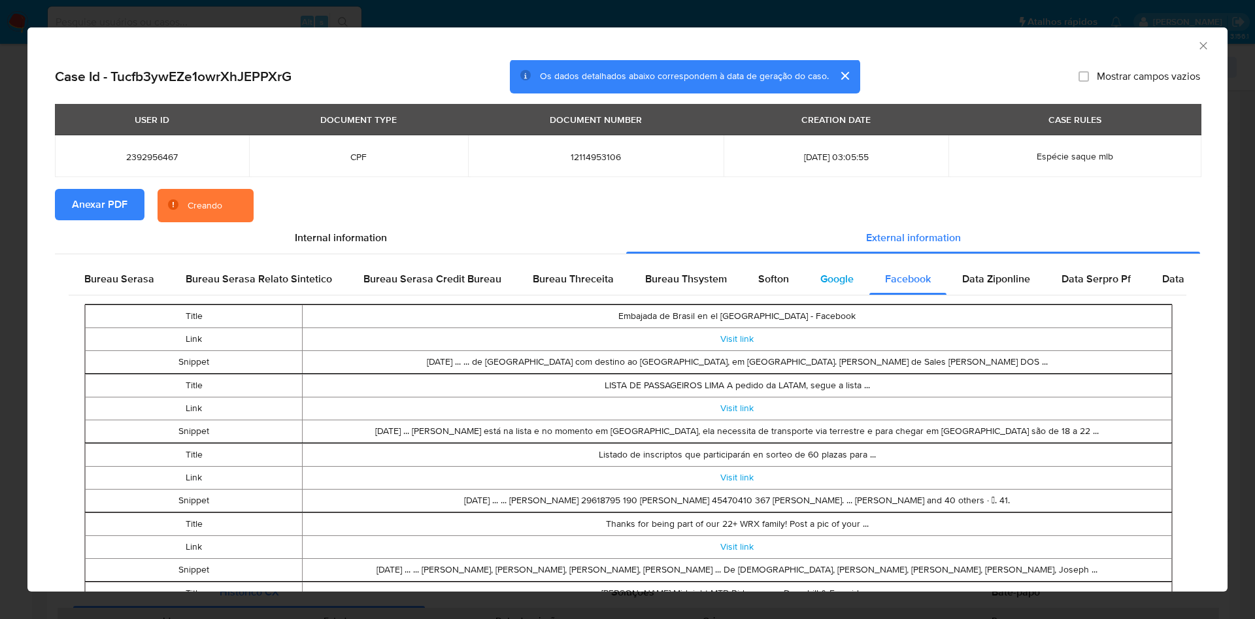
click at [837, 279] on span "Google" at bounding box center [836, 278] width 33 height 15
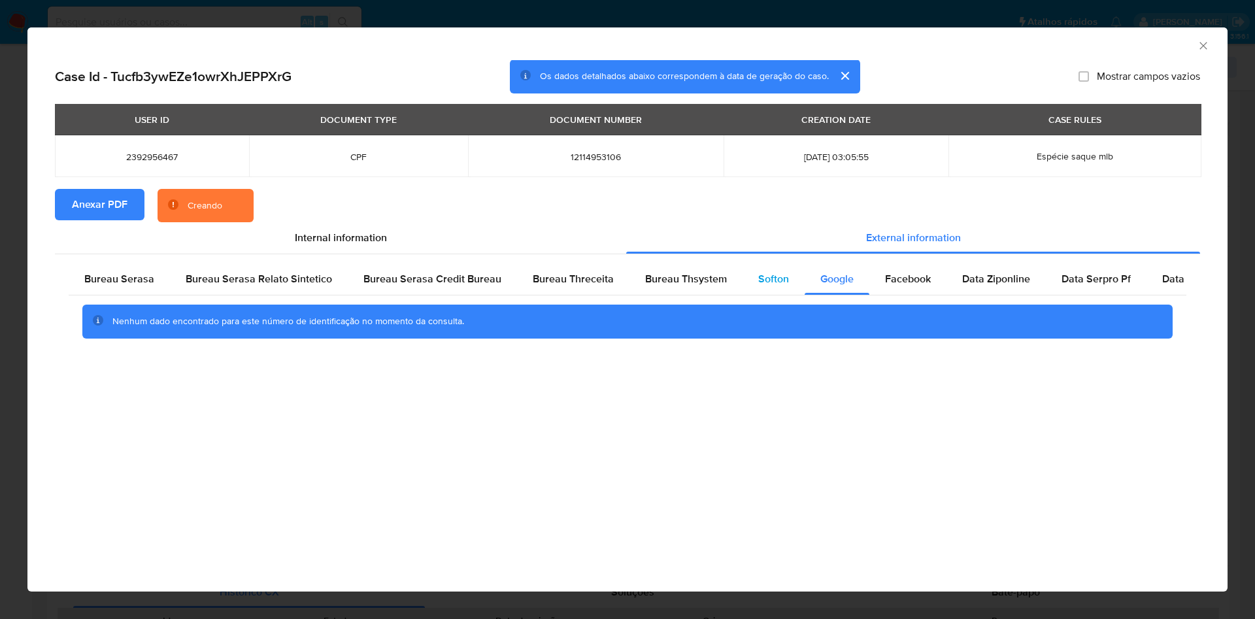
click at [777, 268] on div "Softon" at bounding box center [773, 278] width 62 height 31
click at [701, 269] on div "Bureau Thsystem" at bounding box center [685, 278] width 113 height 31
click at [573, 285] on span "Bureau Threceita" at bounding box center [573, 278] width 81 height 15
click at [363, 292] on div "Bureau Serasa Credit Bureau" at bounding box center [432, 278] width 169 height 31
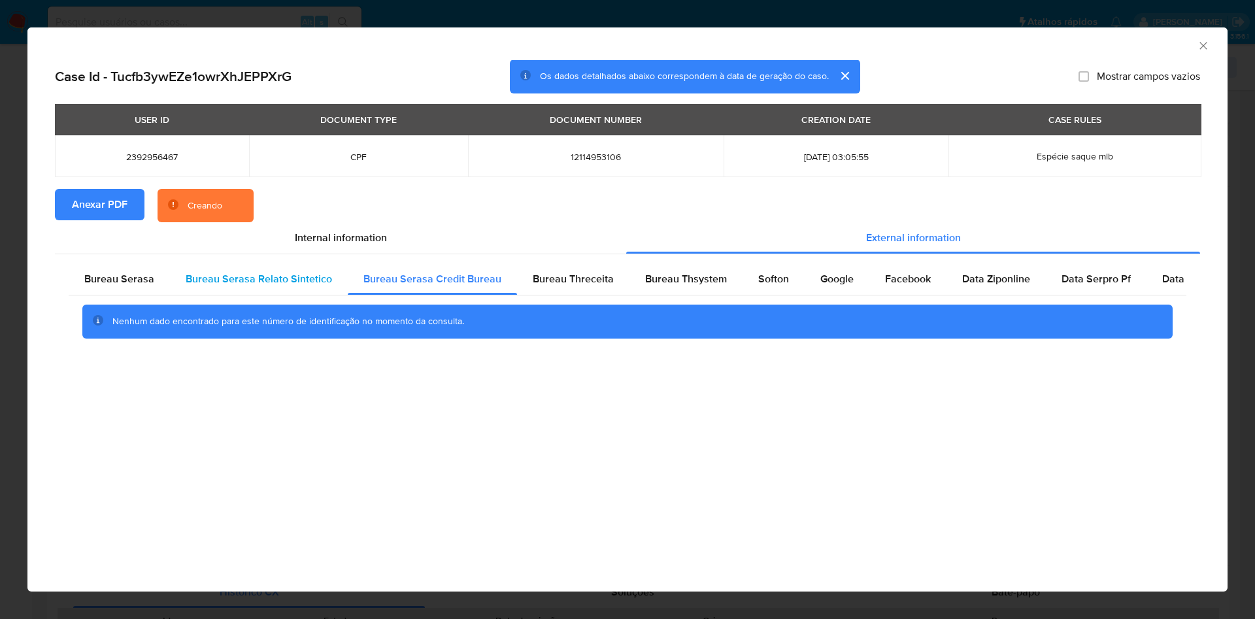
click at [233, 287] on div "Bureau Serasa Relato Sintetico" at bounding box center [259, 278] width 178 height 31
click at [139, 284] on span "Bureau Serasa" at bounding box center [119, 278] width 70 height 15
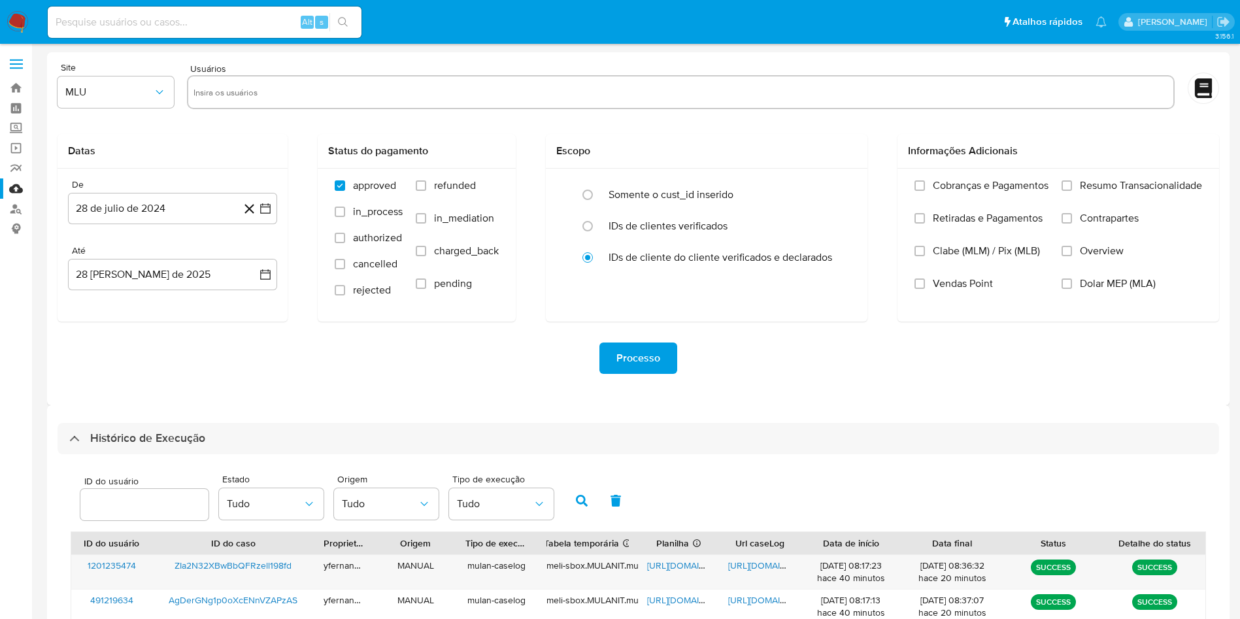
select select "10"
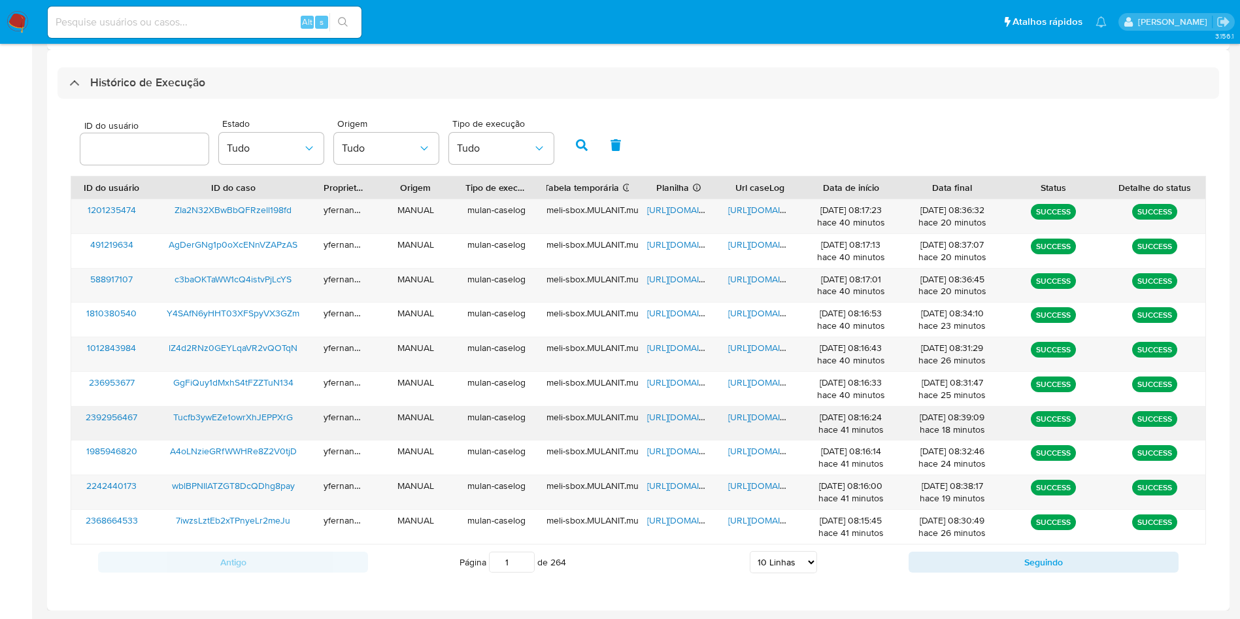
click at [663, 412] on span "[URL][DOMAIN_NAME]" at bounding box center [692, 416] width 90 height 13
click at [741, 421] on span "[URL][DOMAIN_NAME]" at bounding box center [773, 416] width 90 height 13
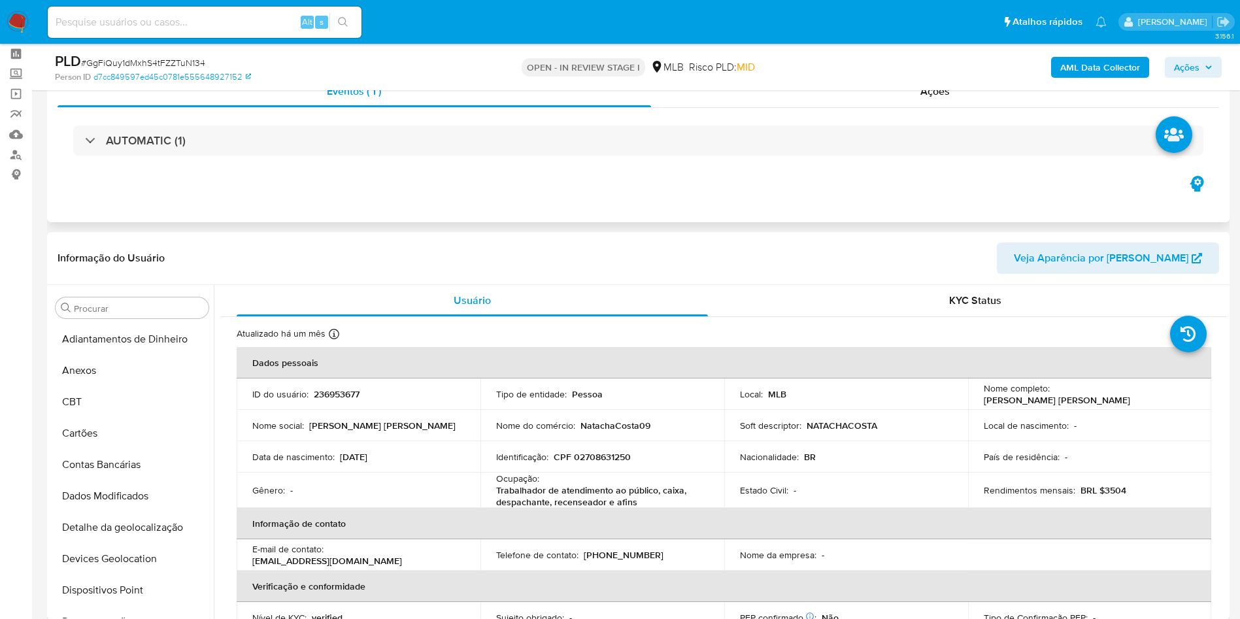
scroll to position [584, 0]
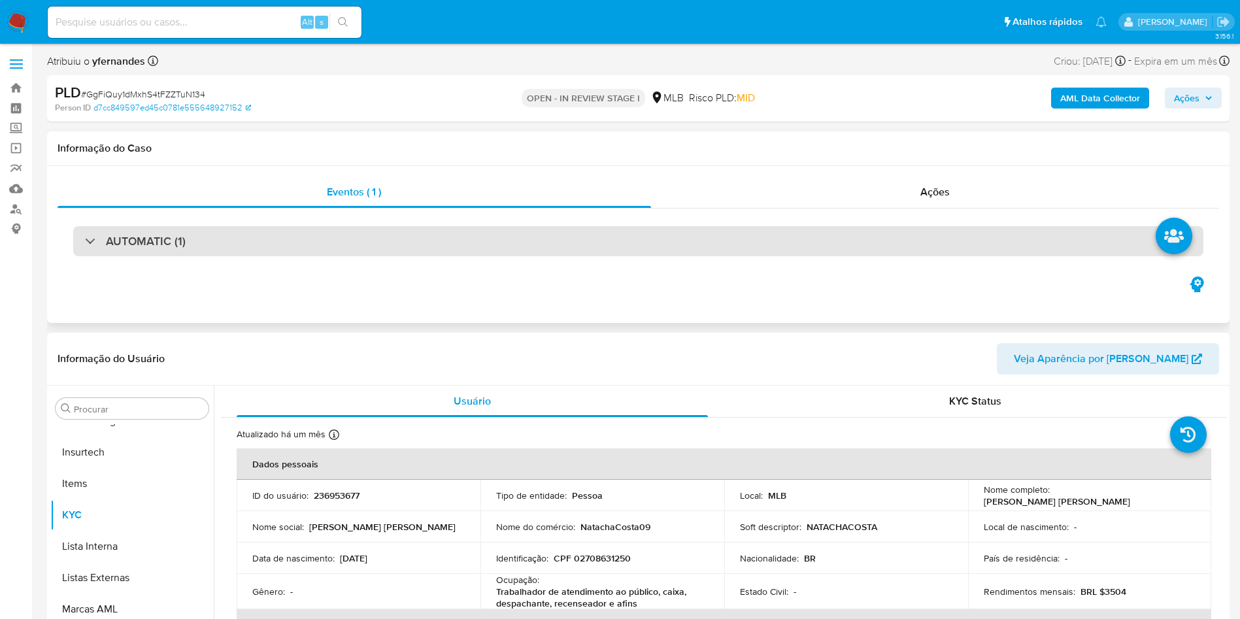
click at [641, 246] on div "AUTOMATIC (1)" at bounding box center [638, 241] width 1130 height 30
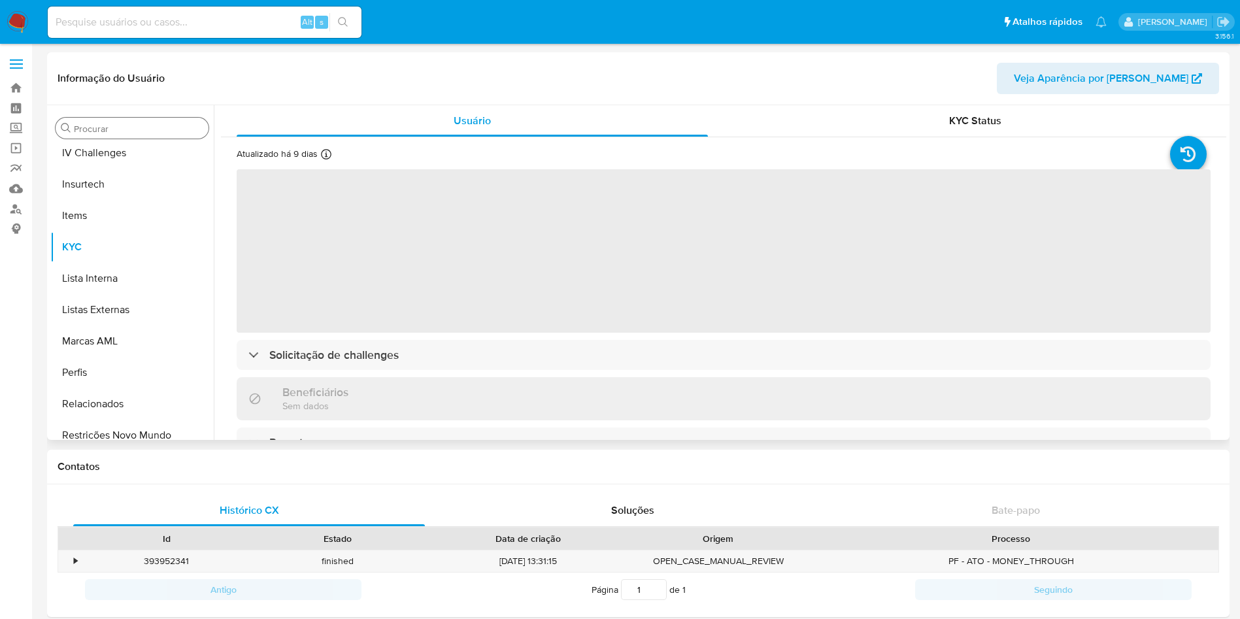
scroll to position [584, 0]
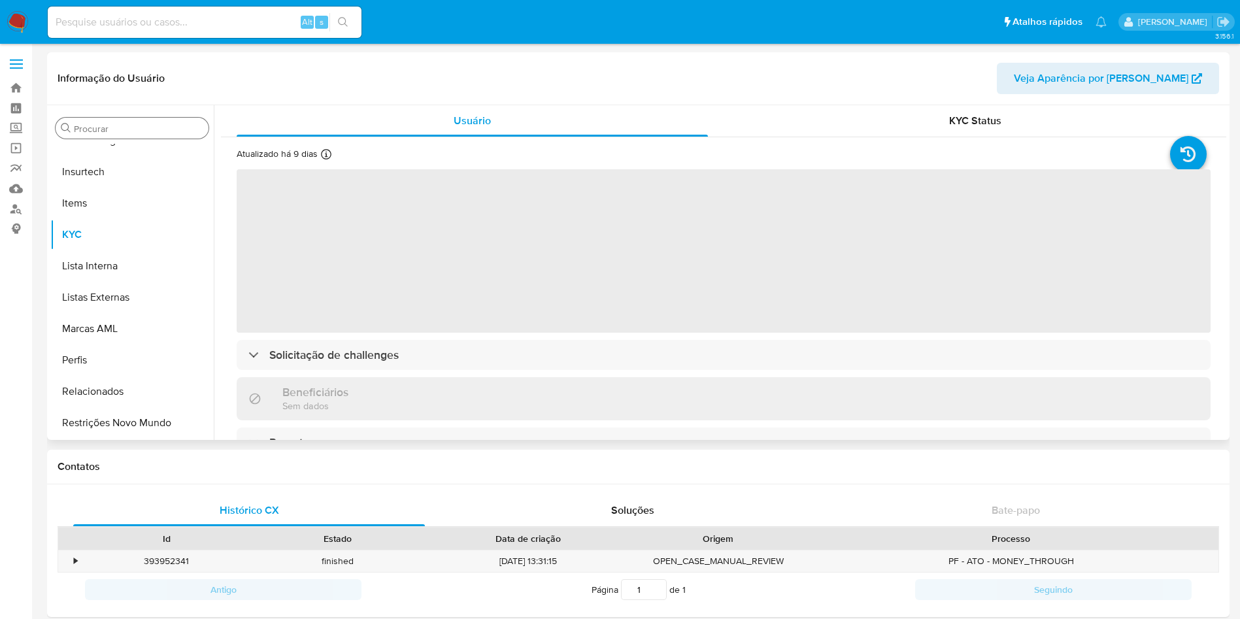
click at [110, 120] on div "Procurar" at bounding box center [132, 128] width 153 height 21
click at [125, 136] on div "Procurar" at bounding box center [132, 128] width 153 height 21
click at [124, 133] on input "Procurar" at bounding box center [138, 129] width 129 height 12
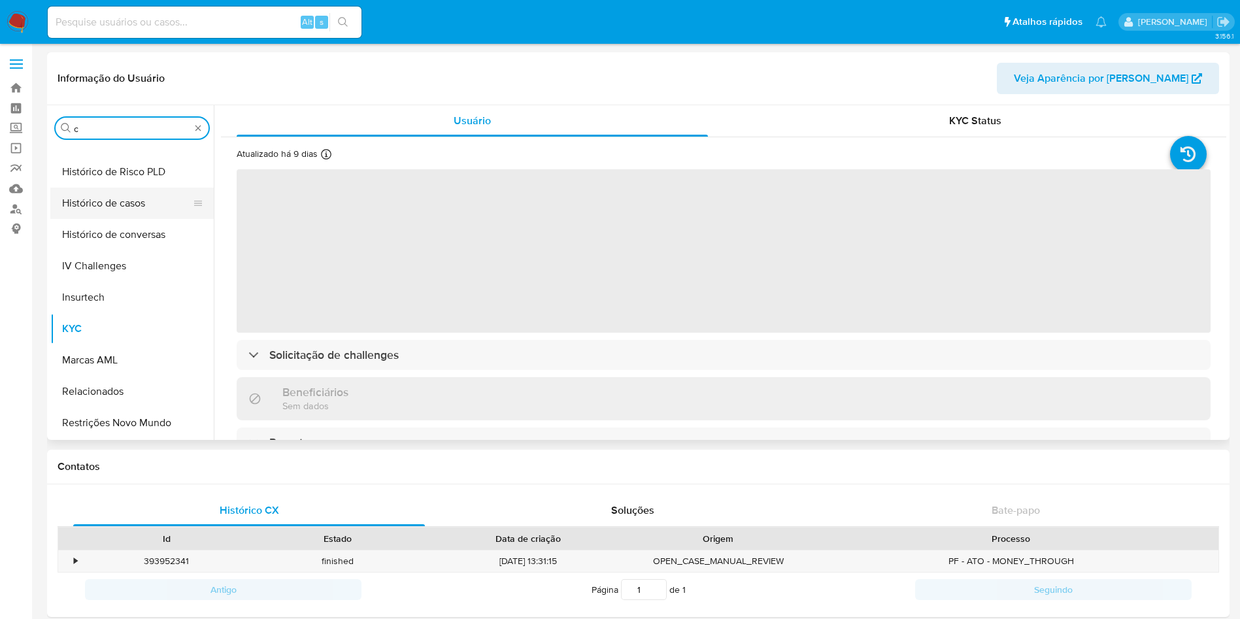
scroll to position [0, 0]
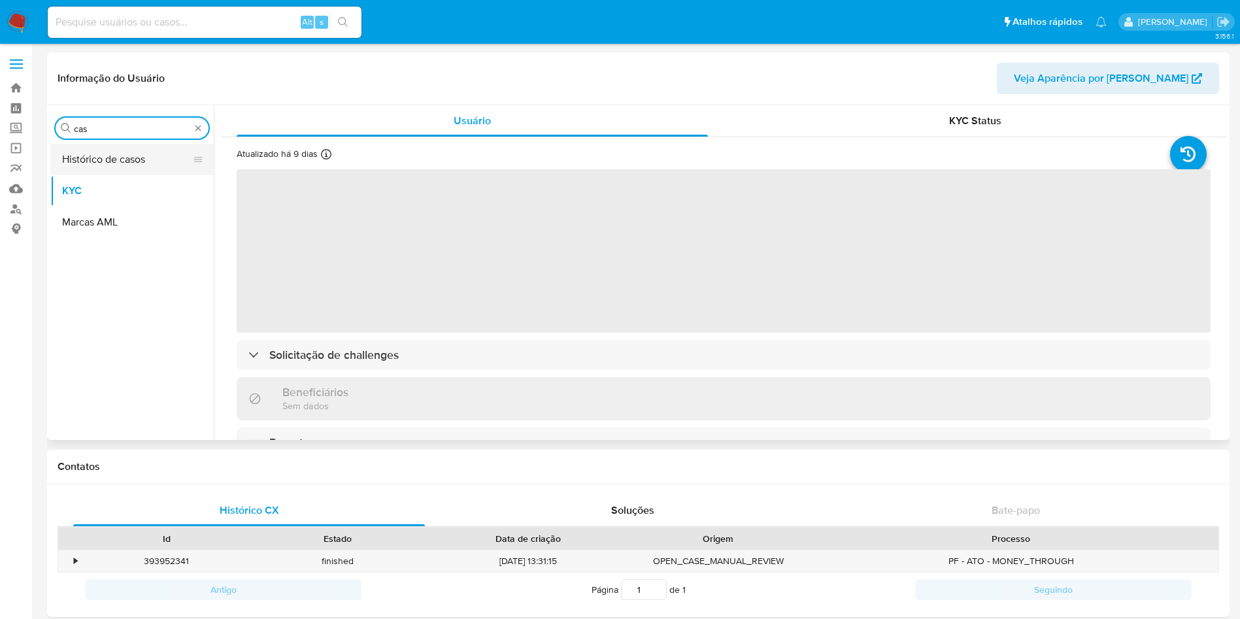
type input "cas"
click at [103, 159] on button "Histórico de casos" at bounding box center [126, 159] width 153 height 31
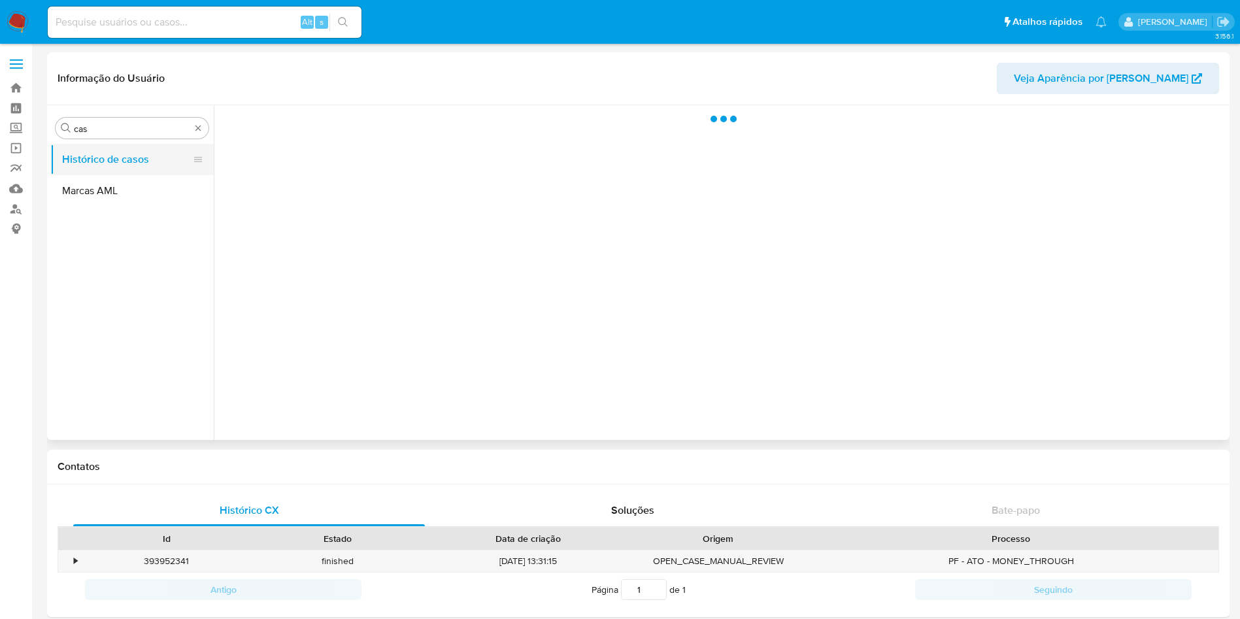
select select "10"
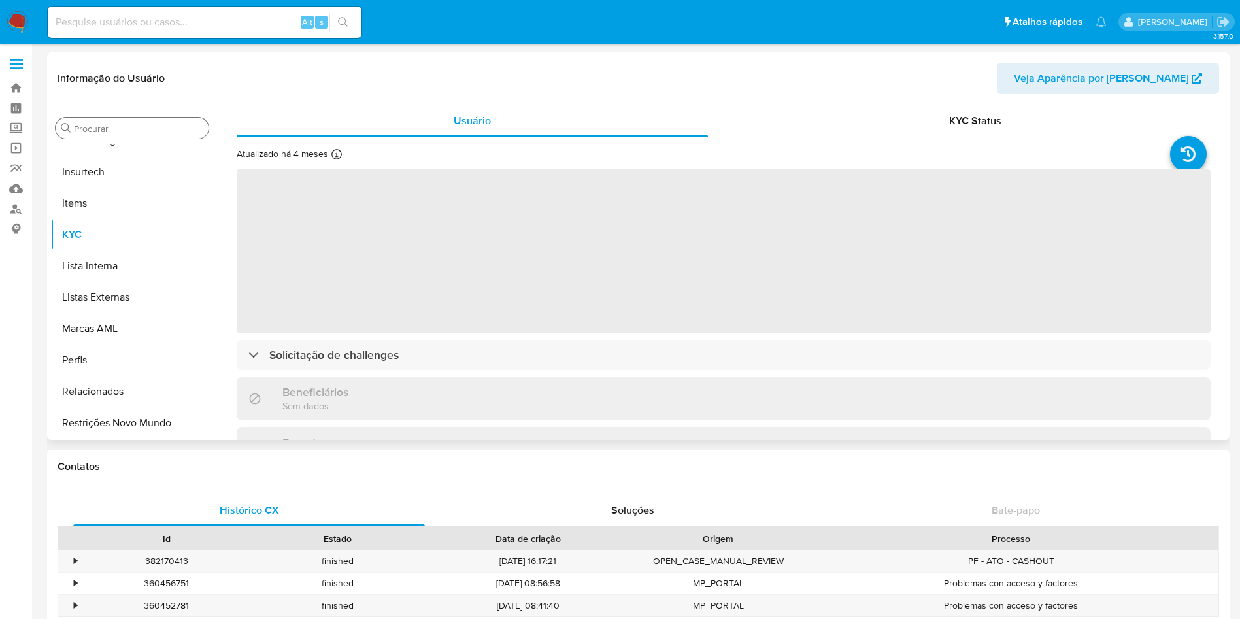
click at [129, 125] on input "Procurar" at bounding box center [138, 129] width 129 height 12
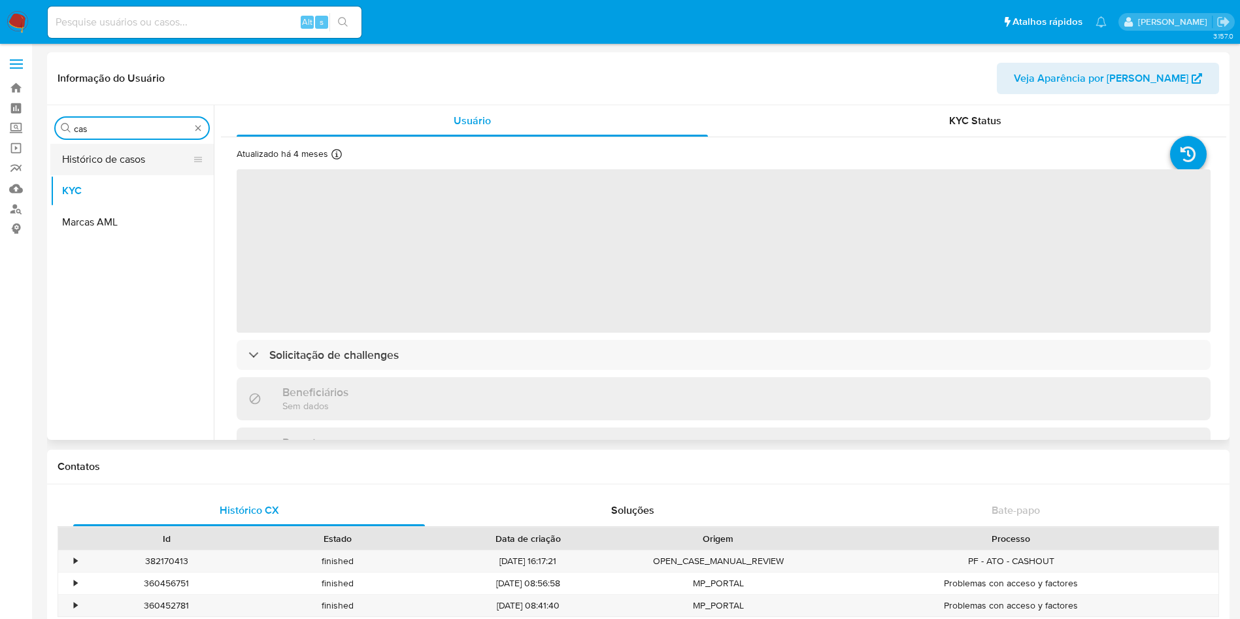
type input "cas"
click at [101, 150] on button "Histórico de casos" at bounding box center [126, 159] width 153 height 31
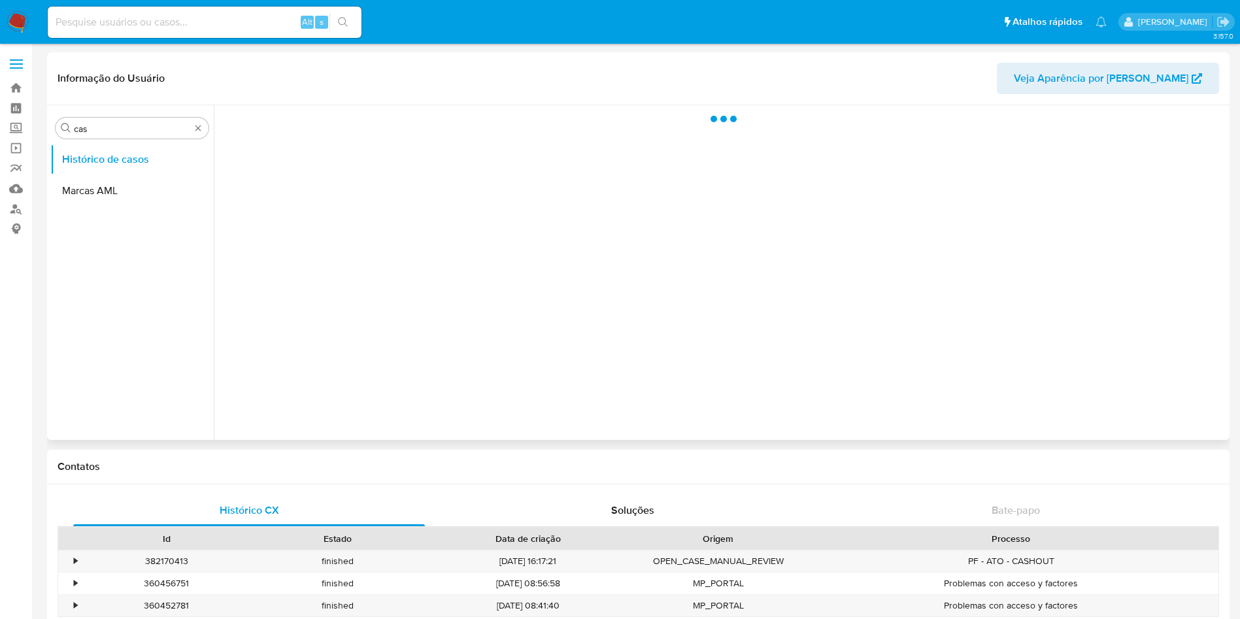
select select "10"
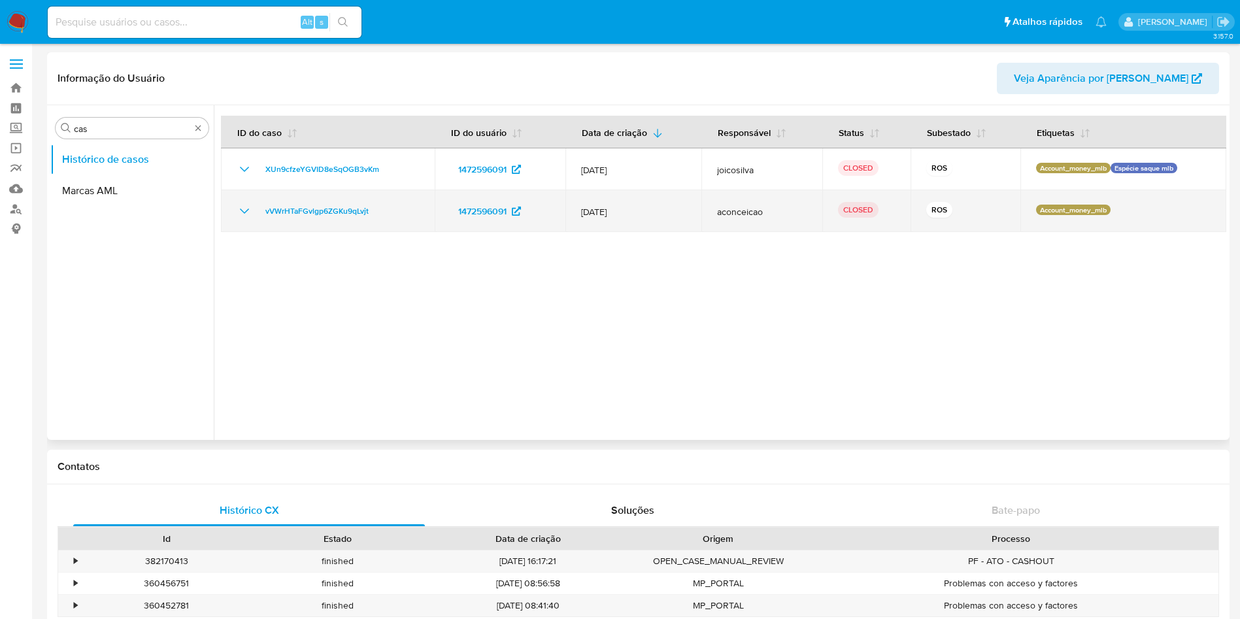
click at [255, 218] on div "vVWrHTaFGvlgp6ZGKu9qLvjt" at bounding box center [328, 211] width 182 height 16
click at [247, 214] on icon "Mostrar/Ocultar" at bounding box center [245, 211] width 16 height 16
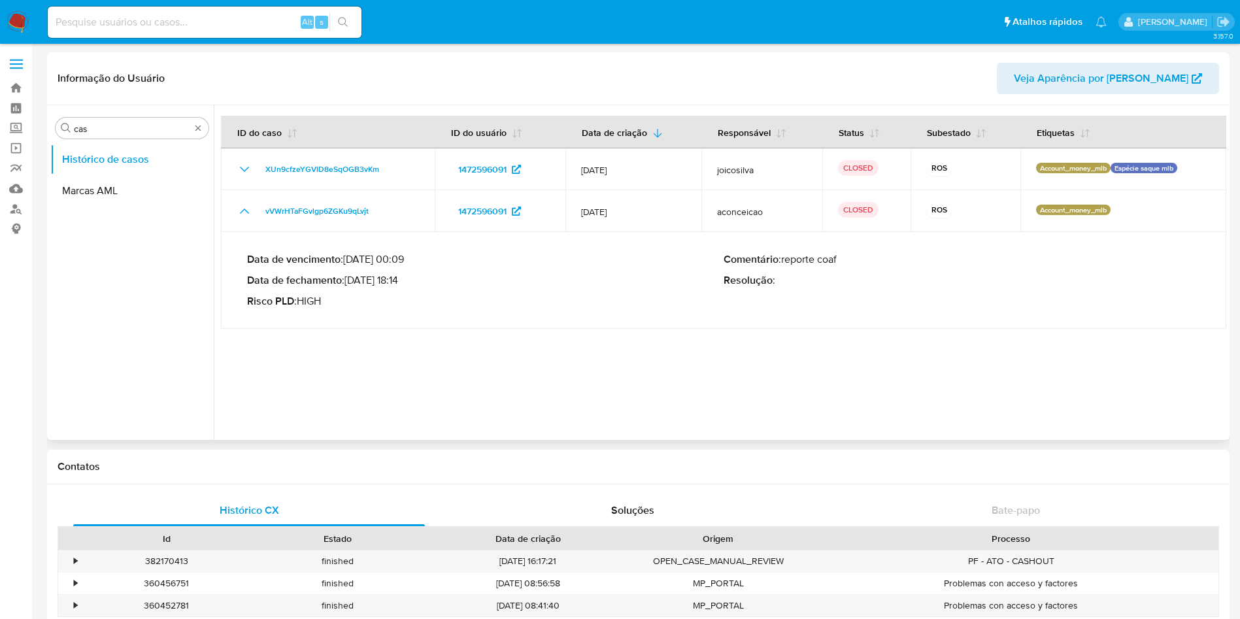
drag, startPoint x: 364, startPoint y: 280, endPoint x: 401, endPoint y: 281, distance: 36.6
click at [401, 281] on p "Data de fechamento : 05/12/2024 18:14" at bounding box center [485, 280] width 476 height 13
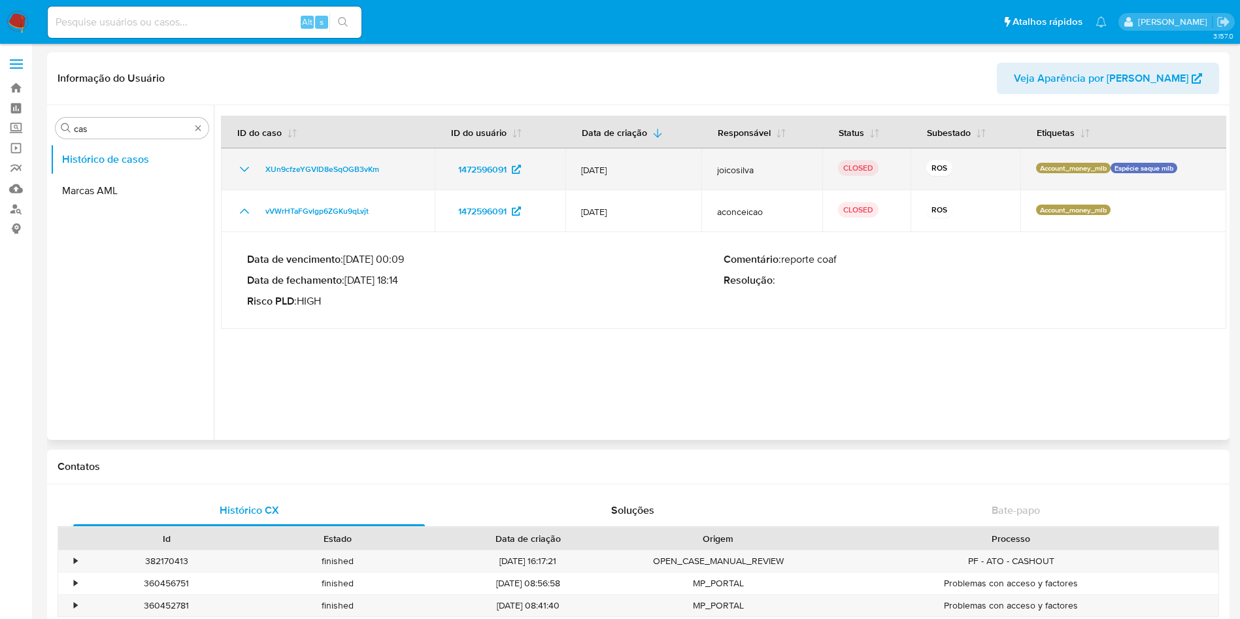
click at [244, 174] on icon "Mostrar/Ocultar" at bounding box center [245, 169] width 16 height 16
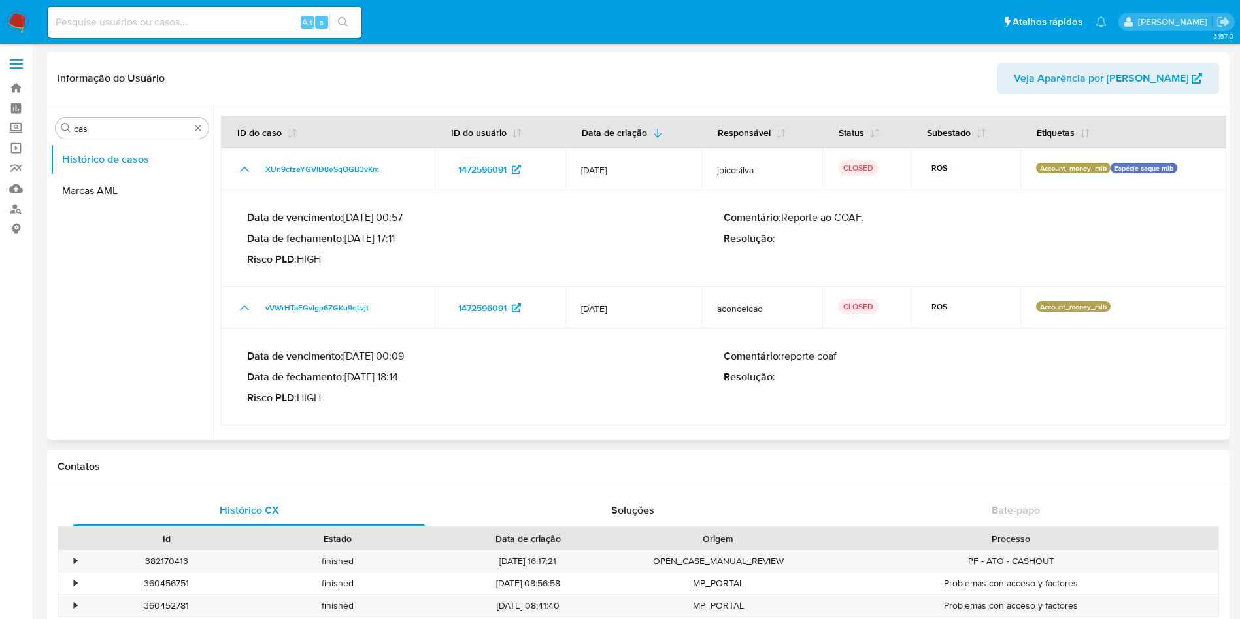
drag, startPoint x: 367, startPoint y: 239, endPoint x: 406, endPoint y: 241, distance: 39.2
click at [406, 241] on p "Data de fechamento : 05/08/2025 17:11" at bounding box center [485, 238] width 476 height 13
click at [23, 16] on img at bounding box center [18, 22] width 22 height 22
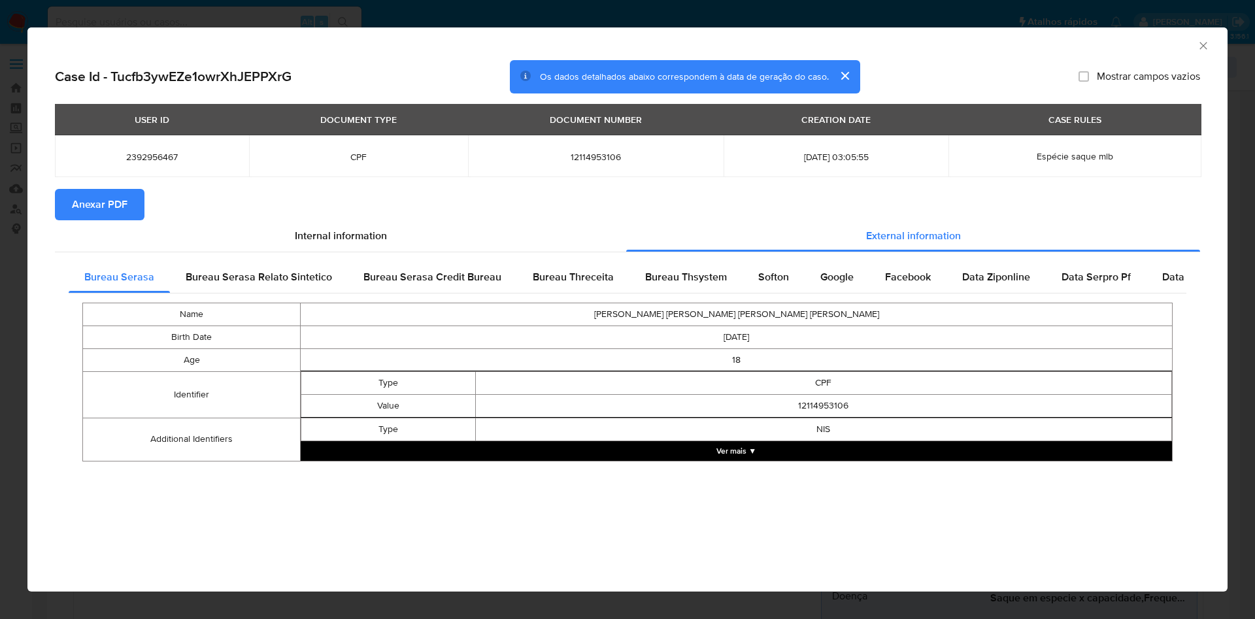
scroll to position [588, 0]
click at [32, 188] on div "Case Id - Tucfb3ywEZe1owrXhJEPPXrG Os dados detalhados abaixo correspondem à da…" at bounding box center [627, 283] width 1200 height 447
click at [13, 190] on div "AML Data Collector Case Id - Tucfb3ywEZe1owrXhJEPPXrG Os dados detalhados abaix…" at bounding box center [627, 309] width 1255 height 619
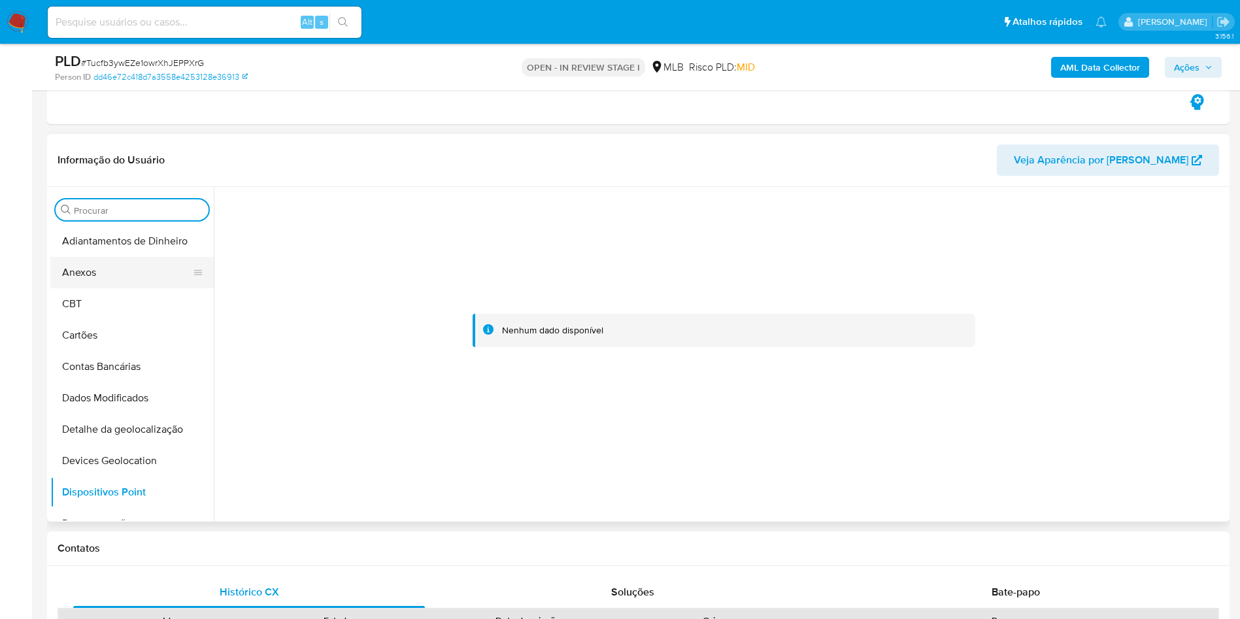
click at [134, 282] on button "Anexos" at bounding box center [126, 272] width 153 height 31
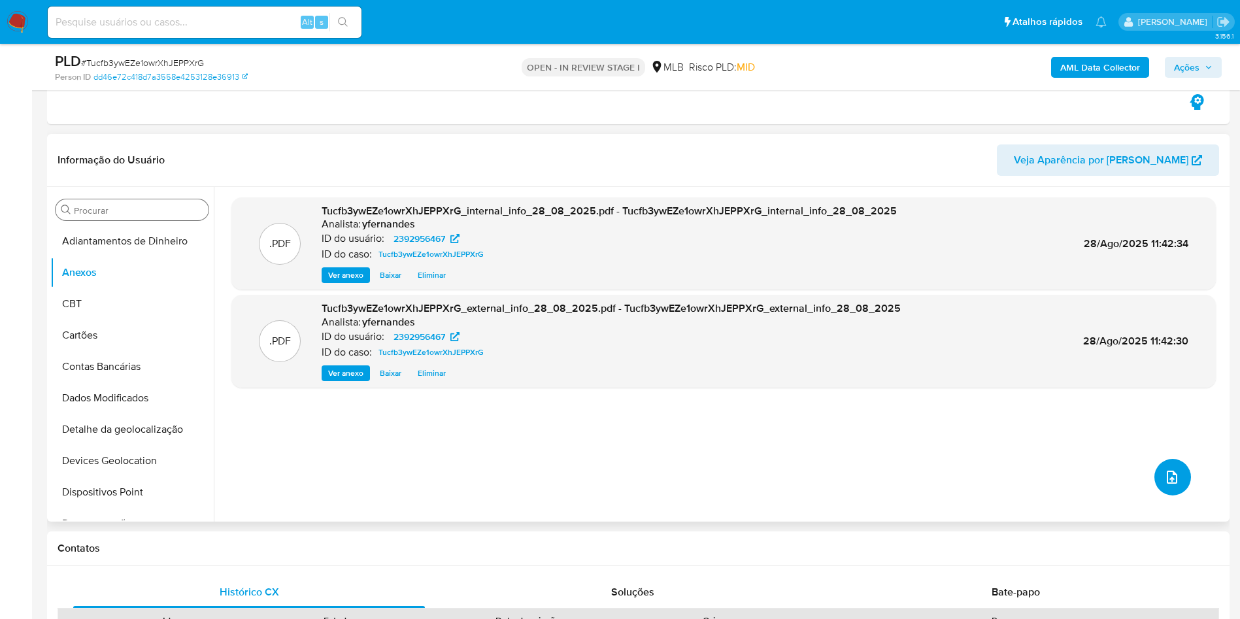
click at [1156, 478] on button "upload-file" at bounding box center [1172, 477] width 37 height 37
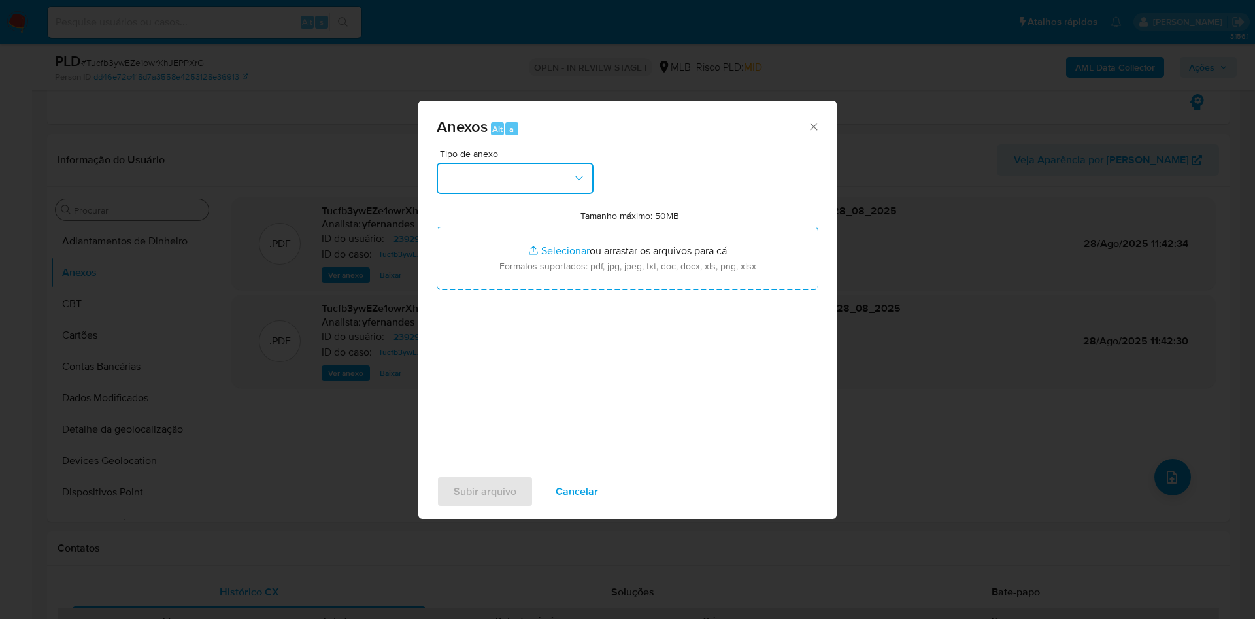
click at [550, 191] on button "button" at bounding box center [515, 178] width 157 height 31
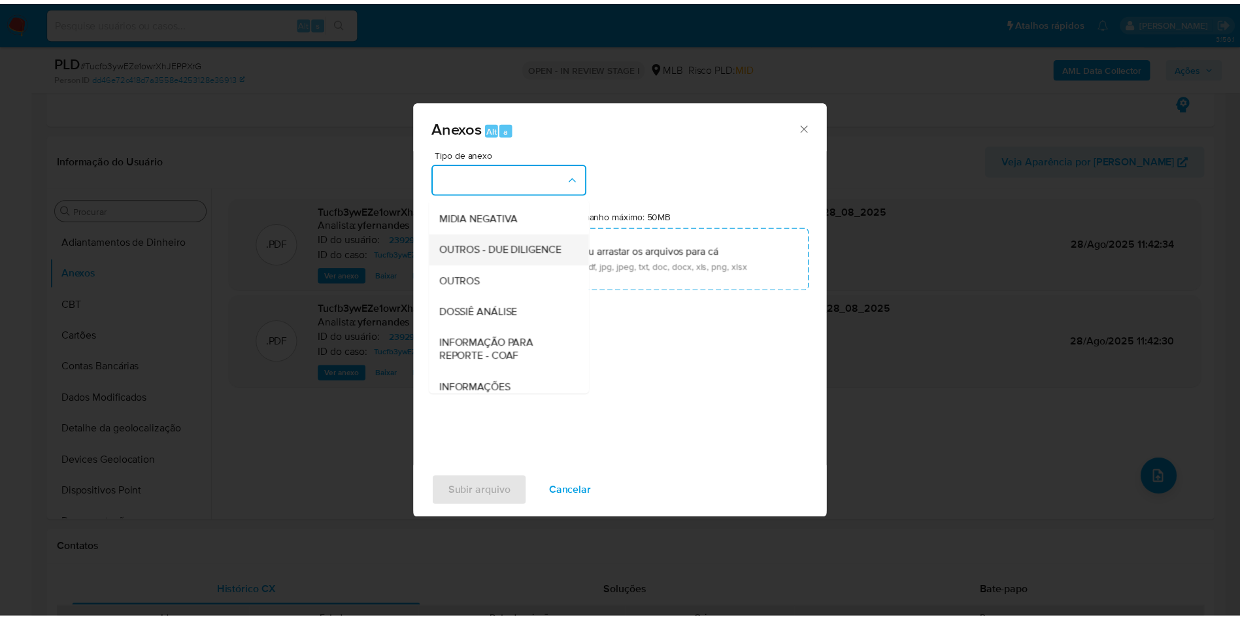
scroll to position [201, 0]
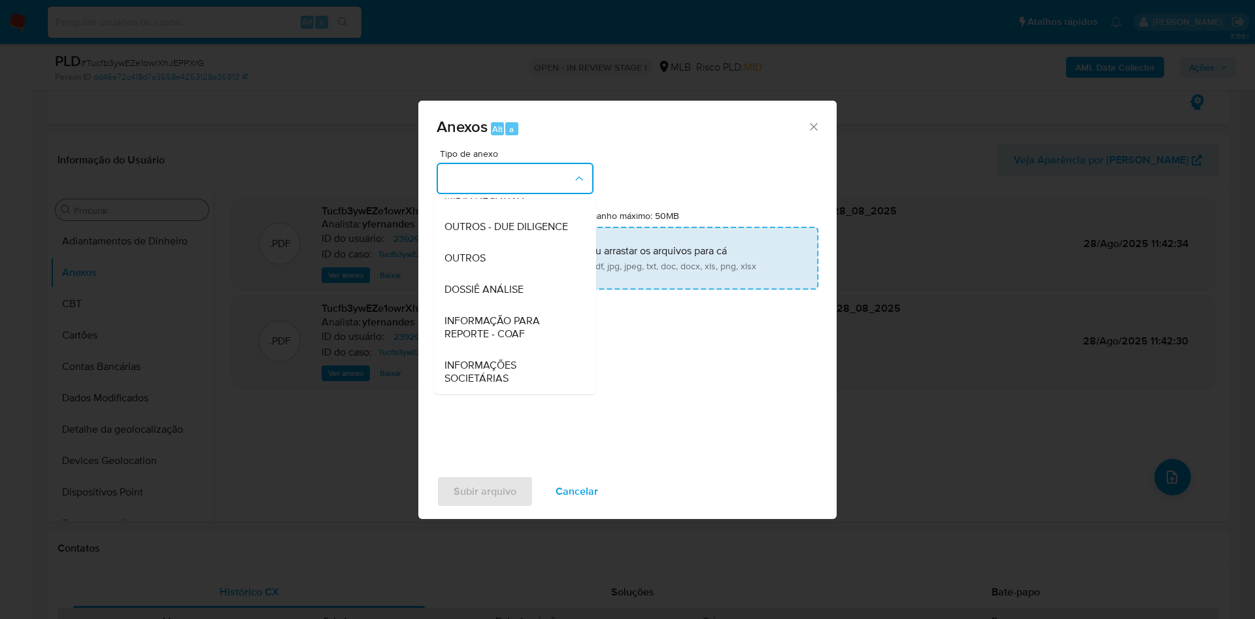
click at [480, 259] on span "OUTROS" at bounding box center [464, 258] width 41 height 13
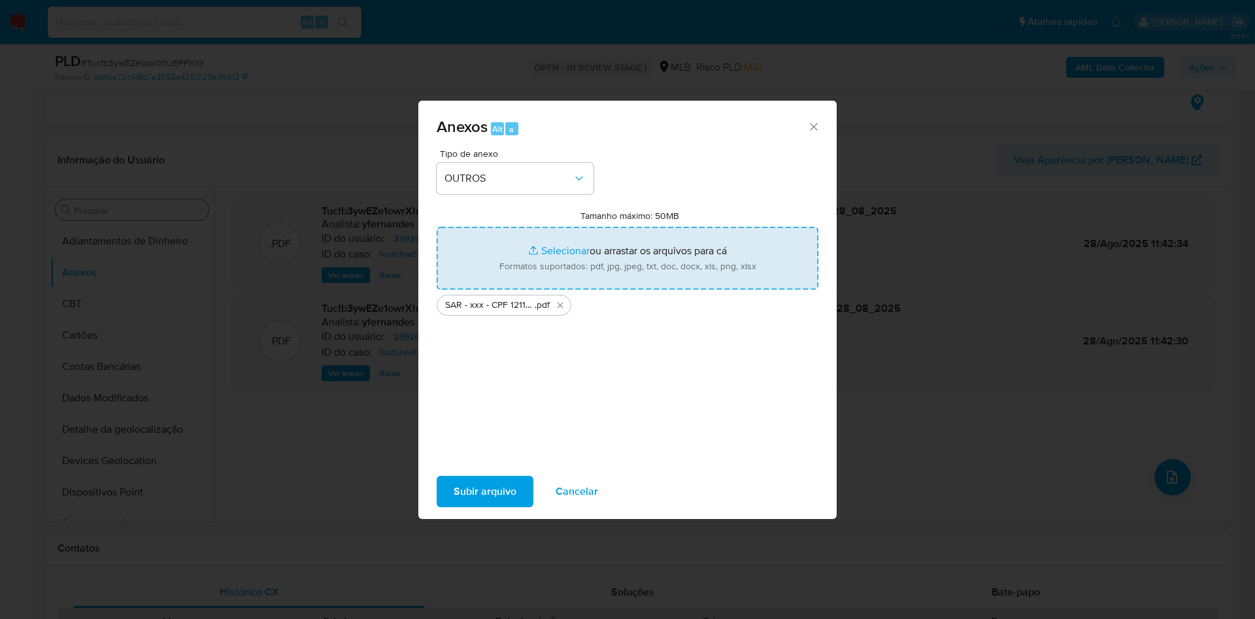
type input "C:\fakepath\Mulan 2392956467_2025_08_28_07_35_41.xlsx"
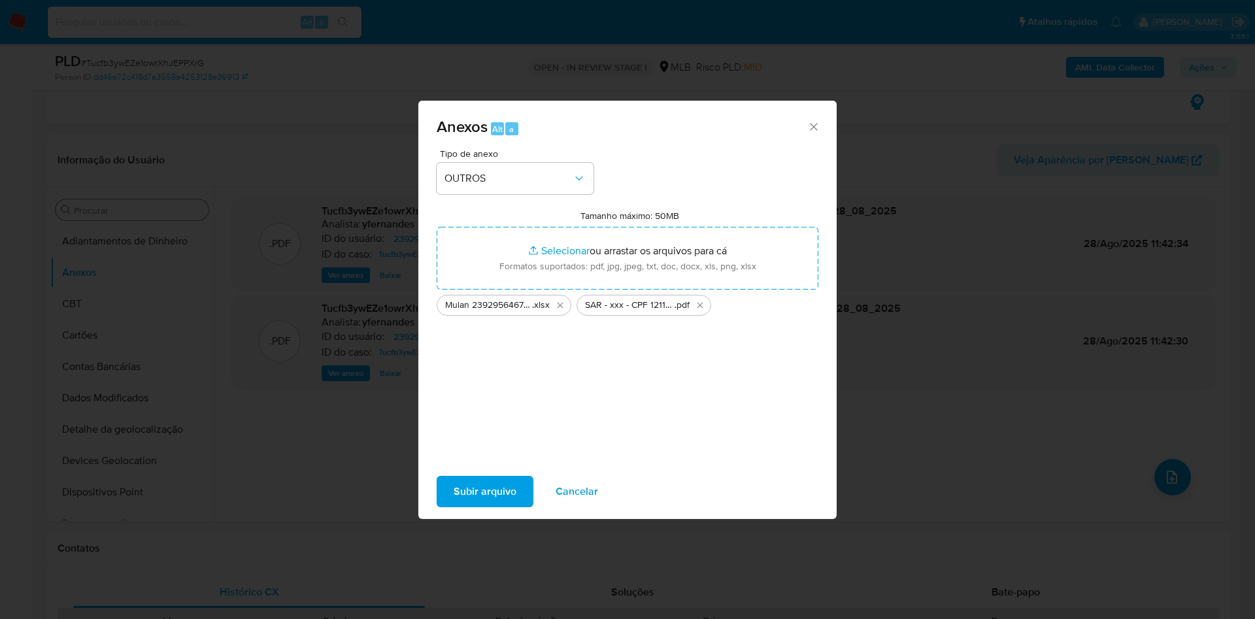
click at [510, 486] on span "Subir arquivo" at bounding box center [485, 491] width 63 height 29
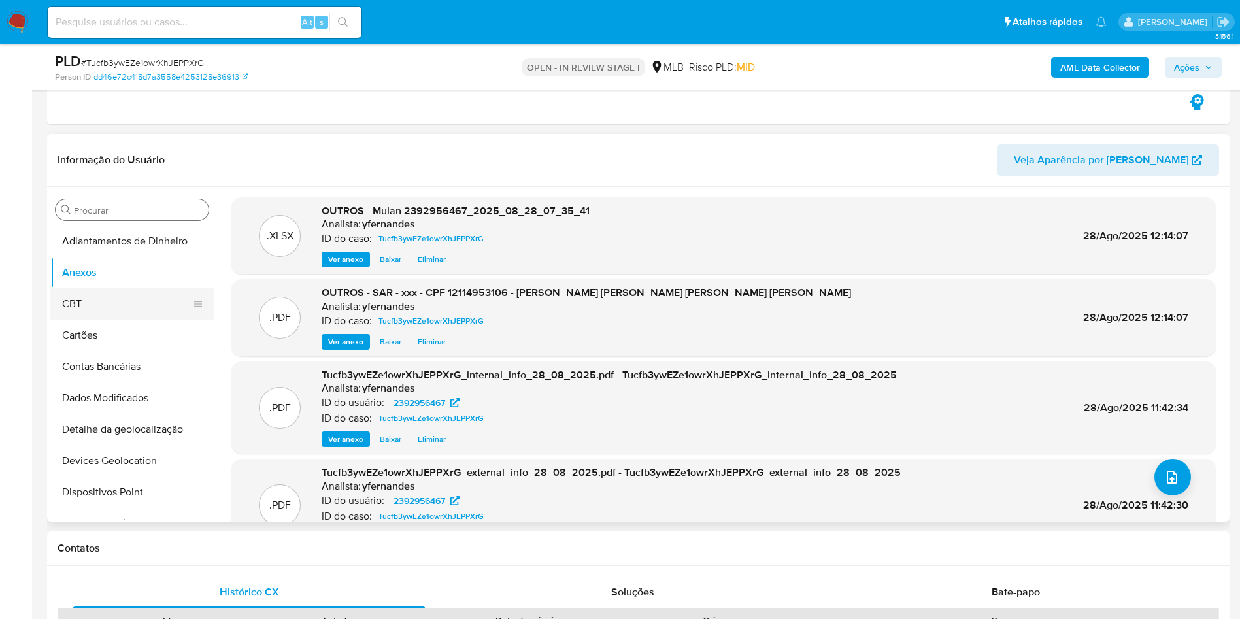
click at [120, 299] on button "CBT" at bounding box center [126, 303] width 153 height 31
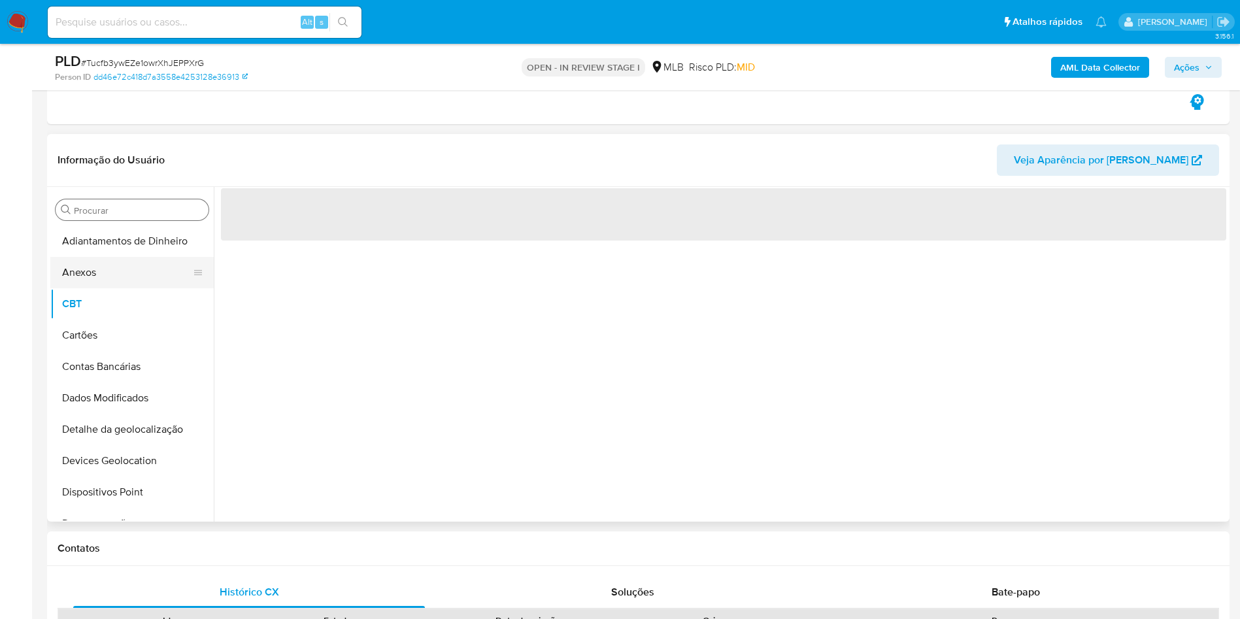
click at [104, 275] on button "Anexos" at bounding box center [126, 272] width 153 height 31
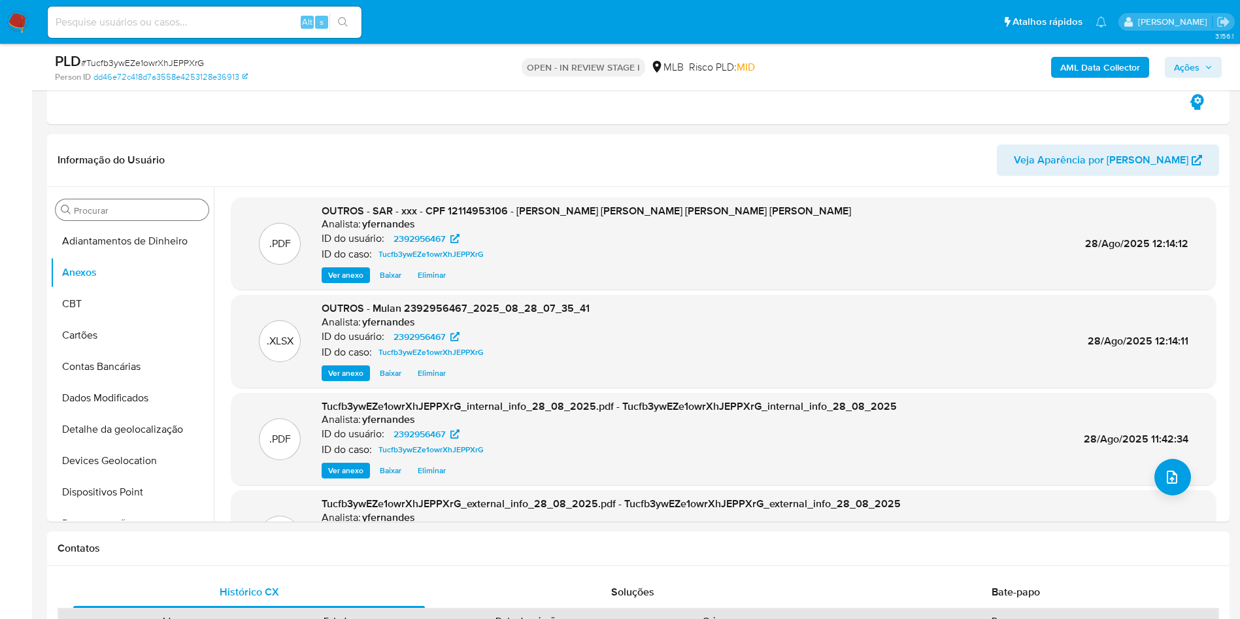
click at [1196, 64] on span "Ações" at bounding box center [1186, 67] width 25 height 21
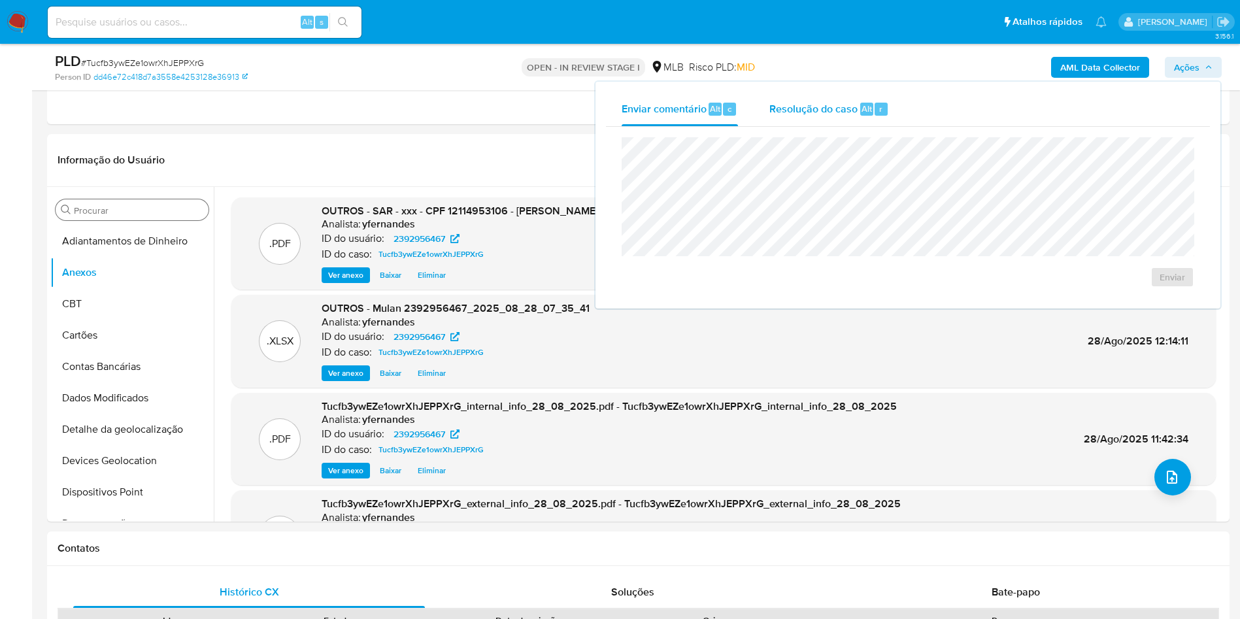
click at [861, 96] on div "Resolução do caso Alt r" at bounding box center [829, 109] width 120 height 34
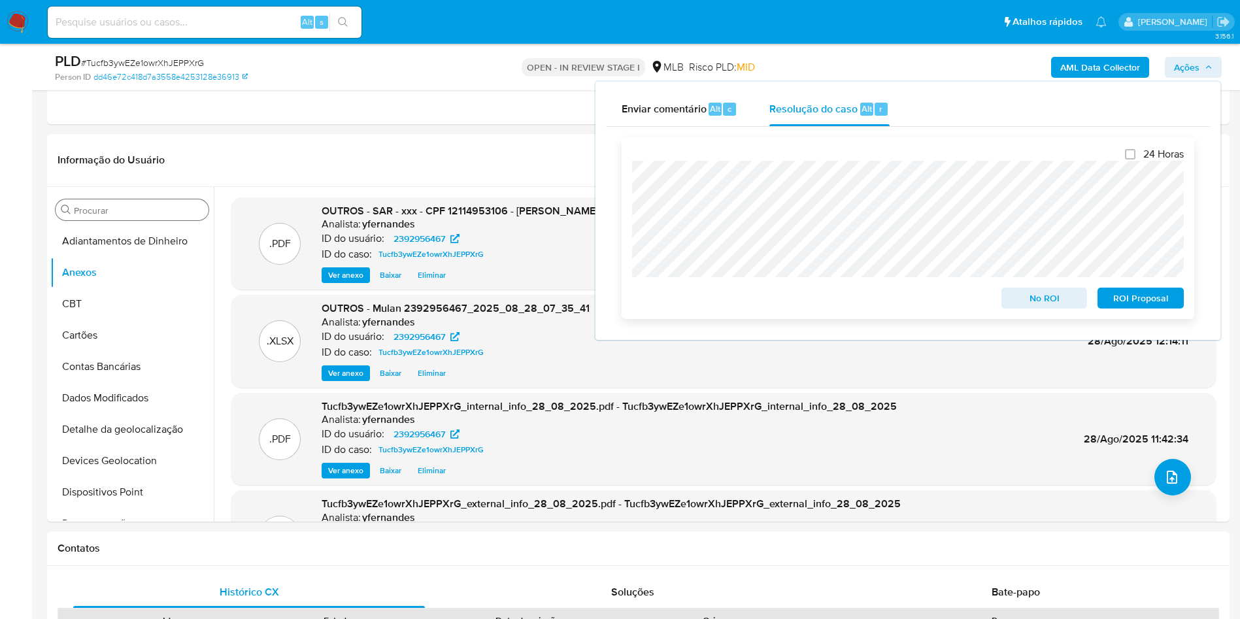
click at [1134, 307] on span "ROI Proposal" at bounding box center [1141, 298] width 68 height 18
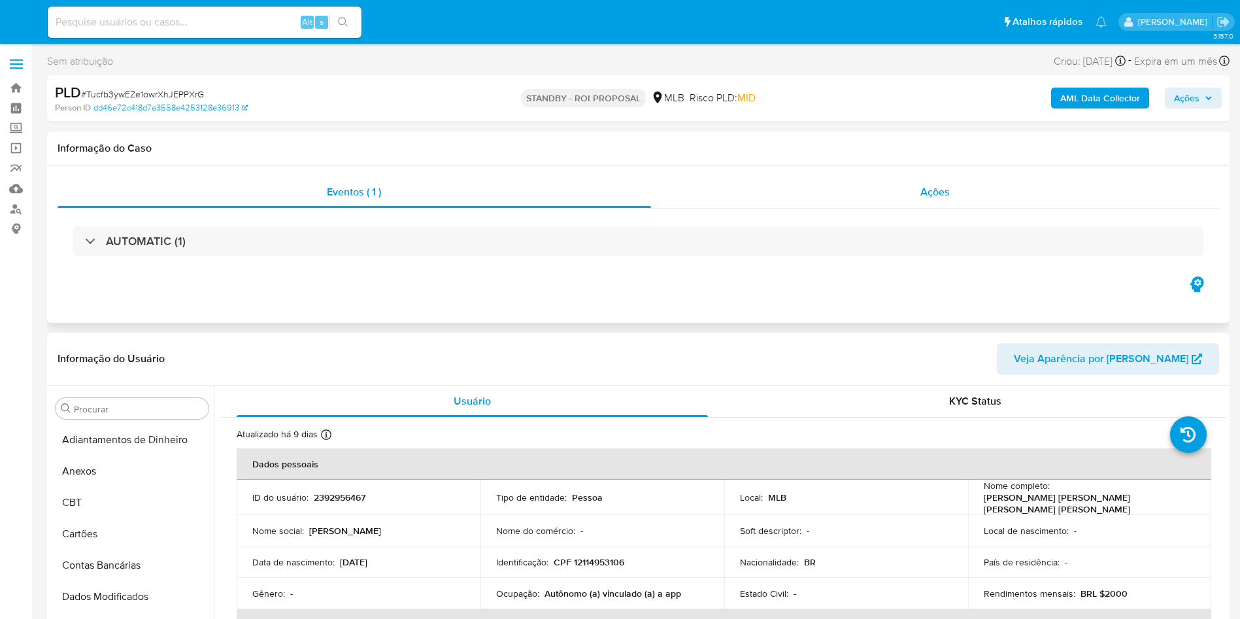
select select "10"
click at [837, 193] on div "Ações" at bounding box center [935, 191] width 569 height 31
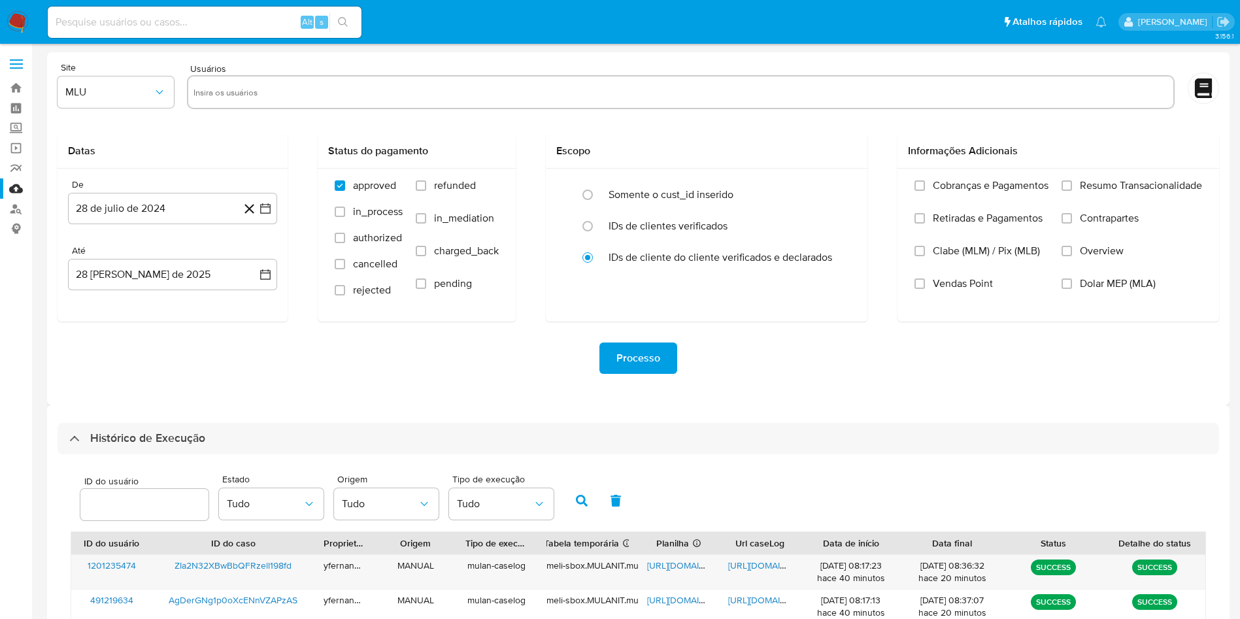
select select "10"
